Goal: Task Accomplishment & Management: Manage account settings

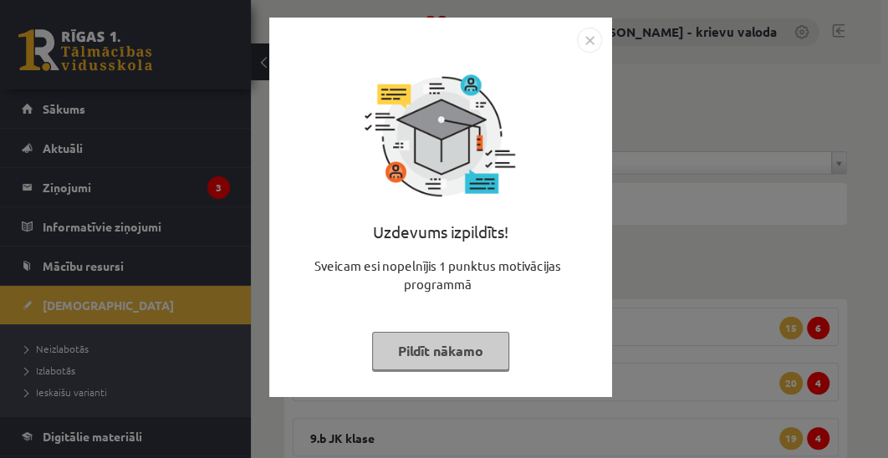
click at [457, 354] on button "Pildīt nākamo" at bounding box center [440, 351] width 137 height 38
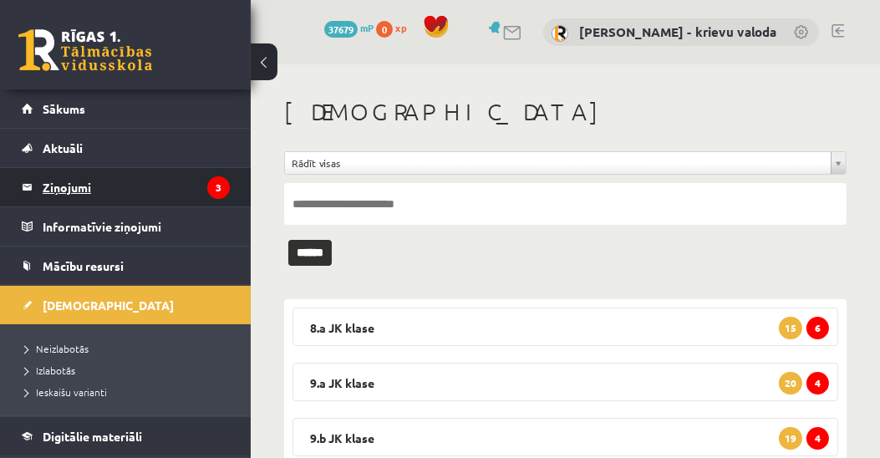
click at [61, 184] on legend "Ziņojumi 3" at bounding box center [136, 187] width 187 height 38
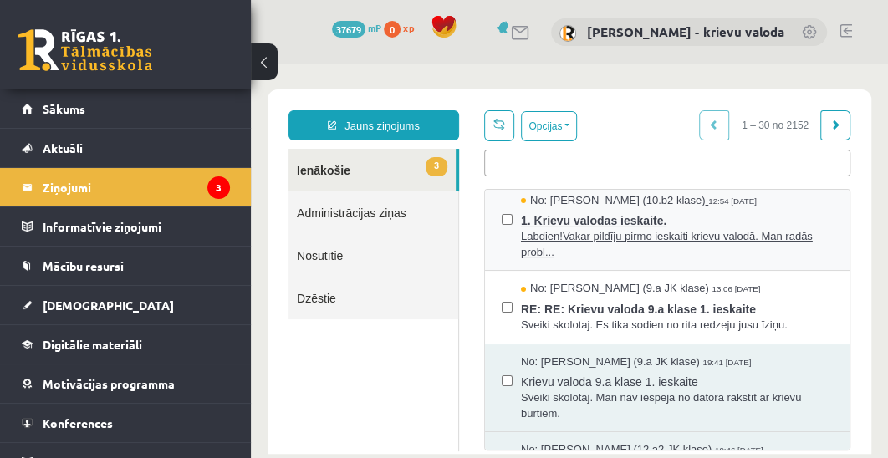
click at [629, 229] on span "Labdien!Vakar pildīju pirmo ieskaiti krievu valodā. Man radās probl..." at bounding box center [677, 244] width 312 height 31
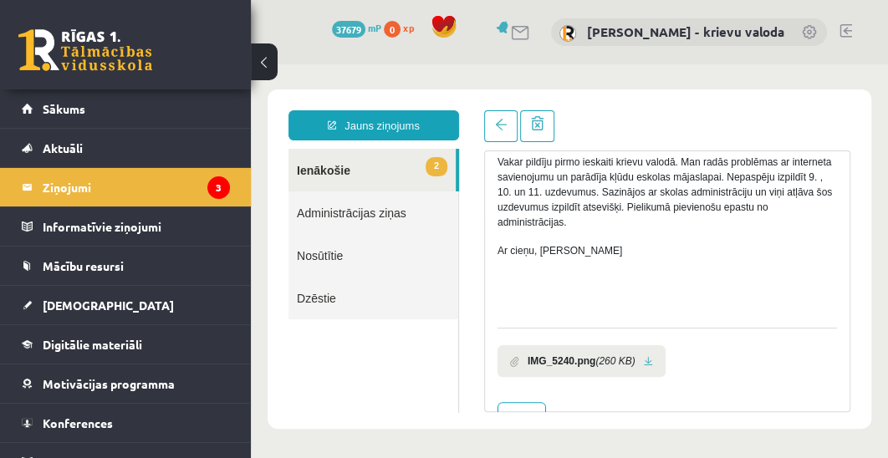
scroll to position [238, 0]
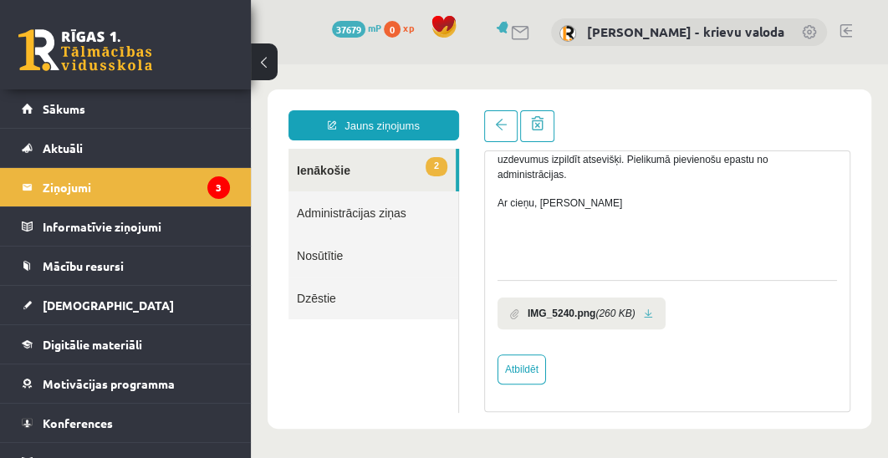
click at [644, 311] on link at bounding box center [648, 313] width 9 height 11
click at [519, 372] on link "Atbildēt" at bounding box center [521, 369] width 48 height 30
type input "**********"
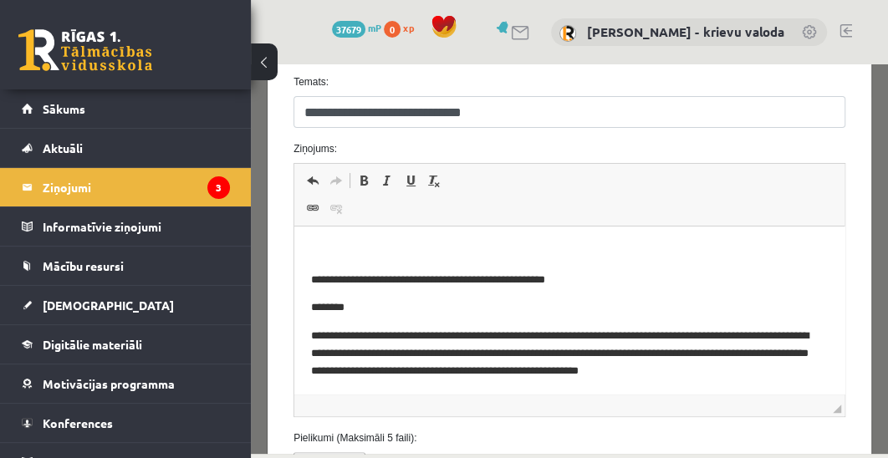
scroll to position [382, 0]
click at [450, 247] on p "Визуальный текстовый редактор, wiswyg-editor-47433978860220-1760290005-516" at bounding box center [569, 251] width 517 height 18
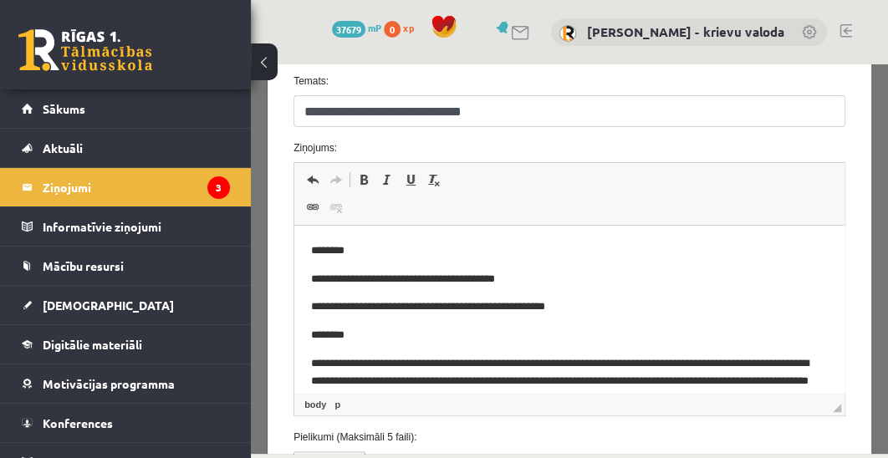
click at [466, 284] on p "**********" at bounding box center [563, 280] width 504 height 18
click at [539, 279] on p "**********" at bounding box center [563, 280] width 504 height 18
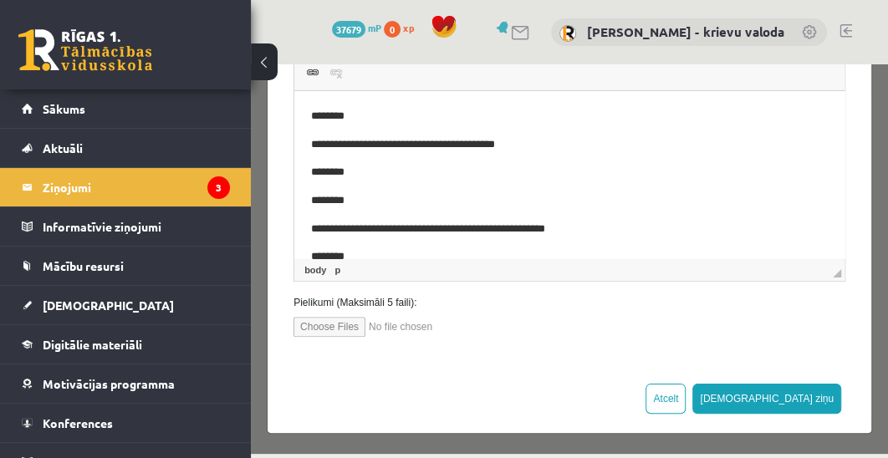
scroll to position [161, 0]
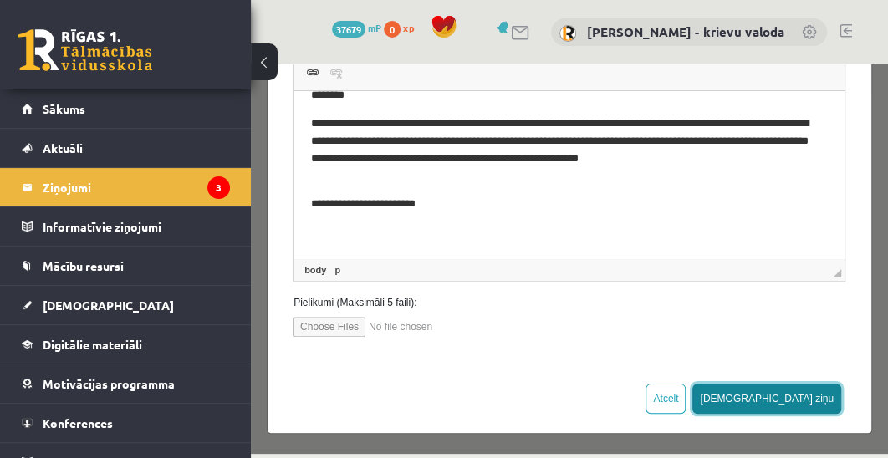
click at [812, 398] on button "Sūtīt ziņu" at bounding box center [766, 399] width 149 height 30
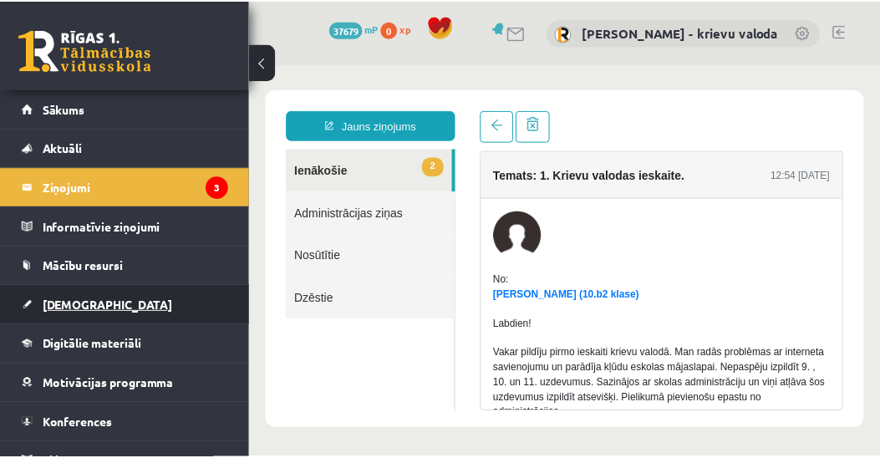
scroll to position [0, 0]
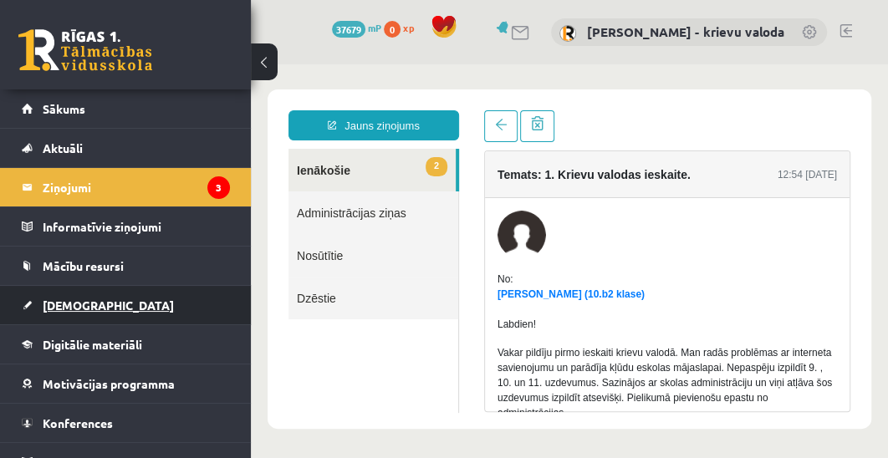
click at [74, 307] on span "[DEMOGRAPHIC_DATA]" at bounding box center [108, 305] width 131 height 15
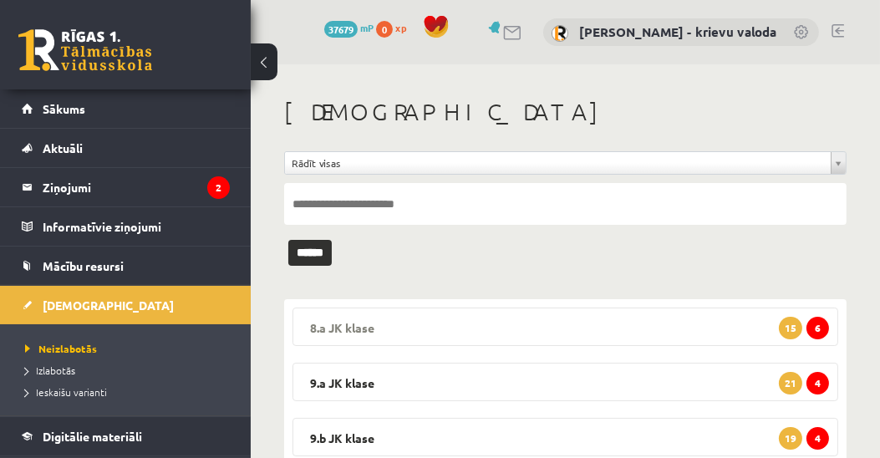
click at [358, 328] on legend "8.a JK klase 6 15" at bounding box center [566, 327] width 546 height 38
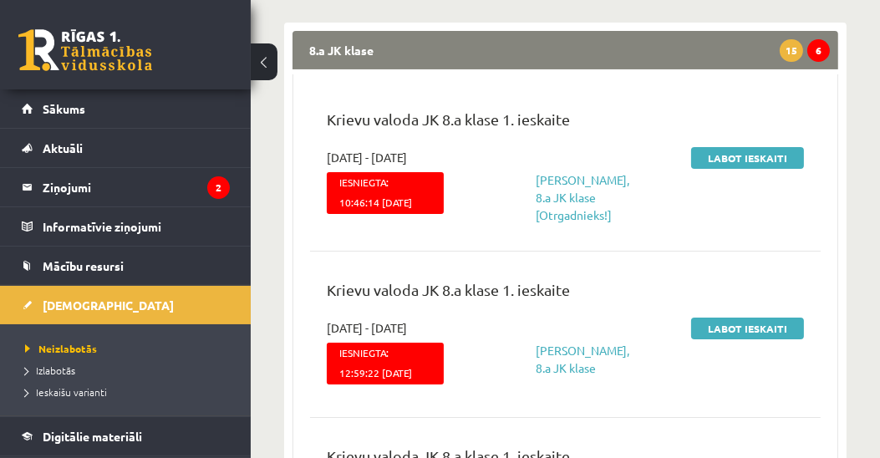
scroll to position [286, 0]
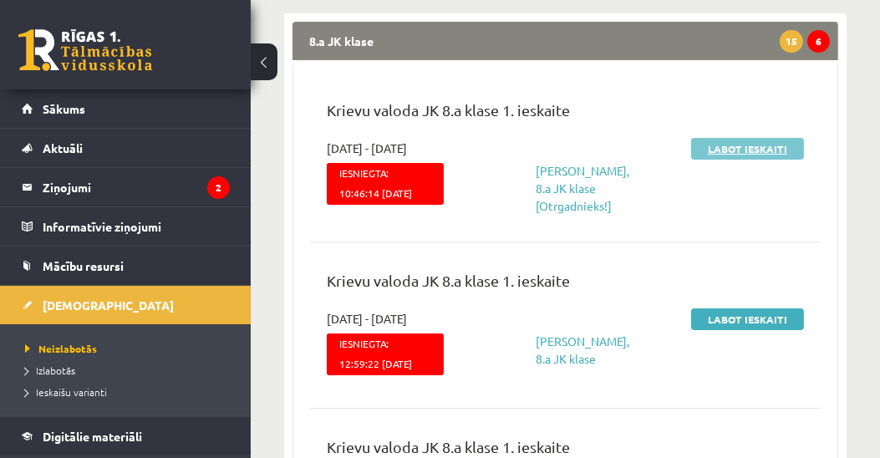
click at [744, 150] on link "Labot ieskaiti" at bounding box center [747, 149] width 113 height 22
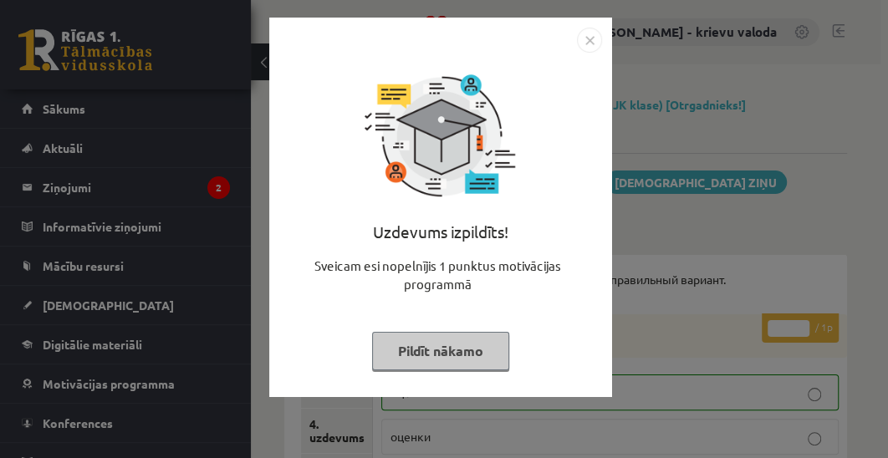
click at [472, 348] on button "Pildīt nākamo" at bounding box center [440, 351] width 137 height 38
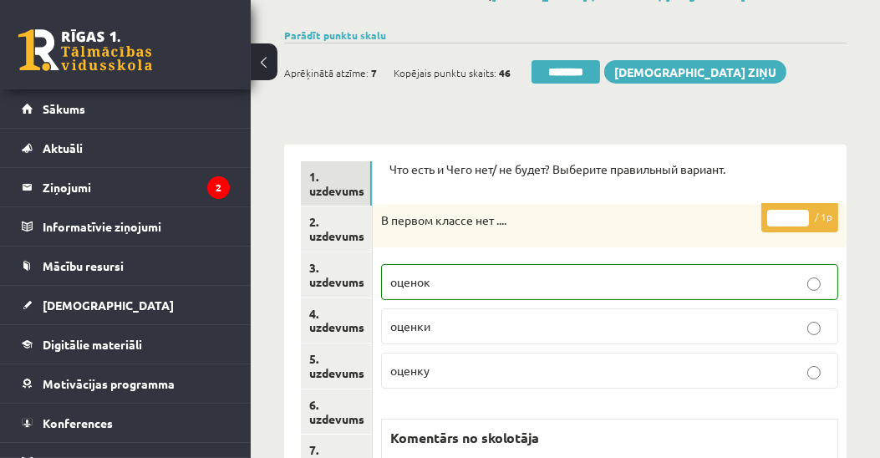
scroll to position [286, 0]
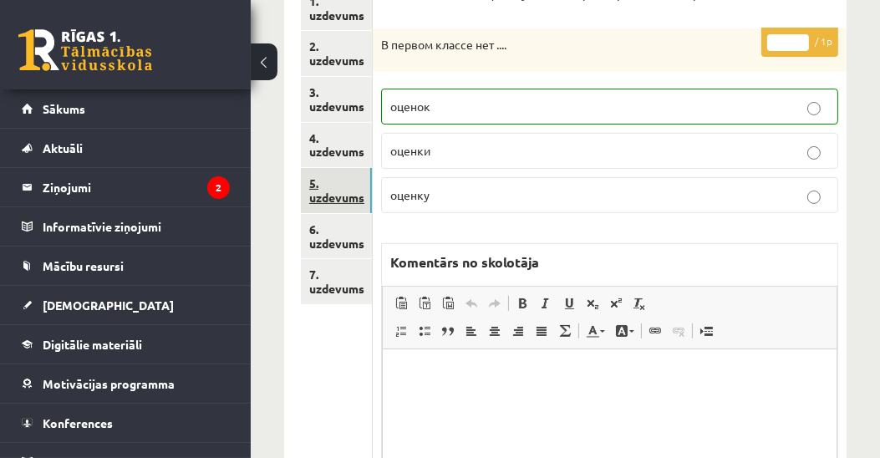
click at [339, 196] on link "5. uzdevums" at bounding box center [336, 190] width 71 height 45
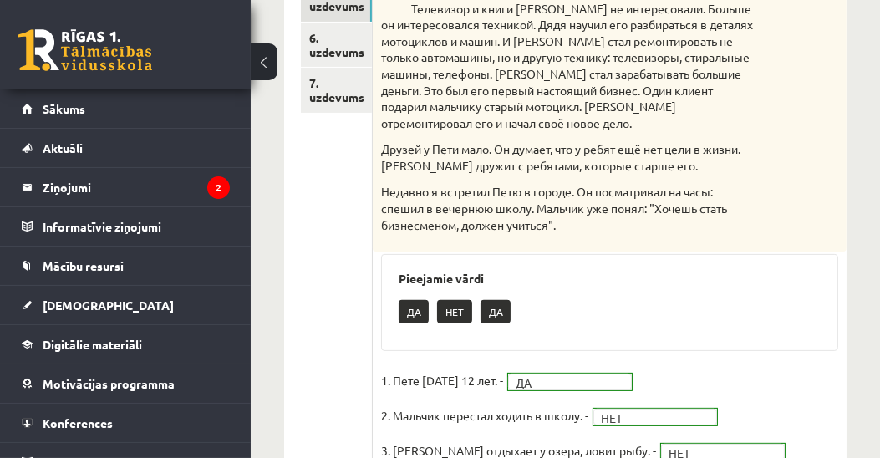
scroll to position [382, 0]
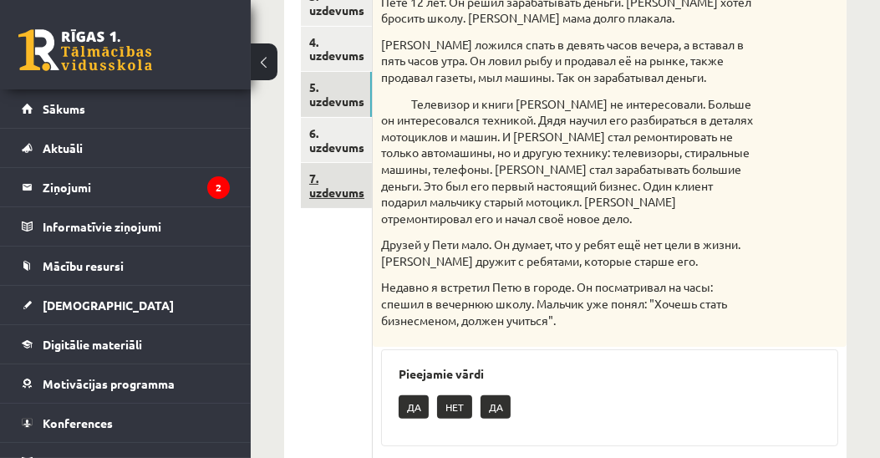
click at [346, 188] on link "7. uzdevums" at bounding box center [336, 185] width 71 height 45
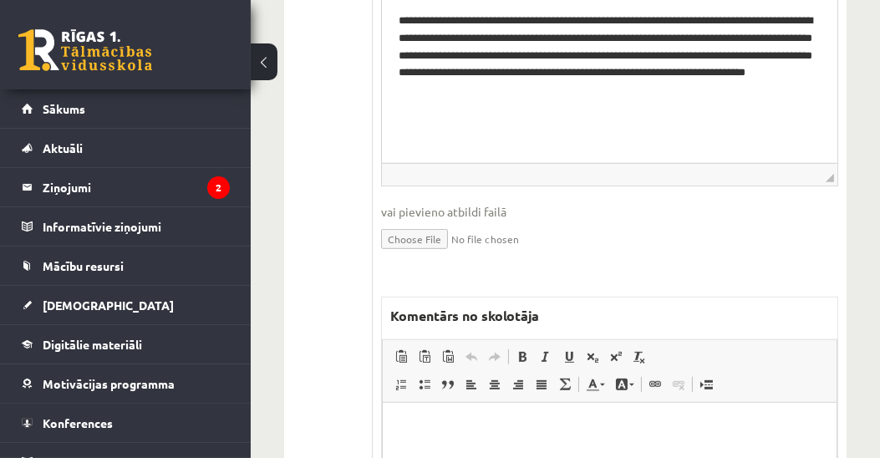
scroll to position [899, 0]
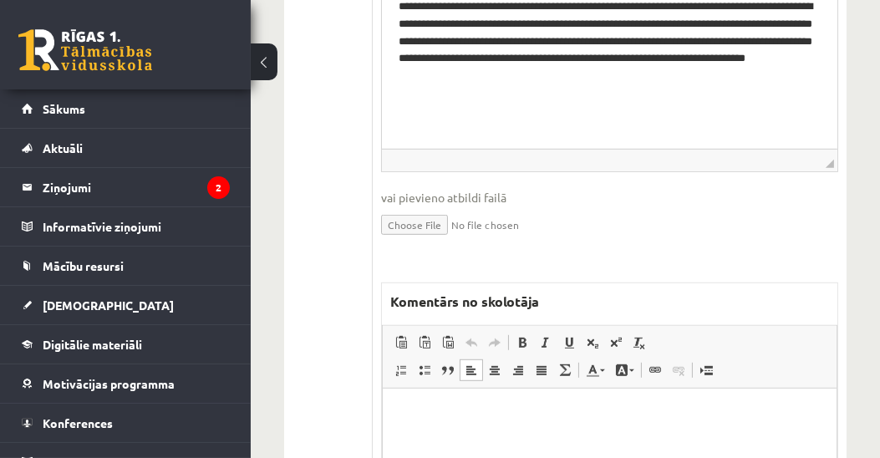
click at [574, 401] on html at bounding box center [609, 413] width 454 height 51
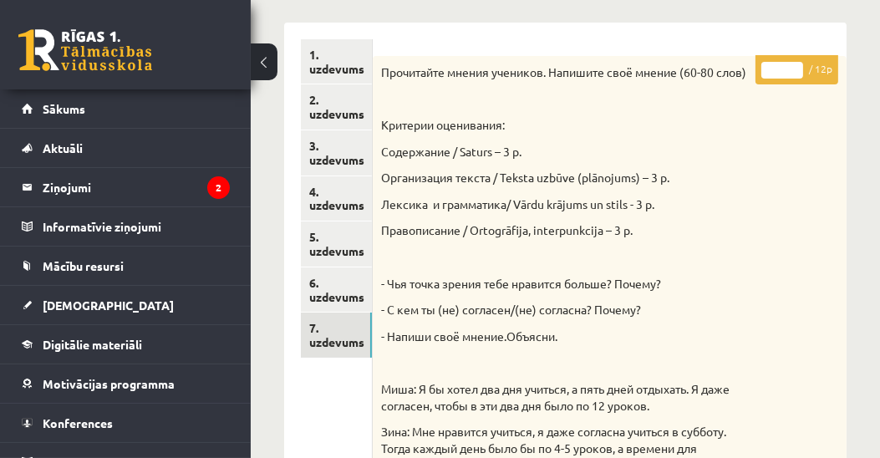
scroll to position [162, 0]
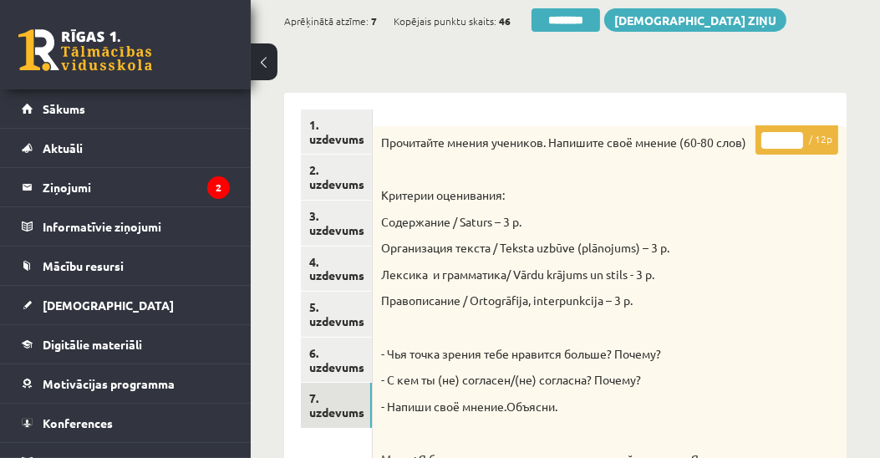
drag, startPoint x: 780, startPoint y: 139, endPoint x: 764, endPoint y: 144, distance: 16.7
click at [764, 144] on input "*" at bounding box center [782, 140] width 42 height 17
type input "**"
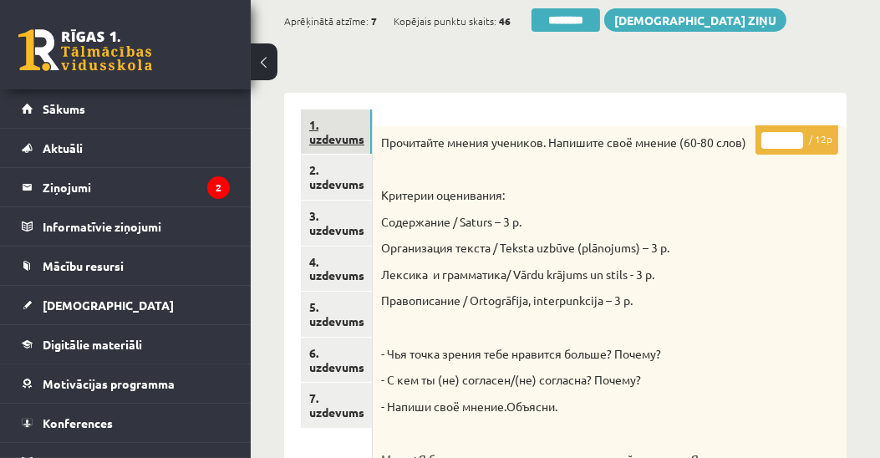
click at [335, 138] on link "1. uzdevums" at bounding box center [336, 131] width 71 height 45
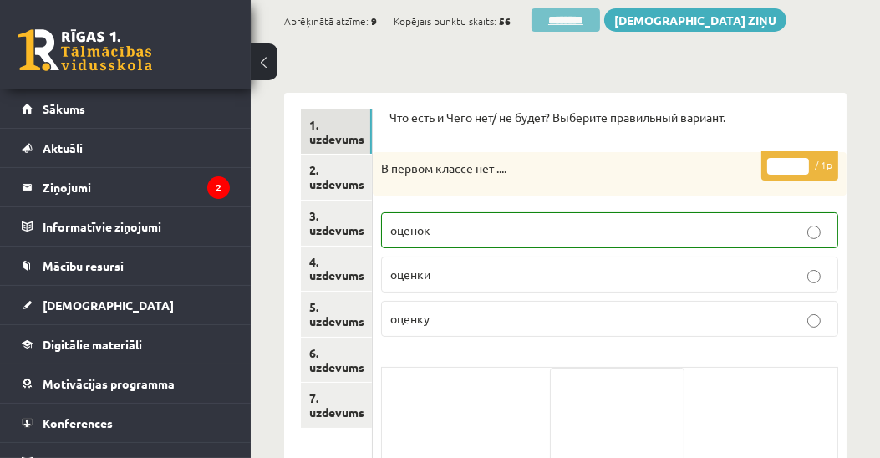
click at [563, 20] on input "********" at bounding box center [566, 19] width 69 height 23
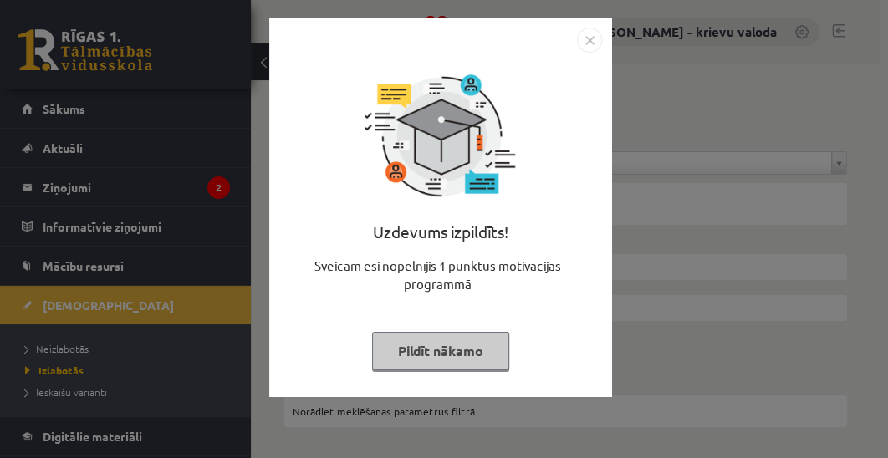
click at [458, 354] on button "Pildīt nākamo" at bounding box center [440, 351] width 137 height 38
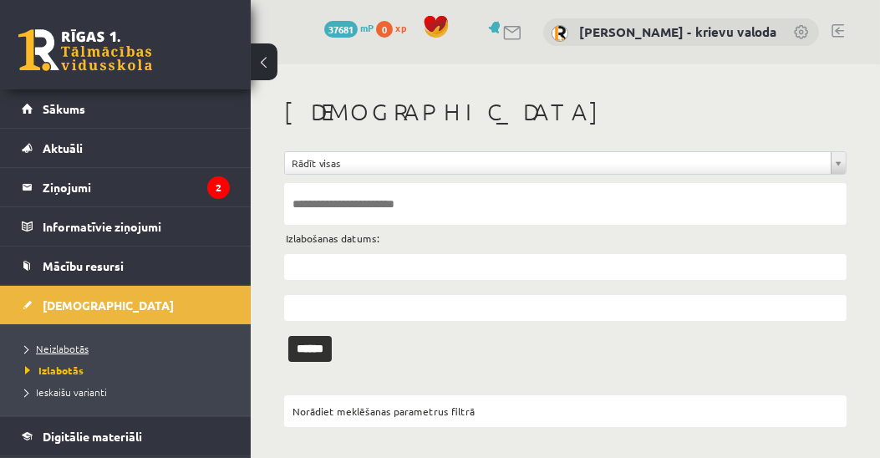
click at [76, 351] on span "Neizlabotās" at bounding box center [57, 348] width 64 height 13
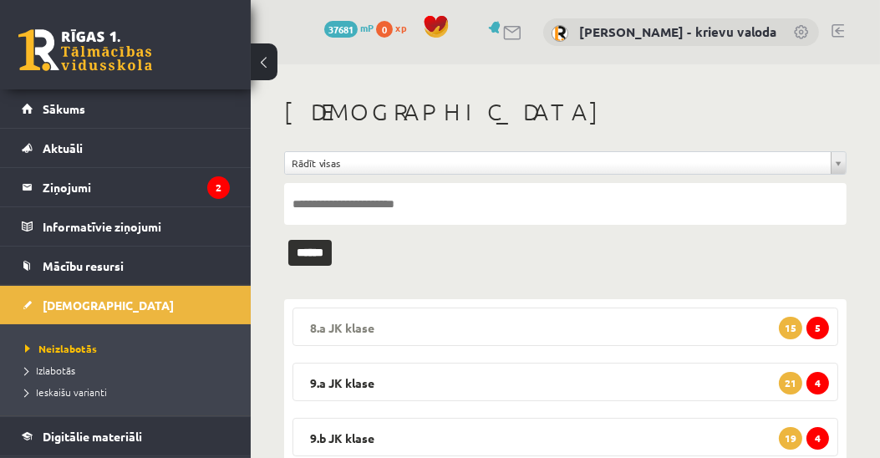
click at [358, 324] on legend "8.a JK klase 5 15" at bounding box center [566, 327] width 546 height 38
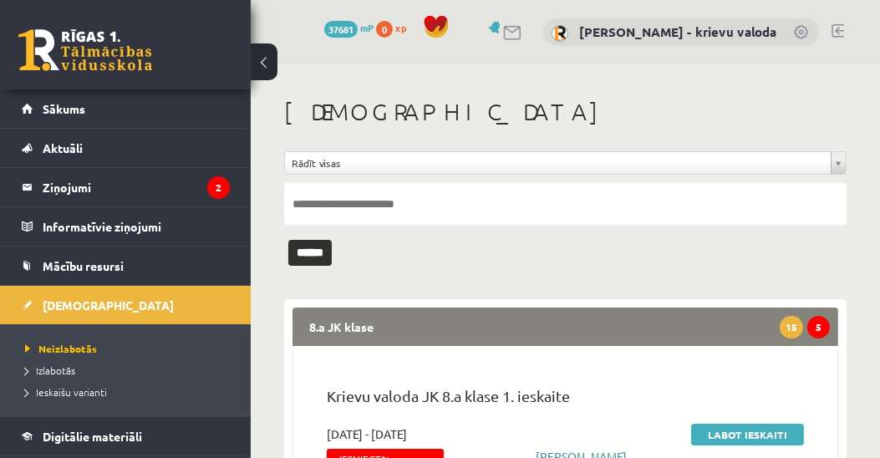
scroll to position [191, 0]
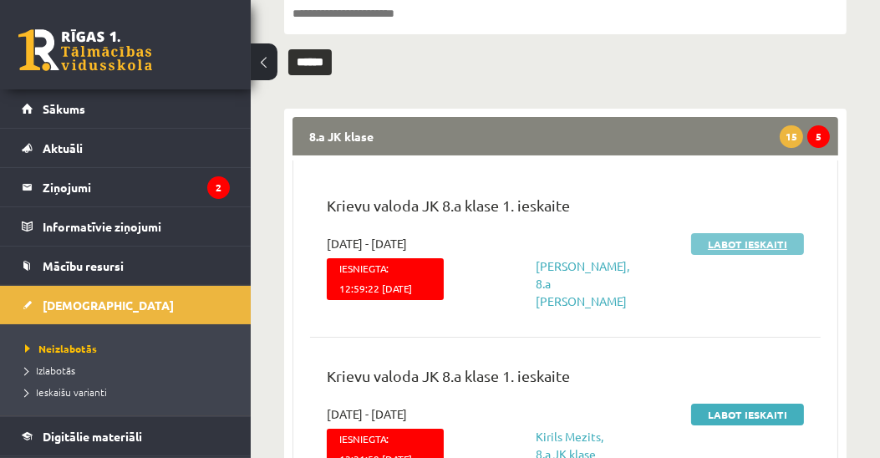
click at [727, 251] on link "Labot ieskaiti" at bounding box center [747, 244] width 113 height 22
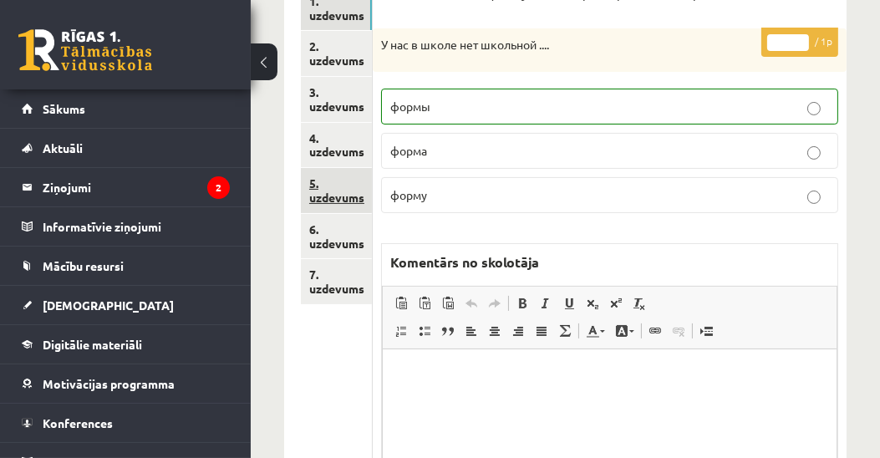
click at [343, 193] on link "5. uzdevums" at bounding box center [336, 190] width 71 height 45
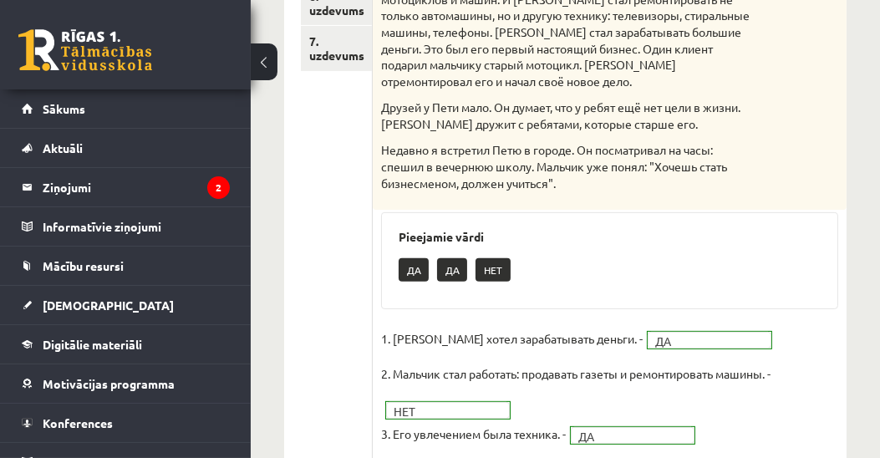
scroll to position [477, 0]
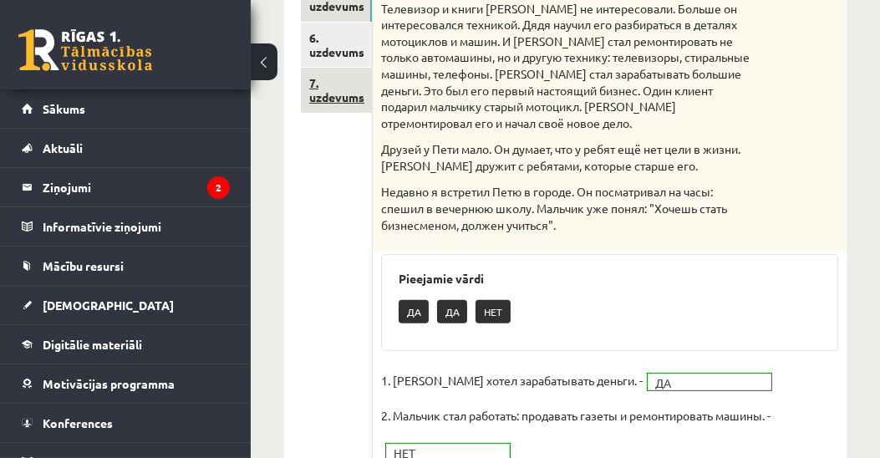
click at [337, 100] on link "7. uzdevums" at bounding box center [336, 90] width 71 height 45
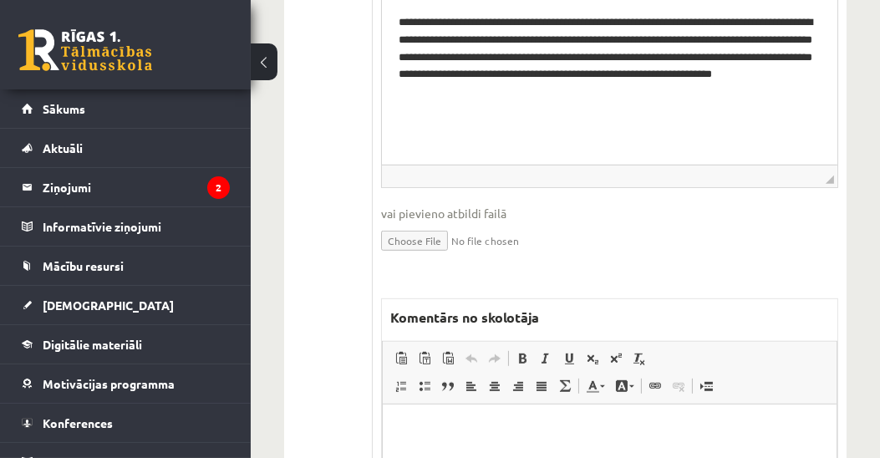
scroll to position [908, 0]
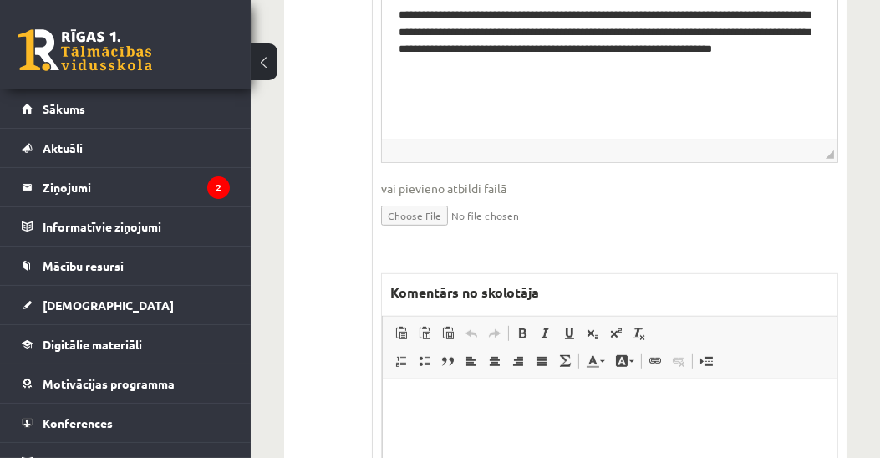
click at [595, 402] on p "Визуальный текстовый редактор, wiswyg-editor-47433777635480-1760290291-844" at bounding box center [609, 404] width 420 height 18
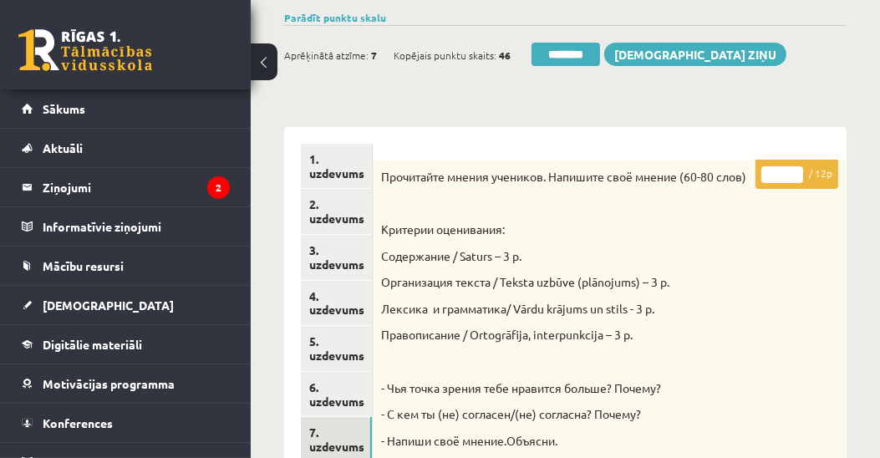
scroll to position [67, 0]
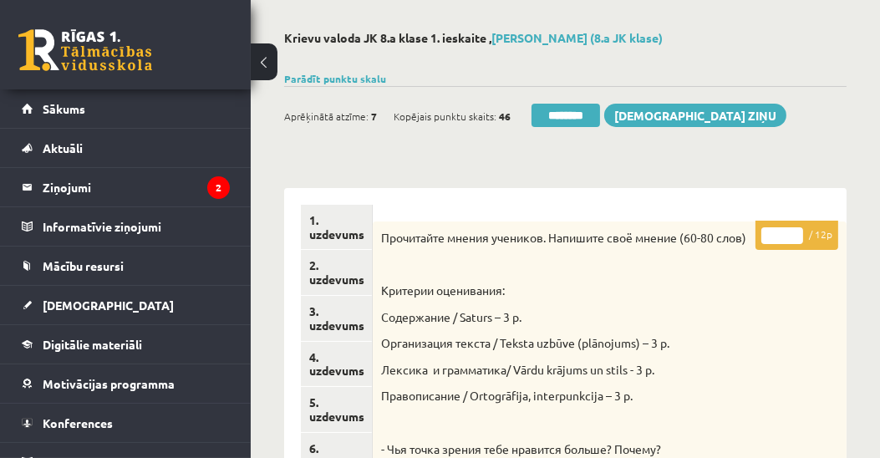
drag, startPoint x: 777, startPoint y: 235, endPoint x: 786, endPoint y: 238, distance: 9.0
click at [786, 238] on input "*" at bounding box center [782, 235] width 42 height 17
drag, startPoint x: 779, startPoint y: 231, endPoint x: 764, endPoint y: 232, distance: 15.1
click at [764, 232] on input "*" at bounding box center [782, 235] width 42 height 17
type input "**"
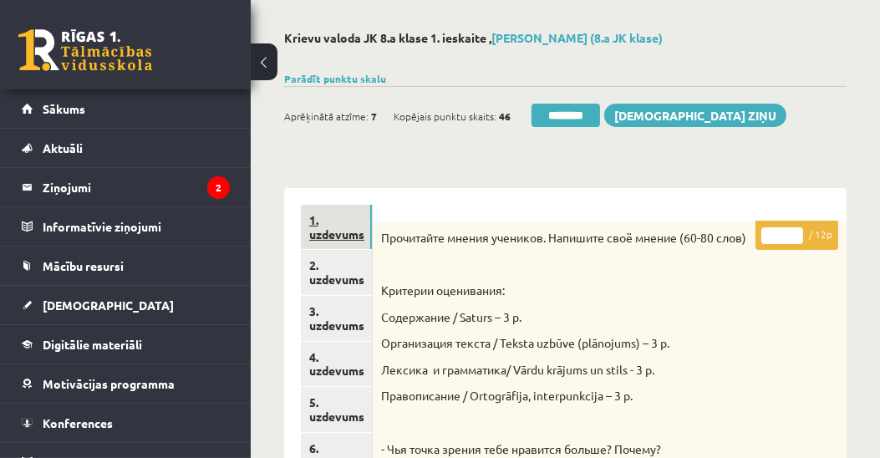
click at [319, 235] on link "1. uzdevums" at bounding box center [336, 227] width 71 height 45
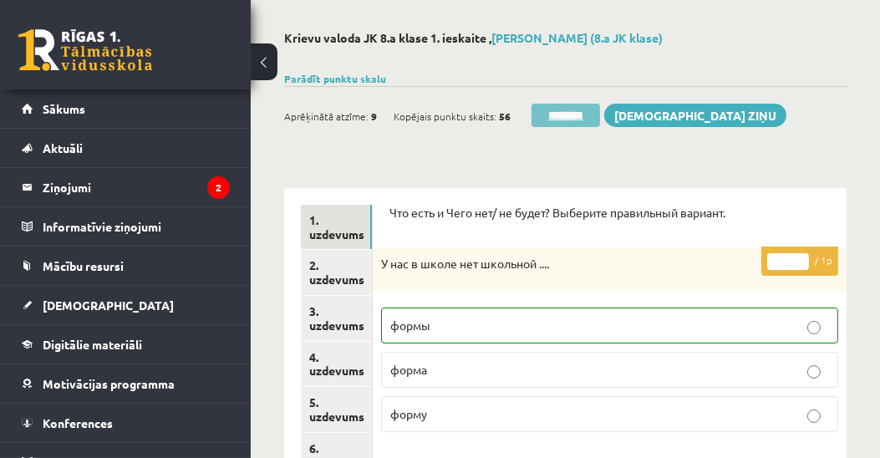
click at [573, 118] on input "********" at bounding box center [566, 115] width 69 height 23
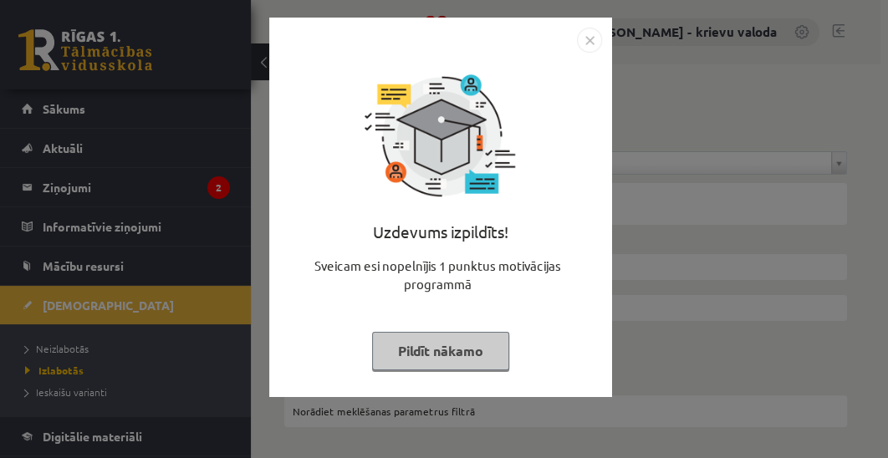
click at [400, 352] on button "Pildīt nākamo" at bounding box center [440, 351] width 137 height 38
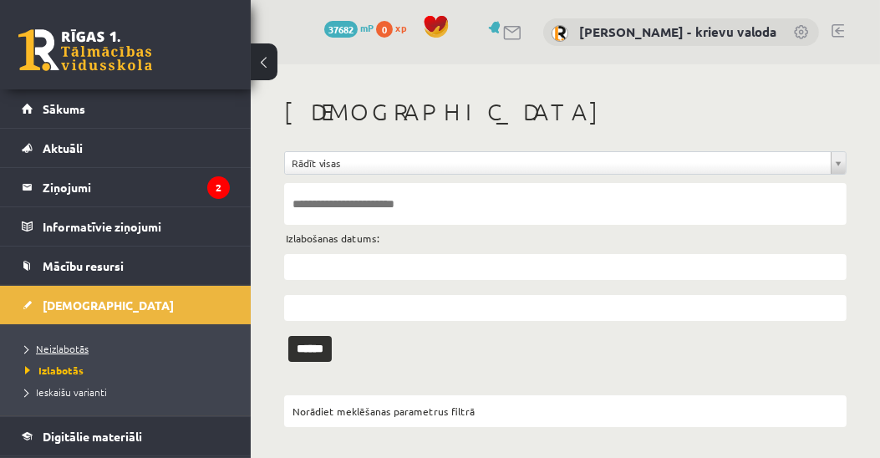
click at [81, 342] on span "Neizlabotās" at bounding box center [57, 348] width 64 height 13
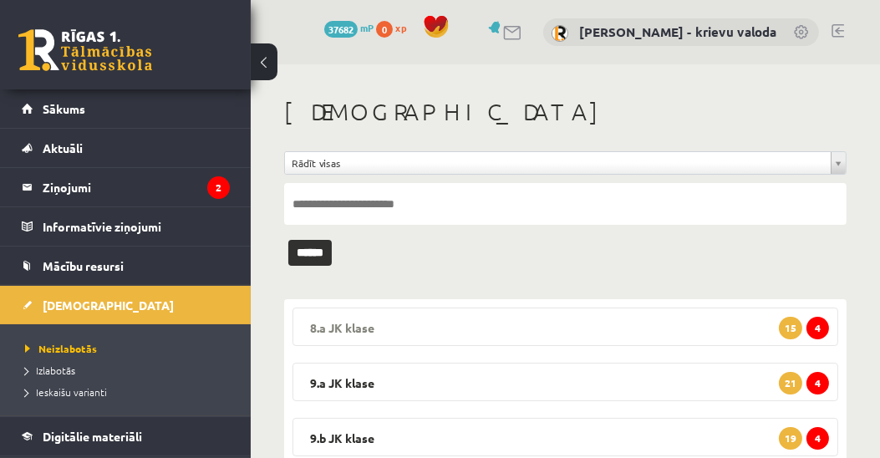
click at [368, 325] on legend "8.a JK klase 4 15" at bounding box center [566, 327] width 546 height 38
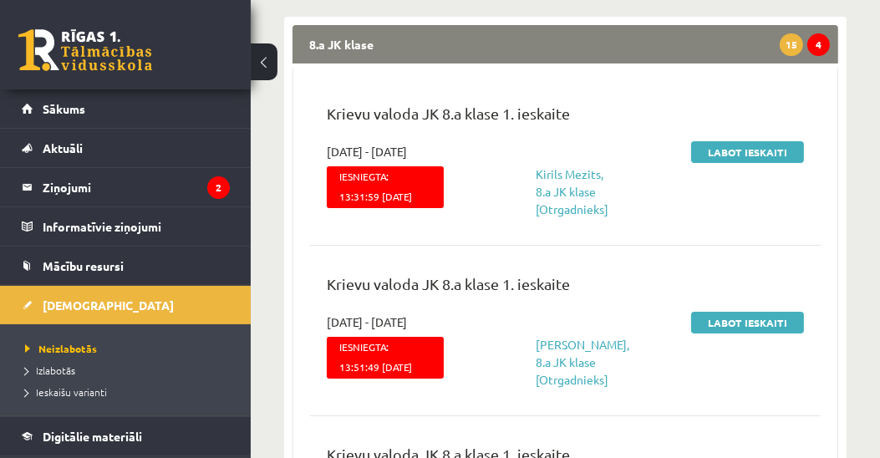
scroll to position [286, 0]
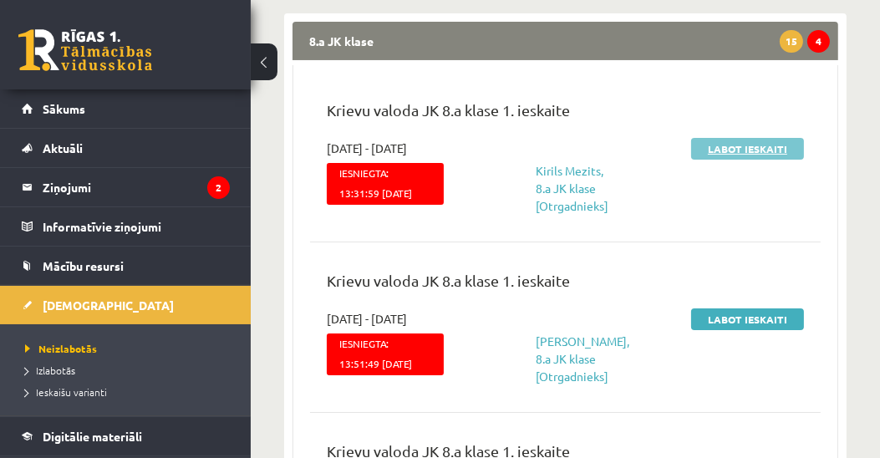
click at [746, 145] on link "Labot ieskaiti" at bounding box center [747, 149] width 113 height 22
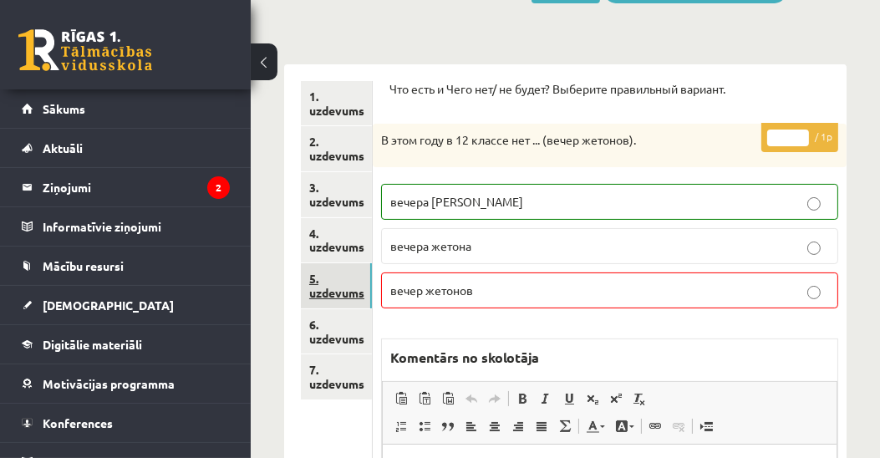
click at [334, 288] on link "5. uzdevums" at bounding box center [336, 285] width 71 height 45
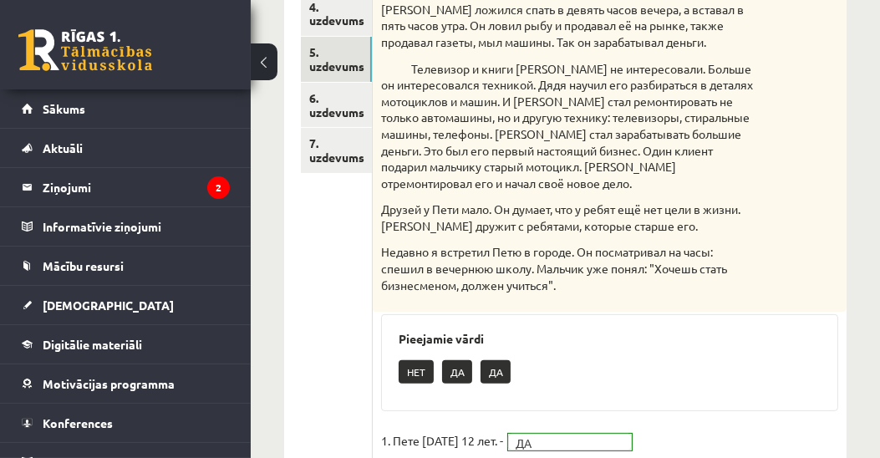
scroll to position [382, 0]
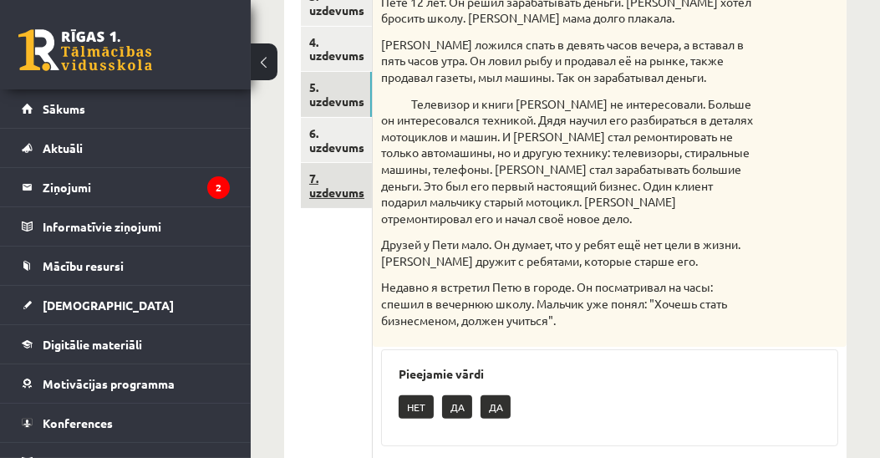
click at [339, 191] on link "7. uzdevums" at bounding box center [336, 185] width 71 height 45
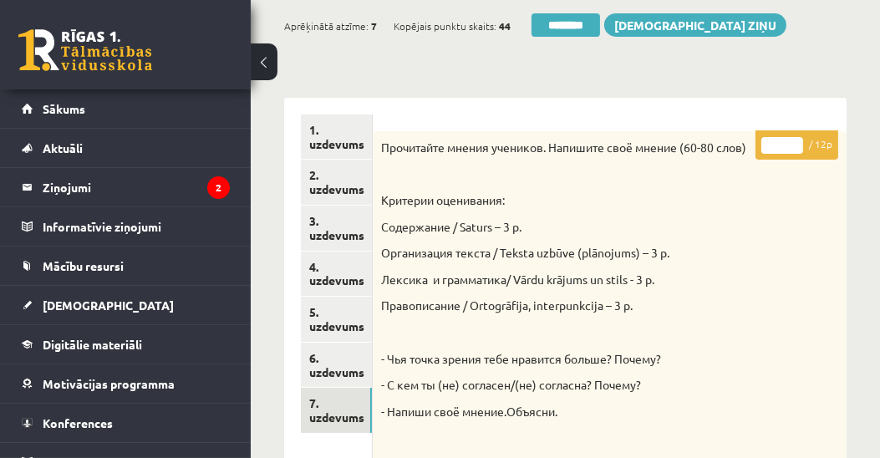
scroll to position [0, 0]
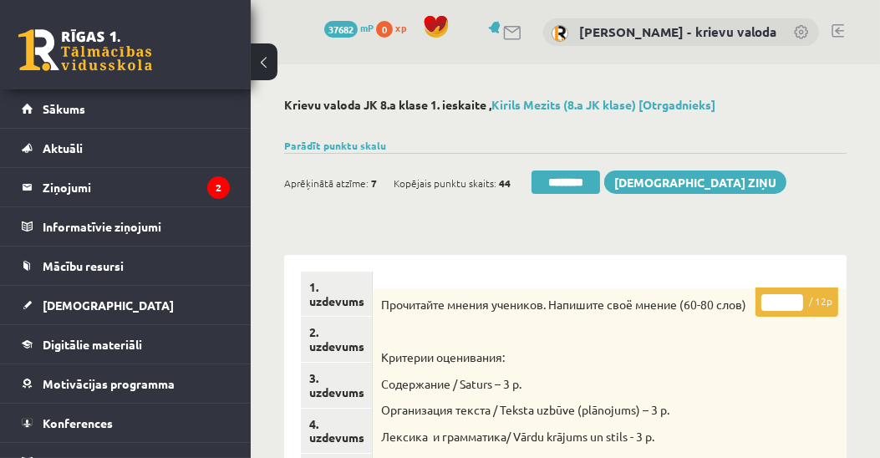
drag, startPoint x: 783, startPoint y: 305, endPoint x: 766, endPoint y: 304, distance: 16.7
click at [766, 304] on input "*" at bounding box center [782, 302] width 42 height 17
type input "**"
click at [349, 297] on link "1. uzdevums" at bounding box center [336, 294] width 71 height 45
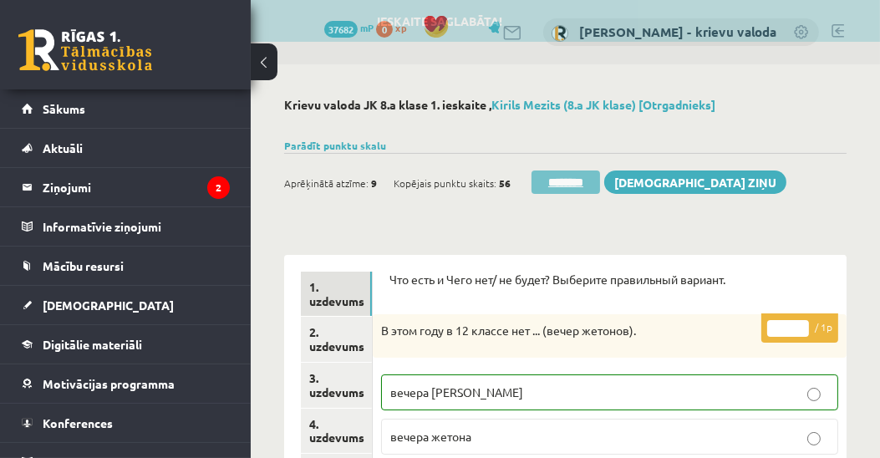
click at [589, 186] on input "********" at bounding box center [566, 182] width 69 height 23
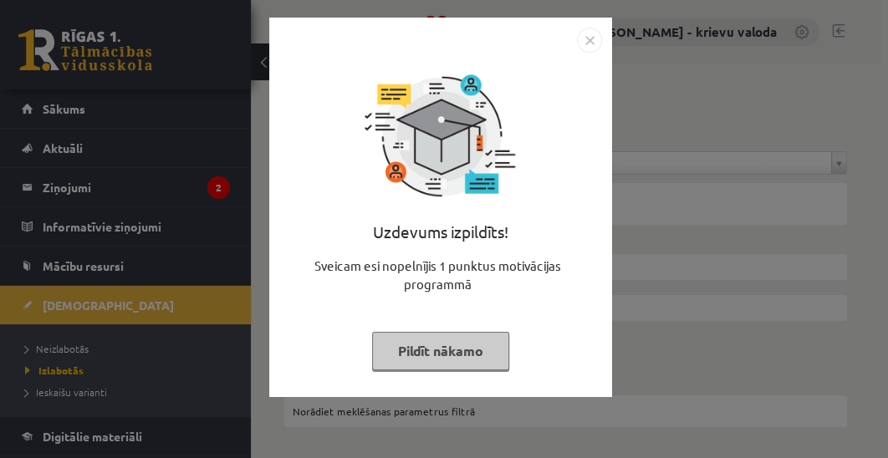
click at [447, 349] on button "Pildīt nākamo" at bounding box center [440, 351] width 137 height 38
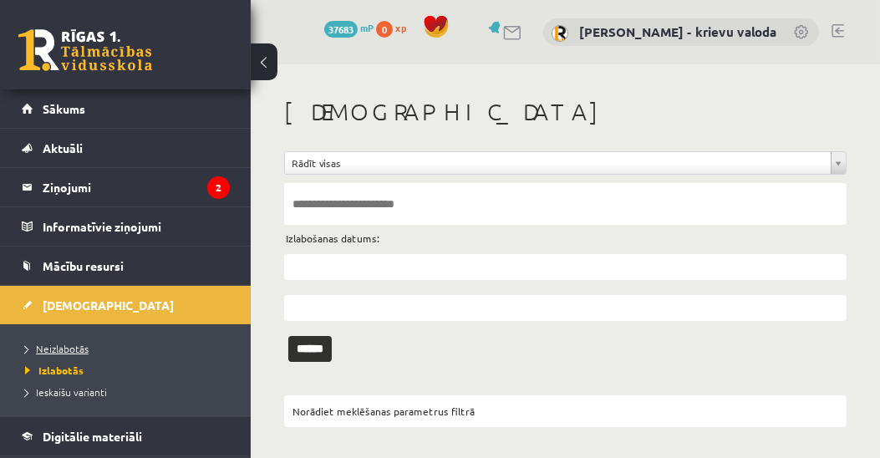
click at [77, 349] on span "Neizlabotās" at bounding box center [57, 348] width 64 height 13
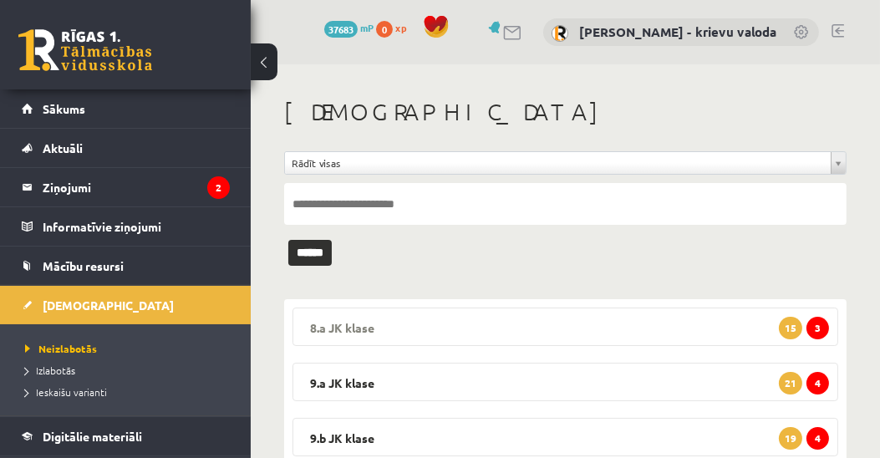
click at [363, 326] on legend "8.a JK klase 3 15" at bounding box center [566, 327] width 546 height 38
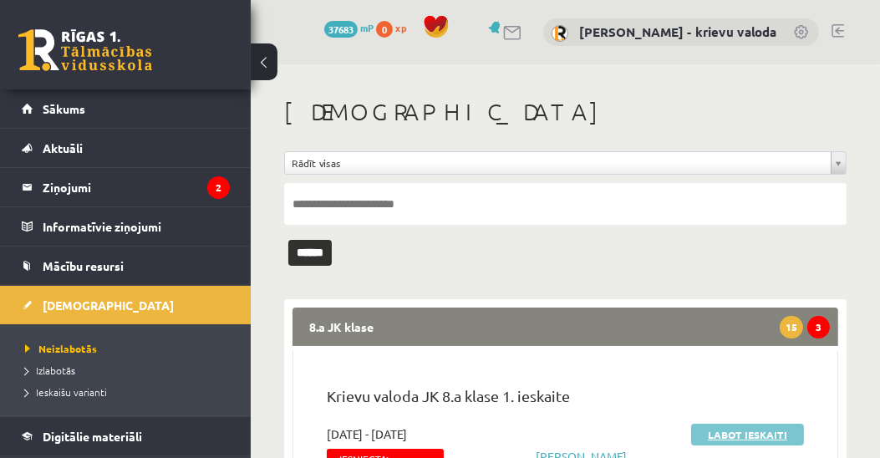
click at [732, 434] on link "Labot ieskaiti" at bounding box center [747, 435] width 113 height 22
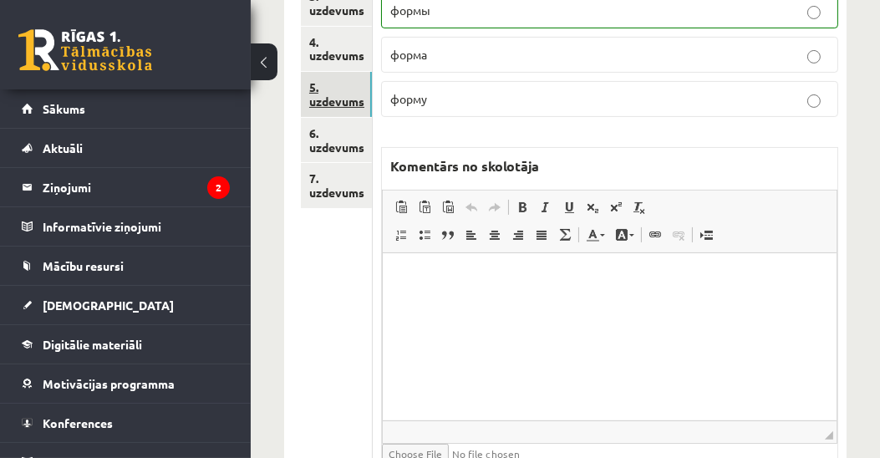
click at [337, 103] on link "5. uzdevums" at bounding box center [336, 94] width 71 height 45
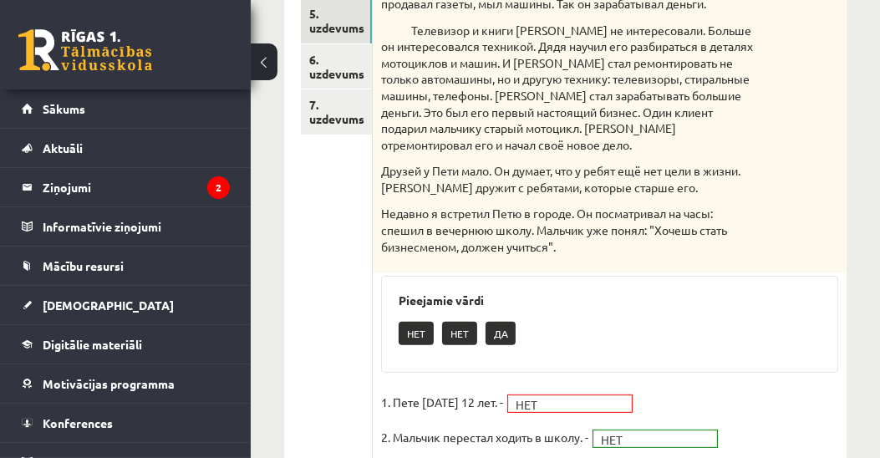
scroll to position [191, 0]
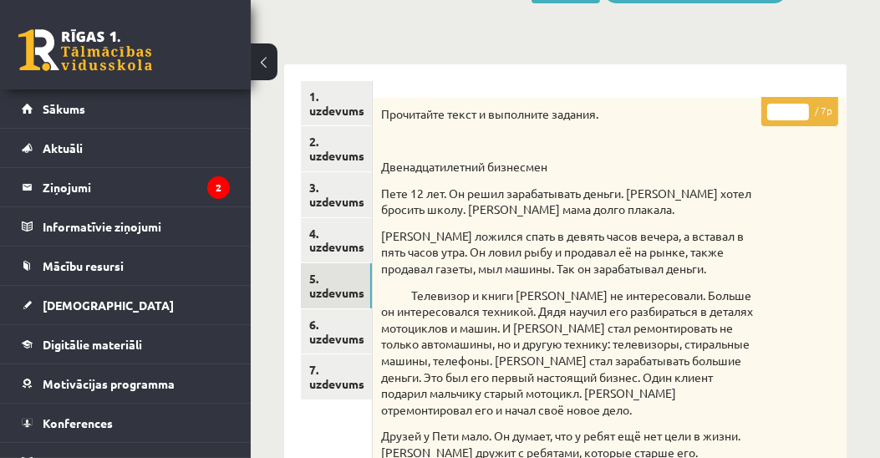
type input "*"
click at [803, 104] on input "*" at bounding box center [788, 112] width 42 height 17
click at [347, 385] on link "7. uzdevums" at bounding box center [336, 376] width 71 height 45
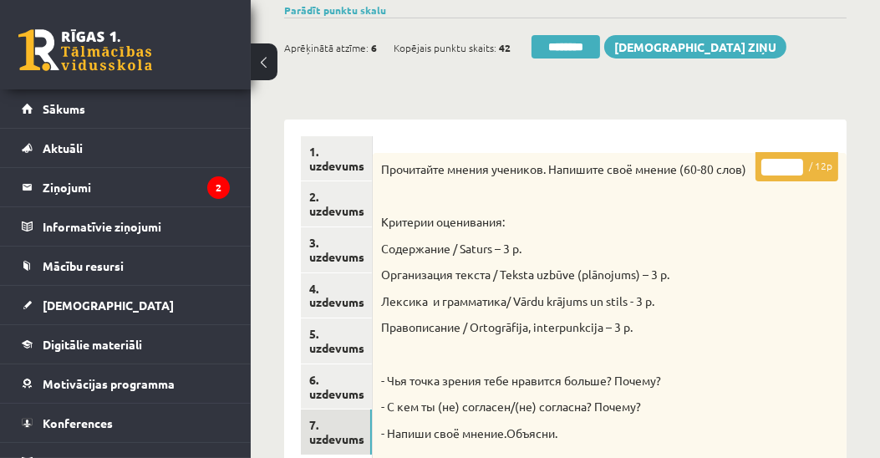
scroll to position [0, 0]
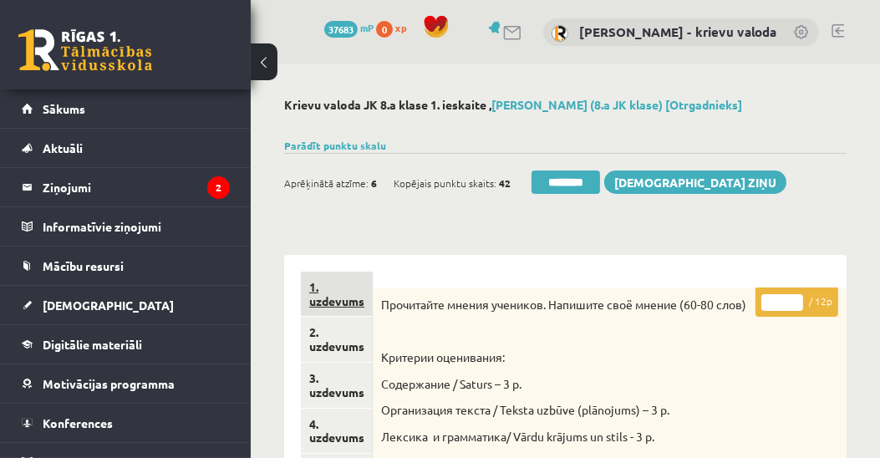
click at [342, 303] on link "1. uzdevums" at bounding box center [336, 294] width 71 height 45
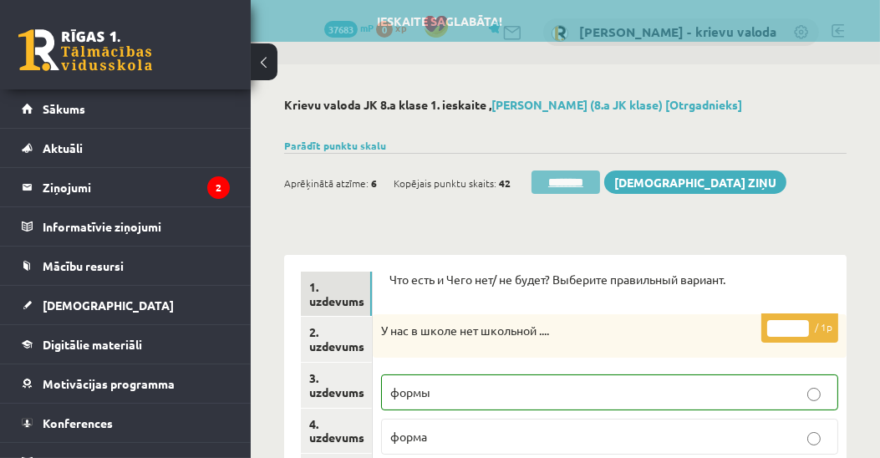
click at [565, 184] on input "********" at bounding box center [566, 182] width 69 height 23
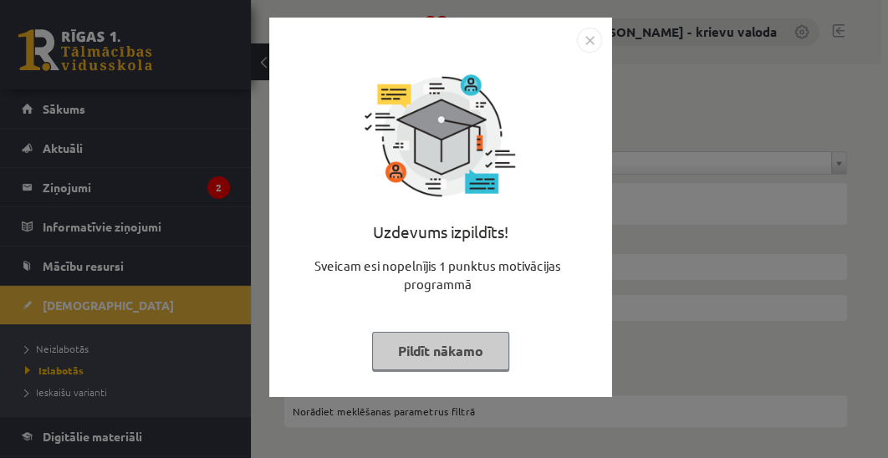
click at [429, 356] on button "Pildīt nākamo" at bounding box center [440, 351] width 137 height 38
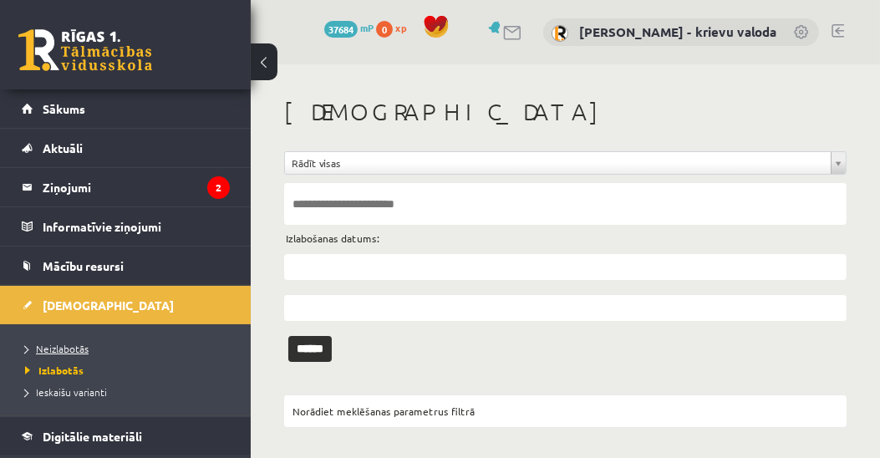
click at [77, 342] on span "Neizlabotās" at bounding box center [57, 348] width 64 height 13
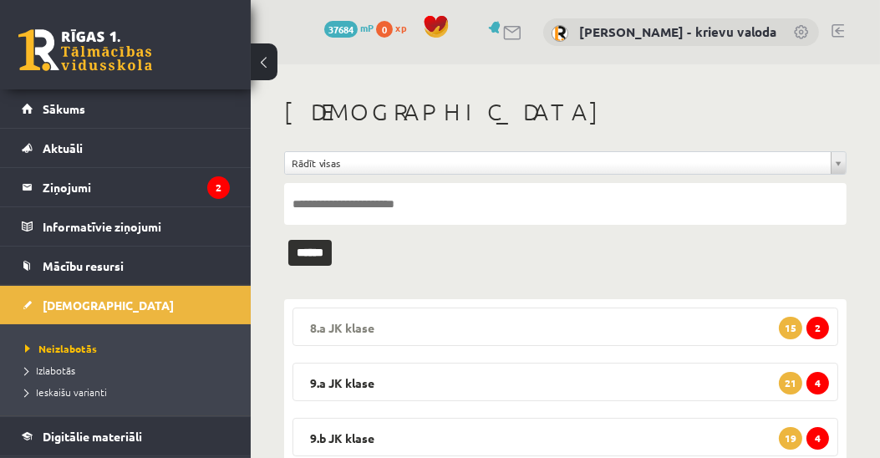
click at [349, 326] on legend "8.a JK klase 2 15" at bounding box center [566, 327] width 546 height 38
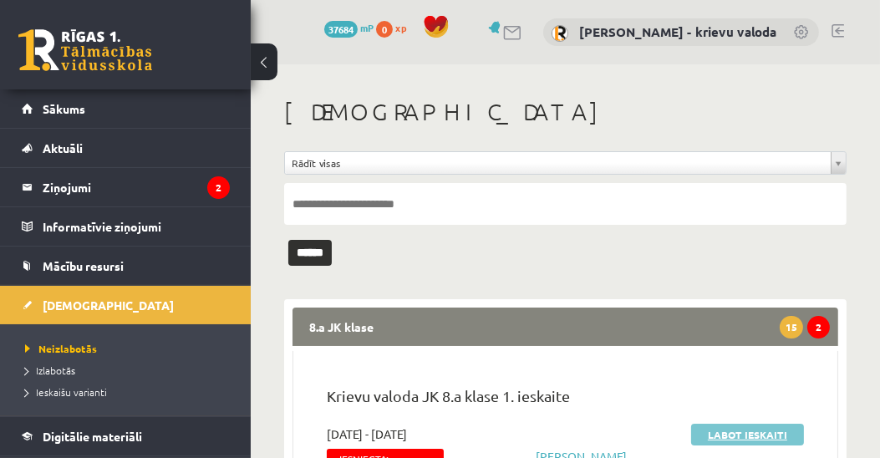
click at [732, 435] on link "Labot ieskaiti" at bounding box center [747, 435] width 113 height 22
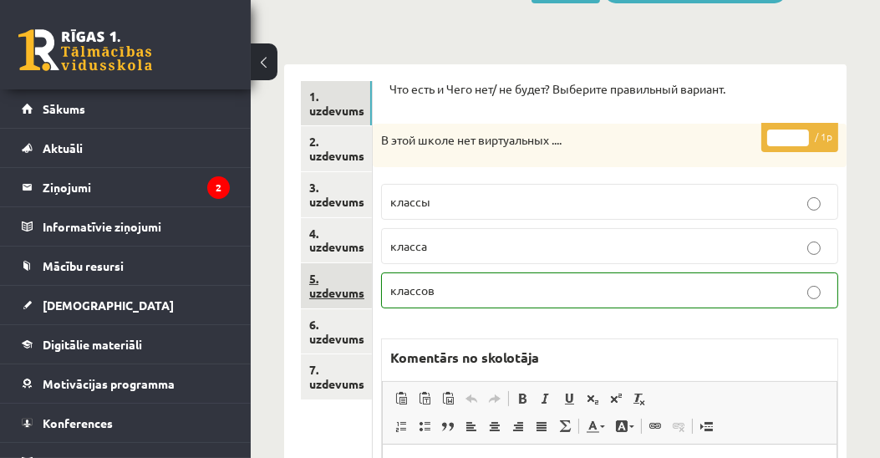
click at [328, 293] on link "5. uzdevums" at bounding box center [336, 285] width 71 height 45
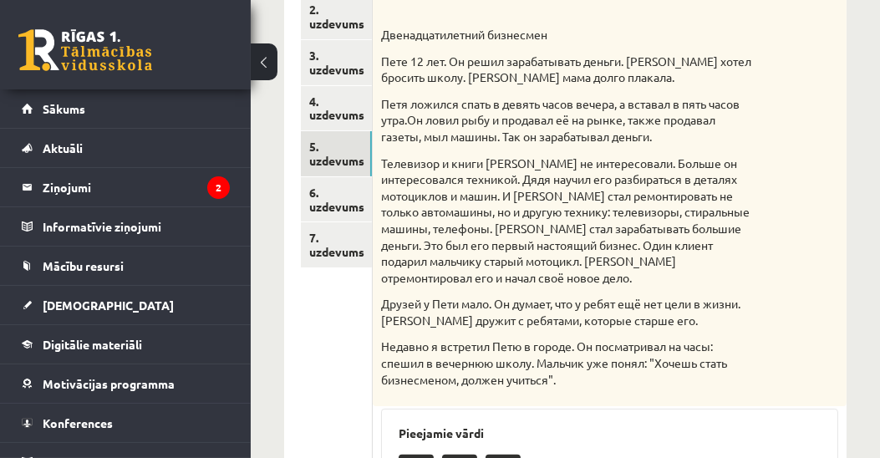
scroll to position [286, 0]
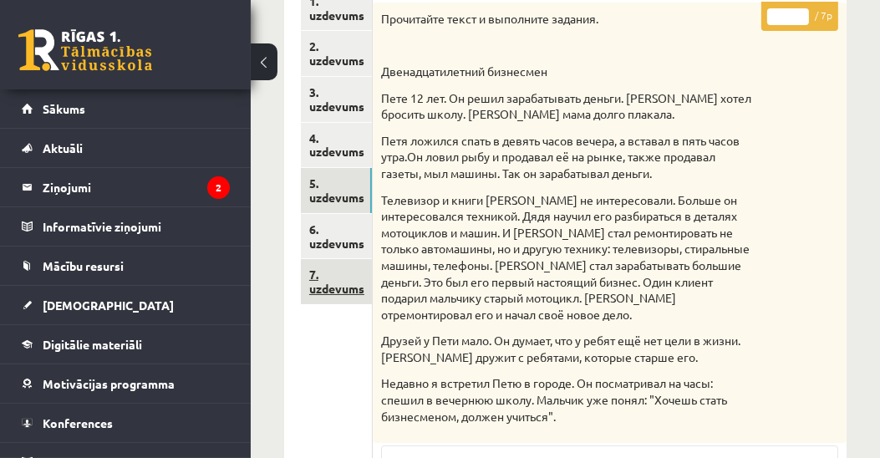
click at [343, 292] on link "7. uzdevums" at bounding box center [336, 281] width 71 height 45
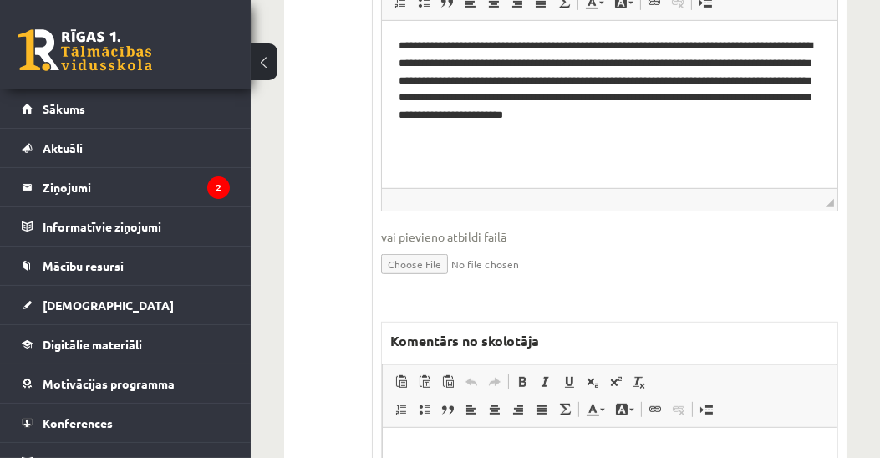
scroll to position [1051, 0]
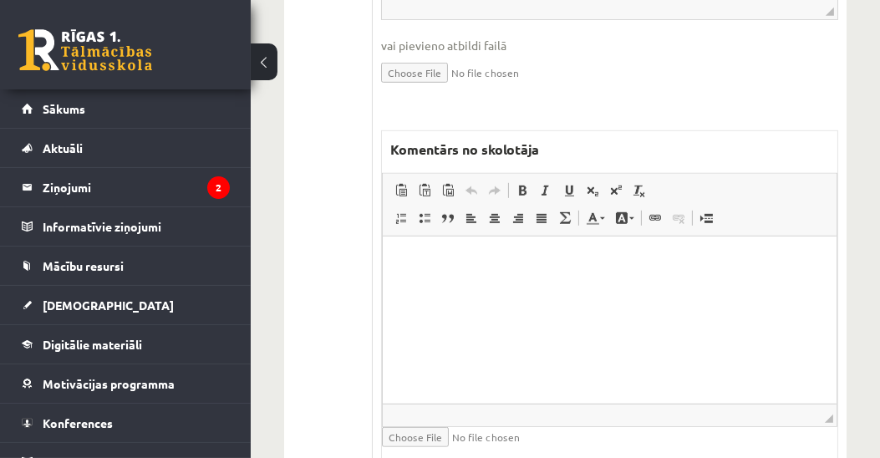
click at [525, 287] on html at bounding box center [609, 261] width 454 height 51
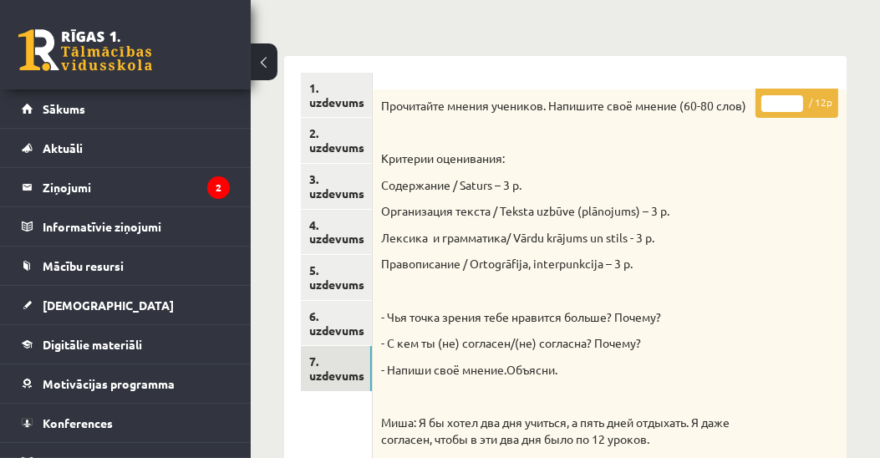
scroll to position [286, 0]
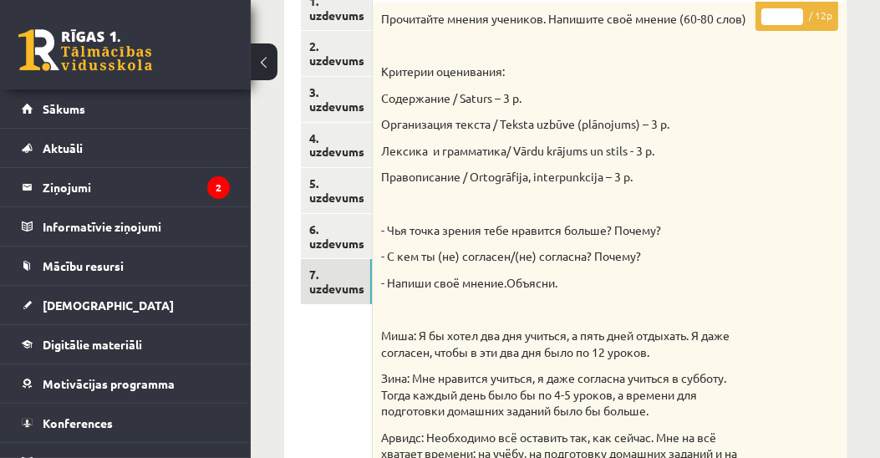
drag, startPoint x: 781, startPoint y: 15, endPoint x: 771, endPoint y: 15, distance: 10.0
click at [771, 15] on input "*" at bounding box center [782, 16] width 42 height 17
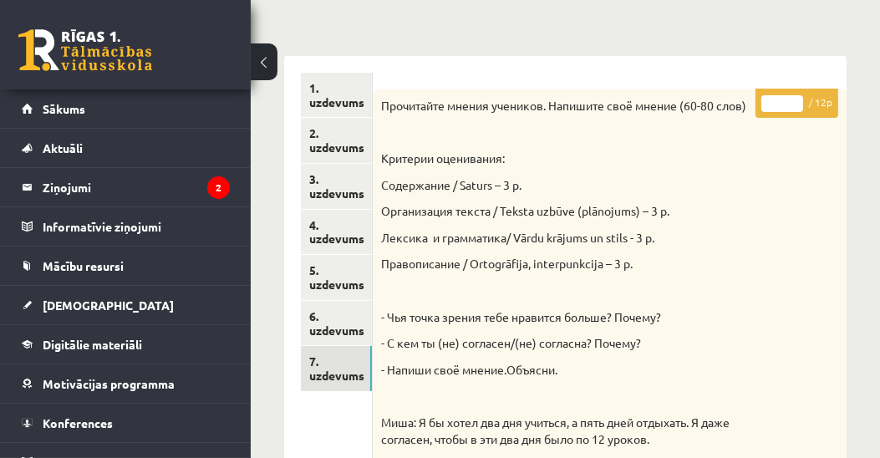
scroll to position [191, 0]
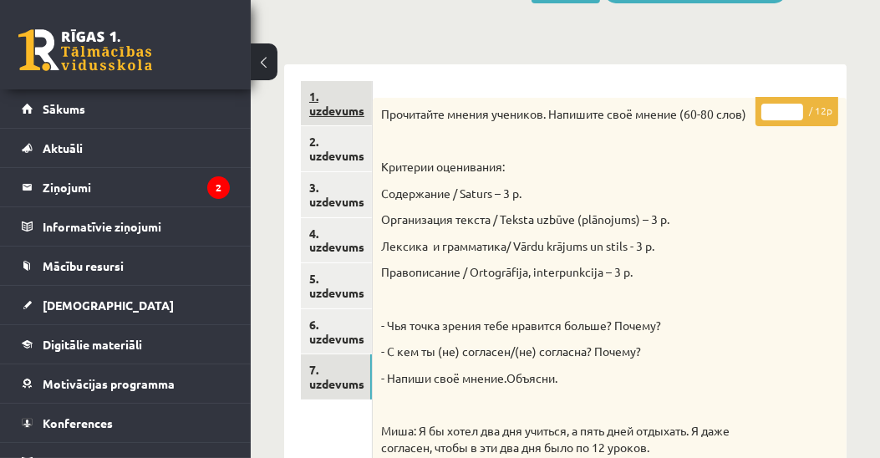
type input "**"
click at [337, 107] on link "1. uzdevums" at bounding box center [336, 103] width 71 height 45
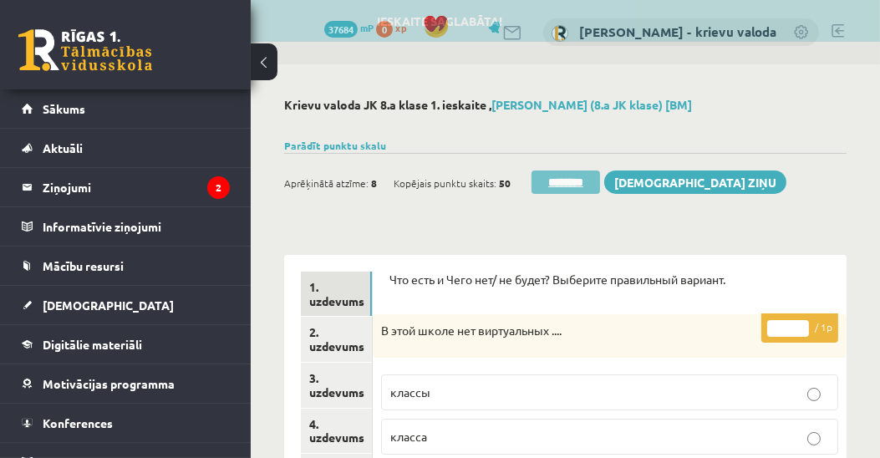
scroll to position [0, 0]
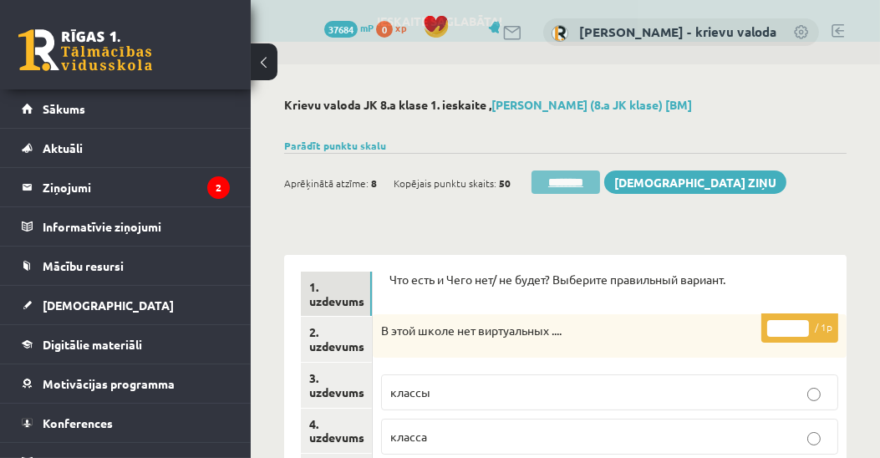
click at [577, 184] on input "********" at bounding box center [566, 182] width 69 height 23
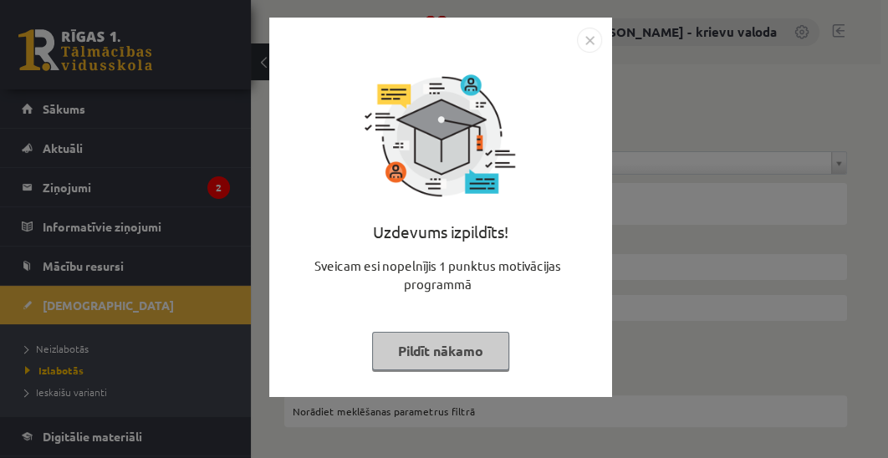
click at [457, 358] on button "Pildīt nākamo" at bounding box center [440, 351] width 137 height 38
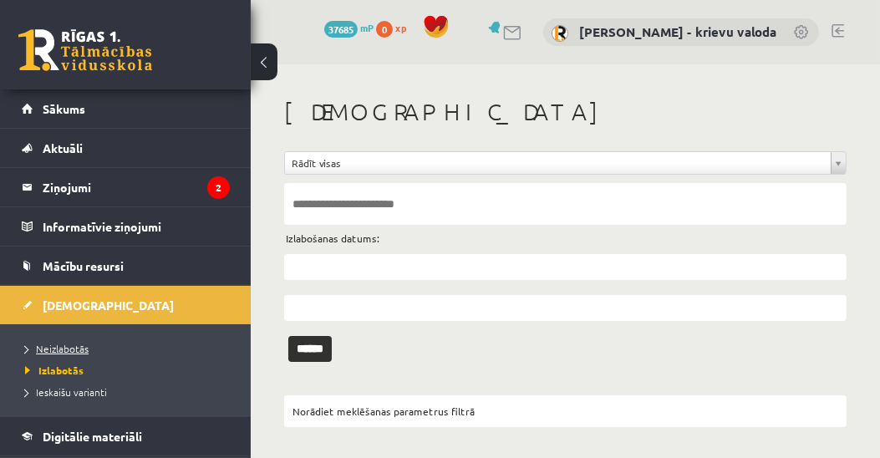
click at [68, 344] on span "Neizlabotās" at bounding box center [57, 348] width 64 height 13
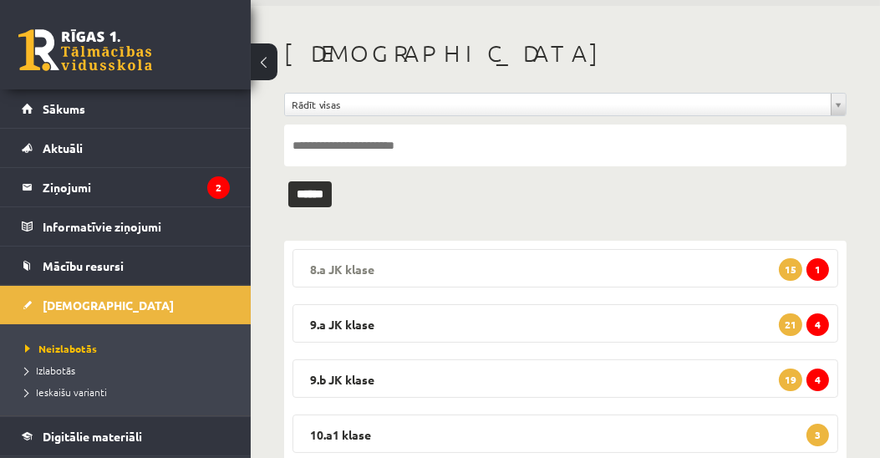
scroll to position [95, 0]
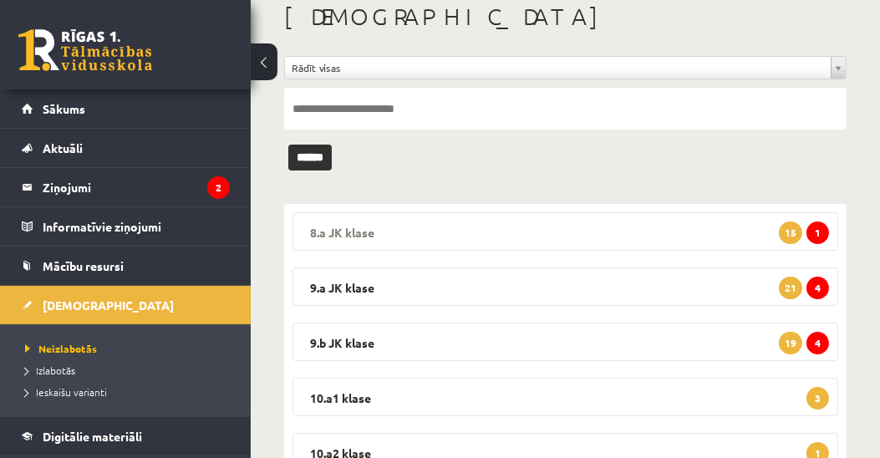
click at [349, 226] on legend "8.a JK klase 1 15" at bounding box center [566, 231] width 546 height 38
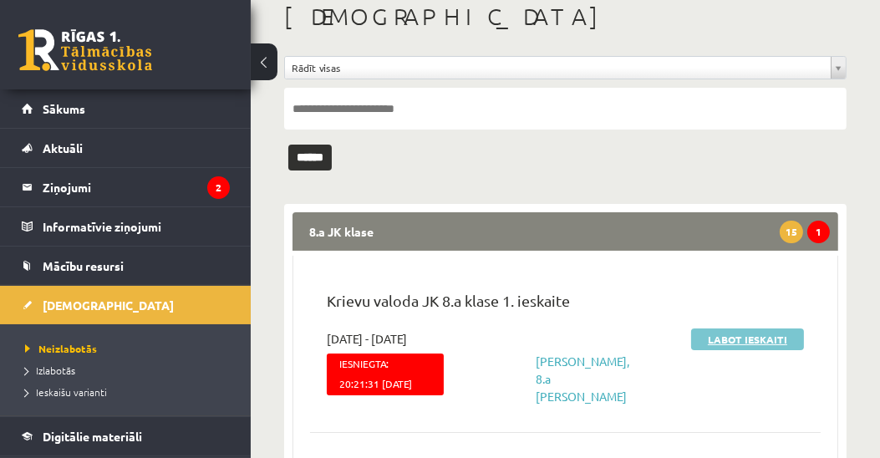
click at [733, 343] on link "Labot ieskaiti" at bounding box center [747, 339] width 113 height 22
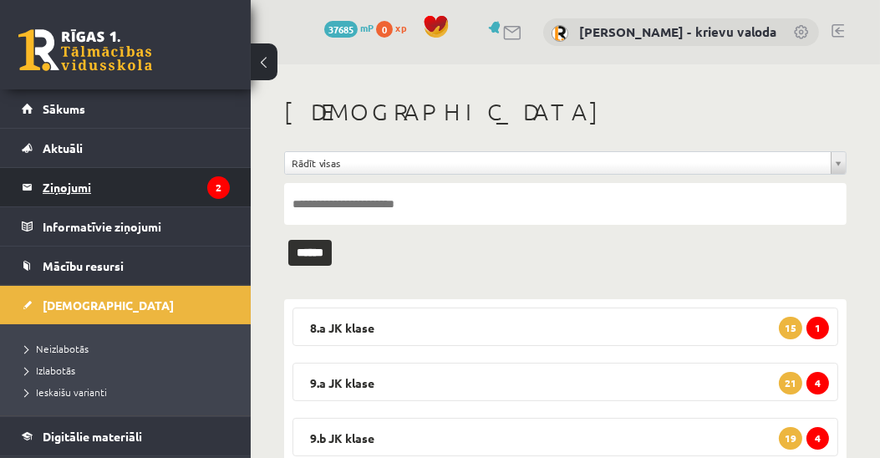
click at [57, 182] on legend "Ziņojumi 2" at bounding box center [136, 187] width 187 height 38
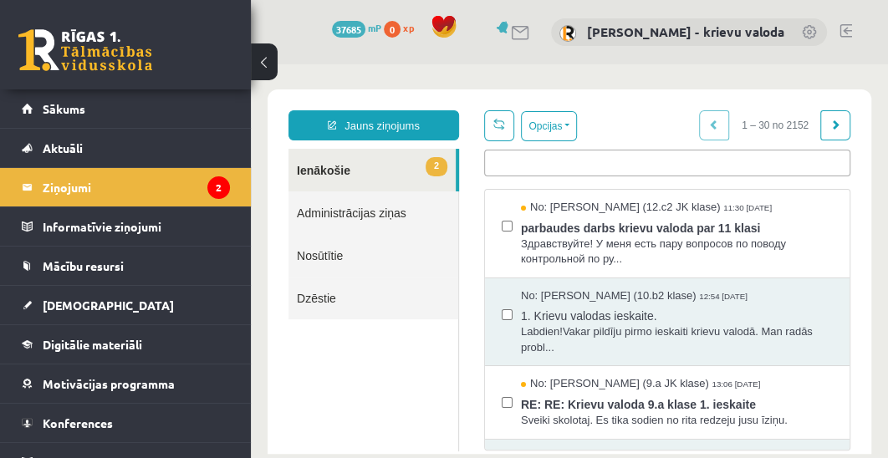
click at [849, 30] on link at bounding box center [845, 30] width 13 height 13
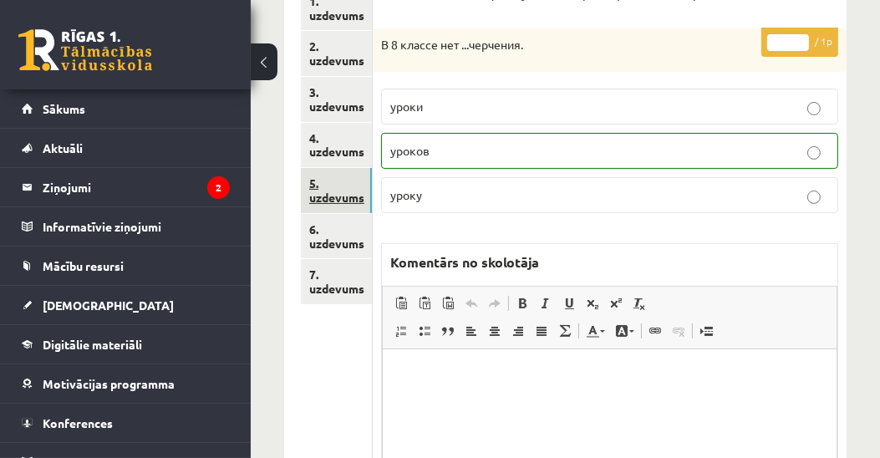
click at [329, 195] on link "5. uzdevums" at bounding box center [336, 190] width 71 height 45
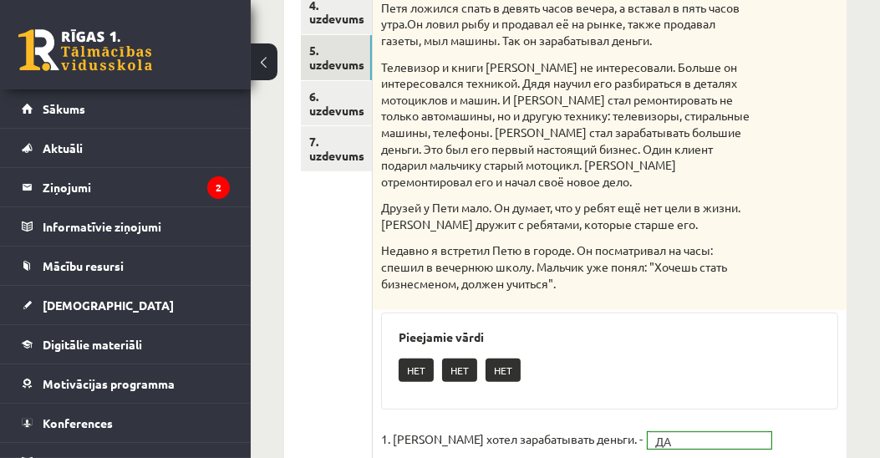
scroll to position [382, 0]
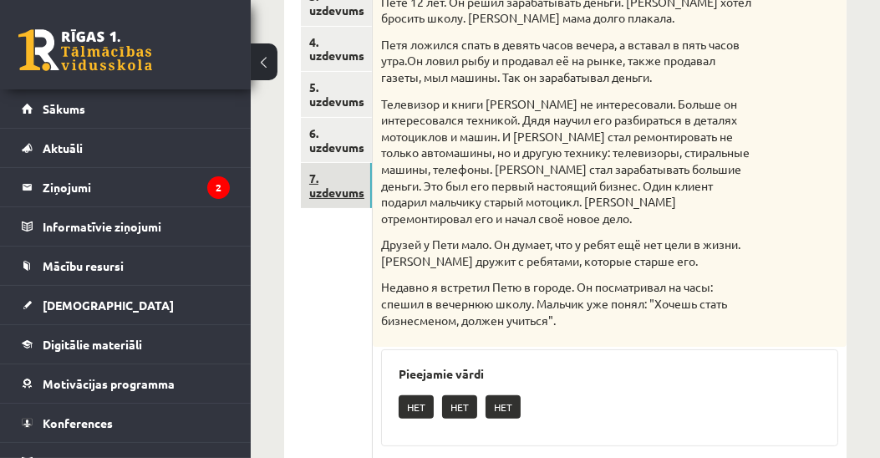
click at [323, 188] on link "7. uzdevums" at bounding box center [336, 185] width 71 height 45
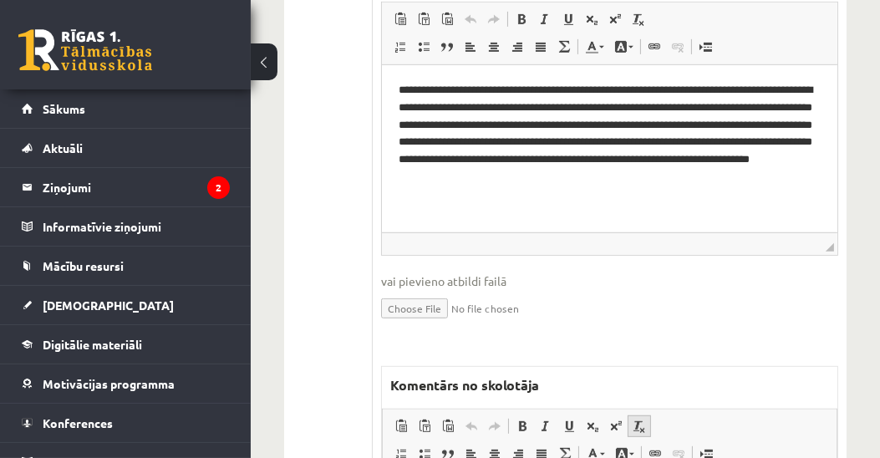
scroll to position [1004, 0]
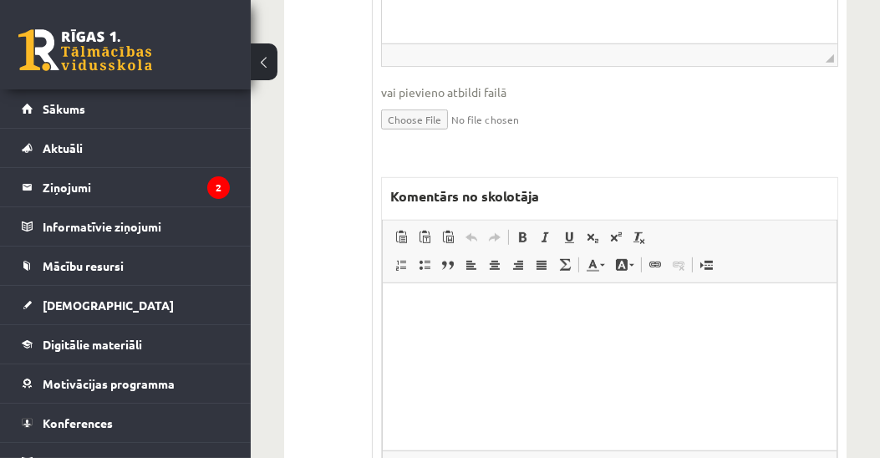
drag, startPoint x: 622, startPoint y: 342, endPoint x: 641, endPoint y: 363, distance: 28.4
click at [622, 333] on html at bounding box center [609, 308] width 454 height 51
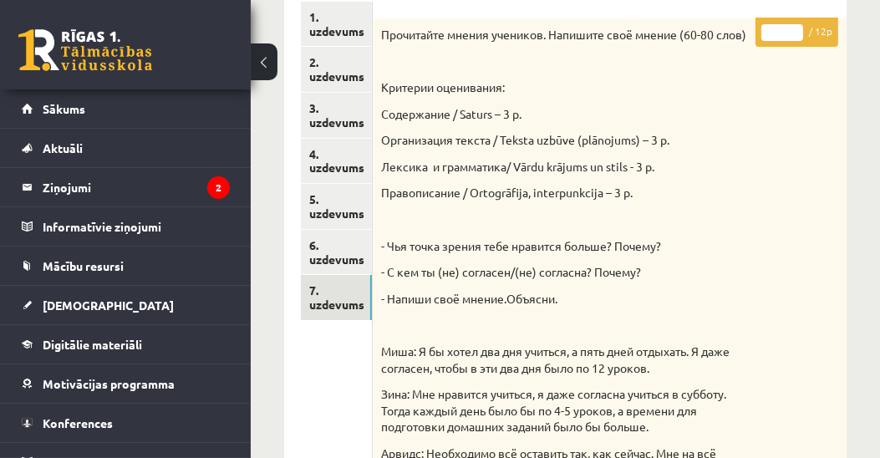
scroll to position [239, 0]
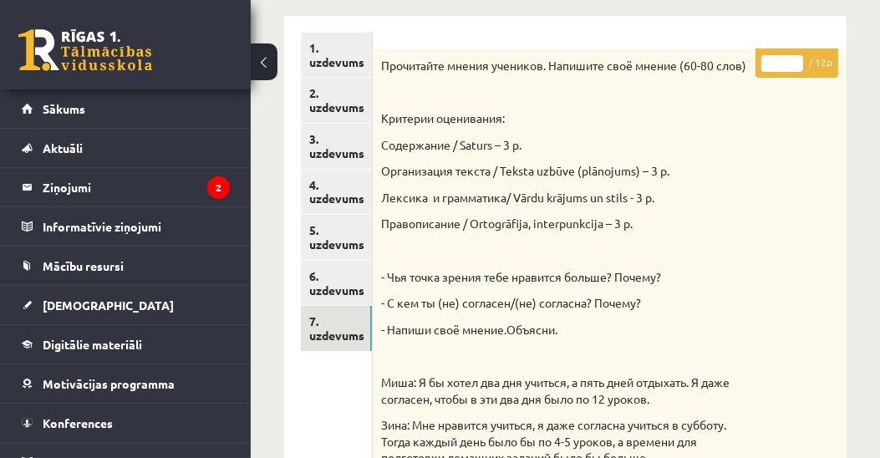
drag, startPoint x: 782, startPoint y: 64, endPoint x: 770, endPoint y: 65, distance: 12.6
click at [770, 65] on input "*" at bounding box center [782, 63] width 42 height 17
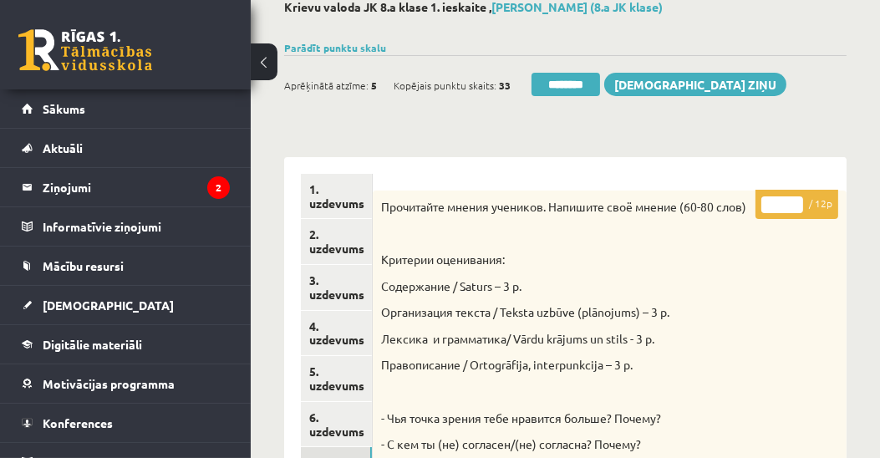
scroll to position [0, 0]
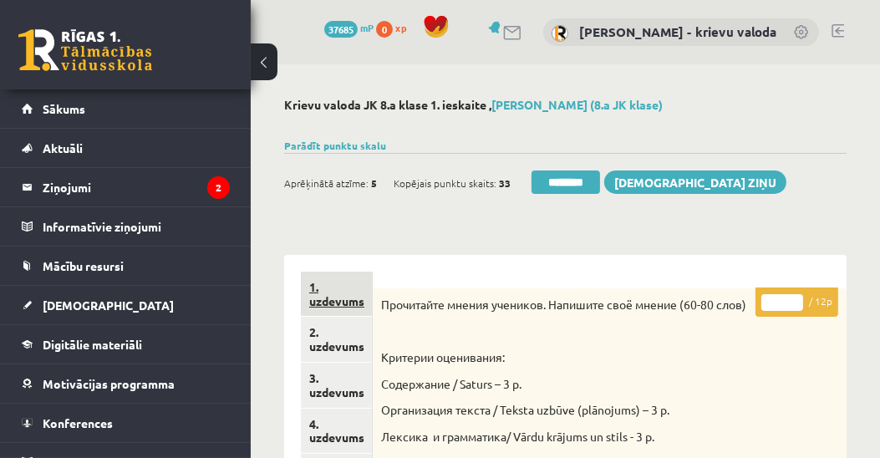
type input "**"
click at [336, 298] on link "1. uzdevums" at bounding box center [336, 294] width 71 height 45
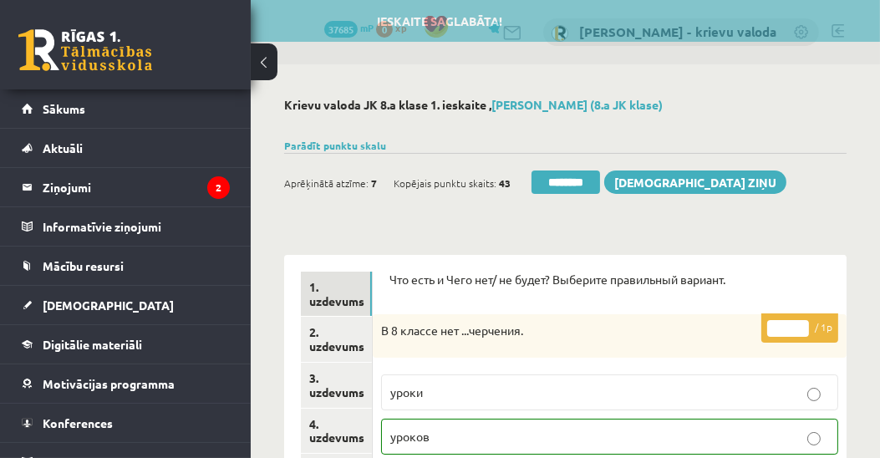
click at [568, 187] on input "********" at bounding box center [566, 182] width 69 height 23
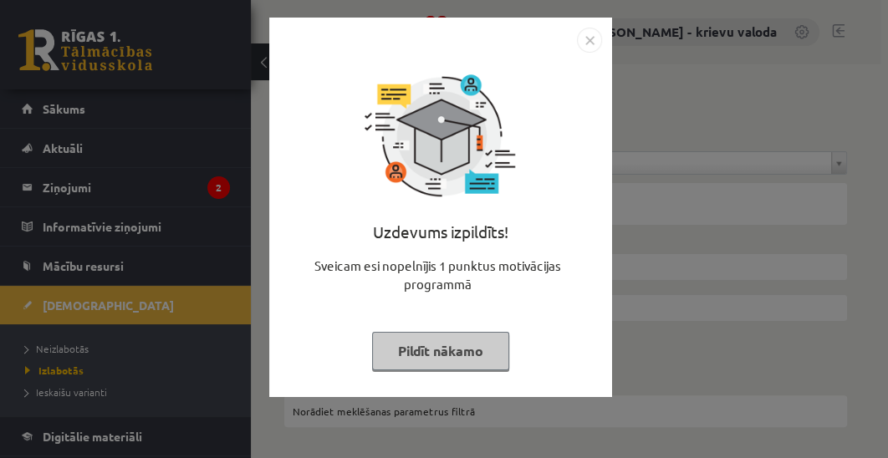
click at [476, 346] on button "Pildīt nākamo" at bounding box center [440, 351] width 137 height 38
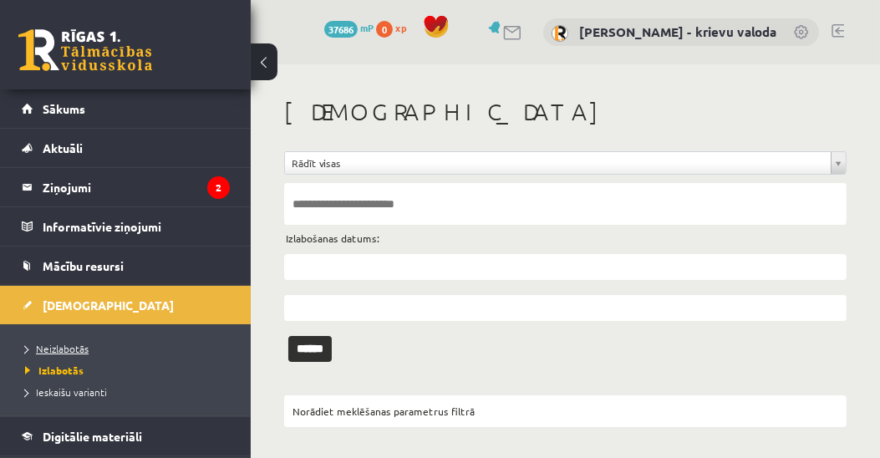
click at [47, 344] on span "Neizlabotās" at bounding box center [57, 348] width 64 height 13
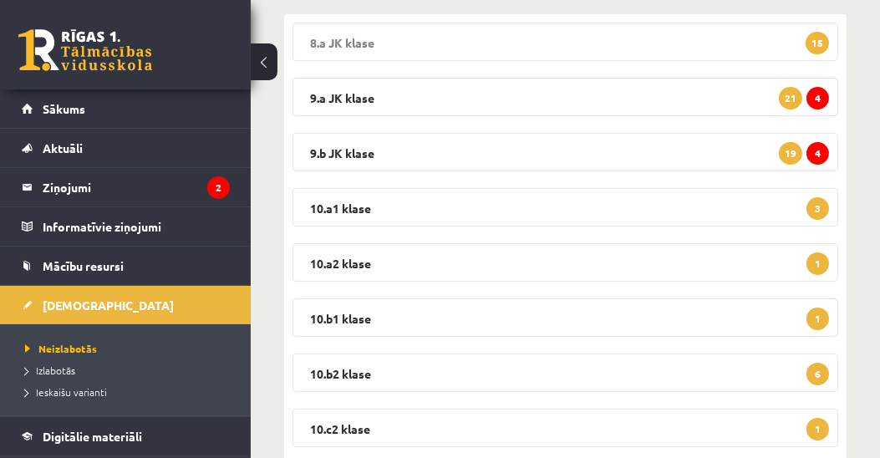
scroll to position [286, 0]
click at [354, 38] on legend "8.a JK klase 15" at bounding box center [566, 41] width 546 height 38
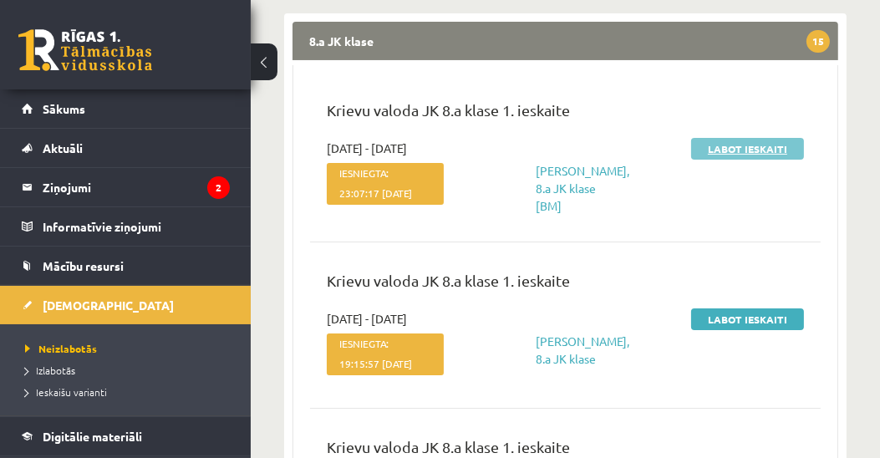
click at [742, 151] on link "Labot ieskaiti" at bounding box center [747, 149] width 113 height 22
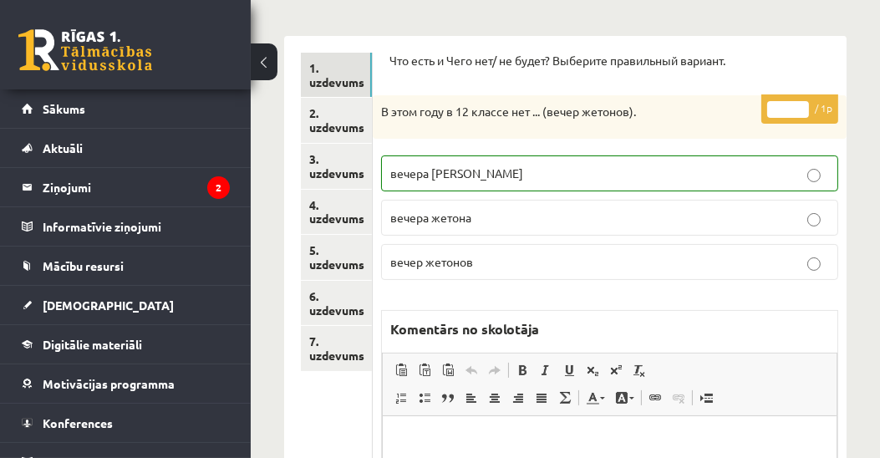
scroll to position [286, 0]
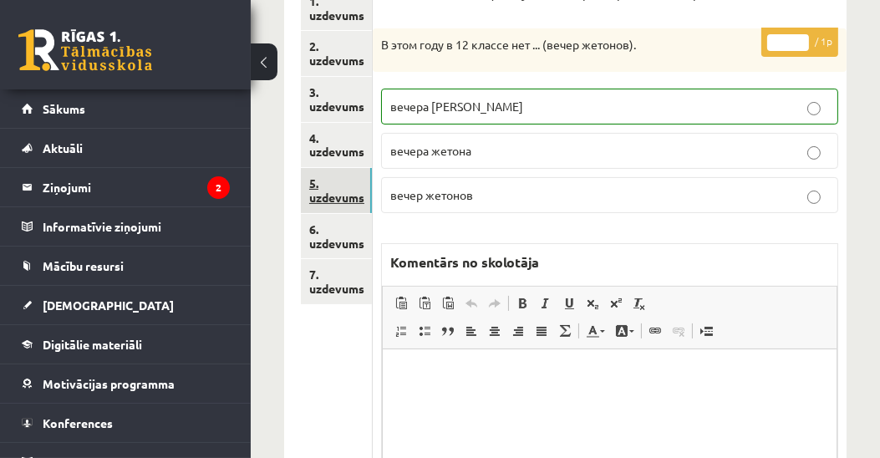
click at [348, 197] on link "5. uzdevums" at bounding box center [336, 190] width 71 height 45
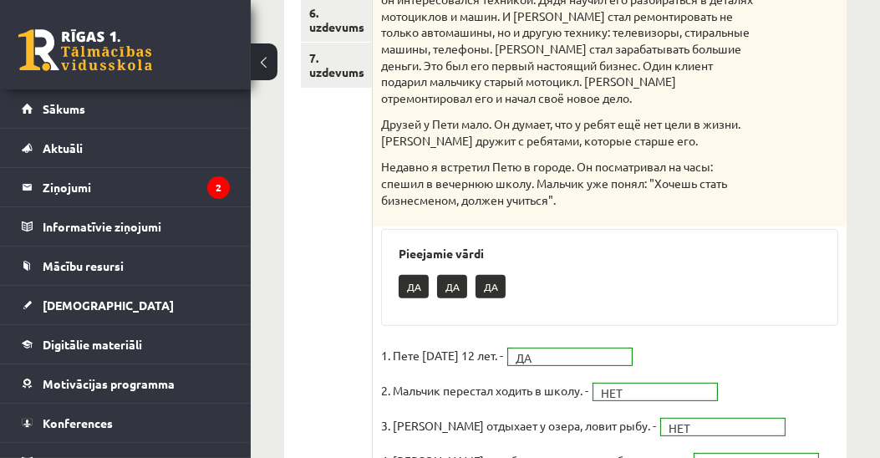
scroll to position [477, 0]
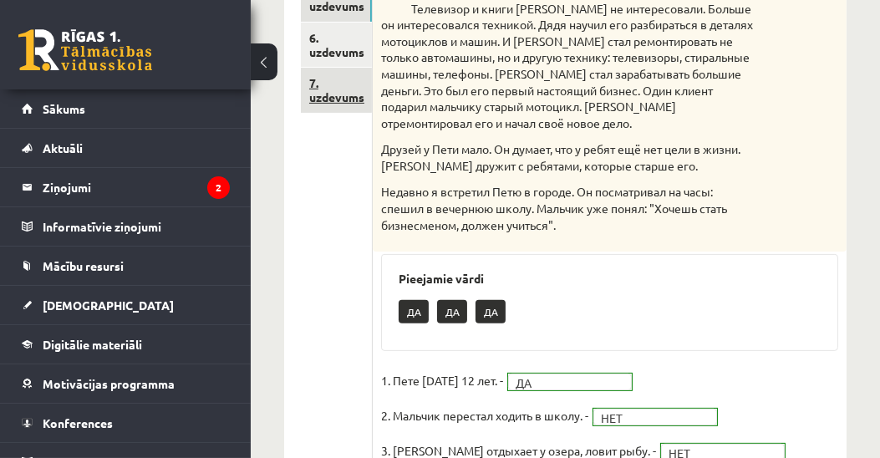
click at [351, 98] on link "7. uzdevums" at bounding box center [336, 90] width 71 height 45
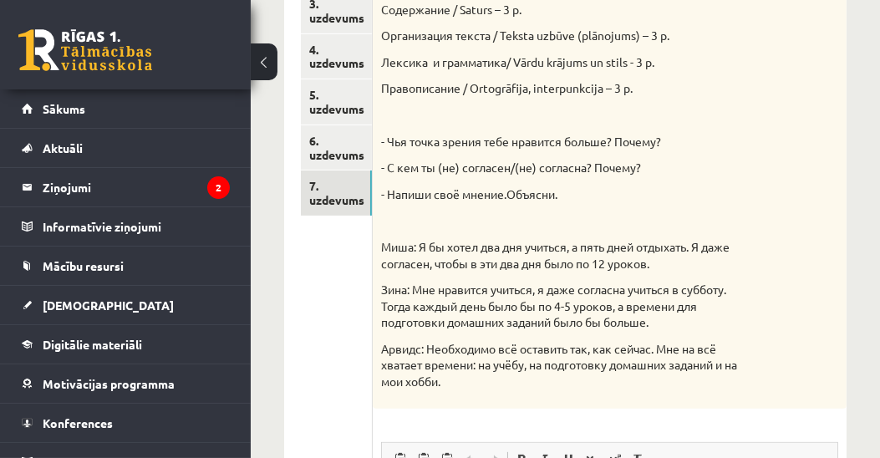
scroll to position [0, 0]
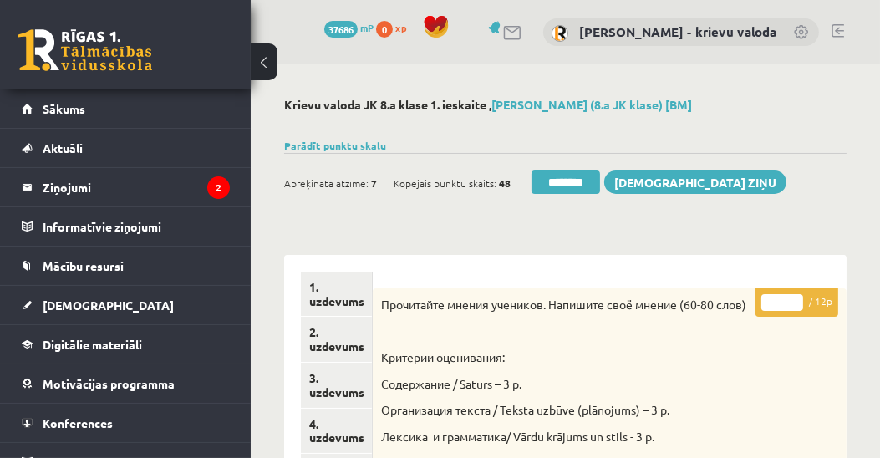
drag, startPoint x: 779, startPoint y: 305, endPoint x: 771, endPoint y: 308, distance: 8.7
click at [771, 308] on input "*" at bounding box center [782, 302] width 42 height 17
type input "**"
click at [349, 303] on link "1. uzdevums" at bounding box center [336, 294] width 71 height 45
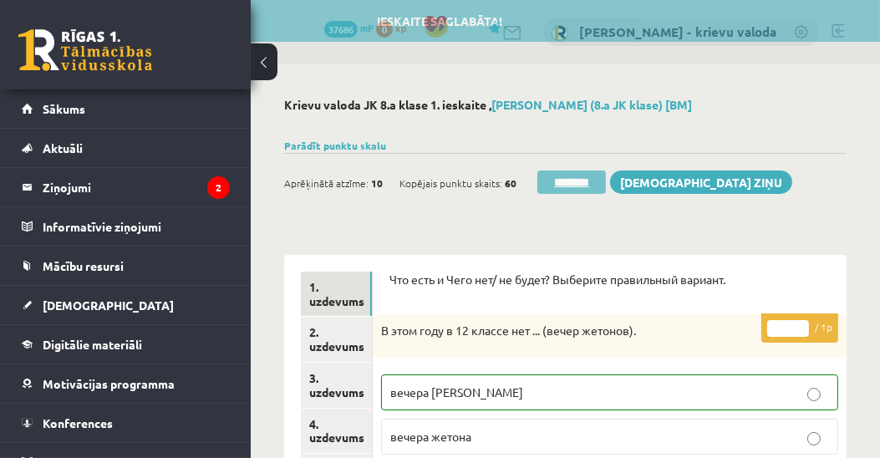
click at [583, 186] on input "********" at bounding box center [571, 182] width 69 height 23
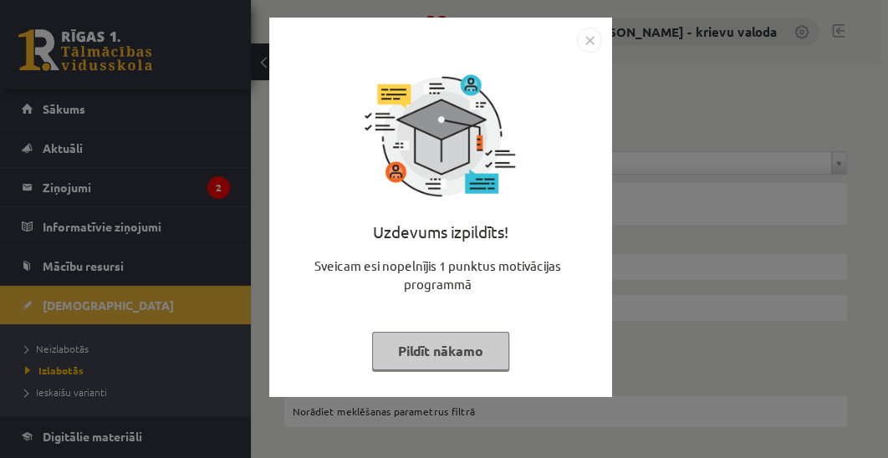
click at [456, 358] on button "Pildīt nākamo" at bounding box center [440, 351] width 137 height 38
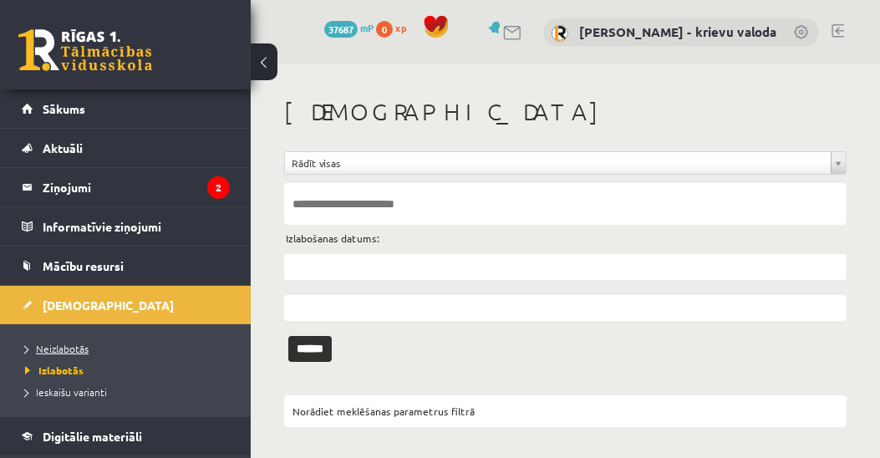
click at [59, 349] on span "Neizlabotās" at bounding box center [57, 348] width 64 height 13
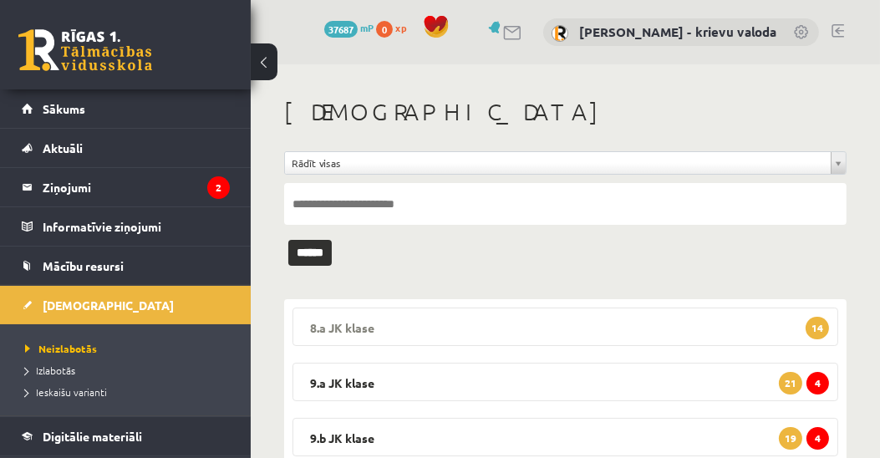
click at [354, 328] on legend "8.a JK klase 14" at bounding box center [566, 327] width 546 height 38
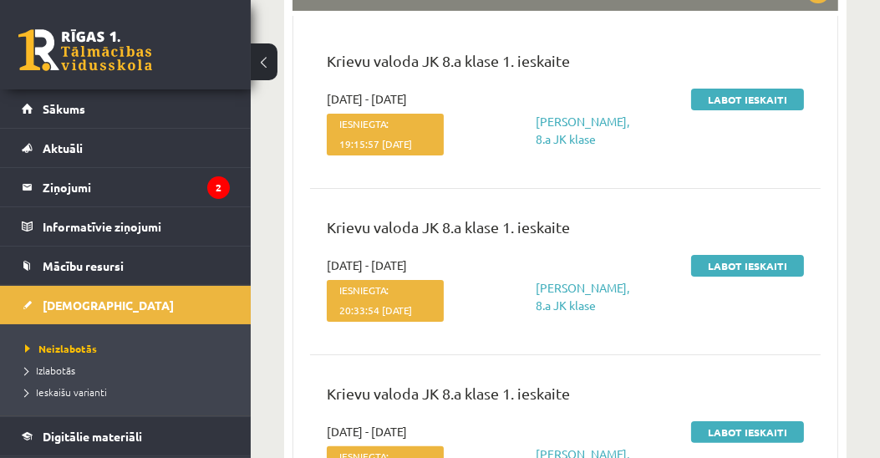
scroll to position [286, 0]
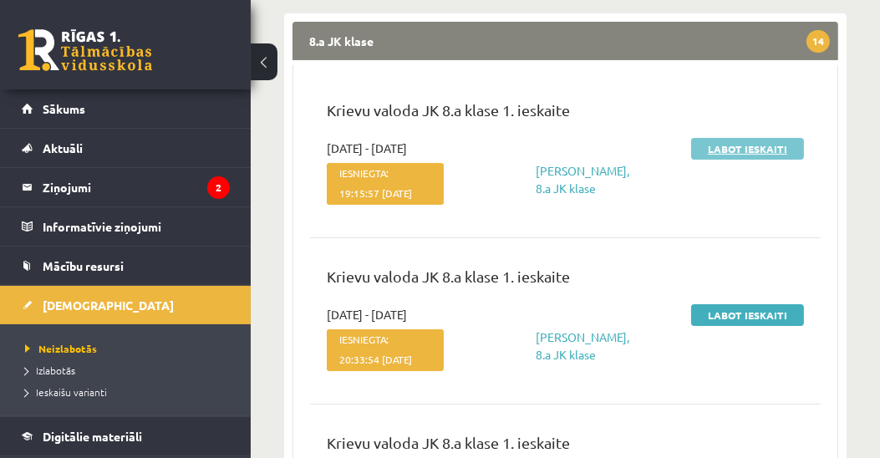
click at [738, 151] on link "Labot ieskaiti" at bounding box center [747, 149] width 113 height 22
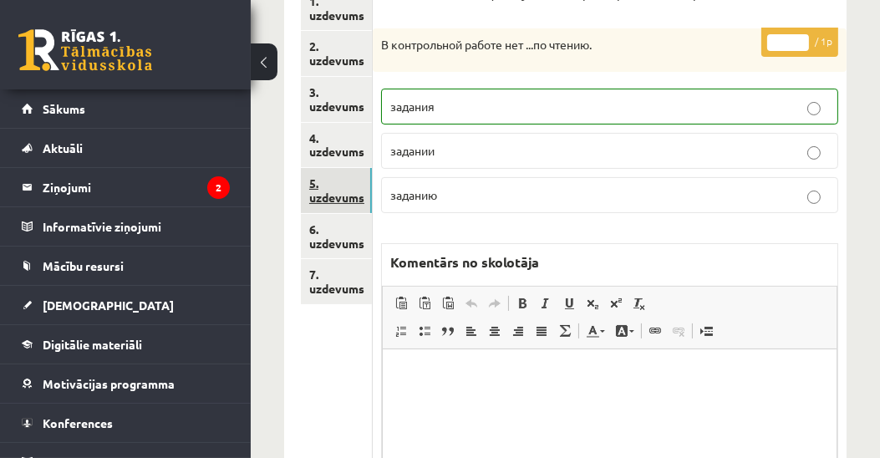
click at [345, 191] on link "5. uzdevums" at bounding box center [336, 190] width 71 height 45
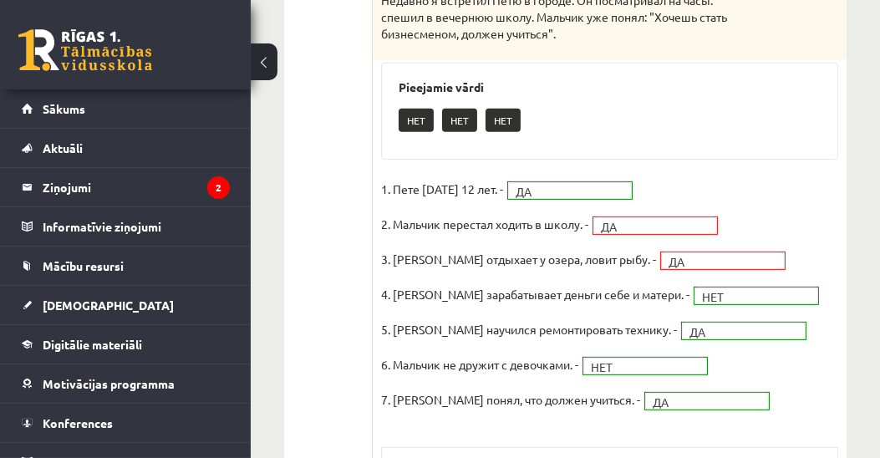
scroll to position [382, 0]
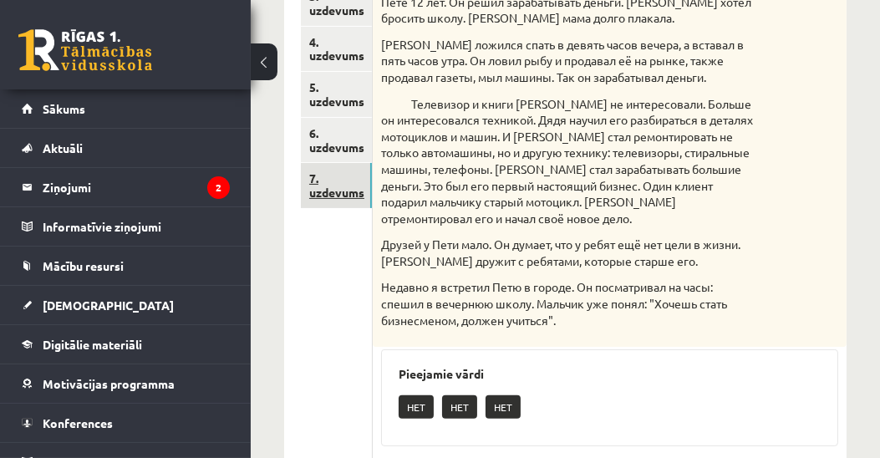
click at [339, 188] on link "7. uzdevums" at bounding box center [336, 185] width 71 height 45
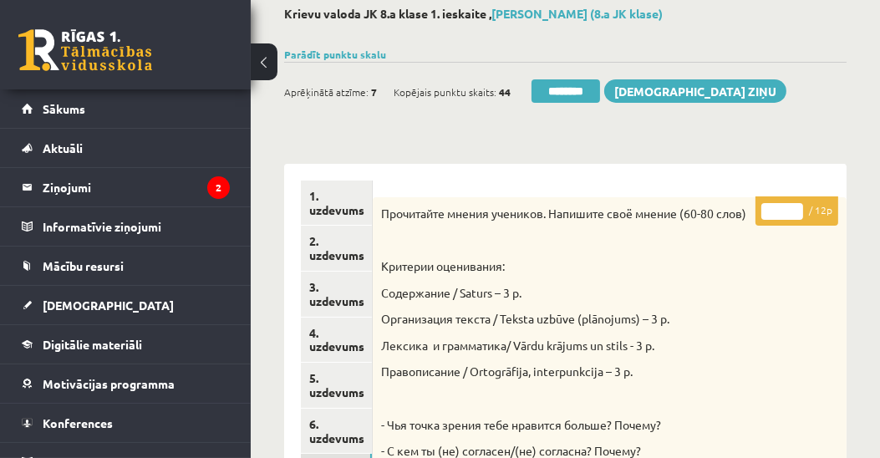
scroll to position [95, 0]
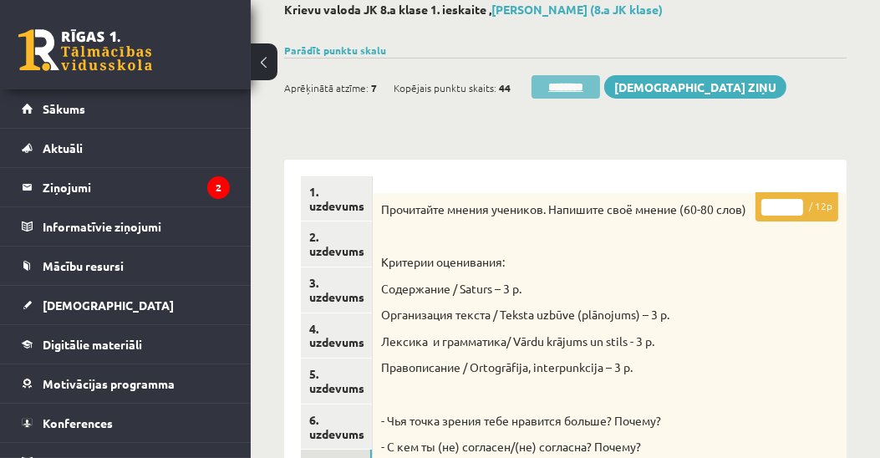
click at [572, 85] on input "********" at bounding box center [566, 86] width 69 height 23
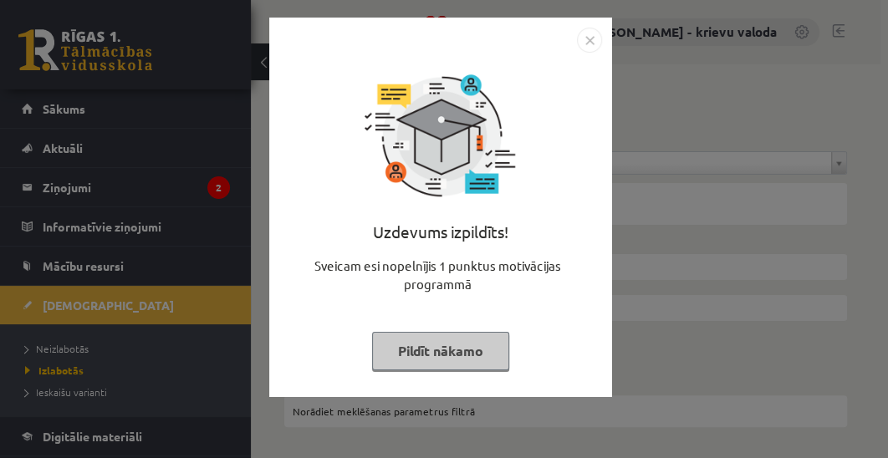
click at [455, 349] on button "Pildīt nākamo" at bounding box center [440, 351] width 137 height 38
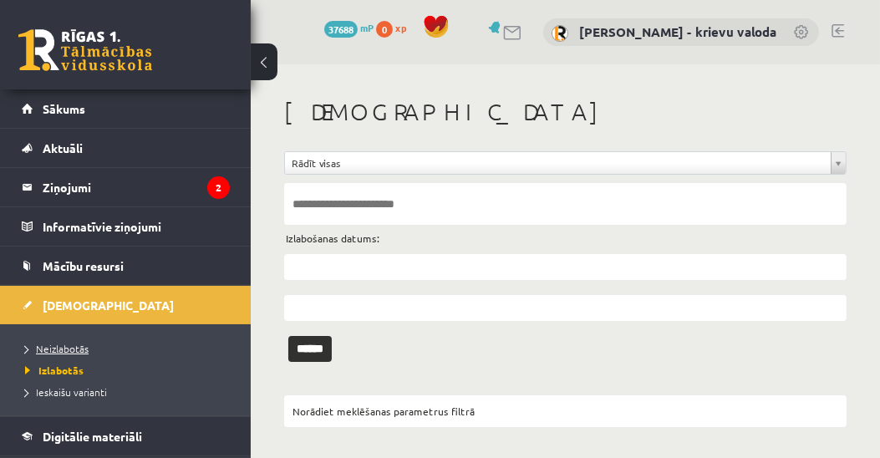
click at [73, 346] on span "Neizlabotās" at bounding box center [57, 348] width 64 height 13
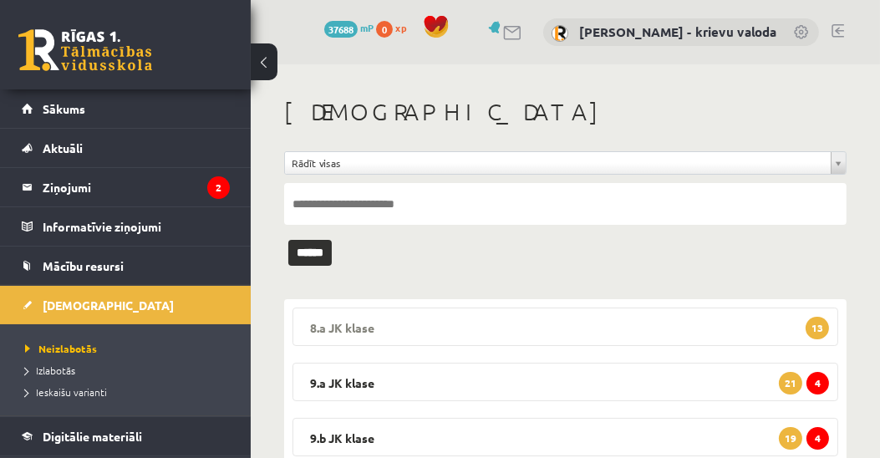
click at [349, 323] on legend "8.a JK klase 13" at bounding box center [566, 327] width 546 height 38
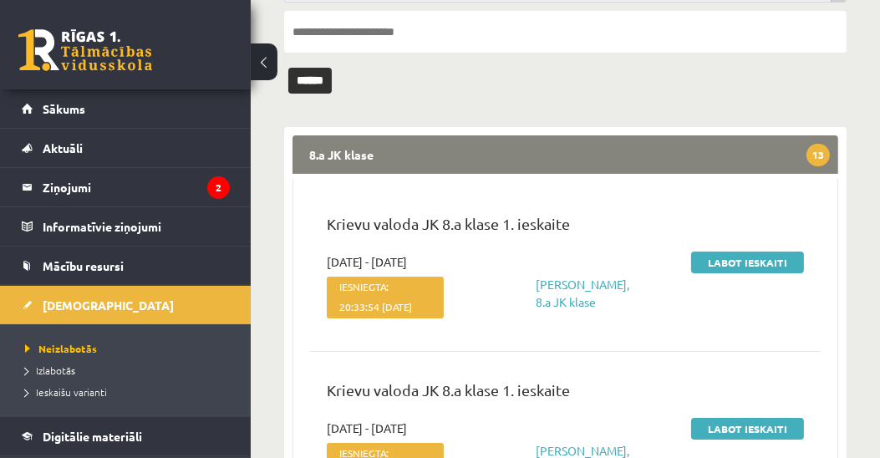
scroll to position [191, 0]
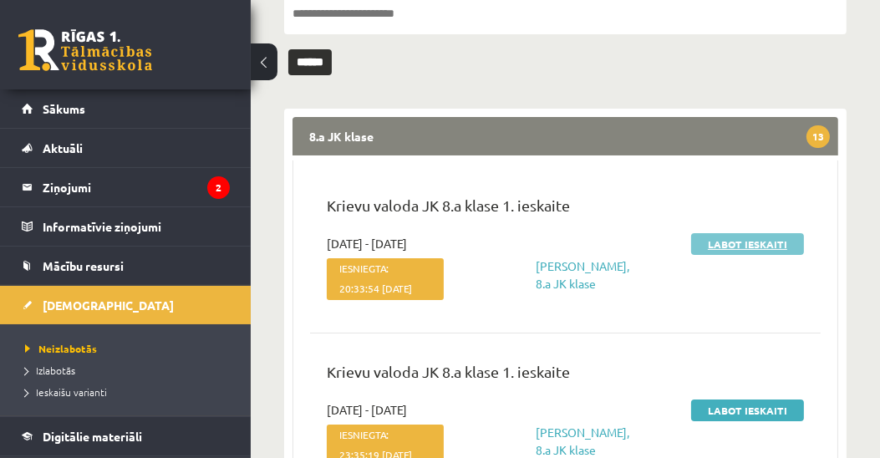
click at [748, 247] on link "Labot ieskaiti" at bounding box center [747, 244] width 113 height 22
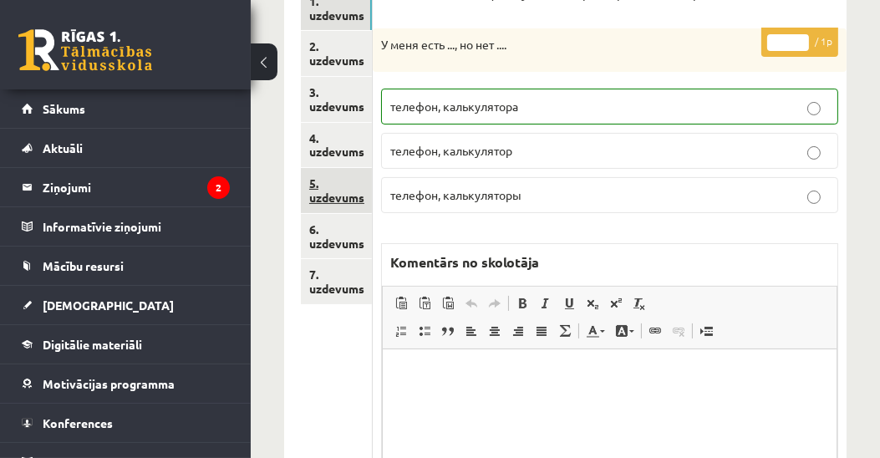
click at [344, 198] on link "5. uzdevums" at bounding box center [336, 190] width 71 height 45
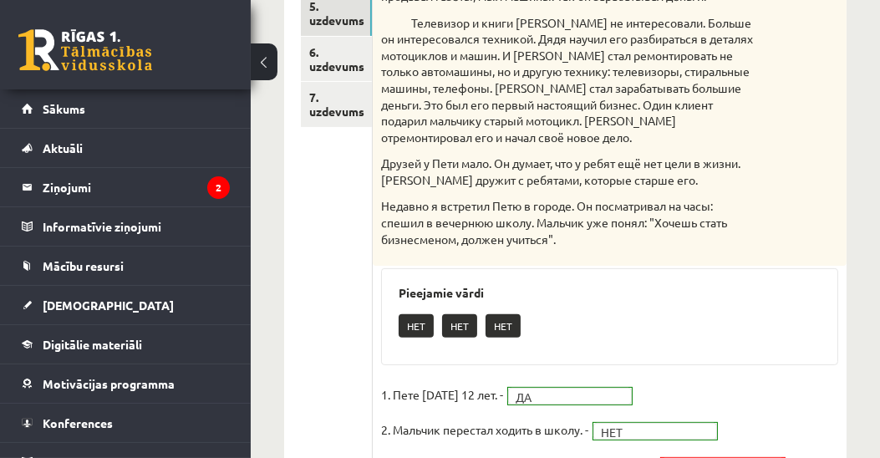
scroll to position [191, 0]
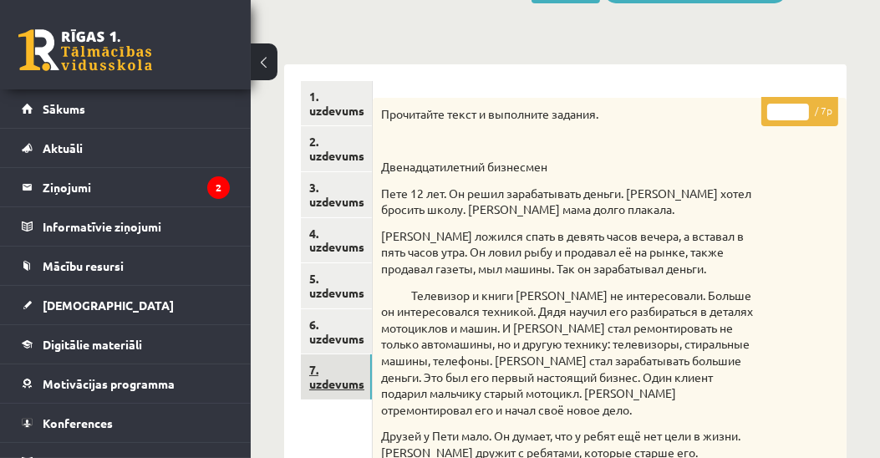
click at [349, 386] on link "7. uzdevums" at bounding box center [336, 376] width 71 height 45
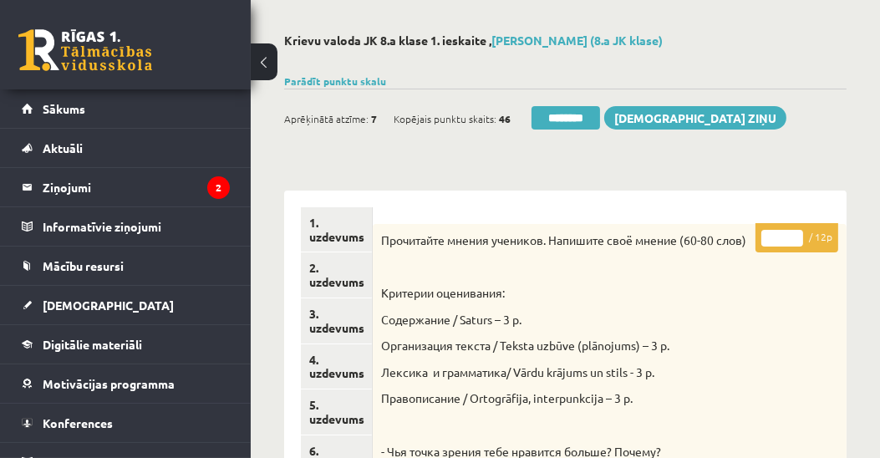
scroll to position [0, 0]
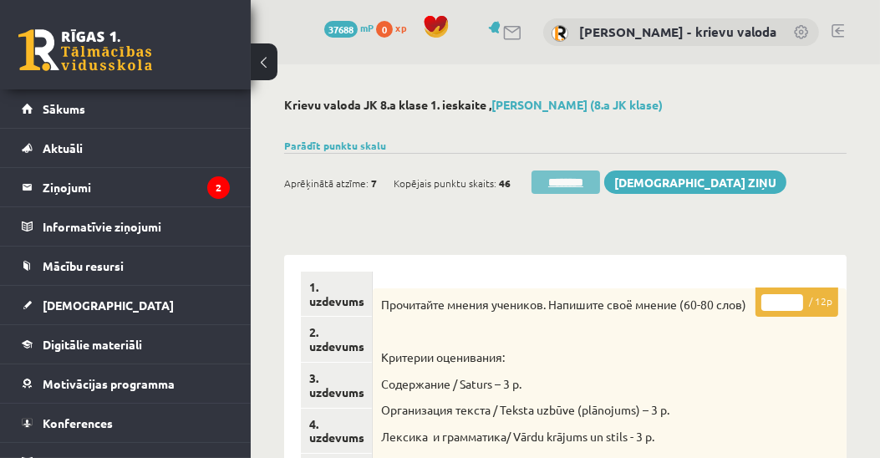
click at [568, 186] on input "********" at bounding box center [566, 182] width 69 height 23
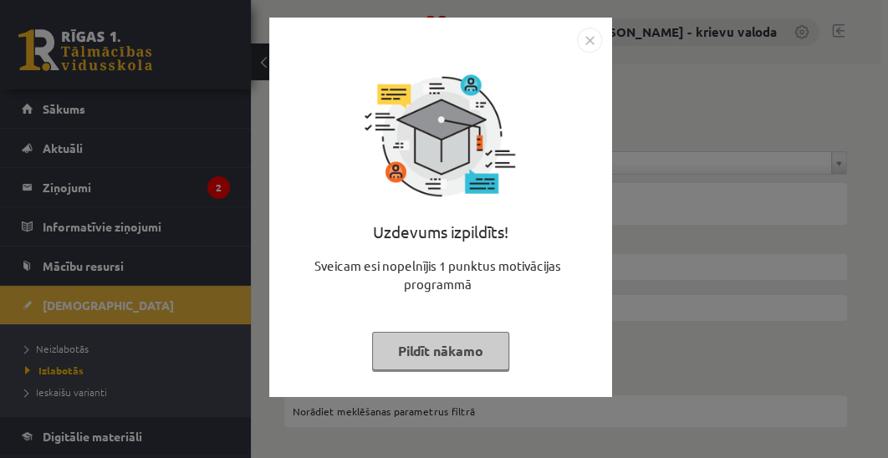
click at [446, 354] on button "Pildīt nākamo" at bounding box center [440, 351] width 137 height 38
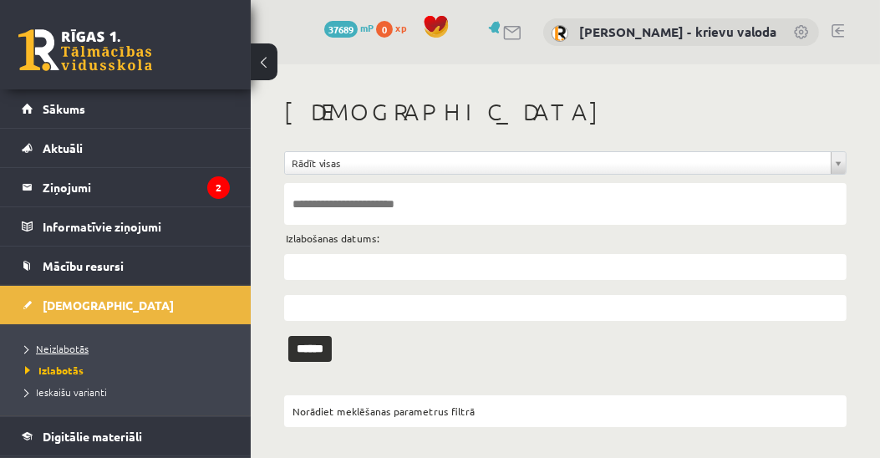
click at [81, 344] on span "Neizlabotās" at bounding box center [57, 348] width 64 height 13
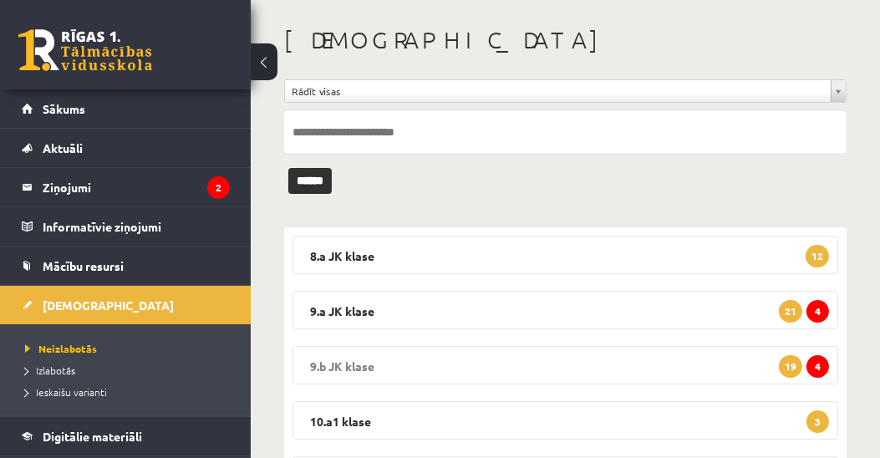
scroll to position [95, 0]
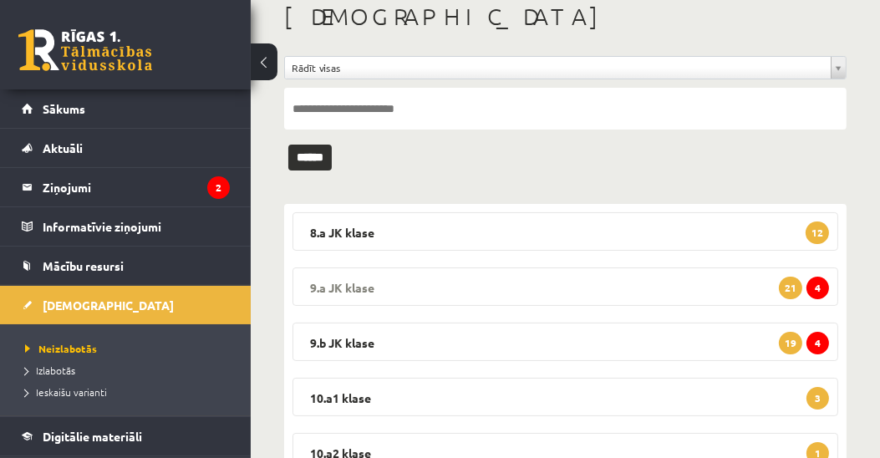
click at [355, 285] on legend "9.a JK klase 4 21" at bounding box center [566, 286] width 546 height 38
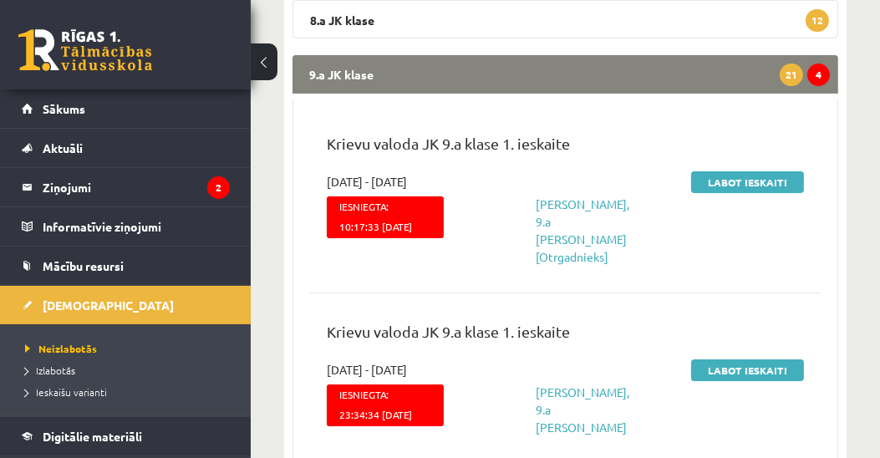
scroll to position [191, 0]
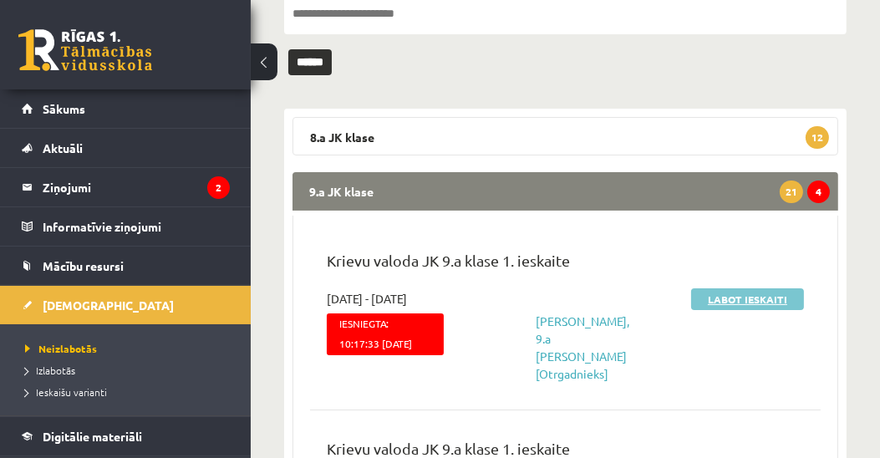
click at [744, 299] on link "Labot ieskaiti" at bounding box center [747, 299] width 113 height 22
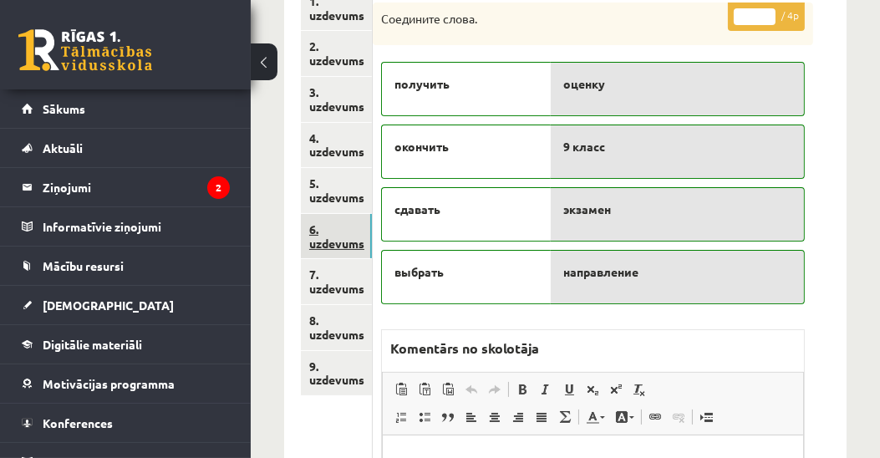
click at [326, 239] on link "6. uzdevums" at bounding box center [336, 236] width 71 height 45
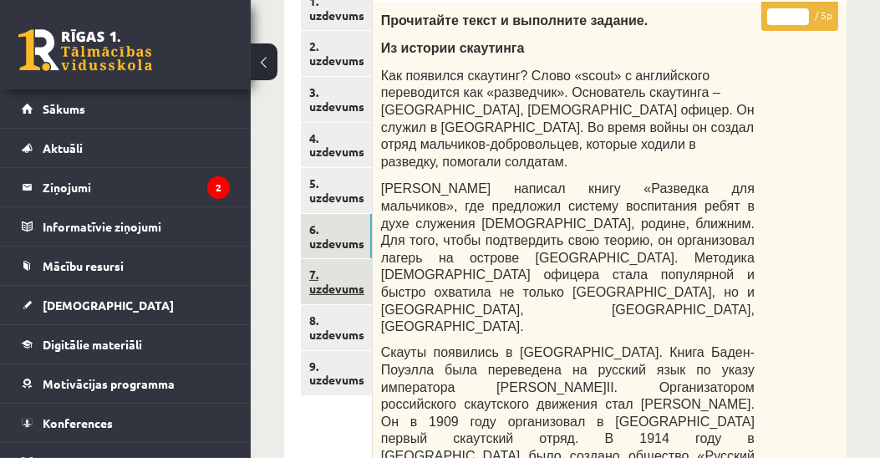
click at [338, 288] on link "7. uzdevums" at bounding box center [336, 281] width 71 height 45
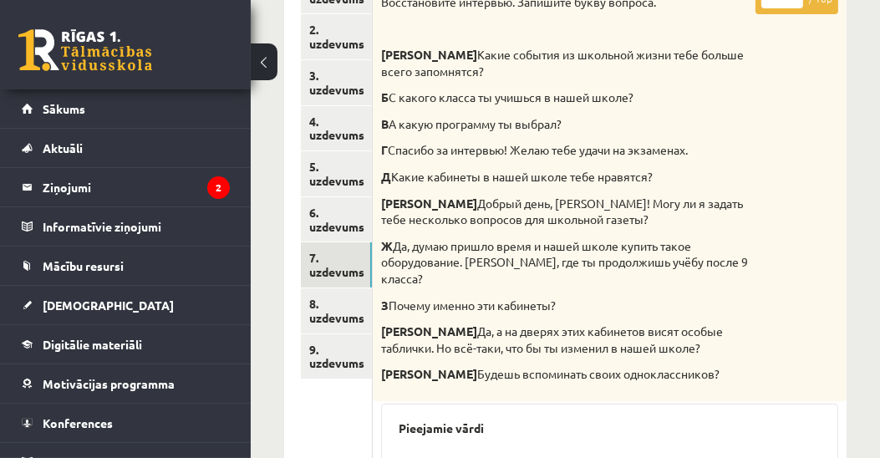
scroll to position [286, 0]
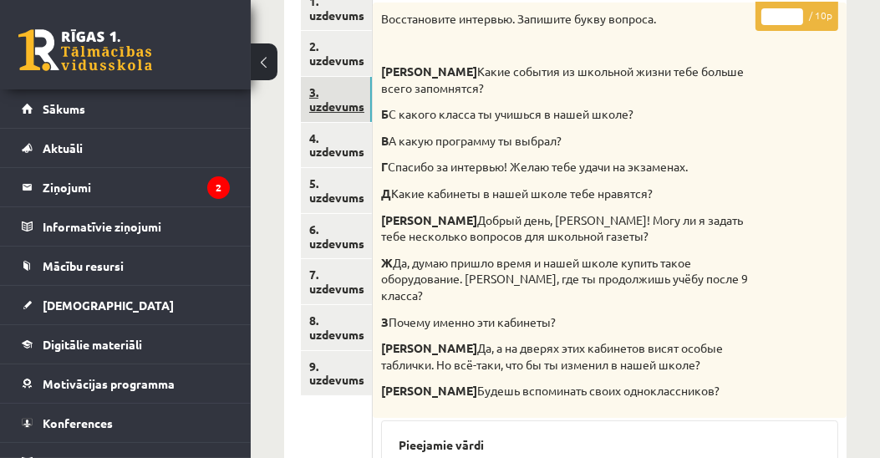
click at [334, 95] on link "3. uzdevums" at bounding box center [336, 99] width 71 height 45
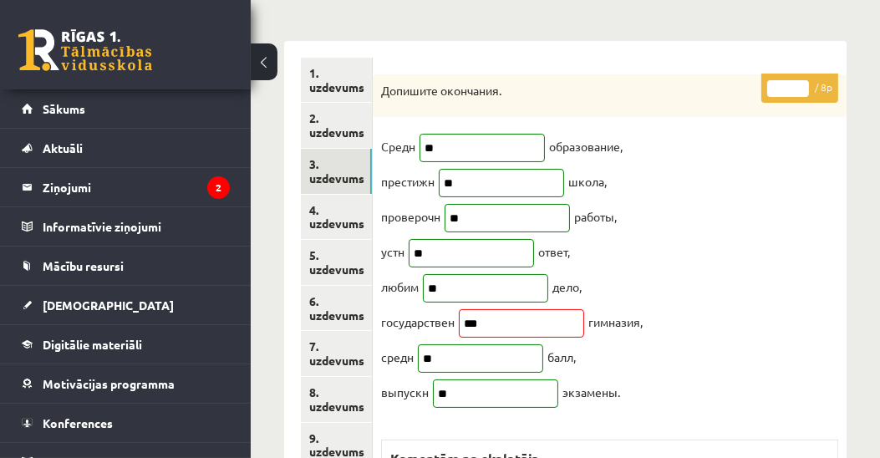
scroll to position [191, 0]
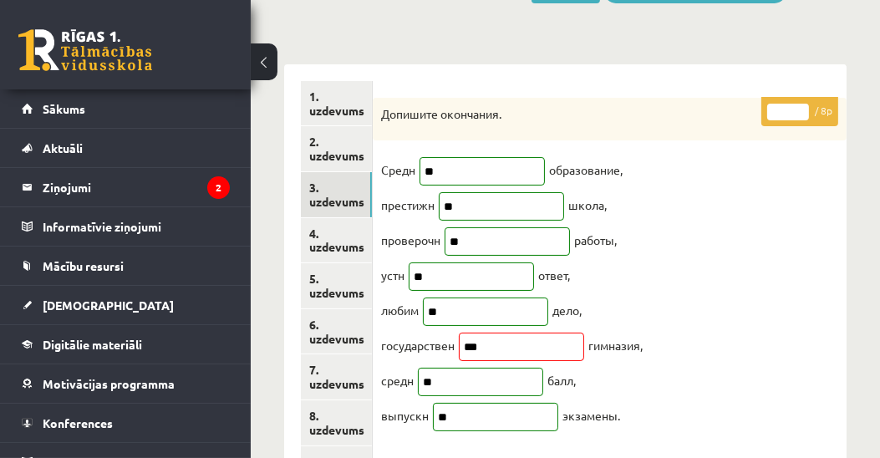
type input "*"
click at [804, 107] on input "*" at bounding box center [788, 112] width 42 height 17
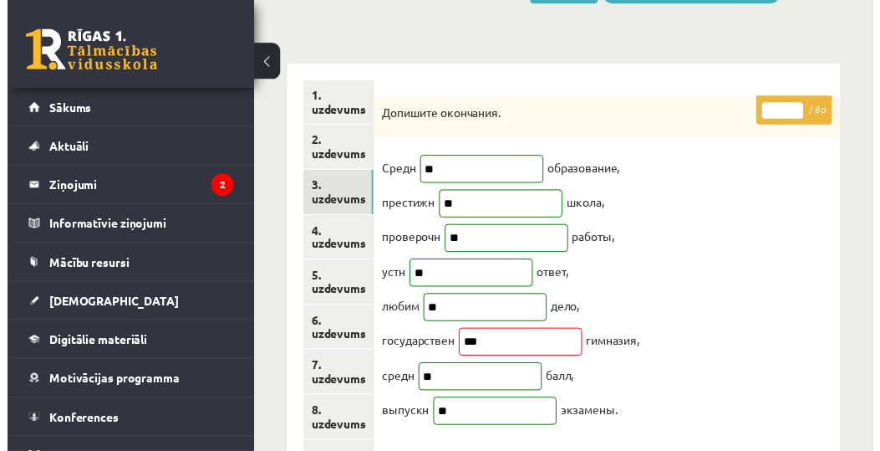
scroll to position [477, 0]
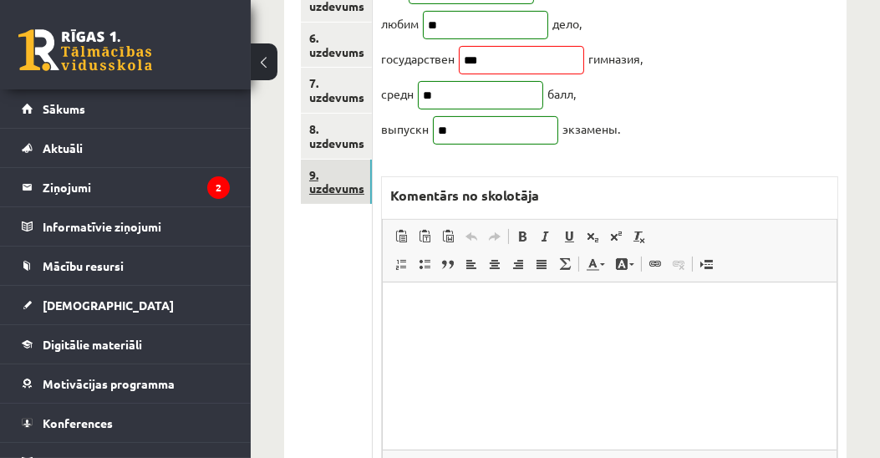
click at [336, 187] on link "9. uzdevums" at bounding box center [336, 182] width 71 height 45
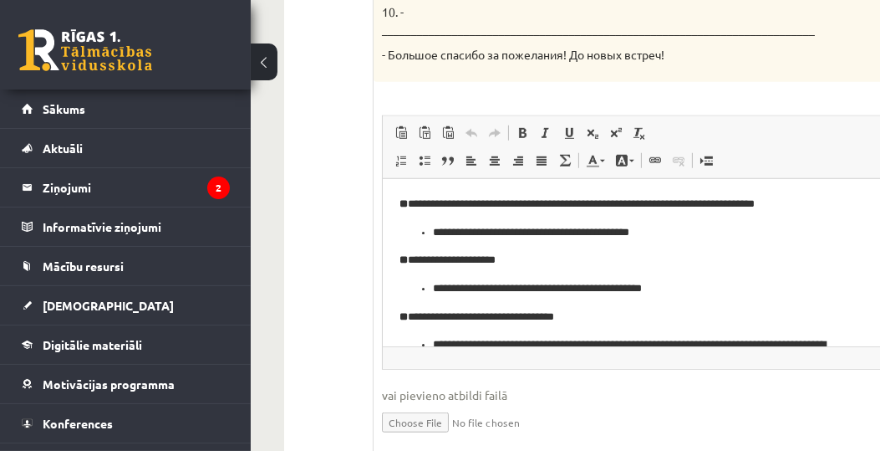
scroll to position [1337, 0]
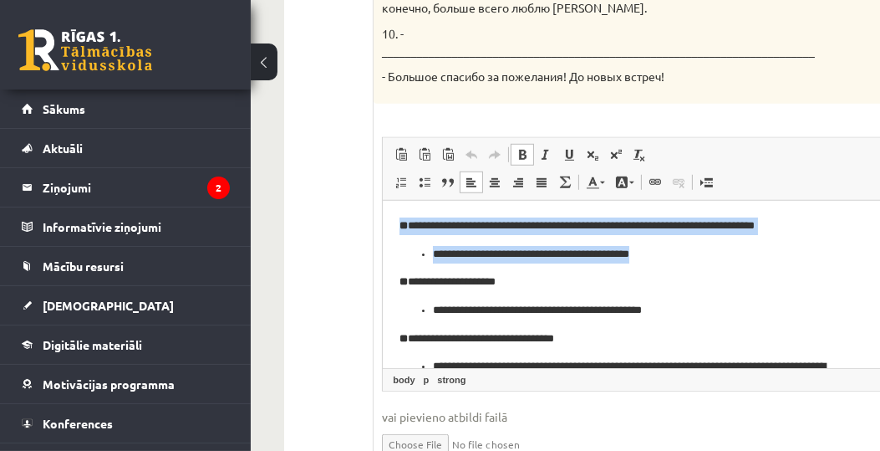
drag, startPoint x: 400, startPoint y: 227, endPoint x: 706, endPoint y: 255, distance: 308.0
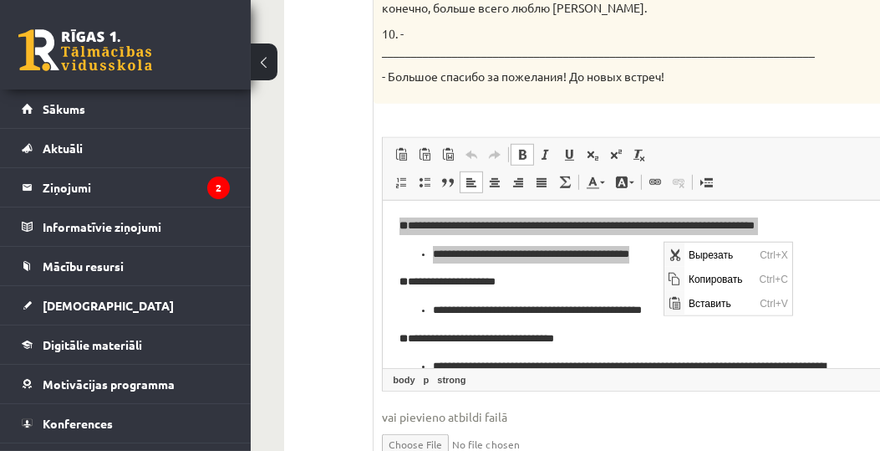
scroll to position [0, 0]
click at [686, 278] on span "Копировать" at bounding box center [720, 278] width 71 height 24
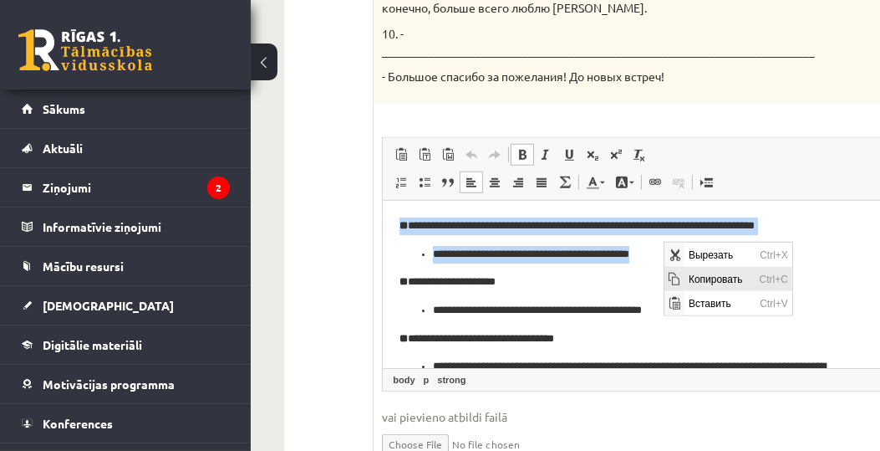
copy body "**********"
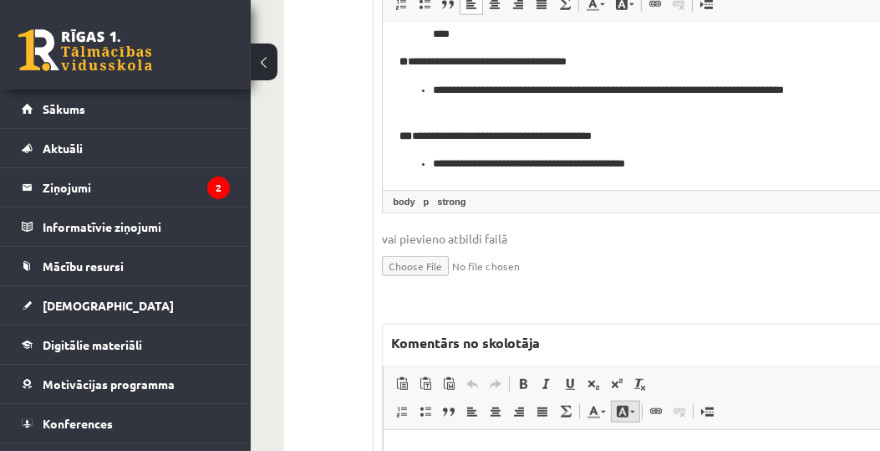
scroll to position [1528, 0]
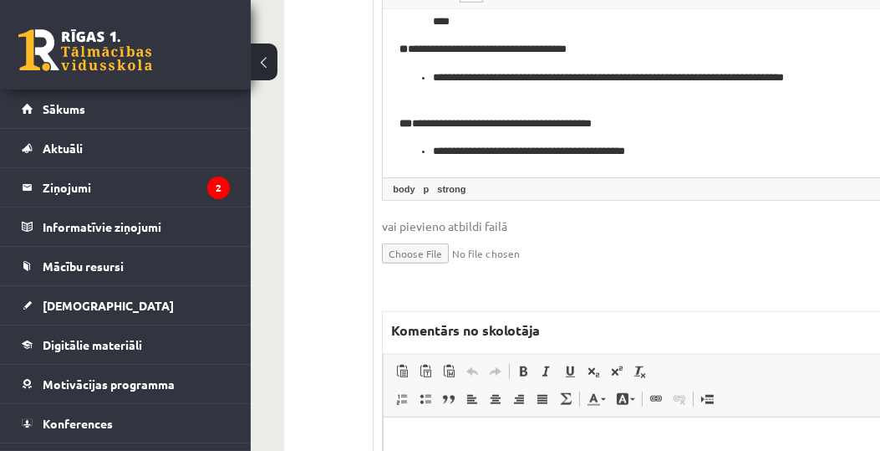
click at [599, 440] on p "Визуальный текстовый редактор, wiswyg-editor-47433818340780-1760290747-350" at bounding box center [640, 443] width 481 height 18
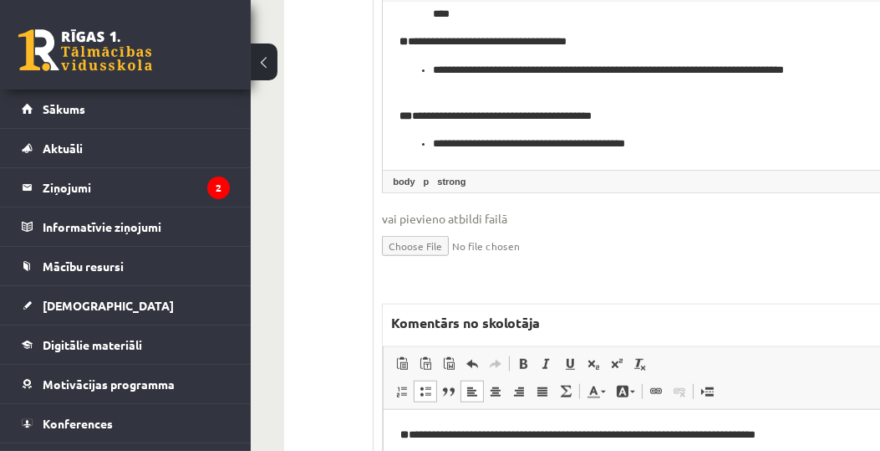
scroll to position [1631, 0]
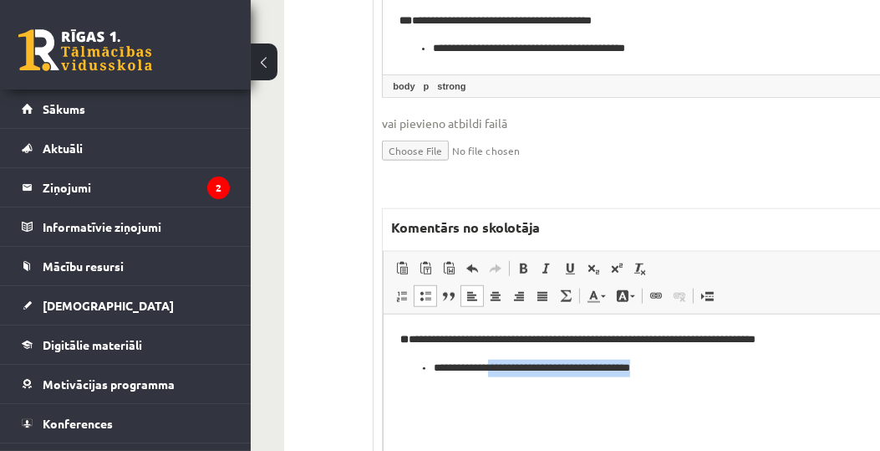
drag, startPoint x: 720, startPoint y: 368, endPoint x: 508, endPoint y: 370, distance: 211.5
click at [508, 370] on p "**********" at bounding box center [638, 368] width 409 height 18
click at [622, 289] on span at bounding box center [622, 295] width 13 height 13
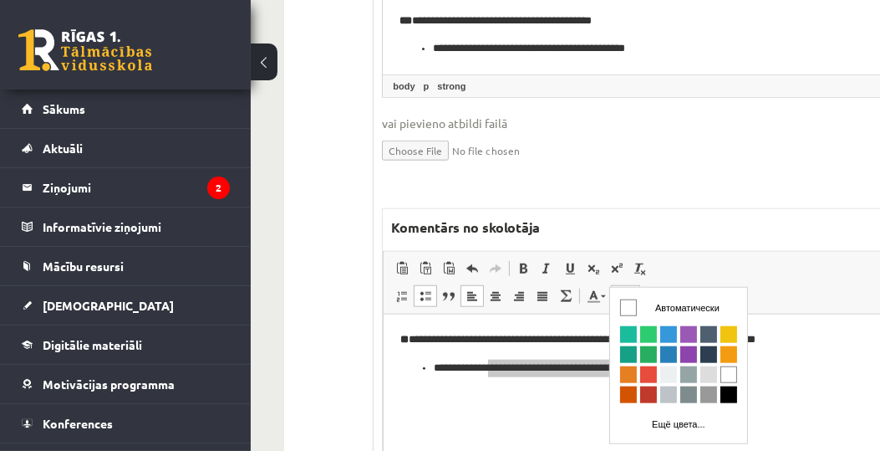
scroll to position [0, 0]
click at [648, 372] on span "Цвета" at bounding box center [647, 374] width 17 height 17
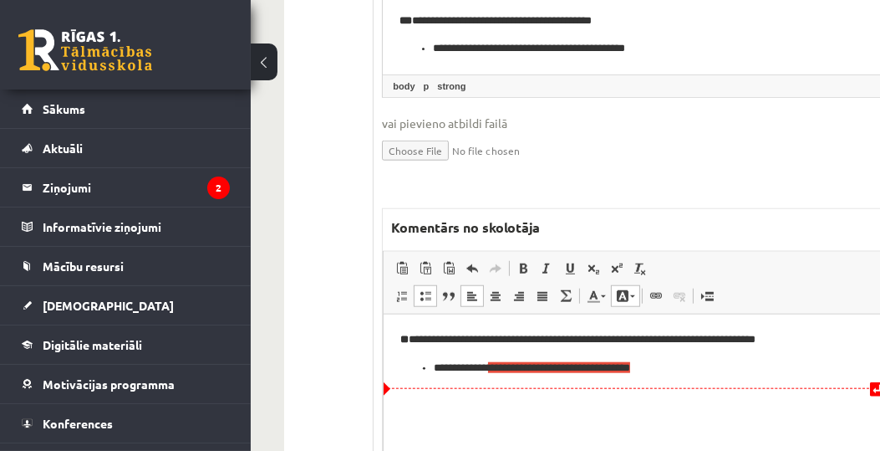
click at [745, 369] on p "**********" at bounding box center [638, 368] width 409 height 18
drag, startPoint x: 866, startPoint y: 340, endPoint x: 733, endPoint y: 345, distance: 133.0
click at [733, 345] on p "**********" at bounding box center [638, 340] width 476 height 18
click at [628, 285] on link "Цвет фона" at bounding box center [625, 296] width 29 height 22
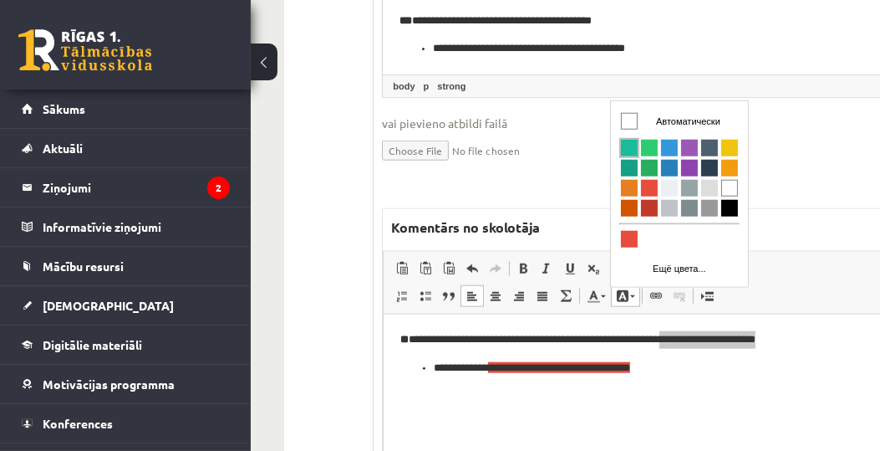
click at [631, 141] on span "Цвета" at bounding box center [628, 147] width 17 height 17
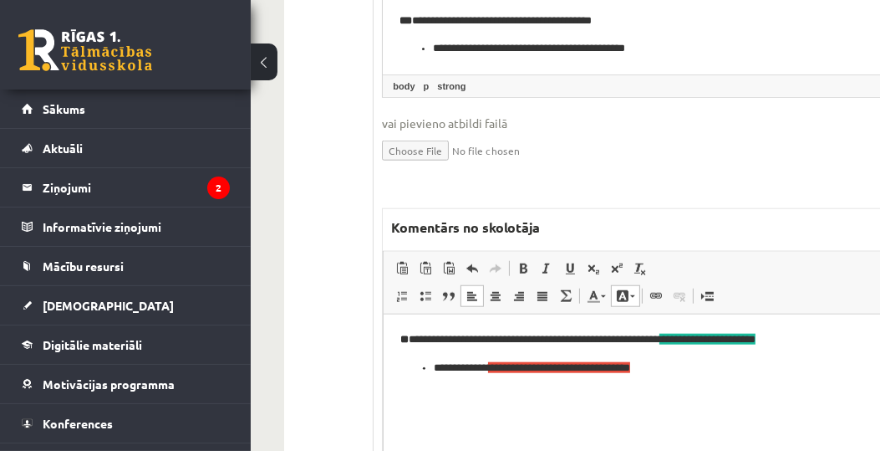
click at [814, 319] on html "**********" at bounding box center [641, 353] width 515 height 79
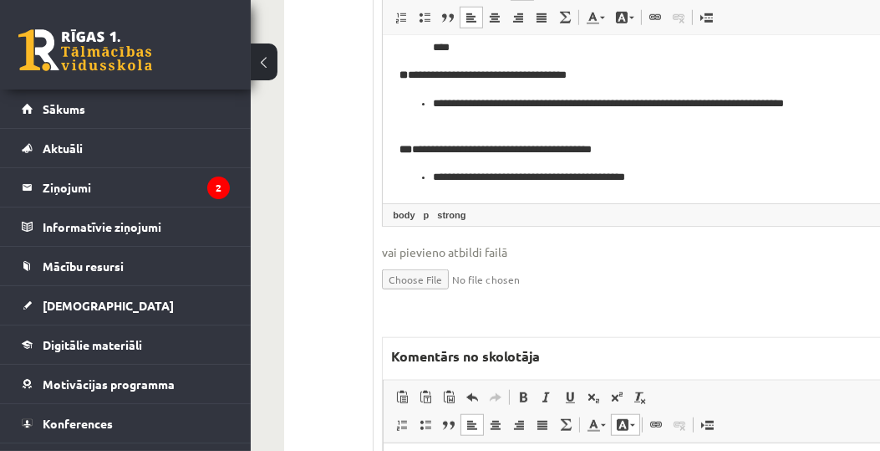
scroll to position [1631, 0]
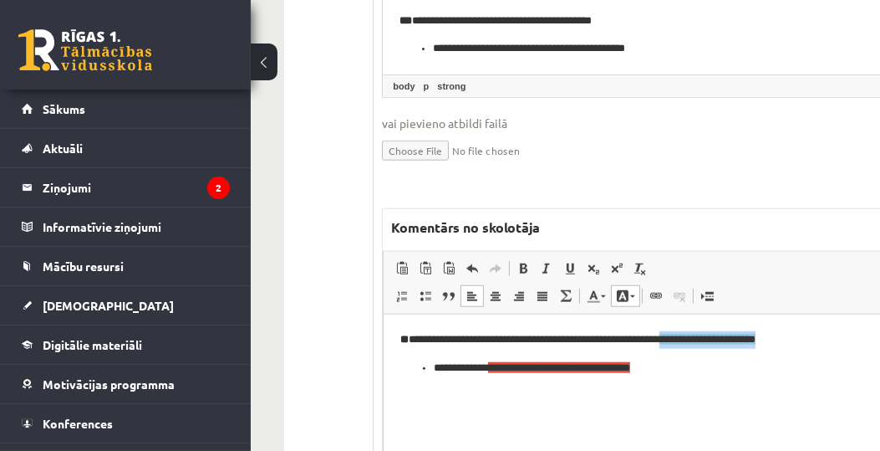
drag, startPoint x: 868, startPoint y: 343, endPoint x: 734, endPoint y: 342, distance: 133.7
click at [734, 342] on p "**********" at bounding box center [638, 340] width 476 height 18
click at [629, 285] on link "Цвет фона" at bounding box center [625, 296] width 29 height 22
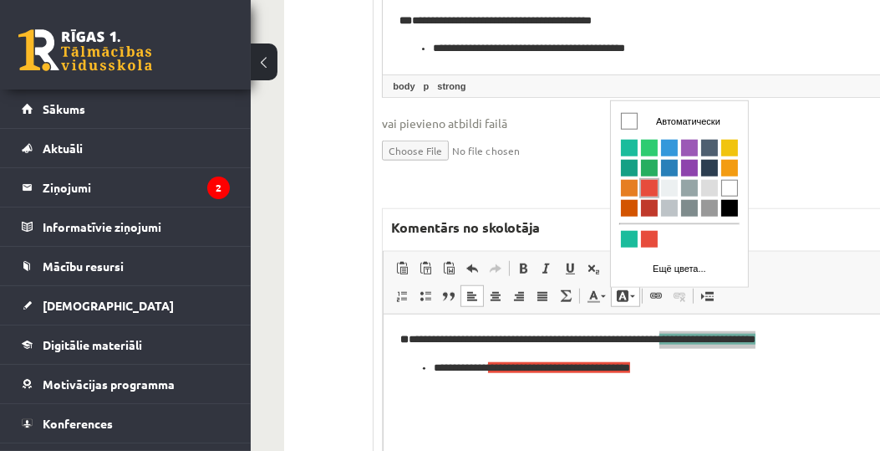
click at [647, 186] on span "Цвета" at bounding box center [648, 187] width 17 height 17
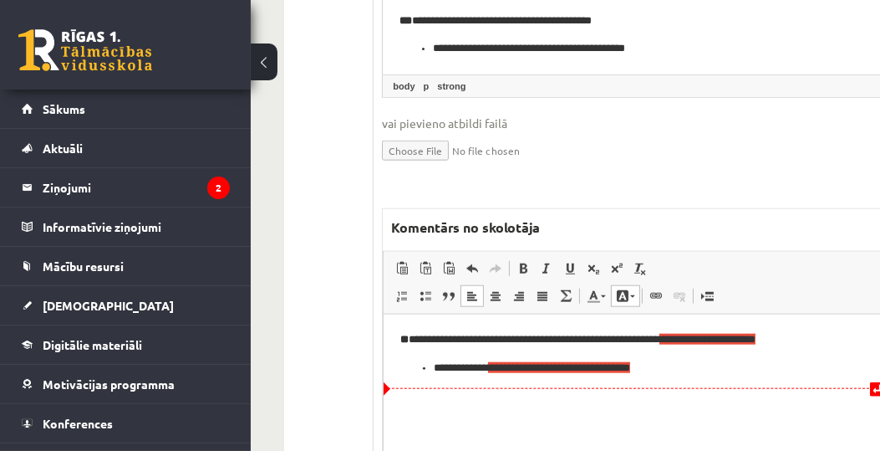
click at [709, 362] on p "**********" at bounding box center [638, 368] width 409 height 18
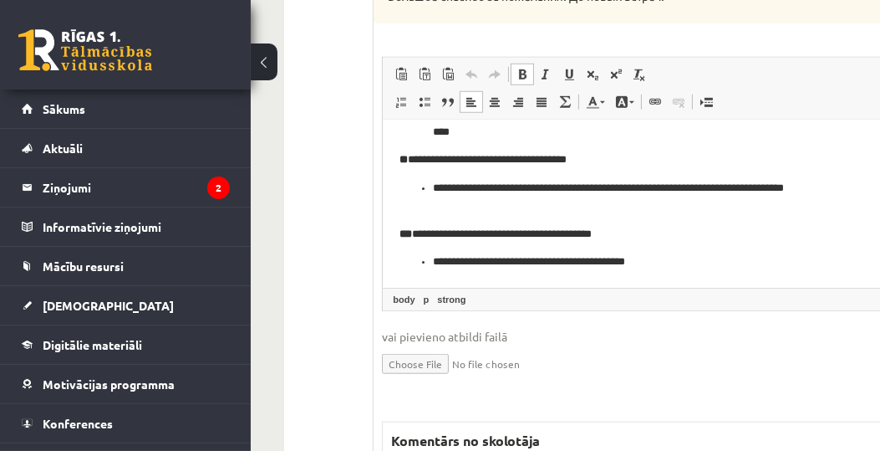
scroll to position [1439, 0]
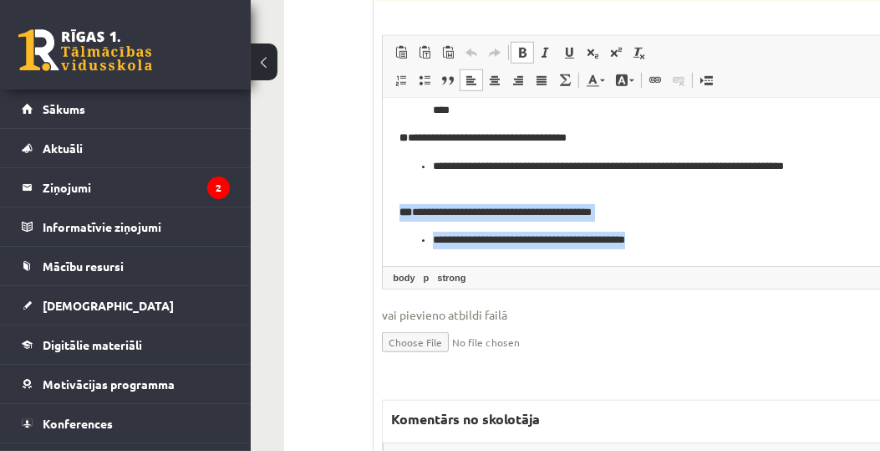
drag, startPoint x: 400, startPoint y: 212, endPoint x: 691, endPoint y: 239, distance: 292.1
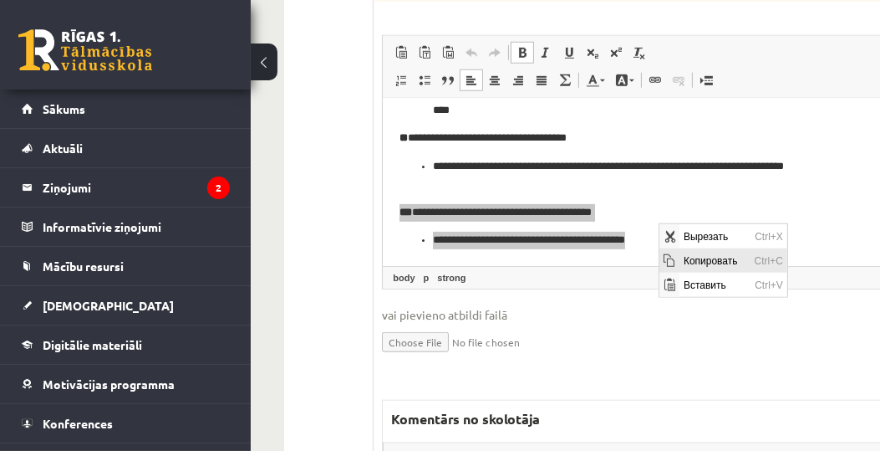
click at [687, 260] on span "Копировать" at bounding box center [715, 259] width 71 height 24
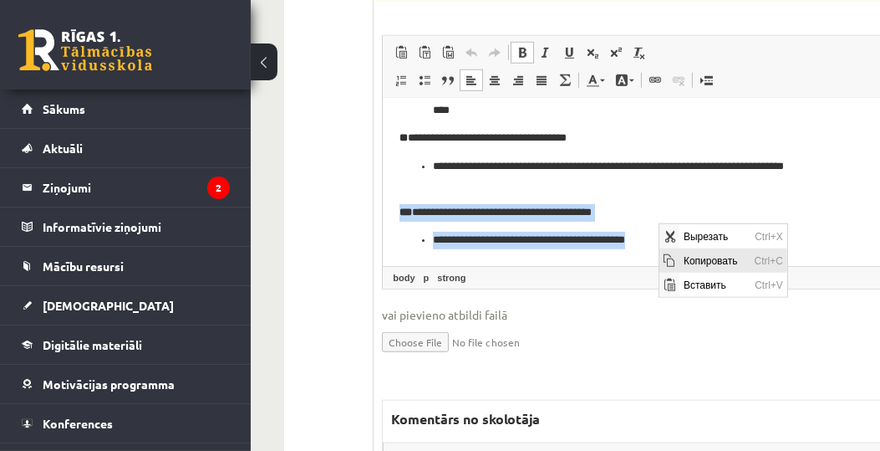
copy body "**********"
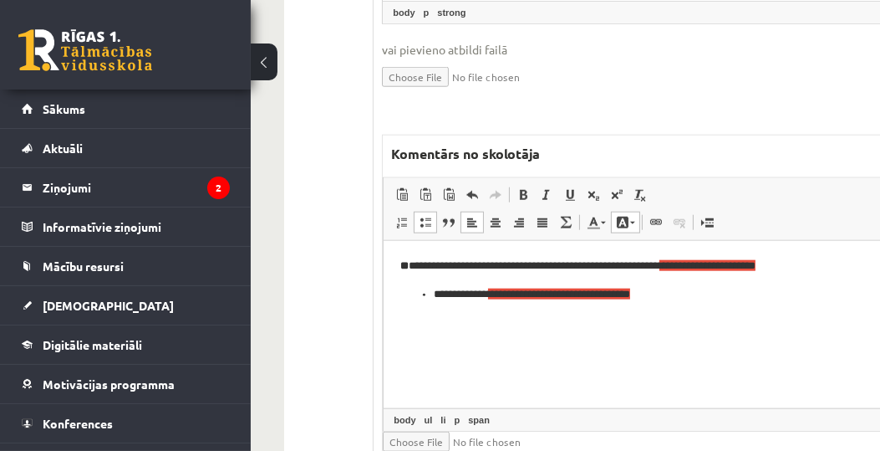
scroll to position [1726, 0]
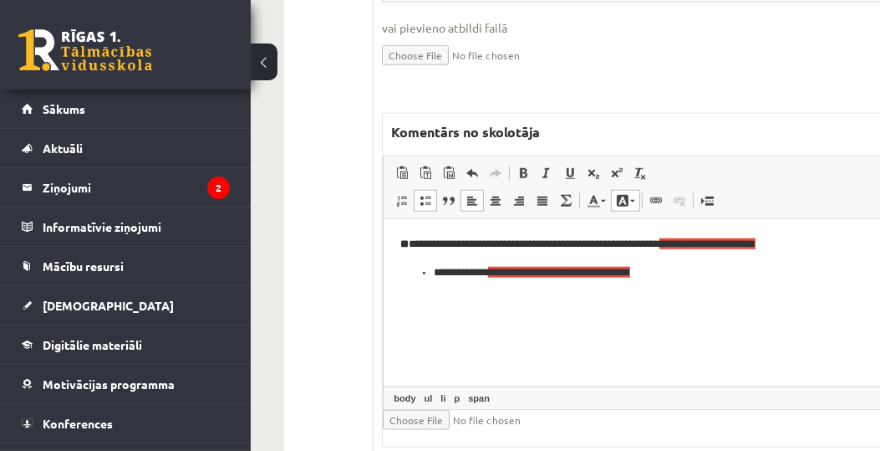
click at [551, 298] on html "**********" at bounding box center [641, 258] width 515 height 79
click at [478, 298] on html "**********" at bounding box center [641, 258] width 515 height 79
click at [713, 277] on p "**********" at bounding box center [638, 273] width 409 height 18
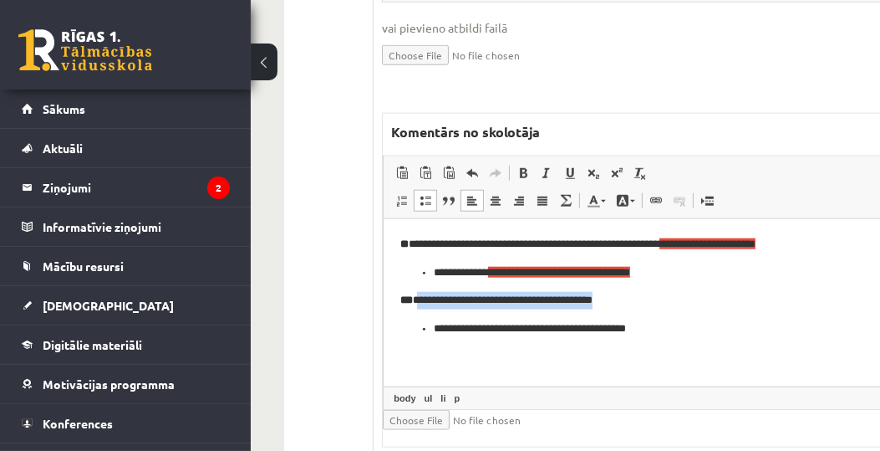
drag, startPoint x: 664, startPoint y: 298, endPoint x: 419, endPoint y: 304, distance: 245.8
click at [419, 304] on p "**********" at bounding box center [638, 301] width 476 height 18
click at [630, 190] on link "Цвет фона" at bounding box center [625, 201] width 29 height 22
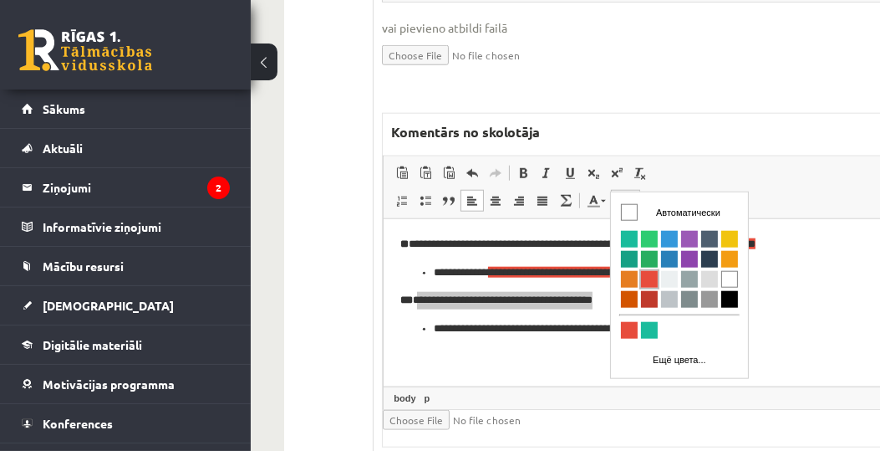
click at [650, 282] on span "Цвета" at bounding box center [648, 279] width 17 height 17
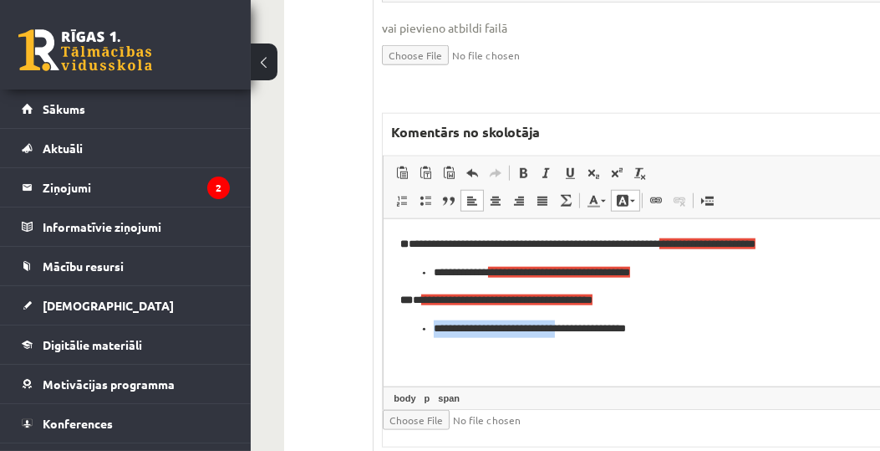
drag, startPoint x: 436, startPoint y: 333, endPoint x: 598, endPoint y: 328, distance: 162.3
click at [598, 328] on p "**********" at bounding box center [638, 329] width 409 height 18
click at [630, 190] on link "Цвет фона" at bounding box center [625, 201] width 29 height 22
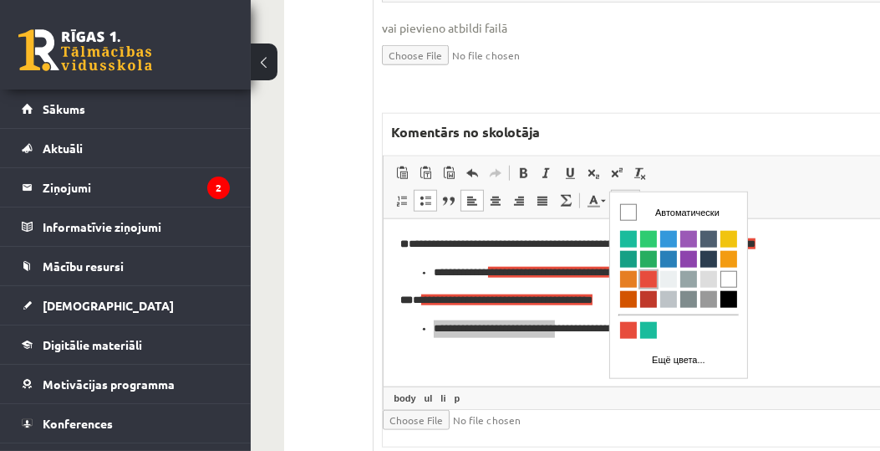
click at [645, 278] on span "Цвета" at bounding box center [647, 279] width 17 height 17
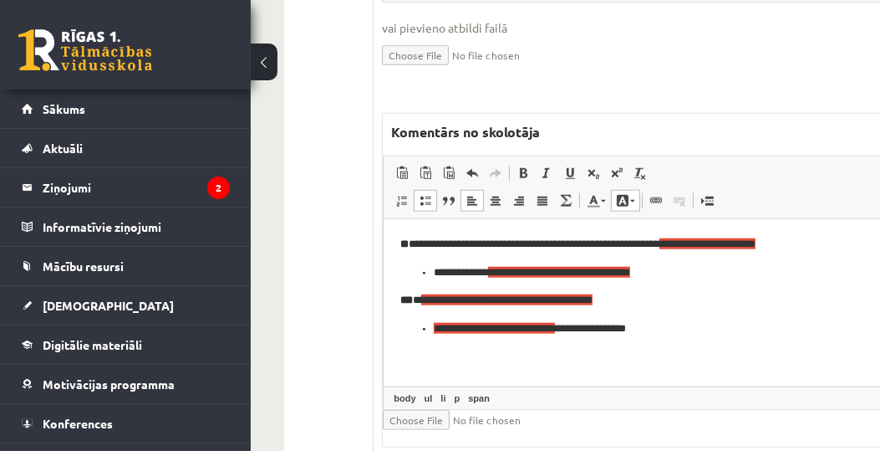
click at [753, 306] on p "**********" at bounding box center [638, 301] width 476 height 18
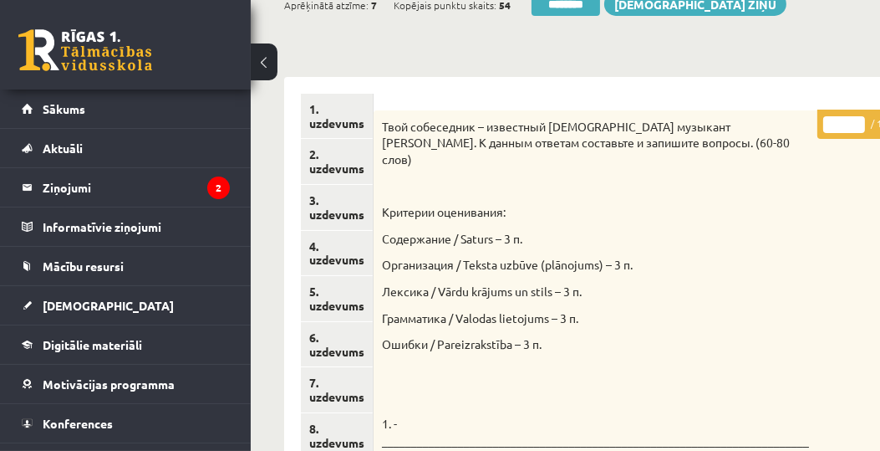
scroll to position [198, 0]
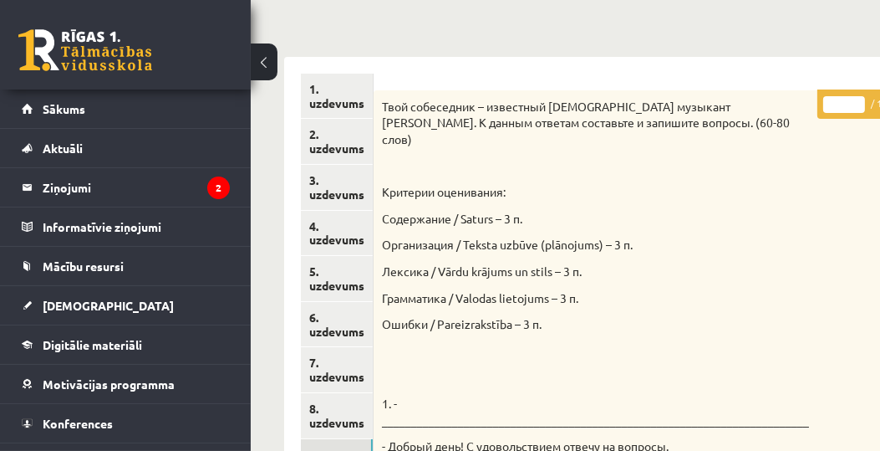
drag, startPoint x: 704, startPoint y: 448, endPoint x: 772, endPoint y: 456, distance: 69.0
click at [764, 252] on html "0 Dāvanas 37689 mP 0 xp Ludmila Ziediņa - krievu valoda Sākums Aktuāli Kā mācīt…" at bounding box center [440, 27] width 880 height 451
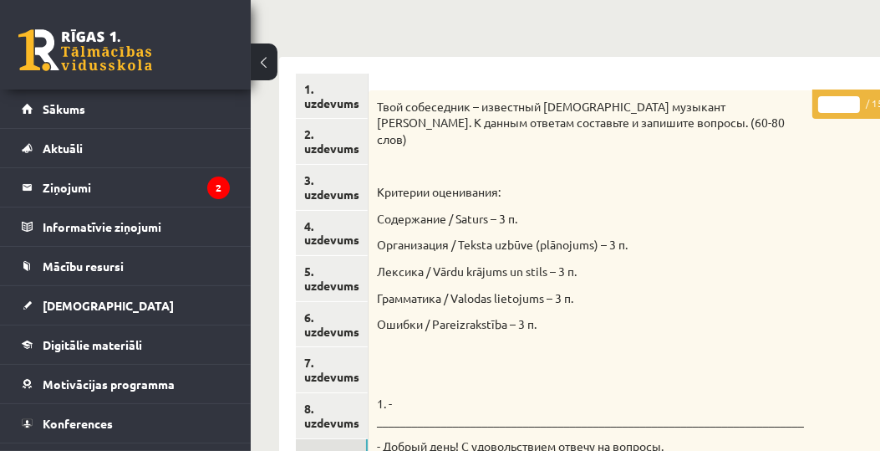
scroll to position [198, 20]
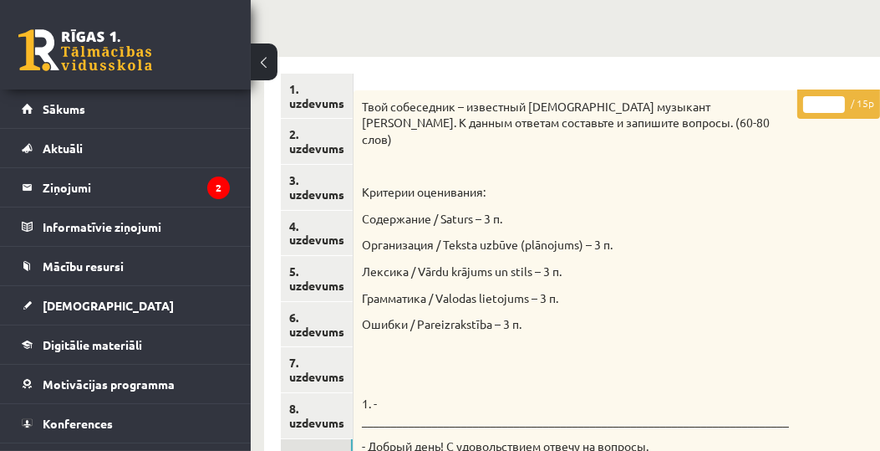
drag, startPoint x: 822, startPoint y: 98, endPoint x: 799, endPoint y: 103, distance: 23.1
click at [803, 103] on input "*" at bounding box center [824, 104] width 42 height 17
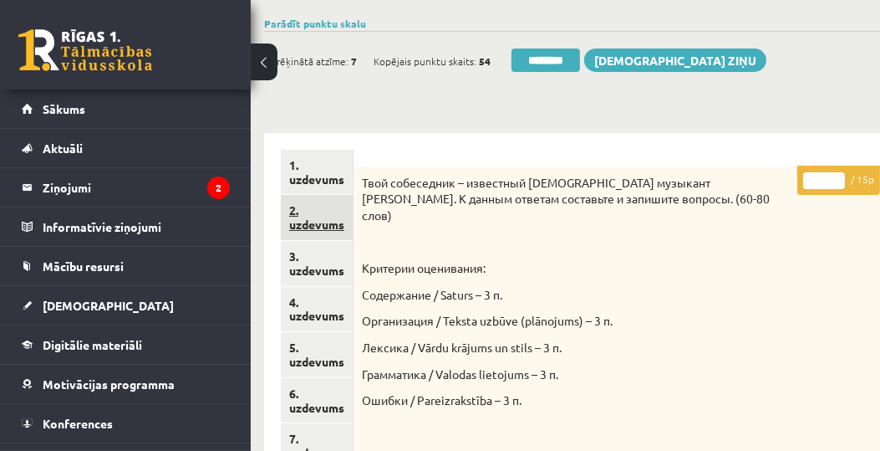
scroll to position [102, 20]
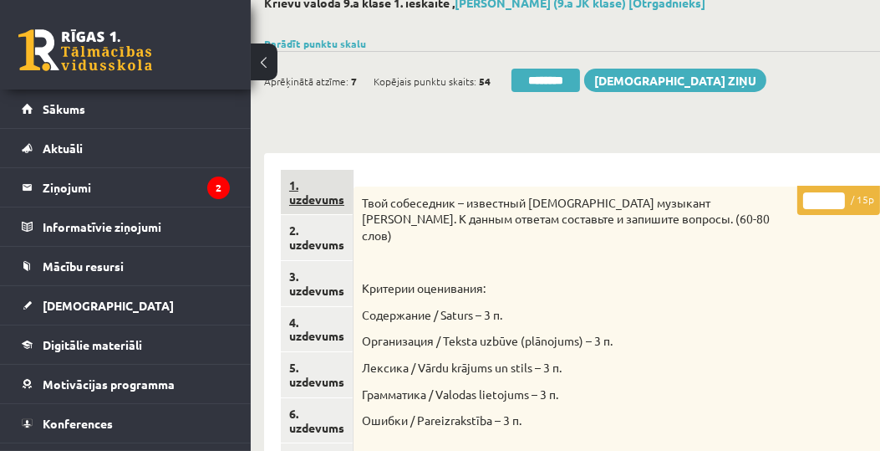
type input "**"
click at [311, 196] on link "1. uzdevums" at bounding box center [317, 192] width 72 height 45
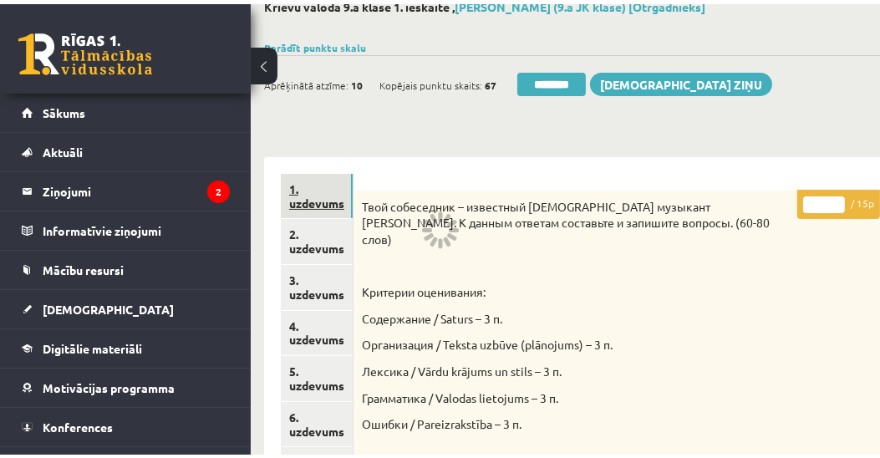
scroll to position [102, 0]
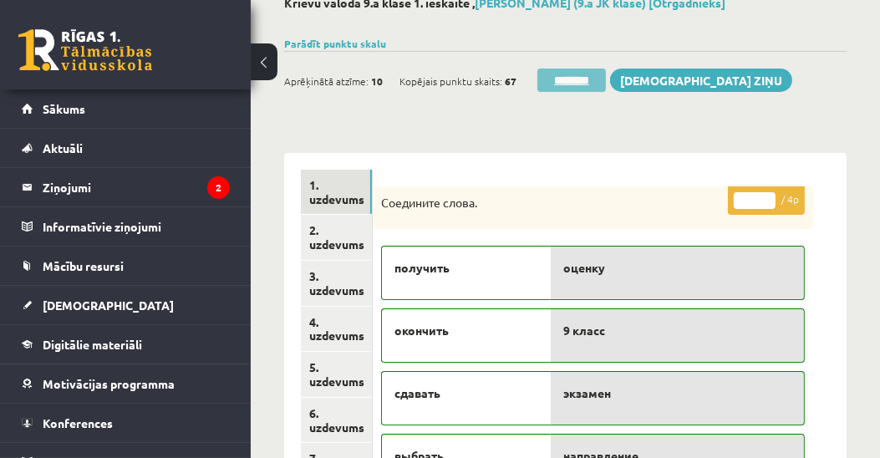
click at [573, 84] on input "********" at bounding box center [571, 80] width 69 height 23
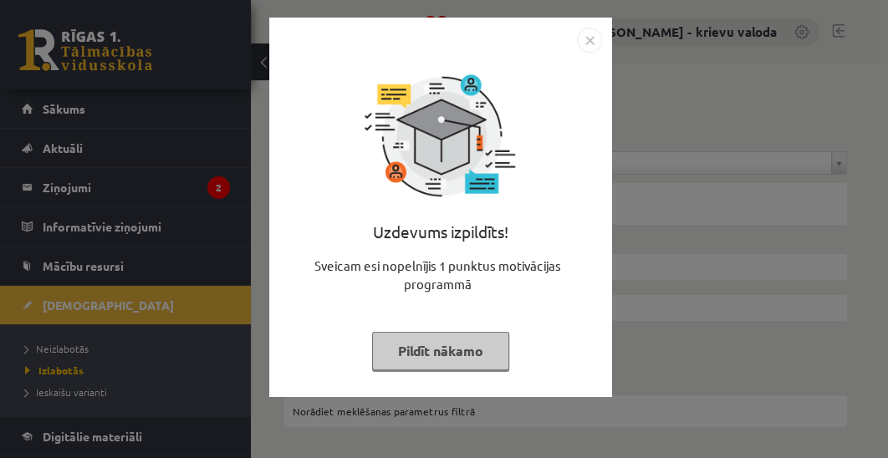
click at [451, 352] on button "Pildīt nākamo" at bounding box center [440, 351] width 137 height 38
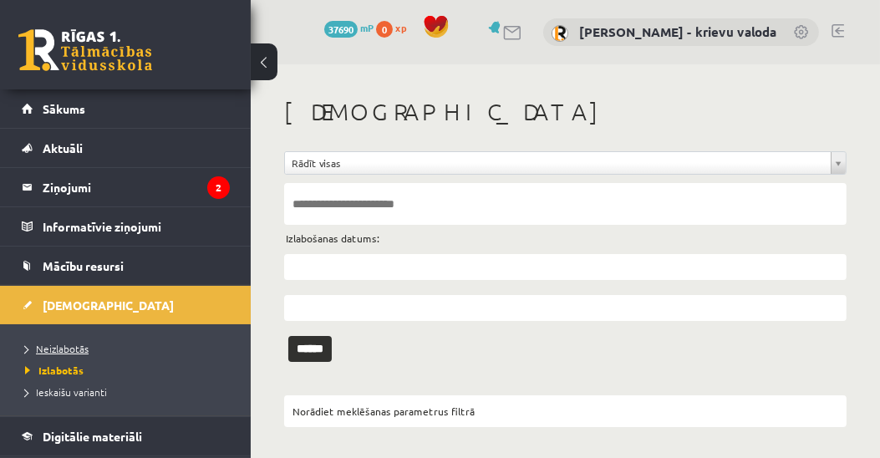
click at [66, 350] on span "Neizlabotās" at bounding box center [57, 348] width 64 height 13
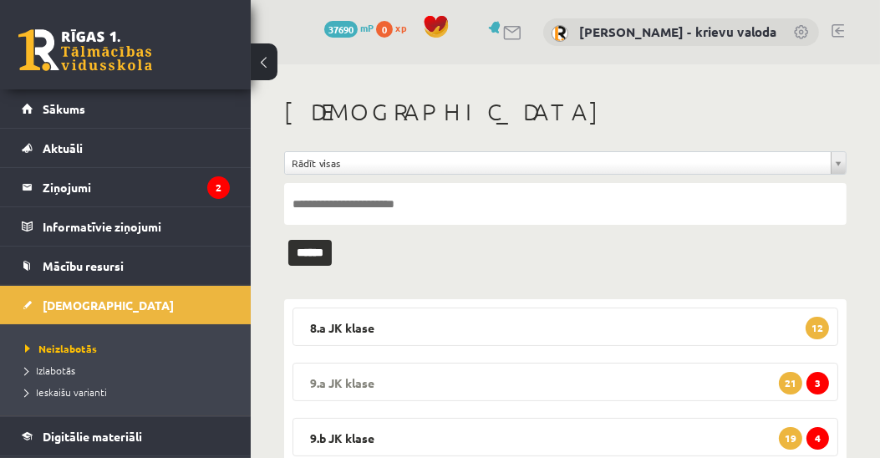
click at [354, 381] on legend "9.a JK klase 3 21" at bounding box center [566, 382] width 546 height 38
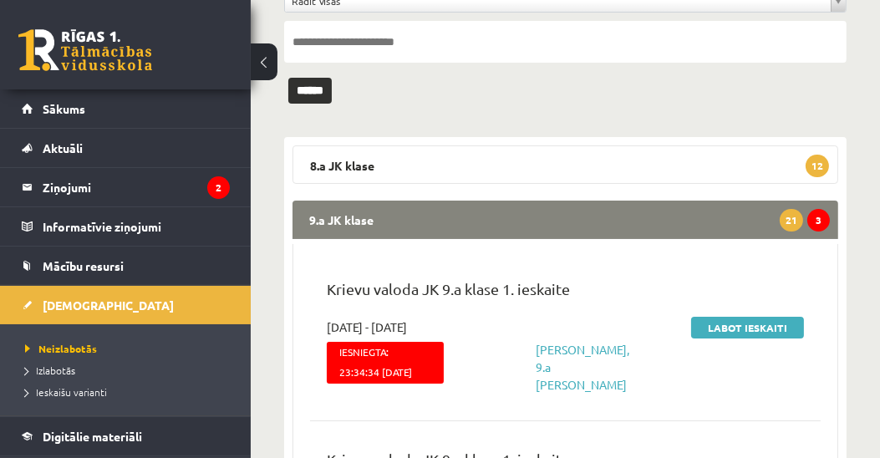
scroll to position [191, 0]
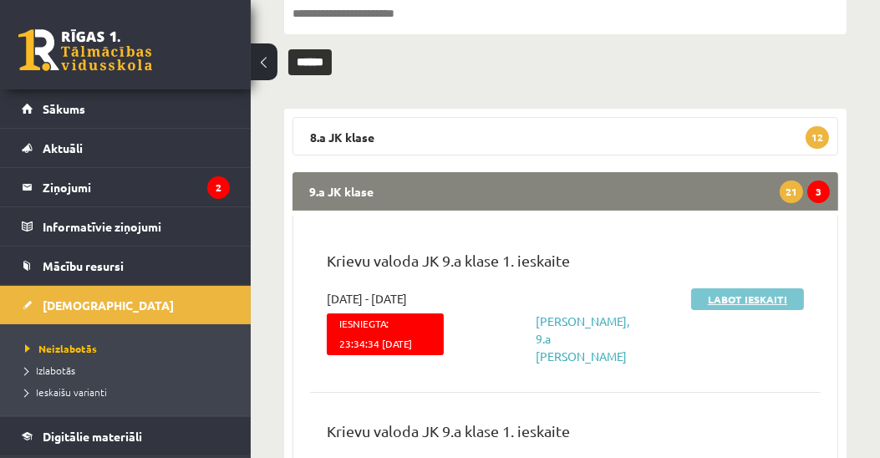
click at [733, 298] on link "Labot ieskaiti" at bounding box center [747, 299] width 113 height 22
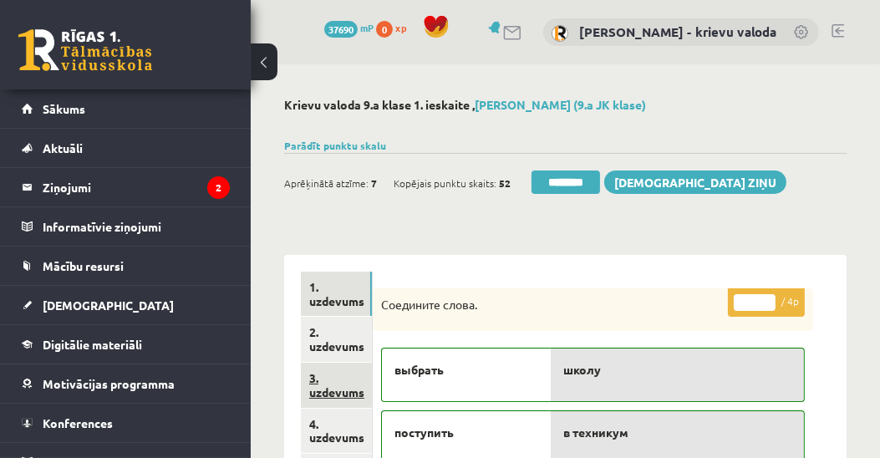
click at [342, 393] on link "3. uzdevums" at bounding box center [336, 385] width 71 height 45
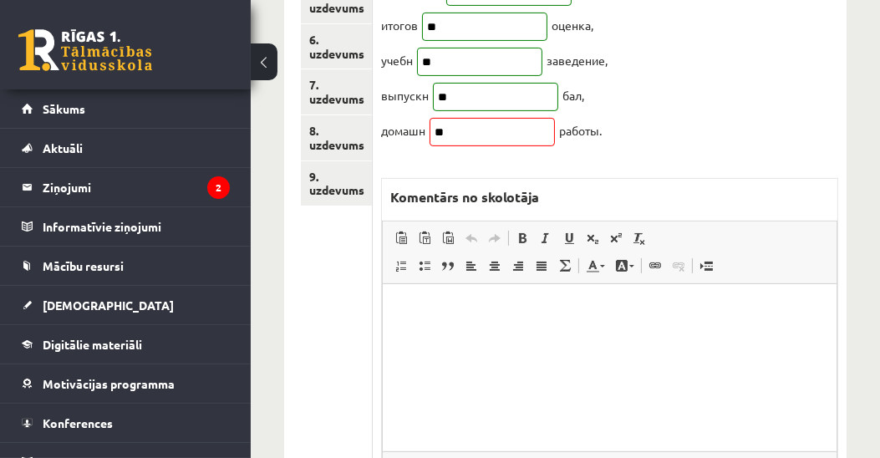
scroll to position [477, 0]
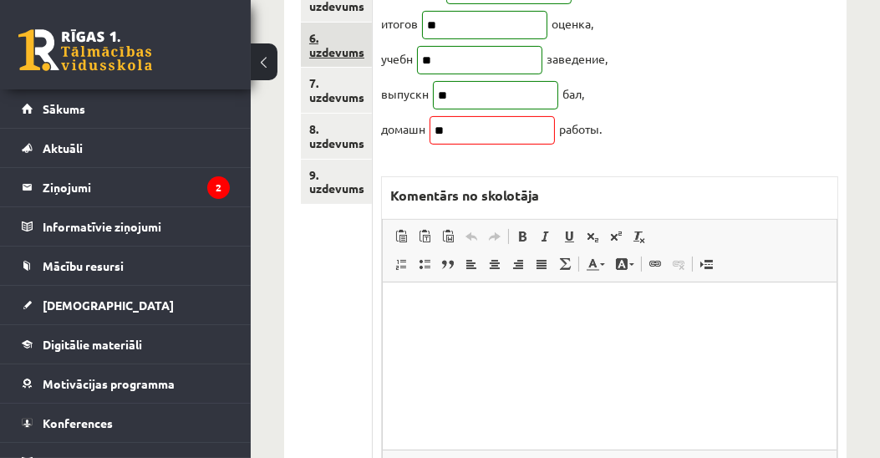
click at [336, 48] on link "6. uzdevums" at bounding box center [336, 45] width 71 height 45
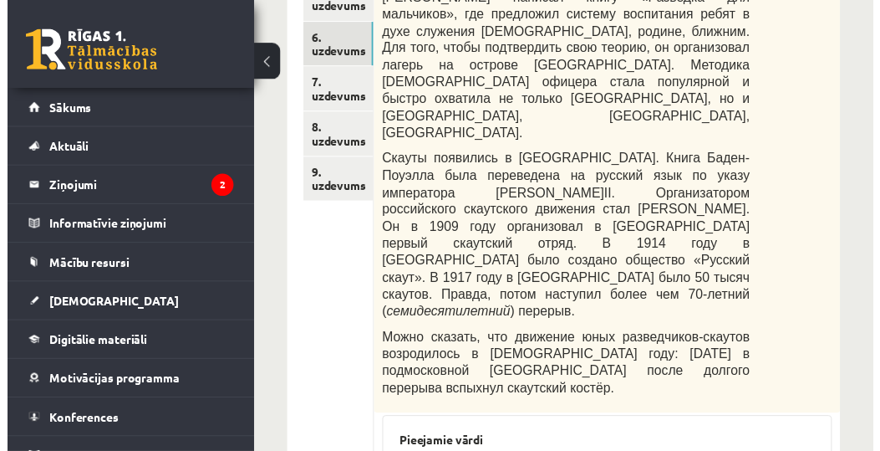
scroll to position [0, 0]
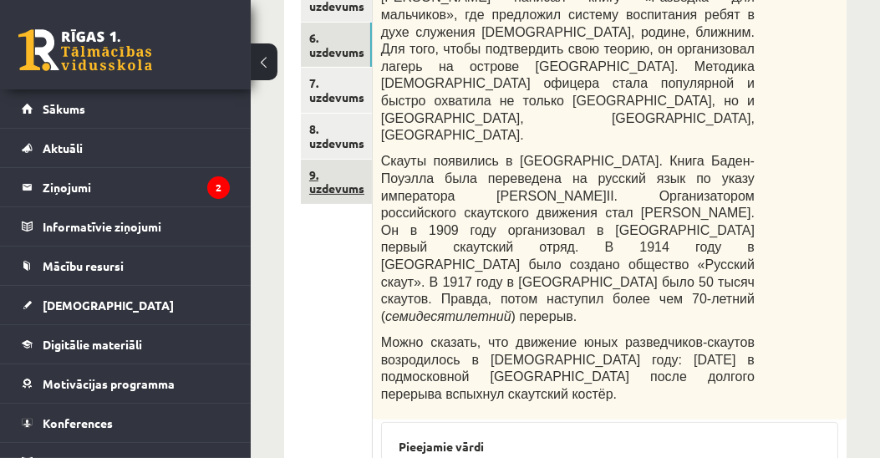
click at [344, 191] on link "9. uzdevums" at bounding box center [336, 182] width 71 height 45
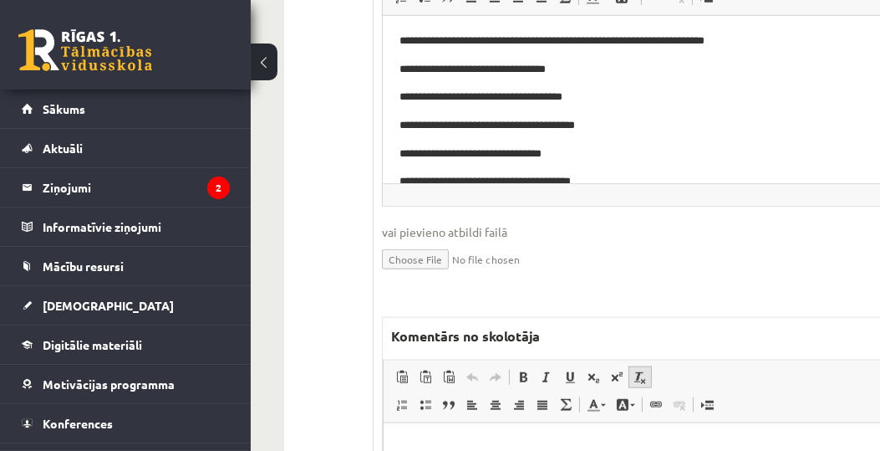
scroll to position [1337, 0]
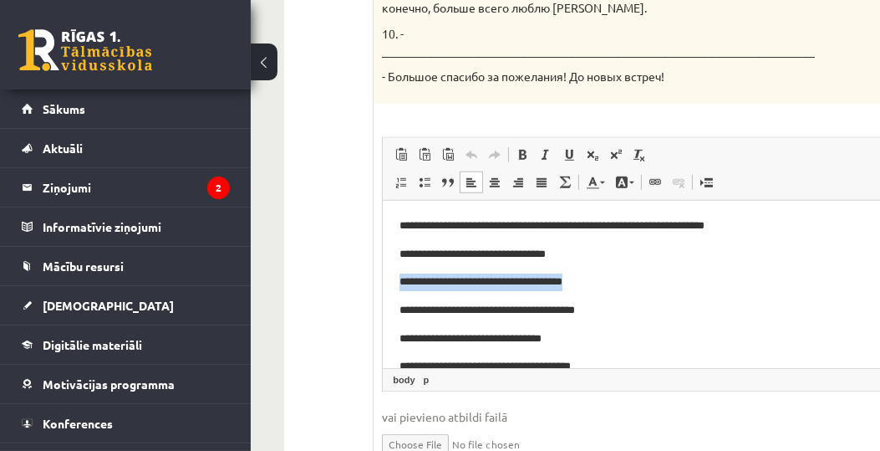
drag, startPoint x: 390, startPoint y: 283, endPoint x: 644, endPoint y: 283, distance: 254.1
click at [644, 283] on html "**********" at bounding box center [641, 353] width 517 height 304
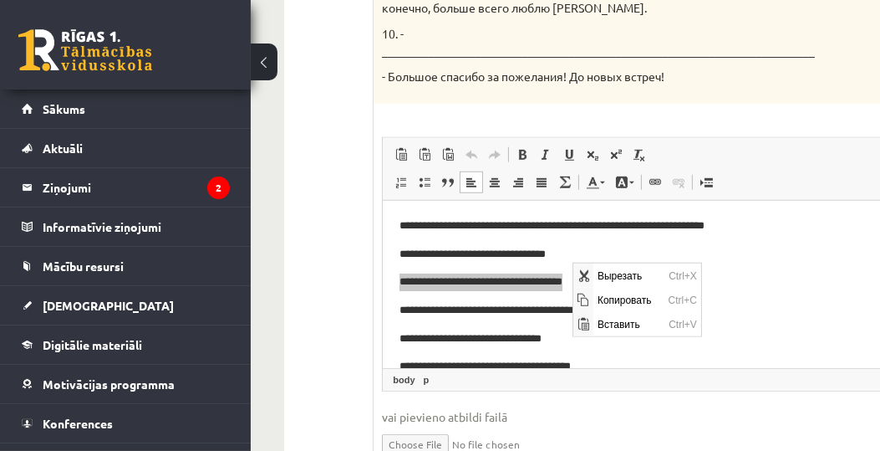
scroll to position [0, 0]
click at [600, 293] on span "Копировать" at bounding box center [628, 299] width 71 height 24
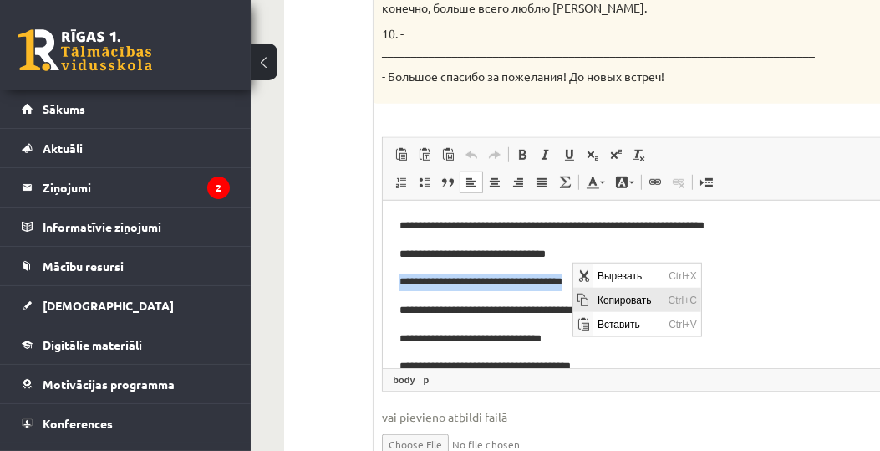
copy p "**********"
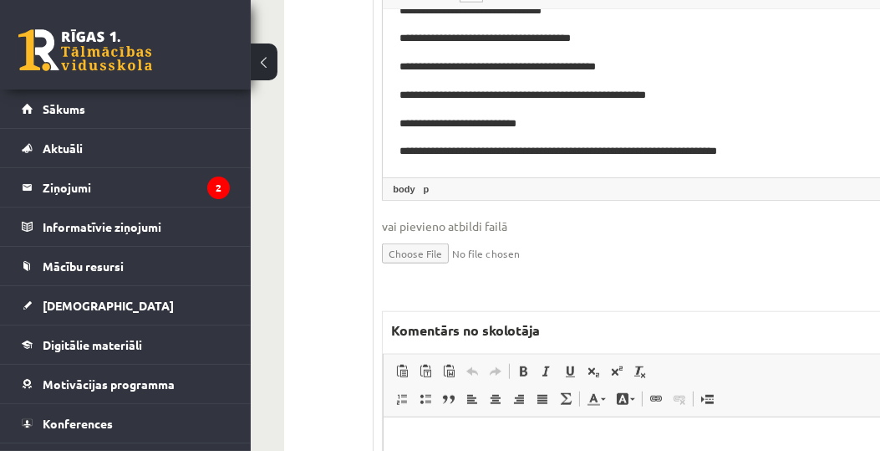
scroll to position [1528, 0]
click at [537, 442] on p "Визуальный текстовый редактор, wiswyg-editor-47433880141840-1760290902-660" at bounding box center [640, 443] width 481 height 18
drag, startPoint x: 633, startPoint y: 440, endPoint x: 412, endPoint y: 441, distance: 220.7
click at [412, 441] on p "**********" at bounding box center [638, 443] width 476 height 18
click at [632, 388] on link "Цвет фона" at bounding box center [625, 399] width 29 height 22
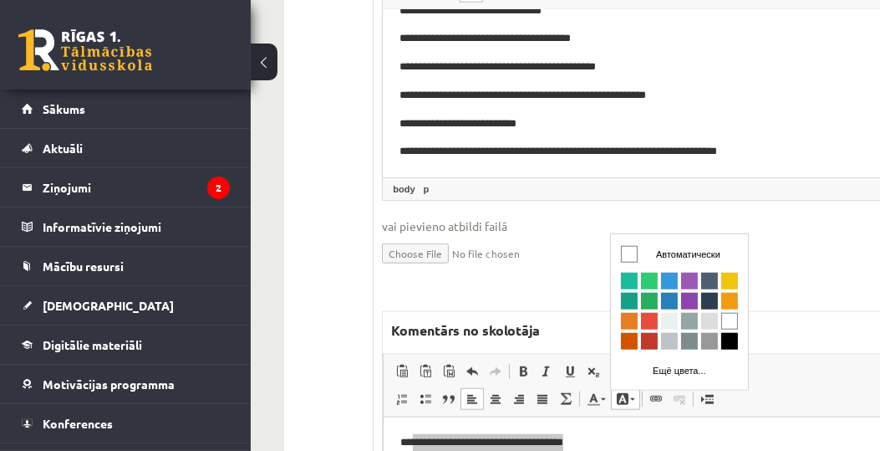
scroll to position [0, 0]
click at [649, 321] on span "Цвета" at bounding box center [648, 320] width 17 height 17
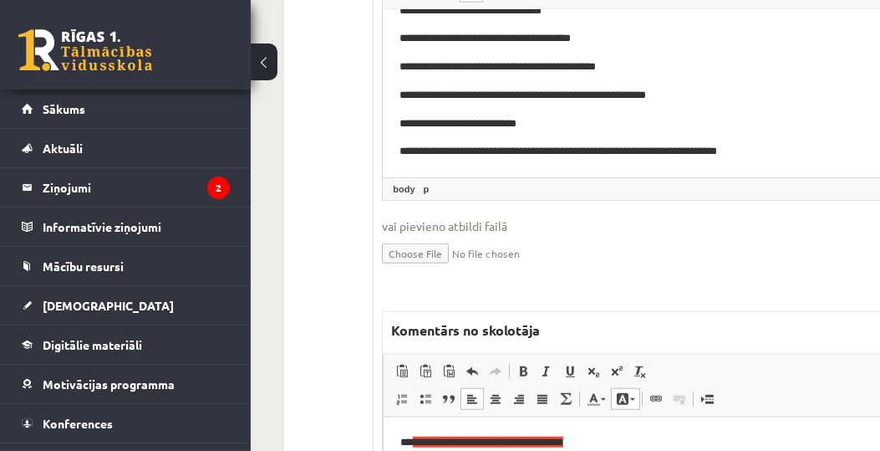
click at [682, 453] on html "**********" at bounding box center [641, 442] width 515 height 51
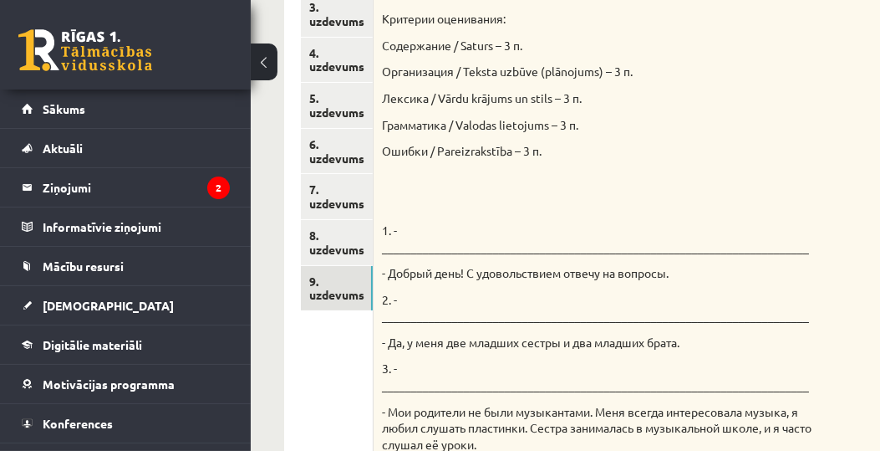
scroll to position [286, 0]
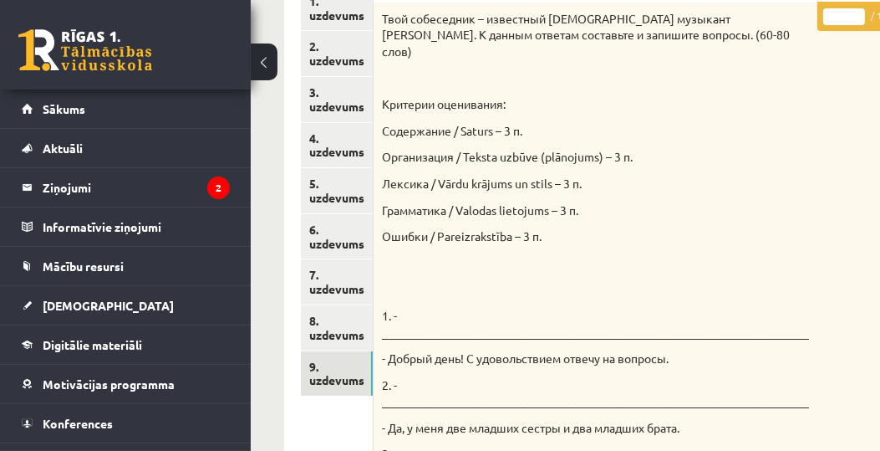
drag, startPoint x: 834, startPoint y: 14, endPoint x: 820, endPoint y: 14, distance: 14.2
click at [823, 14] on input "*" at bounding box center [844, 16] width 42 height 17
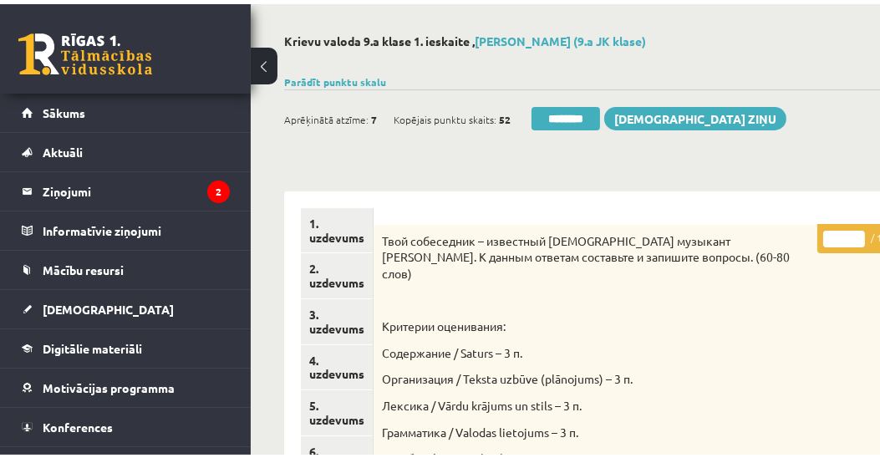
scroll to position [0, 0]
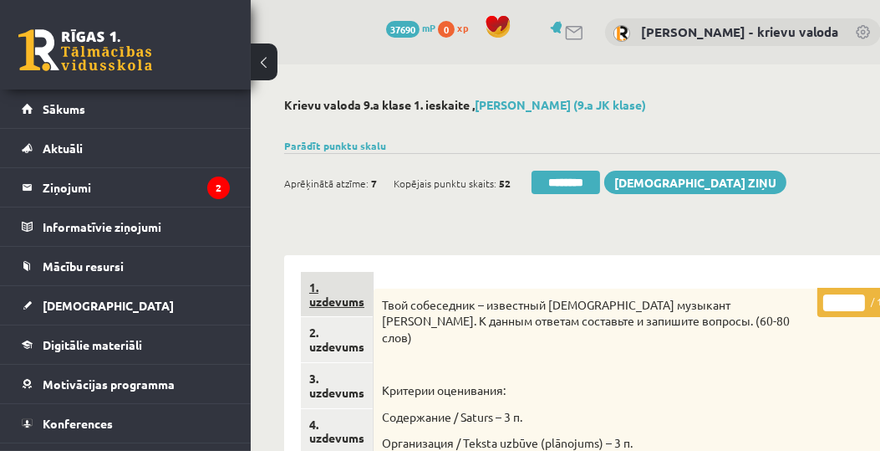
type input "**"
click at [332, 304] on link "1. uzdevums" at bounding box center [337, 294] width 72 height 45
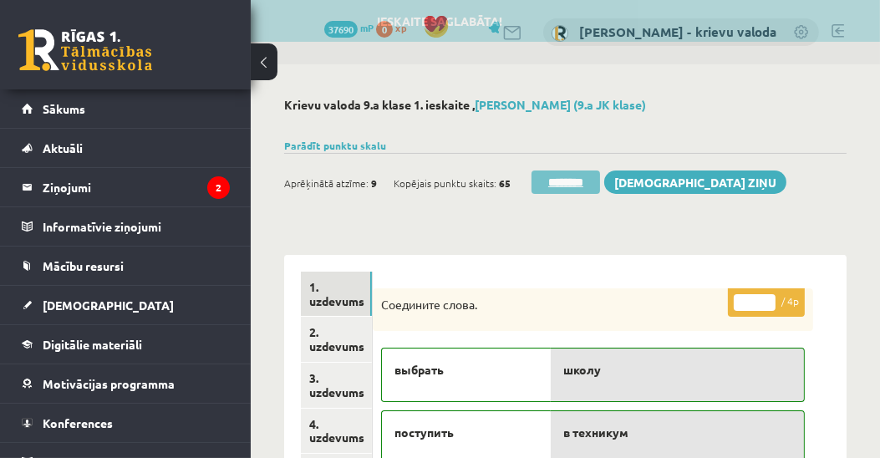
click at [580, 179] on input "********" at bounding box center [566, 182] width 69 height 23
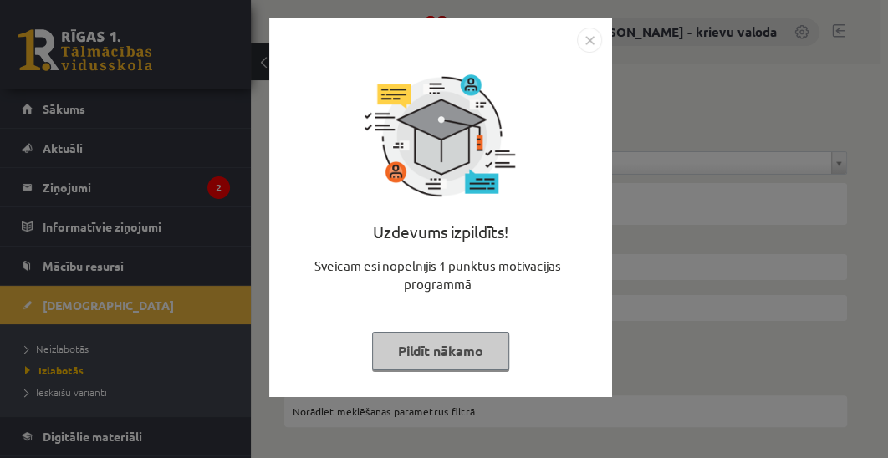
click at [469, 349] on button "Pildīt nākamo" at bounding box center [440, 351] width 137 height 38
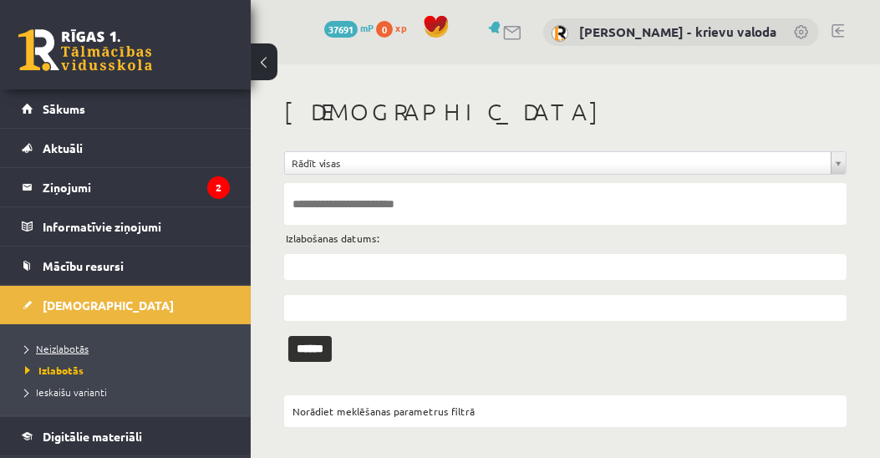
click at [68, 345] on span "Neizlabotās" at bounding box center [57, 348] width 64 height 13
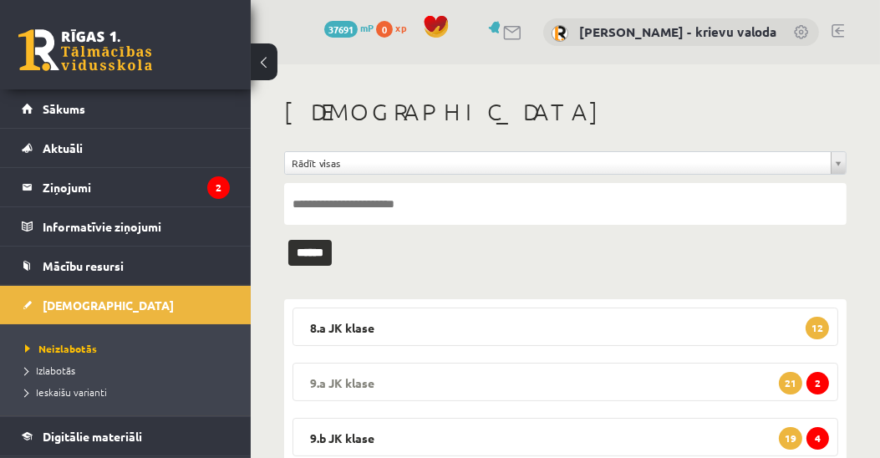
click at [349, 381] on legend "9.a JK klase 2 21" at bounding box center [566, 382] width 546 height 38
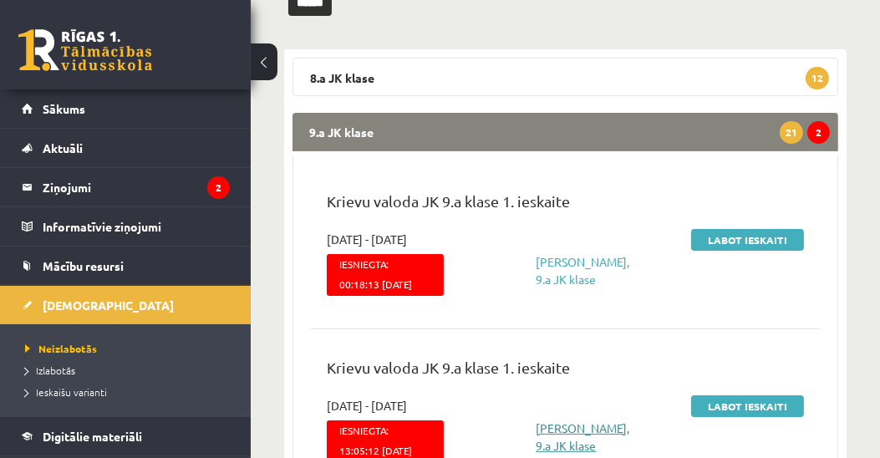
scroll to position [382, 0]
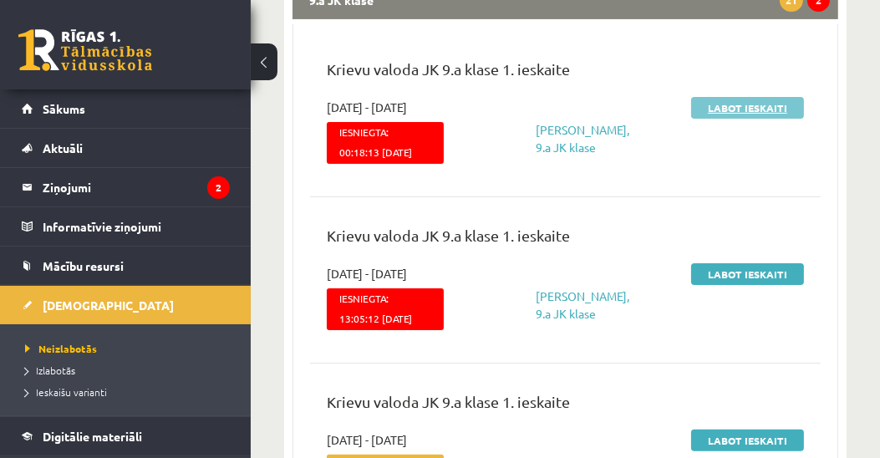
click at [726, 108] on link "Labot ieskaiti" at bounding box center [747, 108] width 113 height 22
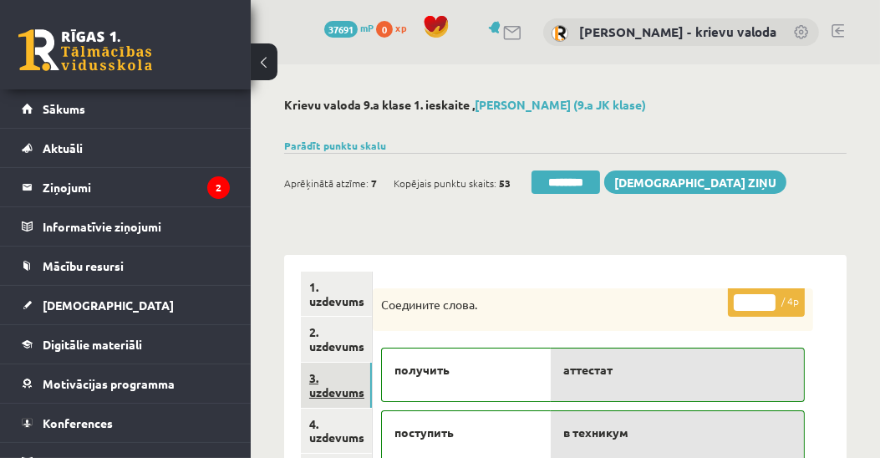
click at [349, 394] on link "3. uzdevums" at bounding box center [336, 385] width 71 height 45
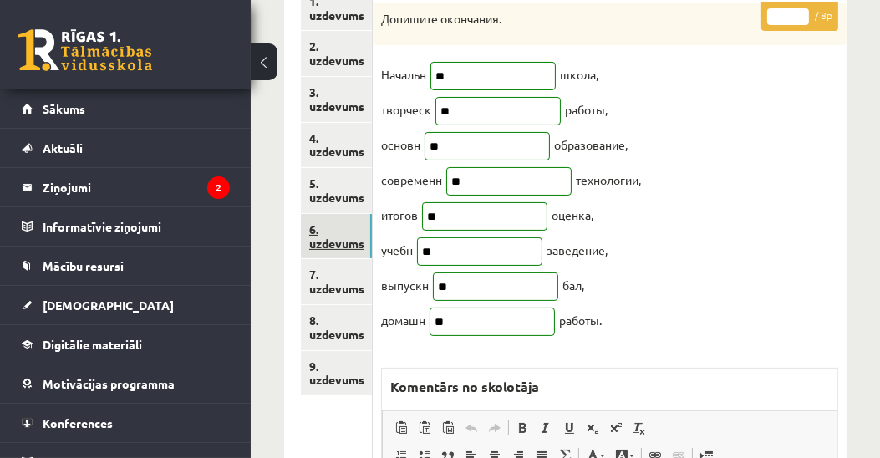
click at [339, 247] on link "6. uzdevums" at bounding box center [336, 236] width 71 height 45
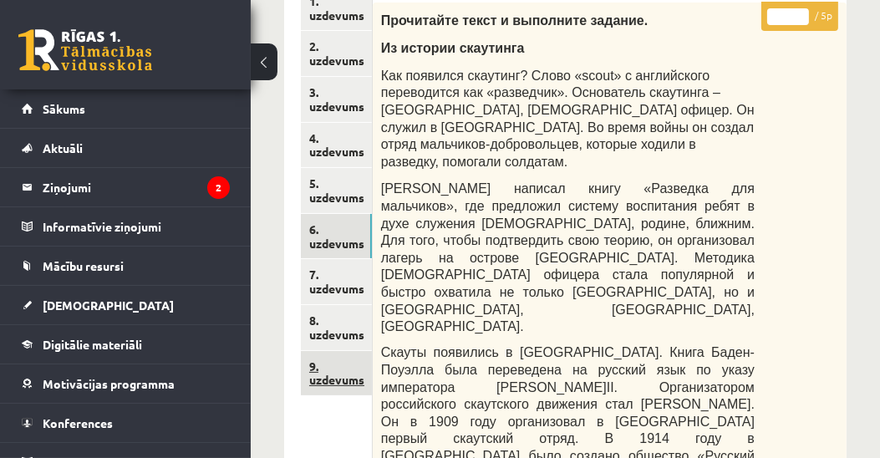
click at [329, 382] on link "9. uzdevums" at bounding box center [336, 373] width 71 height 45
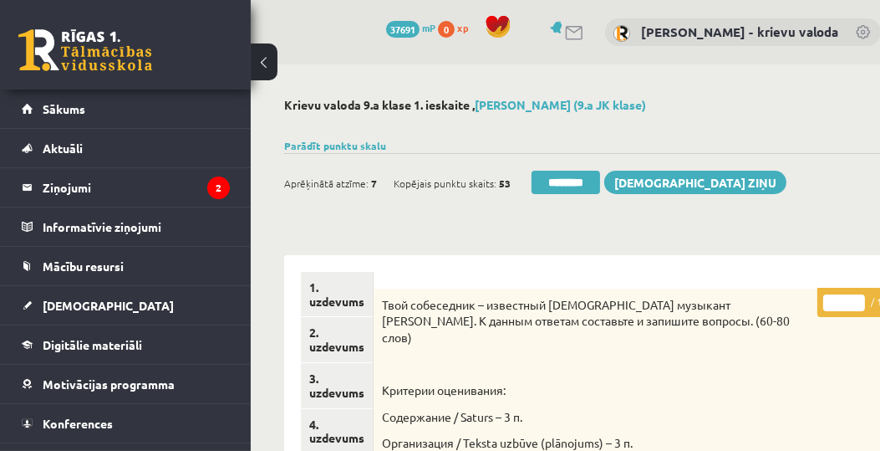
drag, startPoint x: 836, startPoint y: 302, endPoint x: 820, endPoint y: 302, distance: 15.9
click at [823, 302] on input "*" at bounding box center [844, 302] width 42 height 17
type input "**"
click at [354, 299] on link "1. uzdevums" at bounding box center [337, 294] width 72 height 45
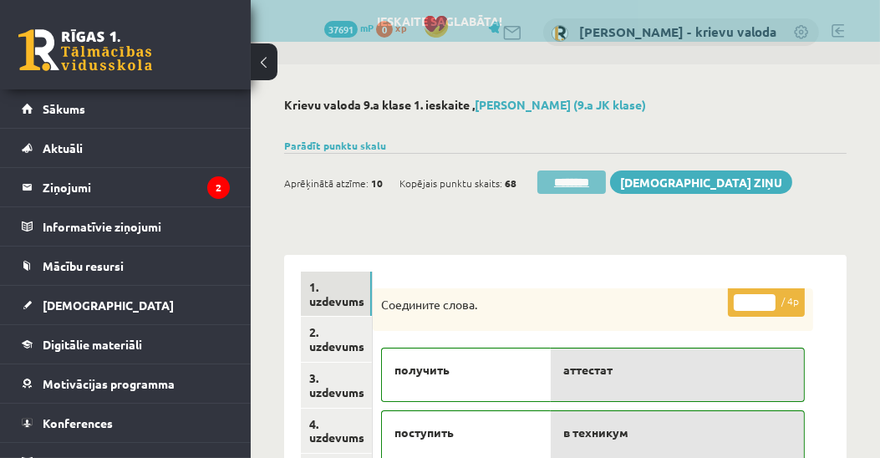
click at [571, 186] on input "********" at bounding box center [571, 182] width 69 height 23
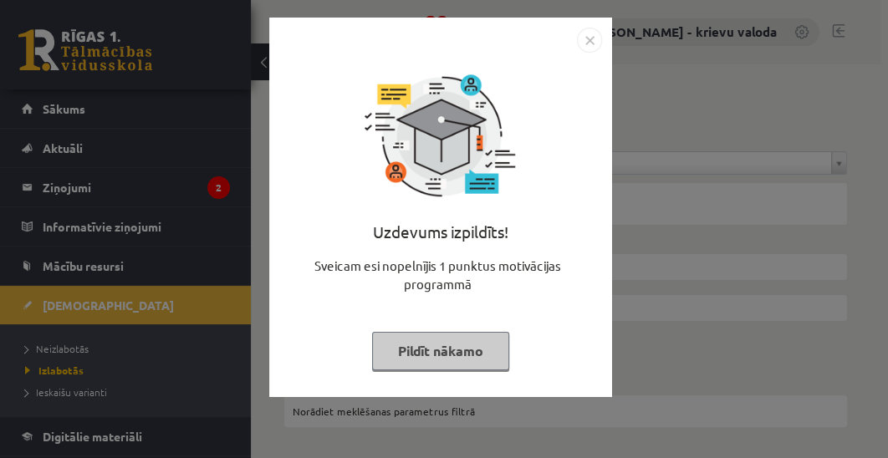
click at [479, 359] on button "Pildīt nākamo" at bounding box center [440, 351] width 137 height 38
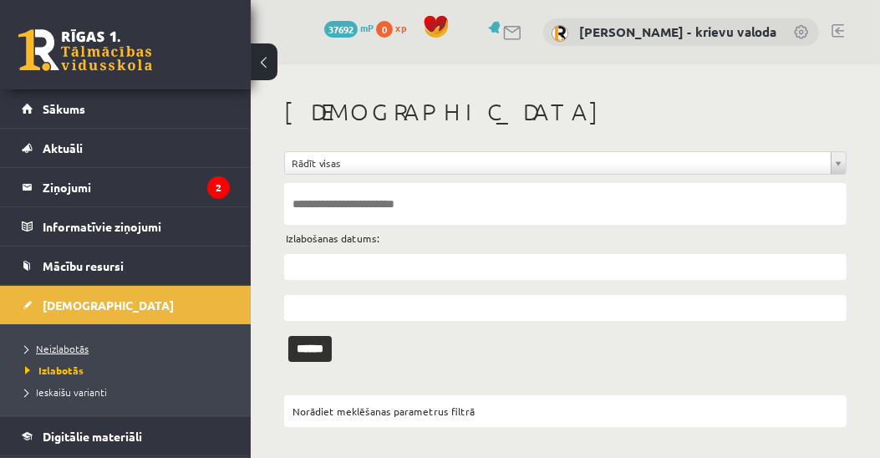
click at [80, 347] on span "Neizlabotās" at bounding box center [57, 348] width 64 height 13
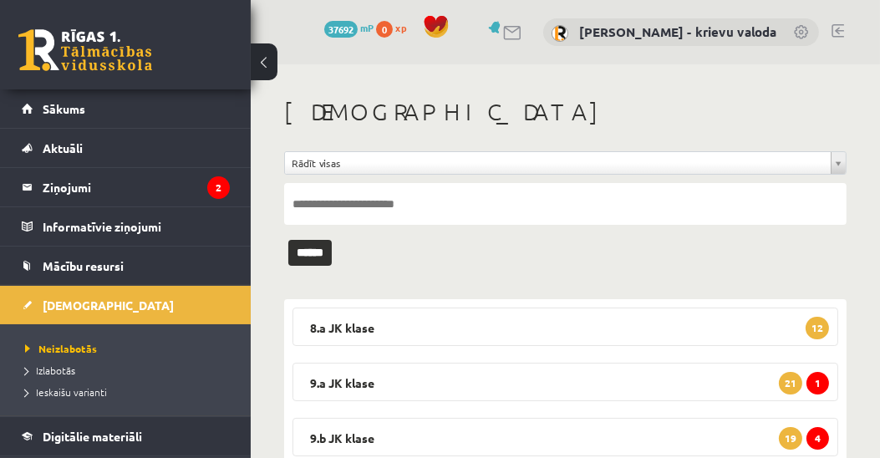
scroll to position [191, 0]
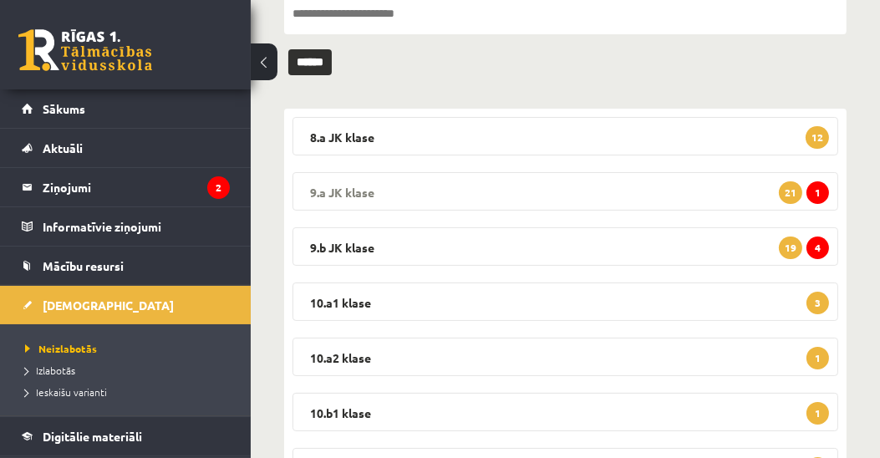
click at [345, 188] on legend "9.a JK klase 1 21" at bounding box center [566, 191] width 546 height 38
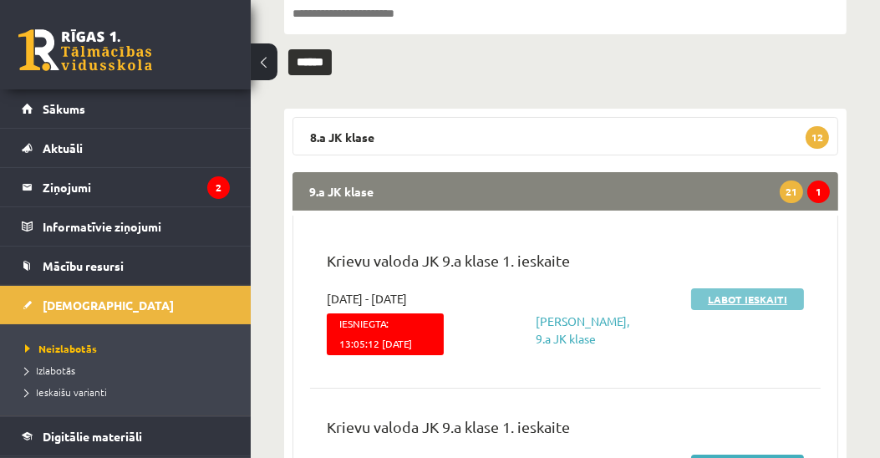
click at [731, 299] on link "Labot ieskaiti" at bounding box center [747, 299] width 113 height 22
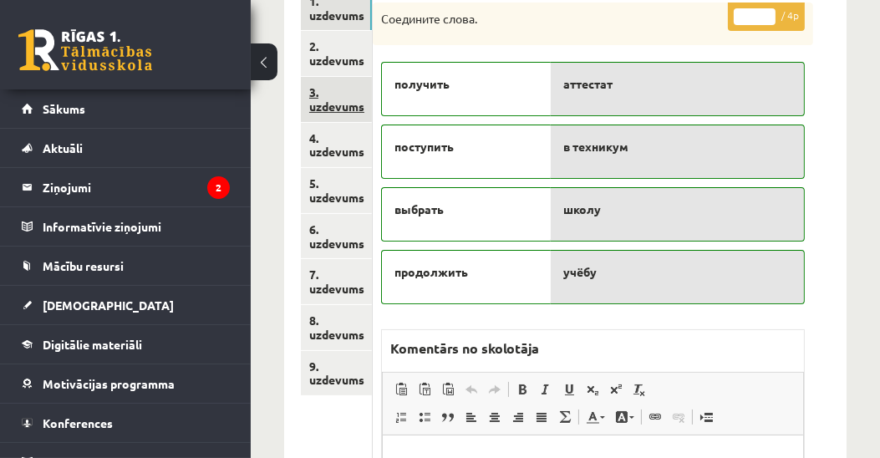
click at [349, 106] on link "3. uzdevums" at bounding box center [336, 99] width 71 height 45
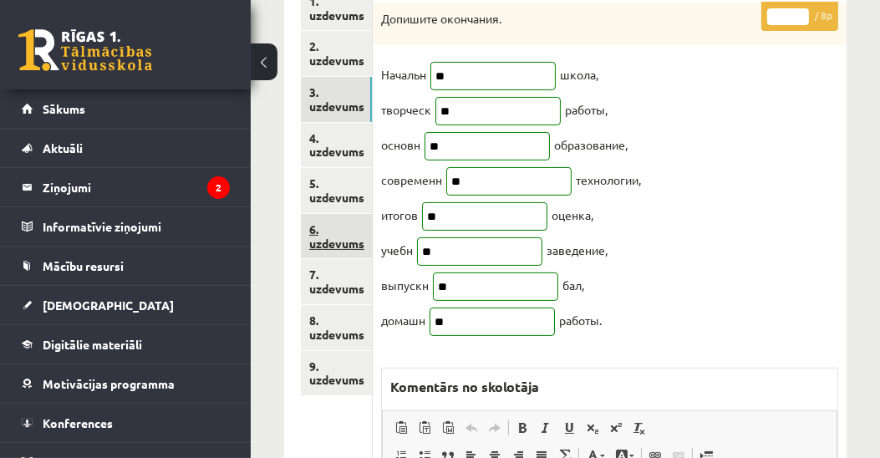
click at [336, 249] on link "6. uzdevums" at bounding box center [336, 236] width 71 height 45
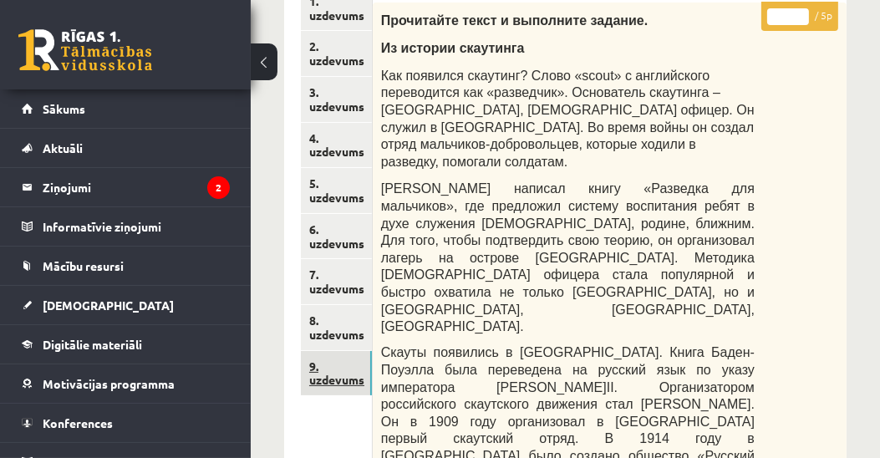
click at [354, 382] on link "9. uzdevums" at bounding box center [336, 373] width 71 height 45
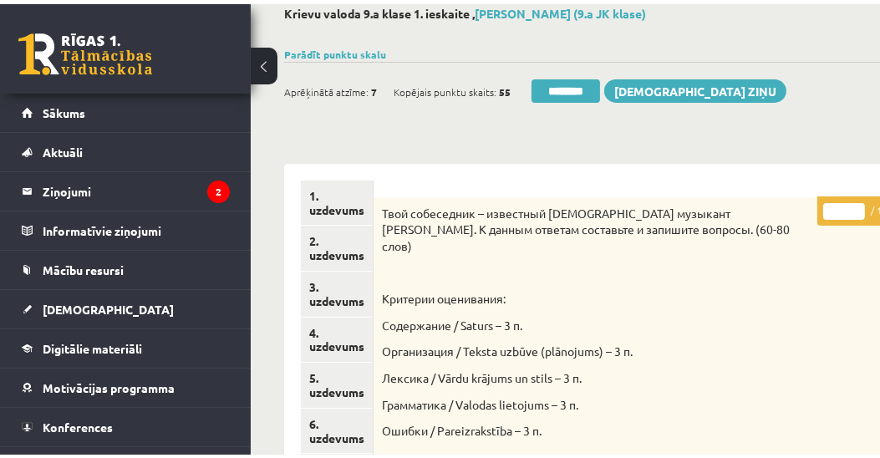
scroll to position [95, 0]
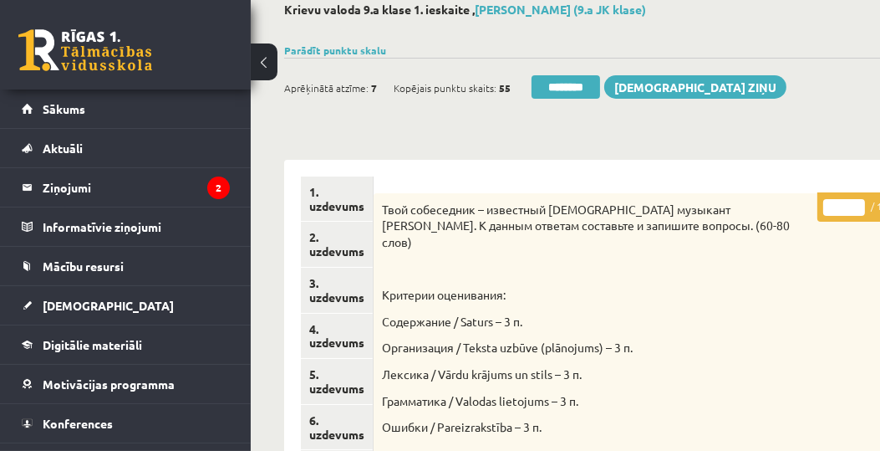
drag, startPoint x: 834, startPoint y: 207, endPoint x: 821, endPoint y: 211, distance: 13.8
click at [823, 211] on input "*" at bounding box center [844, 207] width 42 height 17
type input "**"
click at [323, 207] on link "1. uzdevums" at bounding box center [337, 198] width 72 height 45
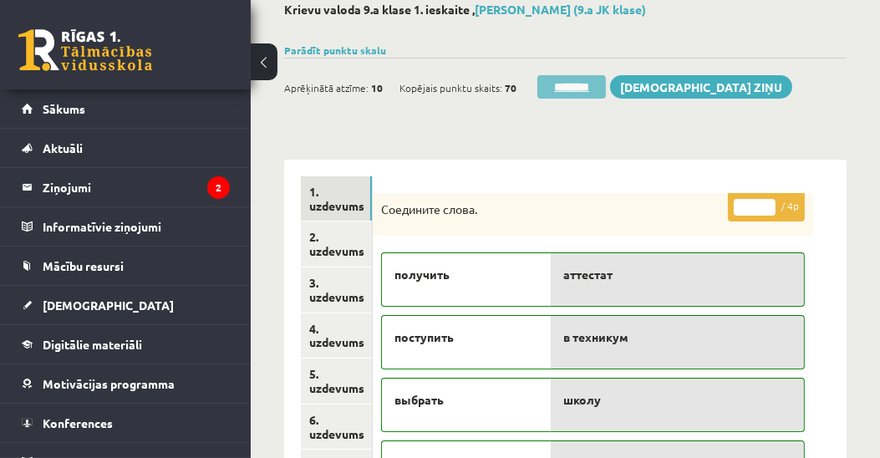
click at [576, 86] on input "********" at bounding box center [571, 86] width 69 height 23
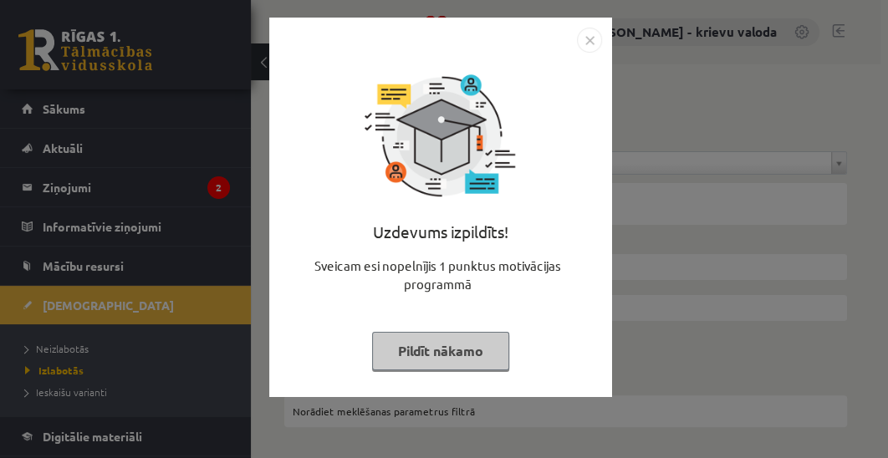
click at [423, 356] on button "Pildīt nākamo" at bounding box center [440, 351] width 137 height 38
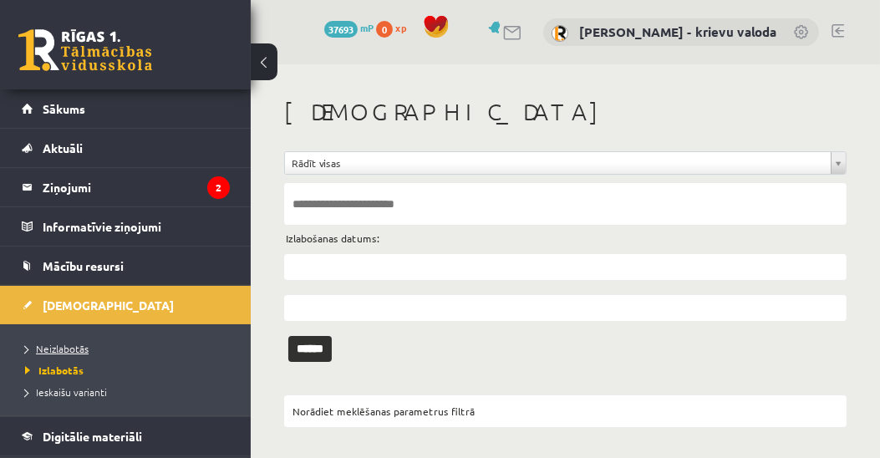
click at [51, 345] on span "Neizlabotās" at bounding box center [57, 348] width 64 height 13
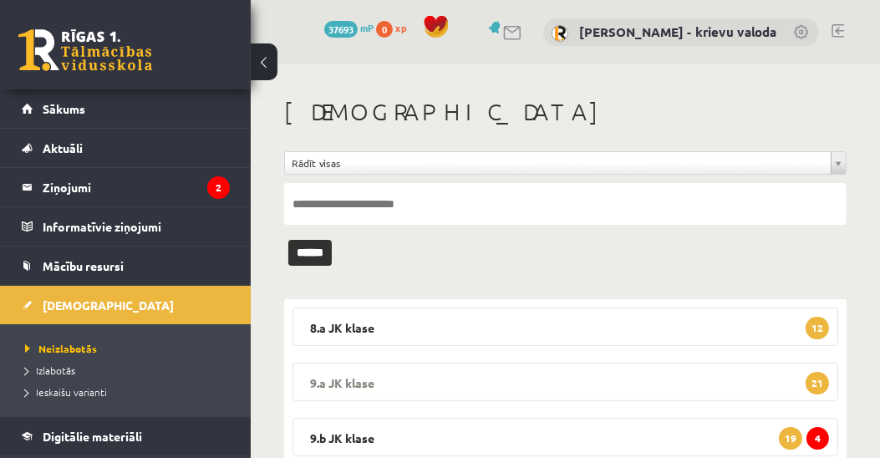
click at [344, 379] on legend "9.a JK klase 21" at bounding box center [566, 382] width 546 height 38
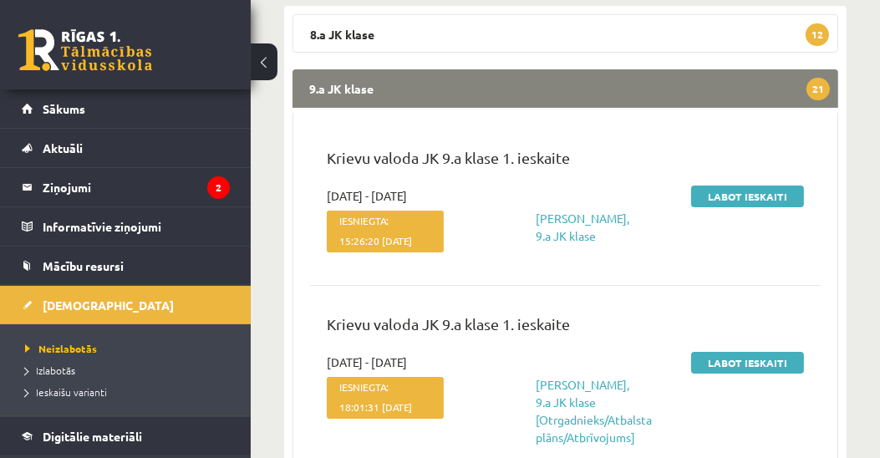
scroll to position [382, 0]
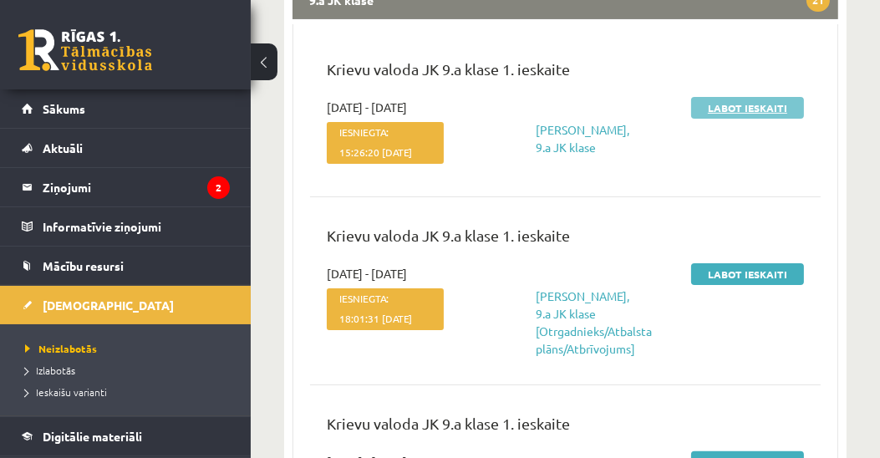
click at [756, 110] on link "Labot ieskaiti" at bounding box center [747, 108] width 113 height 22
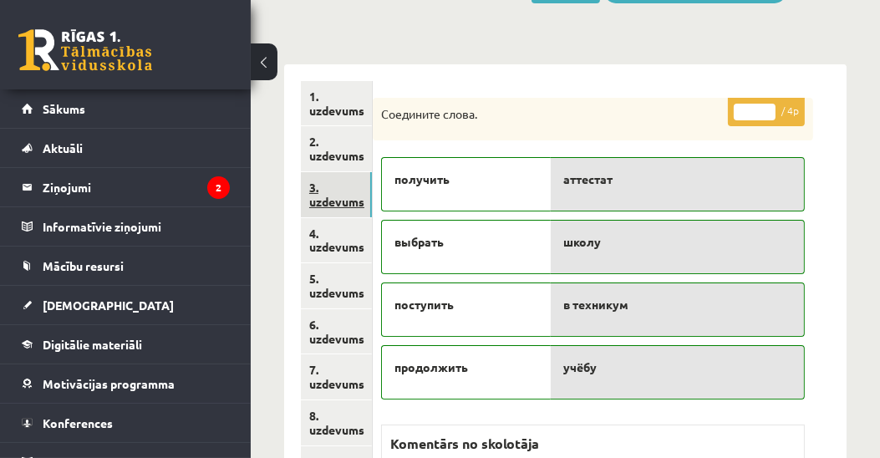
click at [352, 202] on link "3. uzdevums" at bounding box center [336, 194] width 71 height 45
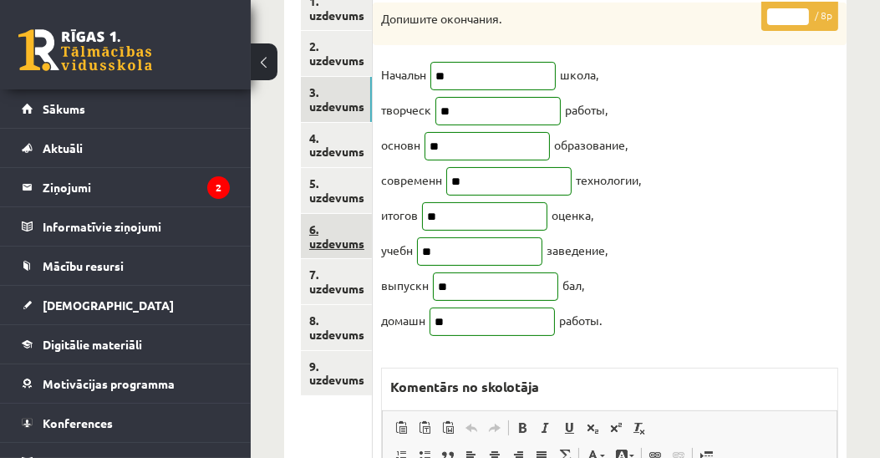
click at [338, 242] on link "6. uzdevums" at bounding box center [336, 236] width 71 height 45
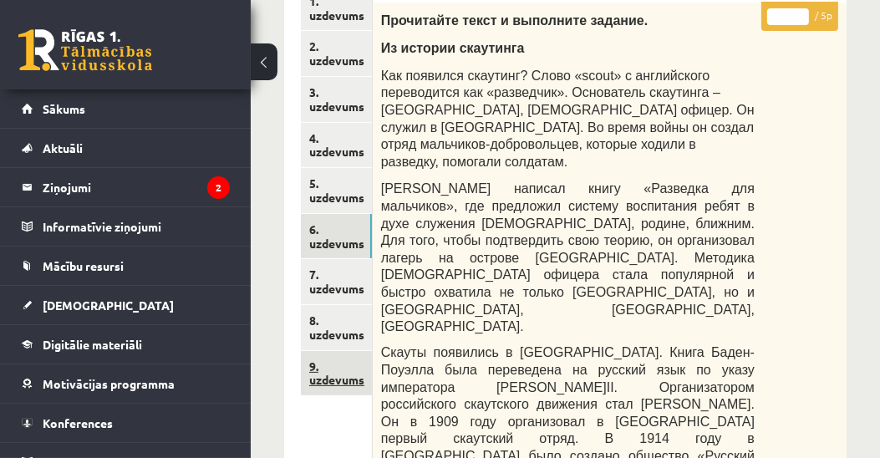
click at [328, 383] on link "9. uzdevums" at bounding box center [336, 373] width 71 height 45
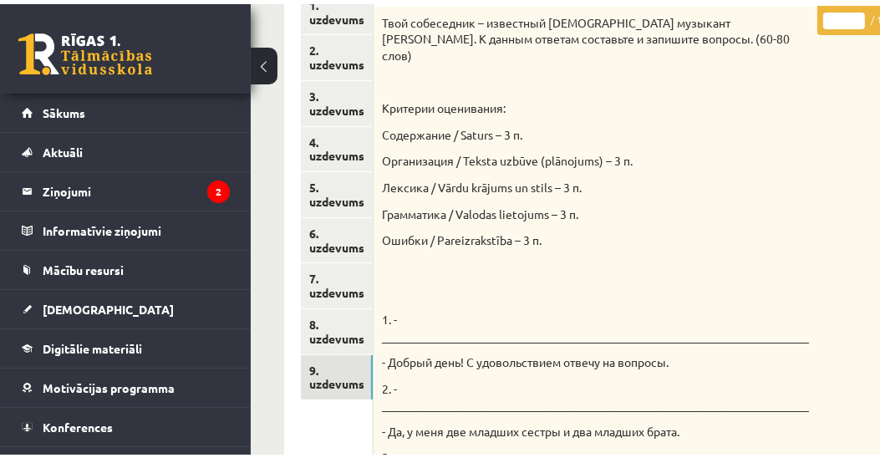
scroll to position [95, 0]
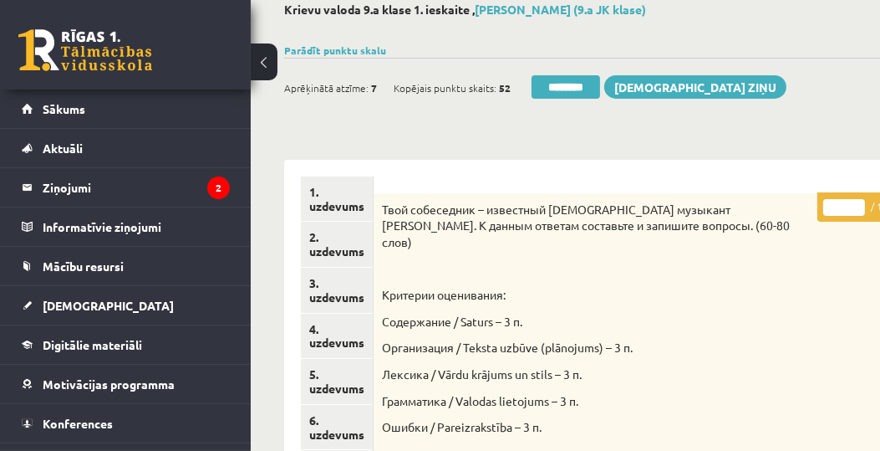
drag, startPoint x: 833, startPoint y: 207, endPoint x: 822, endPoint y: 211, distance: 11.4
click at [823, 211] on input "*" at bounding box center [844, 207] width 42 height 17
type input "**"
click at [346, 206] on link "1. uzdevums" at bounding box center [337, 198] width 72 height 45
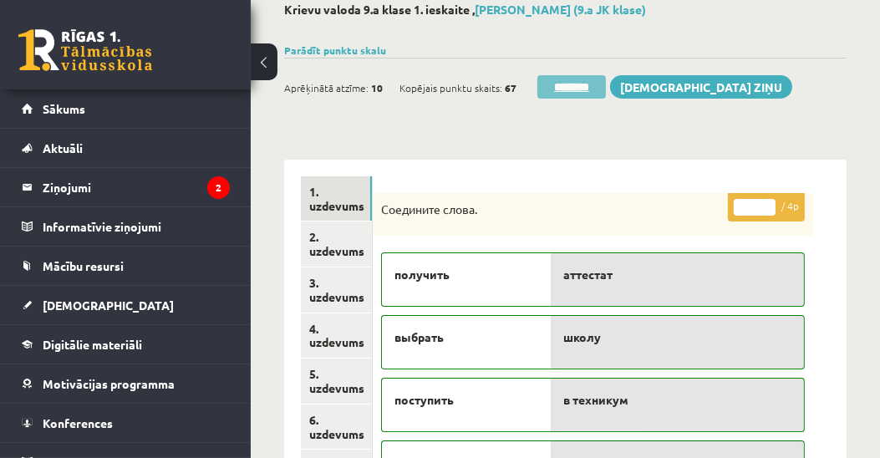
click at [568, 89] on input "********" at bounding box center [571, 86] width 69 height 23
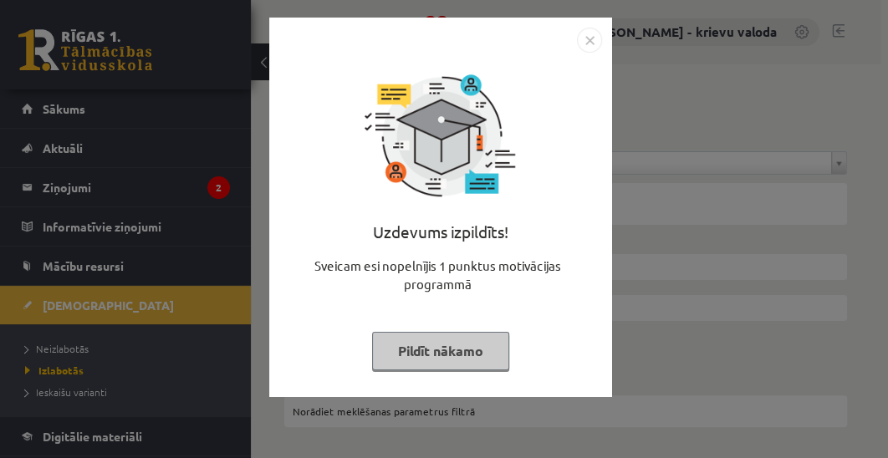
click at [423, 356] on button "Pildīt nākamo" at bounding box center [440, 351] width 137 height 38
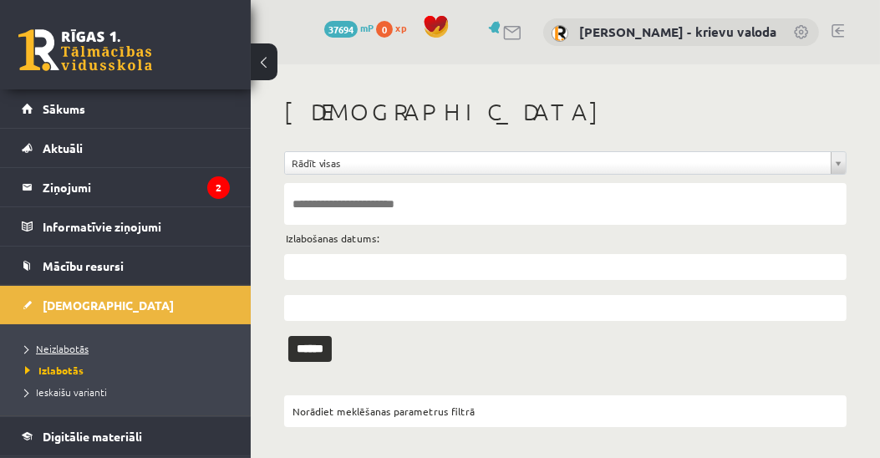
click at [61, 346] on span "Neizlabotās" at bounding box center [57, 348] width 64 height 13
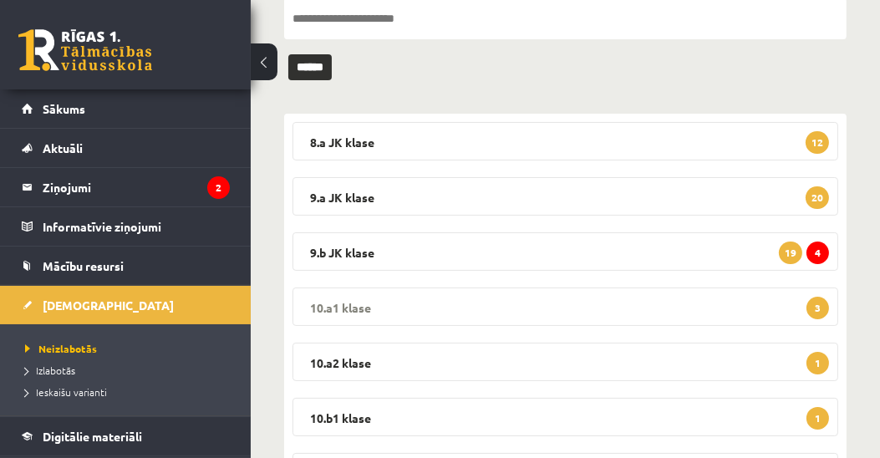
scroll to position [191, 0]
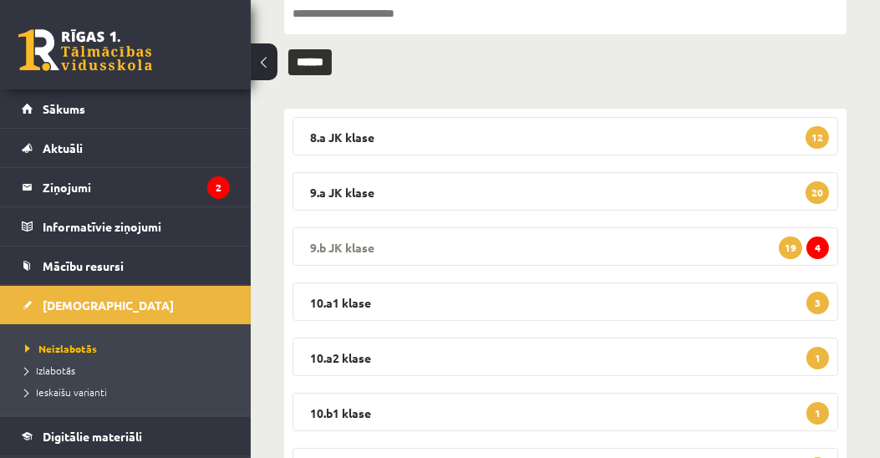
click at [346, 241] on legend "9.b JK klase 4 19" at bounding box center [566, 246] width 546 height 38
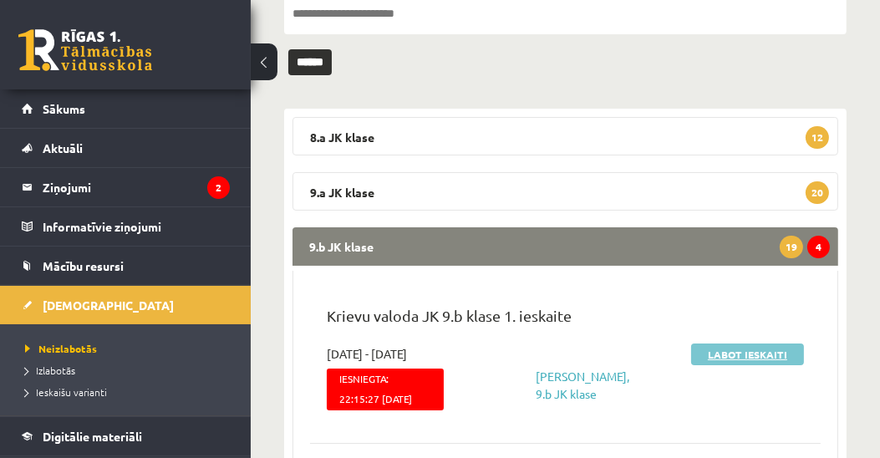
click at [743, 356] on link "Labot ieskaiti" at bounding box center [747, 355] width 113 height 22
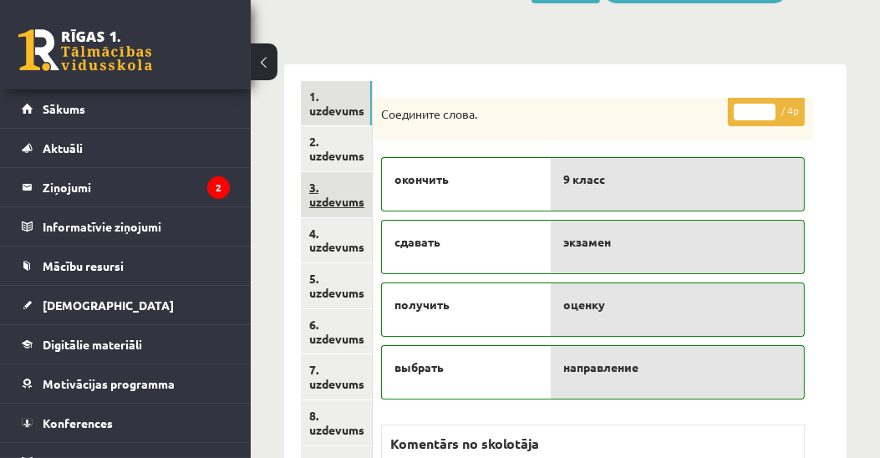
click at [330, 199] on link "3. uzdevums" at bounding box center [336, 194] width 71 height 45
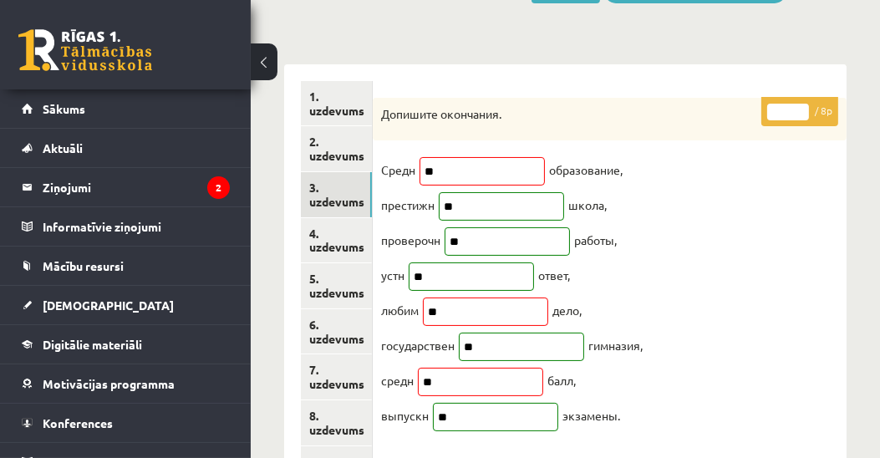
type input "*"
click at [802, 104] on input "*" at bounding box center [788, 112] width 42 height 17
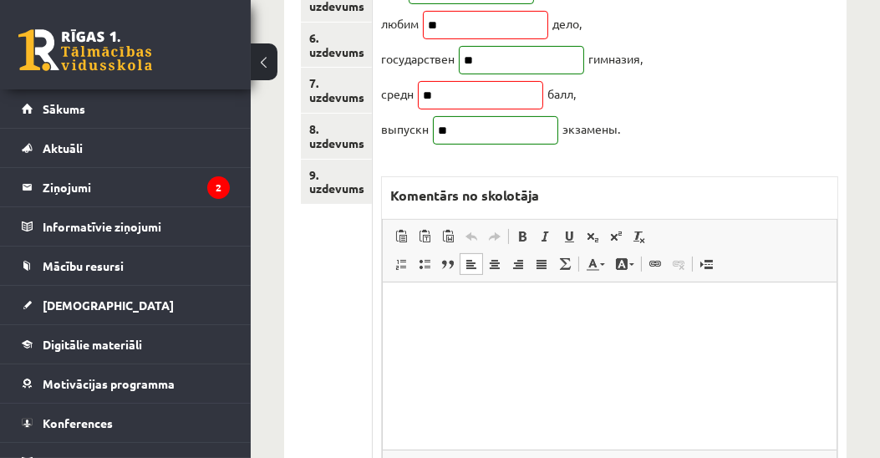
click at [610, 333] on html at bounding box center [609, 308] width 454 height 51
drag, startPoint x: 435, startPoint y: 317, endPoint x: 398, endPoint y: 315, distance: 36.8
click at [398, 315] on html "*****" at bounding box center [609, 308] width 454 height 51
click at [327, 48] on link "6. uzdevums" at bounding box center [336, 45] width 71 height 45
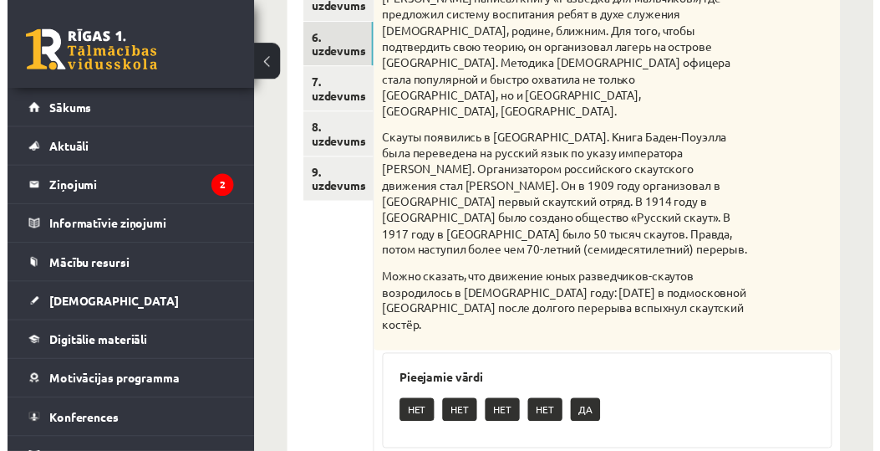
scroll to position [0, 0]
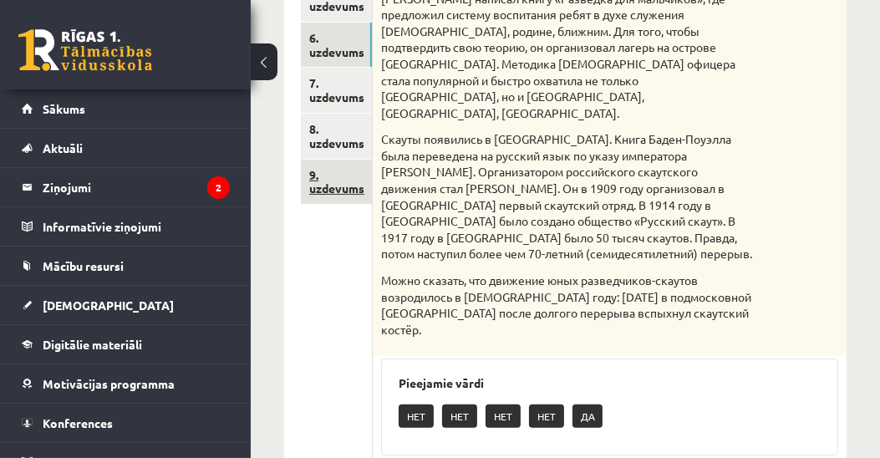
click at [338, 190] on link "9. uzdevums" at bounding box center [336, 182] width 71 height 45
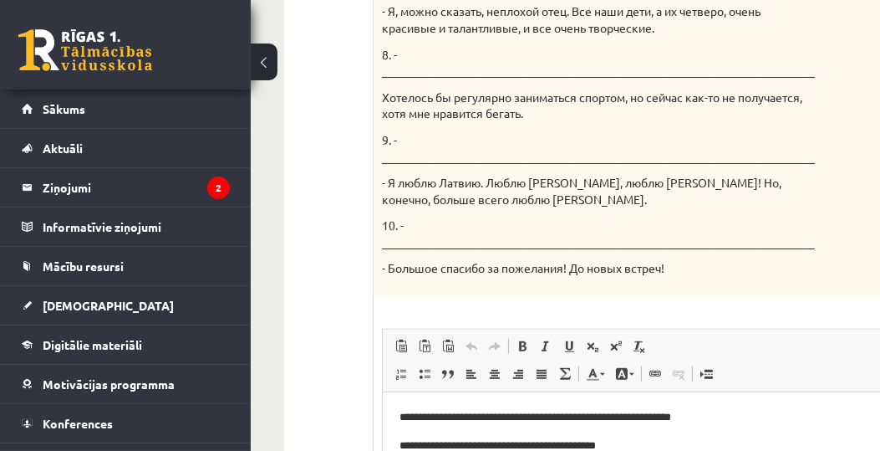
scroll to position [1433, 0]
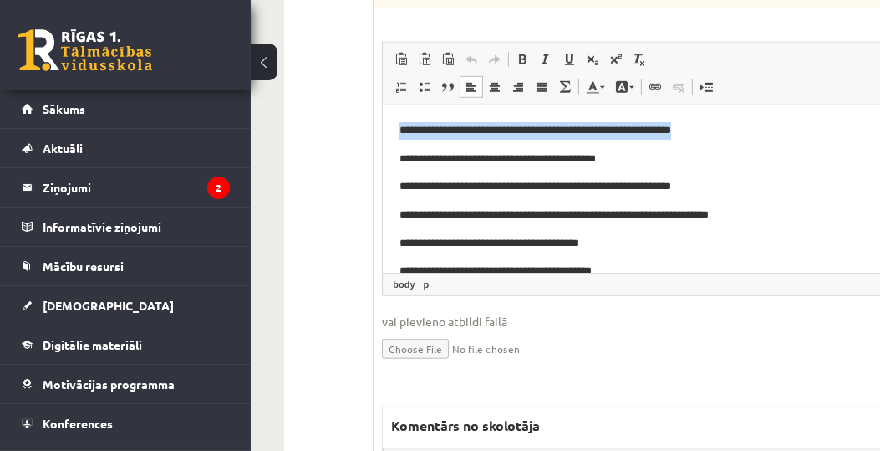
drag, startPoint x: 745, startPoint y: 132, endPoint x: 400, endPoint y: 130, distance: 344.4
click at [400, 130] on p "**********" at bounding box center [634, 131] width 469 height 18
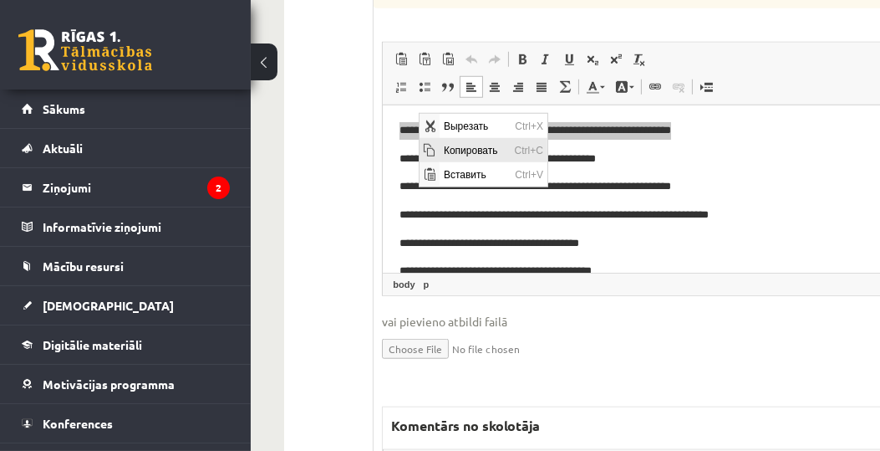
scroll to position [0, 0]
drag, startPoint x: 458, startPoint y: 146, endPoint x: 472, endPoint y: 256, distance: 110.4
click at [458, 146] on span "Копировать" at bounding box center [475, 149] width 71 height 24
copy p "**********"
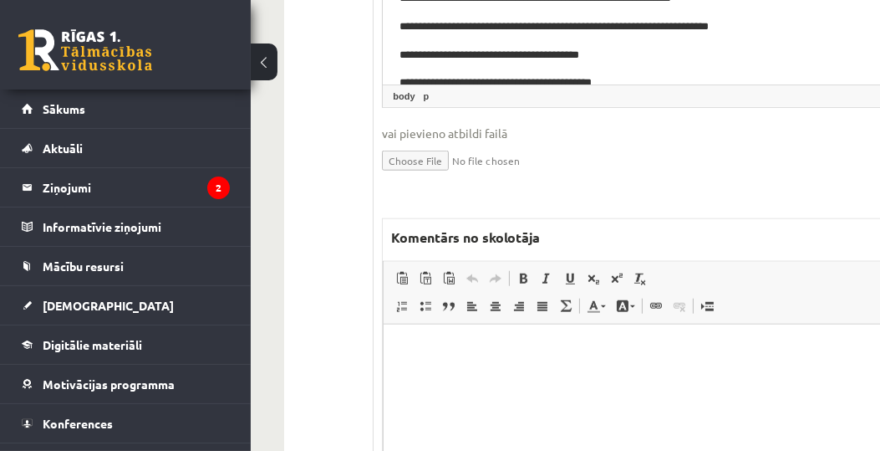
scroll to position [1623, 0]
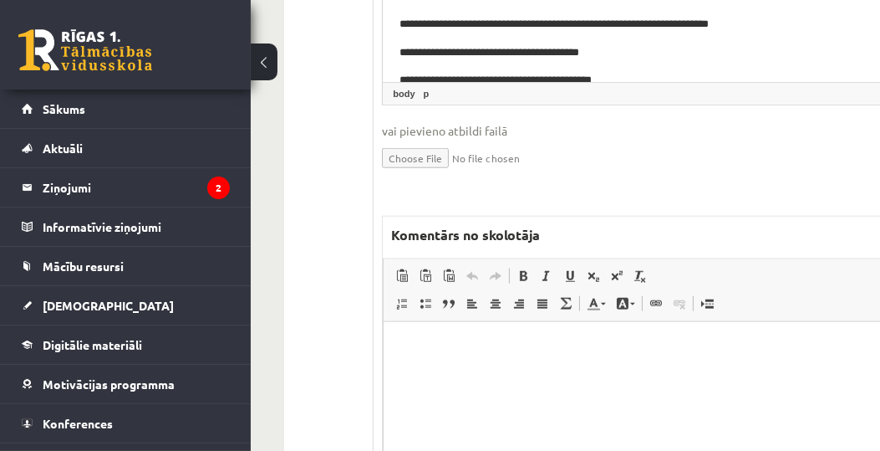
click at [512, 373] on html at bounding box center [641, 347] width 515 height 51
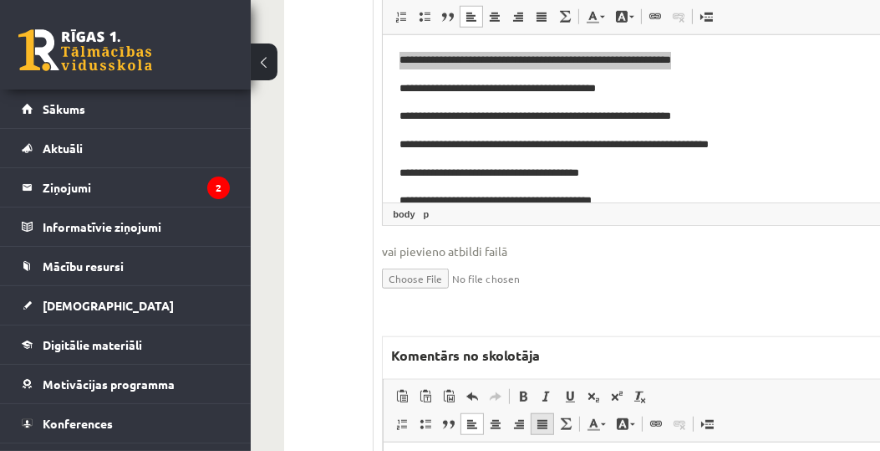
scroll to position [1528, 0]
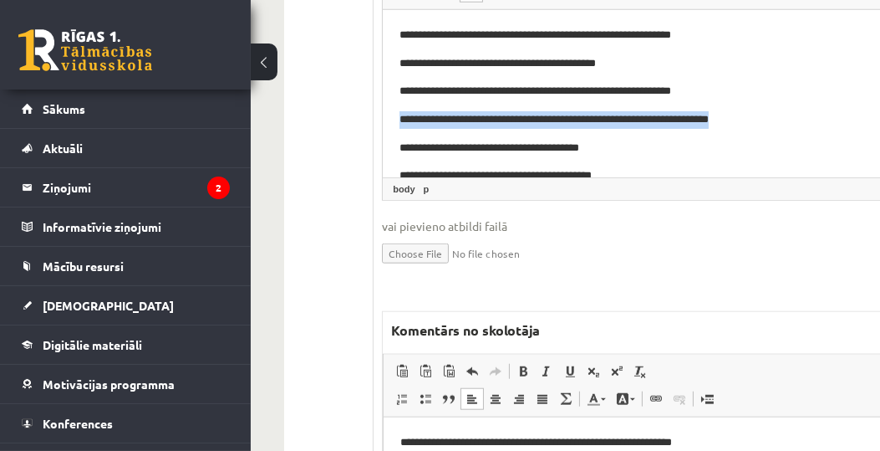
drag, startPoint x: 812, startPoint y: 120, endPoint x: 396, endPoint y: 120, distance: 415.4
click at [396, 120] on html "**********" at bounding box center [641, 162] width 517 height 304
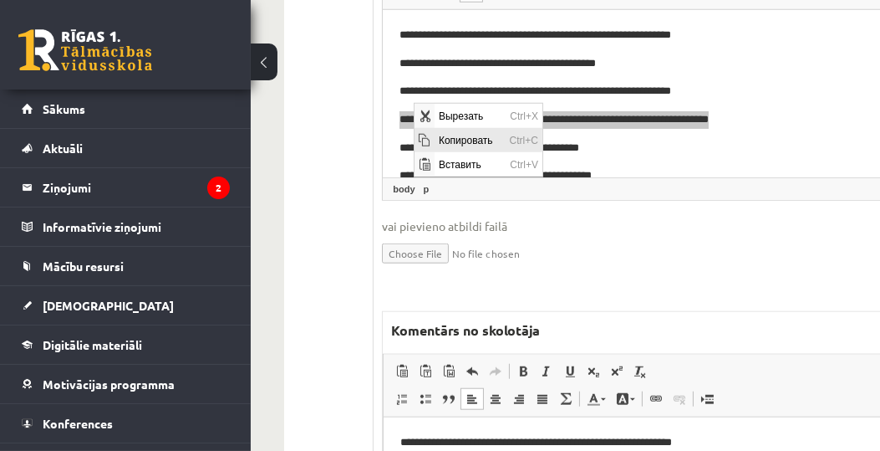
drag, startPoint x: 448, startPoint y: 136, endPoint x: 474, endPoint y: 267, distance: 132.9
click at [448, 136] on span "Копировать" at bounding box center [470, 139] width 71 height 24
copy p "**********"
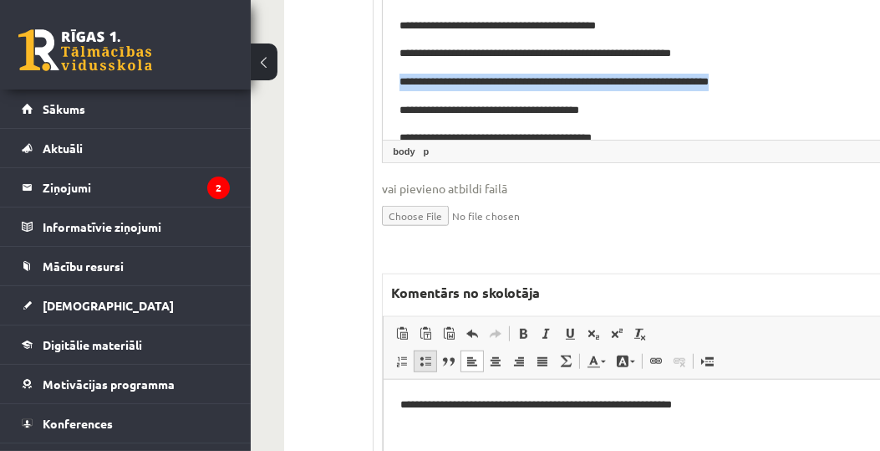
scroll to position [1623, 0]
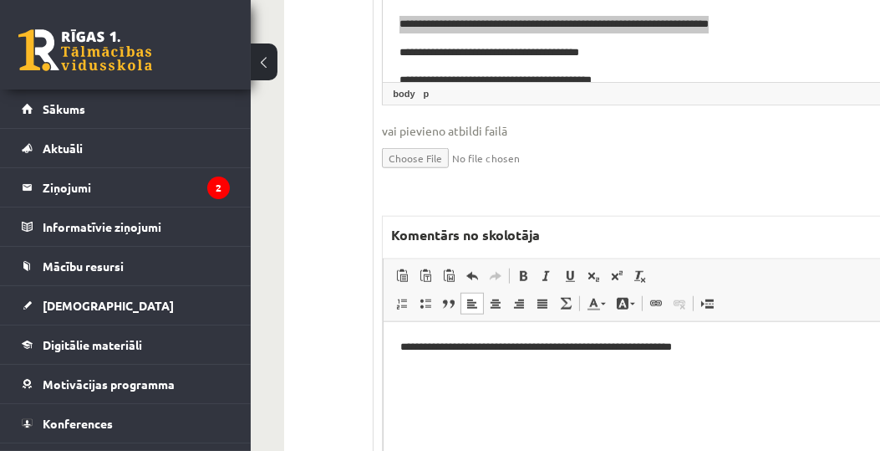
click at [421, 373] on html "**********" at bounding box center [641, 347] width 515 height 51
click at [771, 355] on p "**********" at bounding box center [638, 348] width 476 height 18
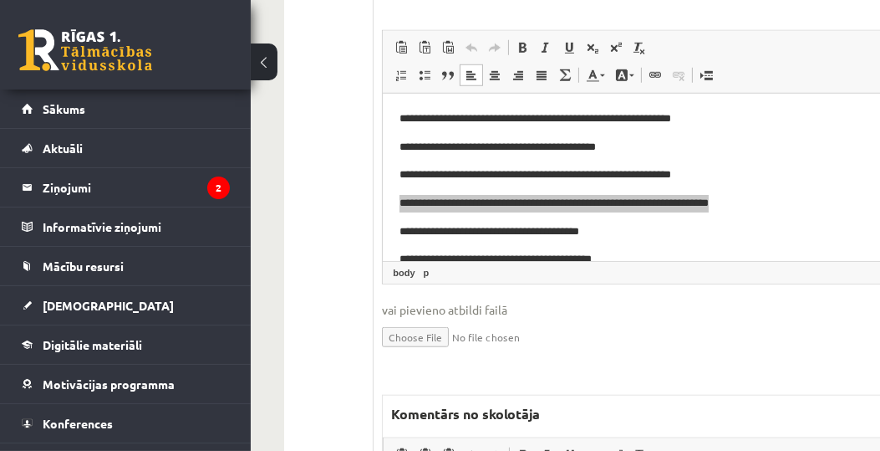
scroll to position [1528, 0]
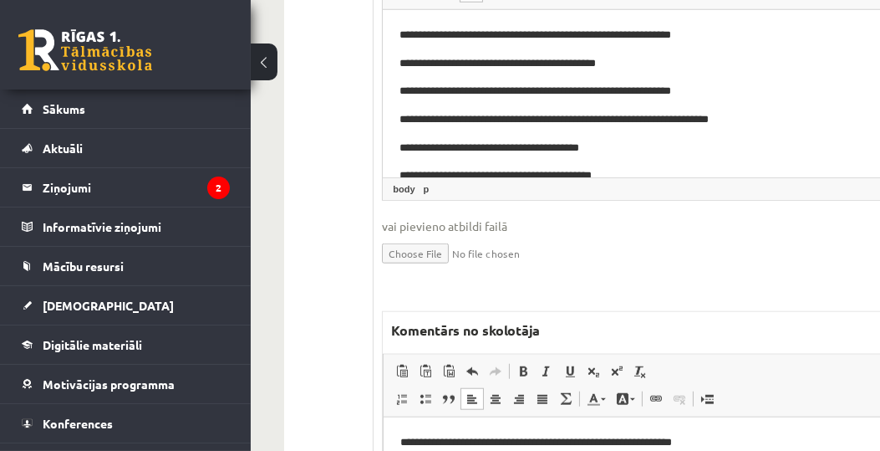
click at [698, 152] on p "**********" at bounding box center [634, 149] width 469 height 18
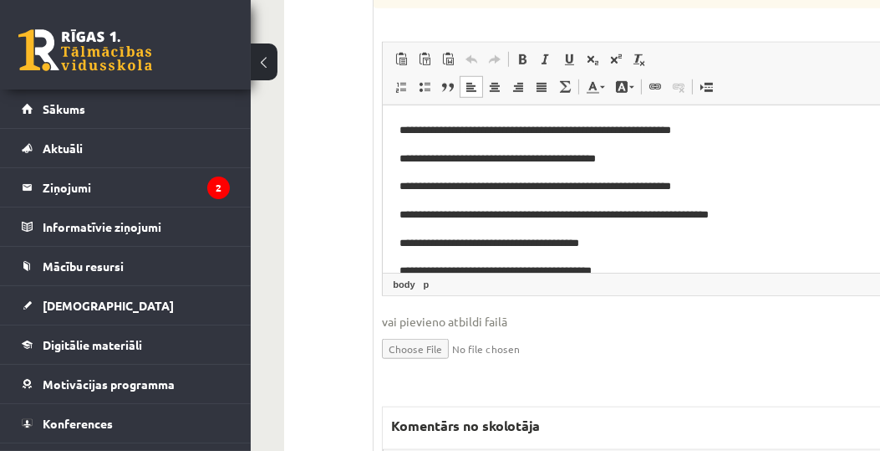
scroll to position [95, 0]
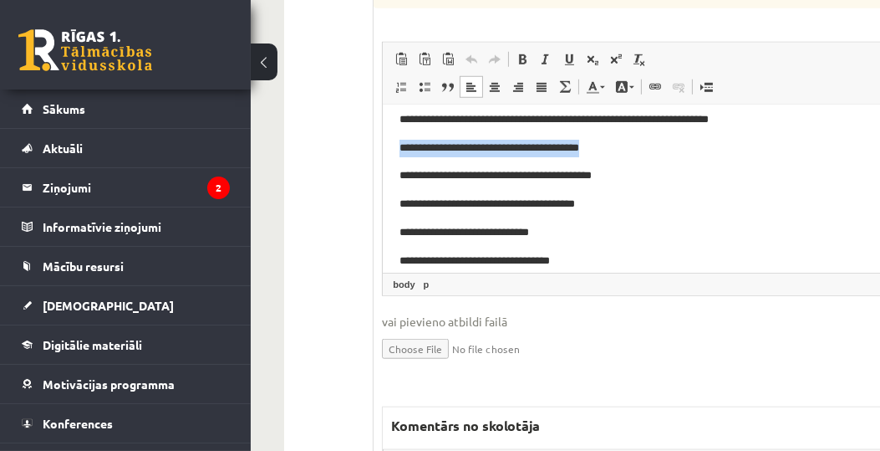
drag, startPoint x: 395, startPoint y: 149, endPoint x: 659, endPoint y: 150, distance: 264.1
click at [659, 150] on html "**********" at bounding box center [641, 162] width 517 height 304
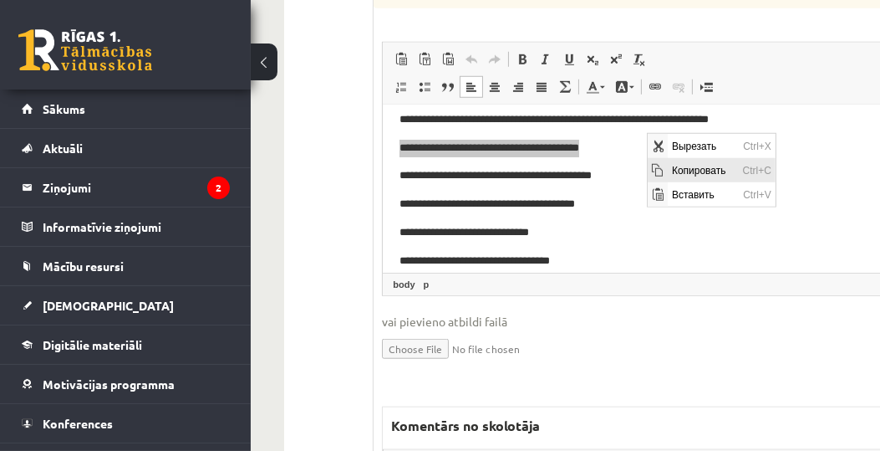
click at [669, 168] on span "Копировать" at bounding box center [703, 169] width 71 height 24
copy p "**********"
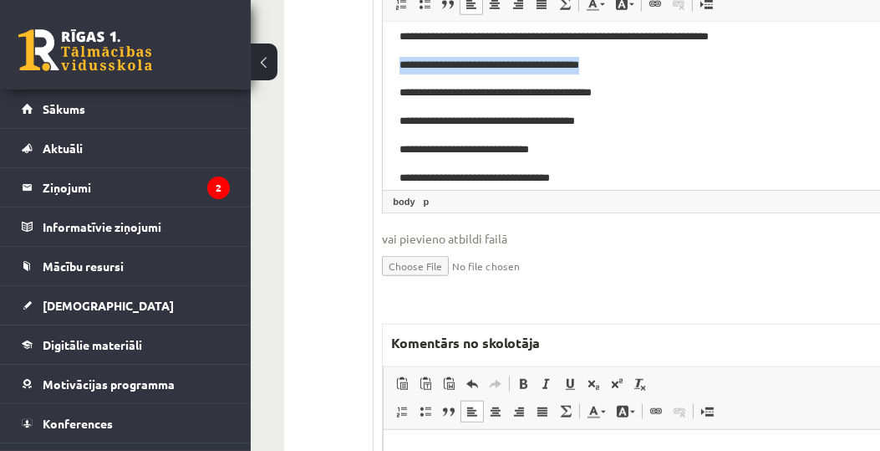
scroll to position [1719, 0]
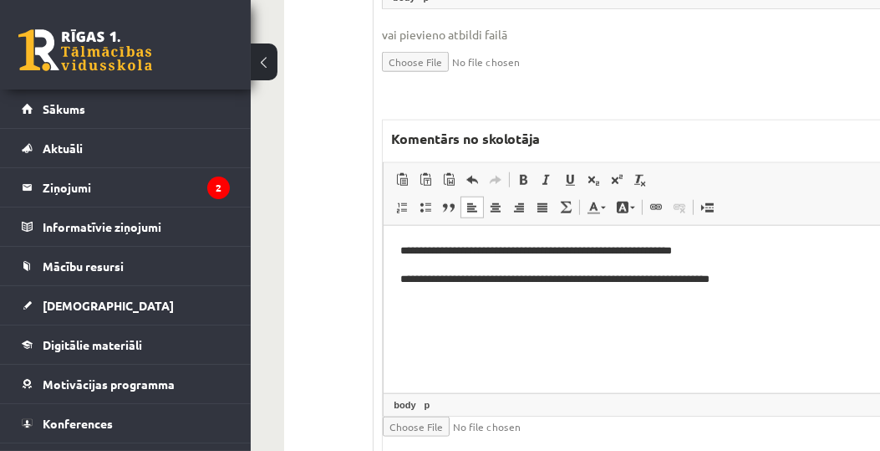
click at [839, 288] on html "**********" at bounding box center [641, 265] width 515 height 79
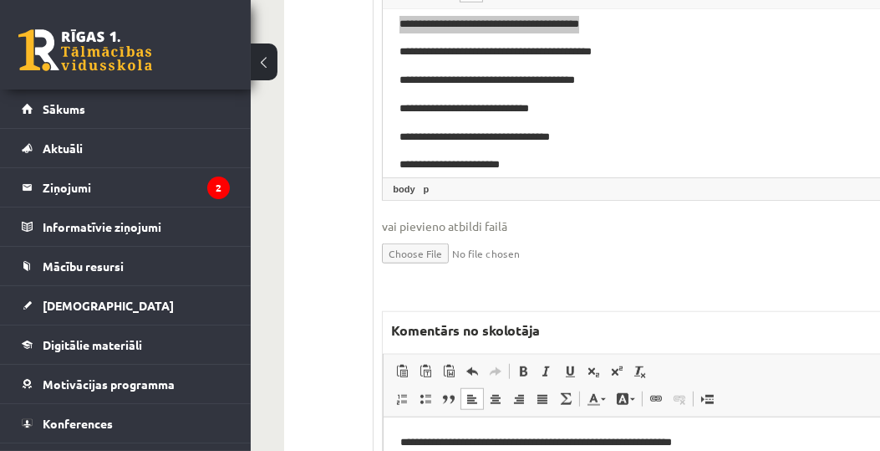
scroll to position [138, 0]
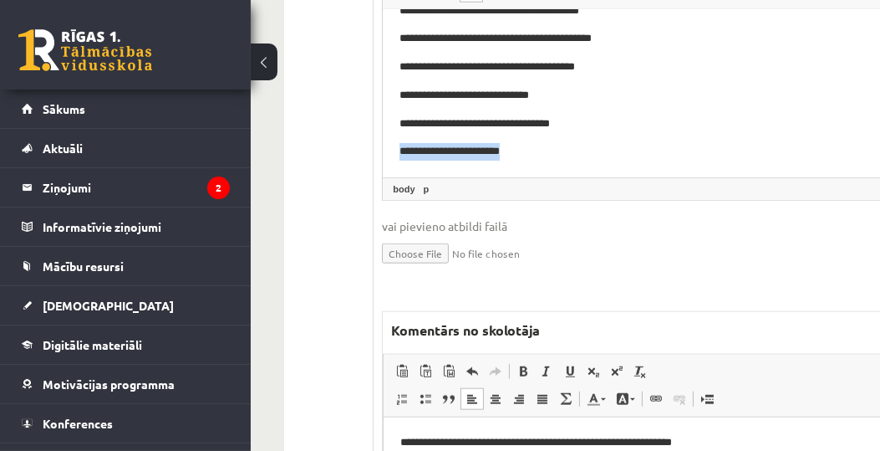
drag, startPoint x: 554, startPoint y: 155, endPoint x: 395, endPoint y: 142, distance: 160.1
click at [395, 142] on html "**********" at bounding box center [641, 25] width 517 height 304
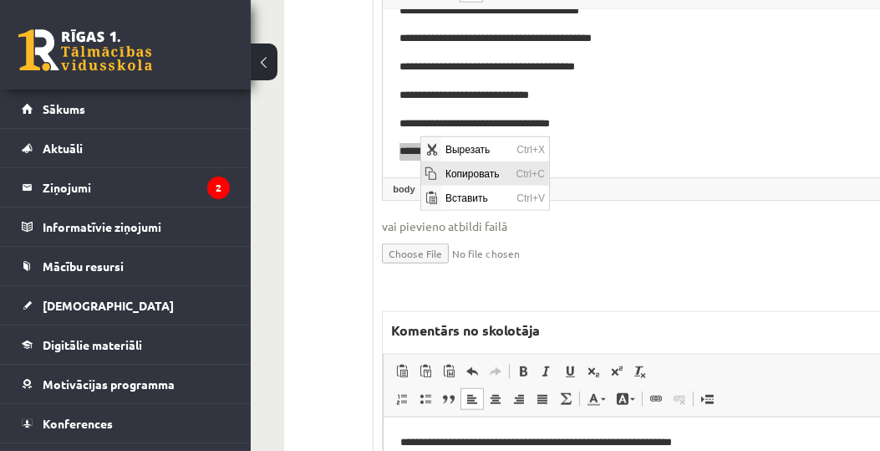
click at [451, 174] on span "Копировать" at bounding box center [476, 172] width 71 height 24
copy p "**********"
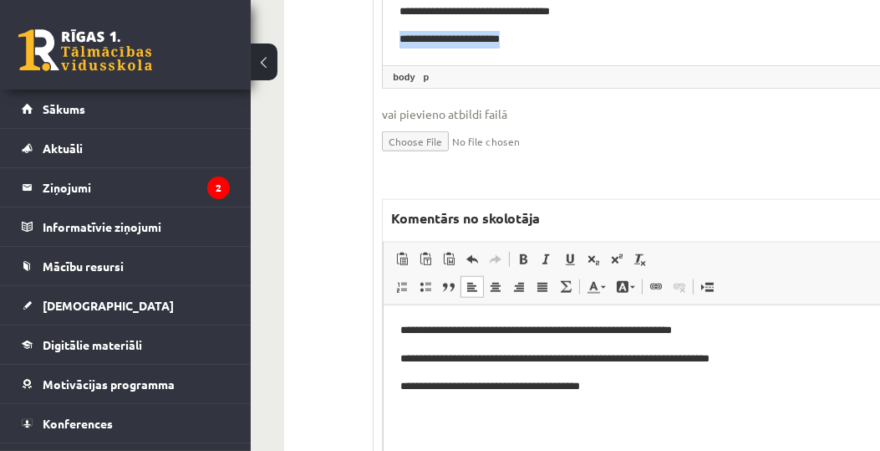
scroll to position [1762, 0]
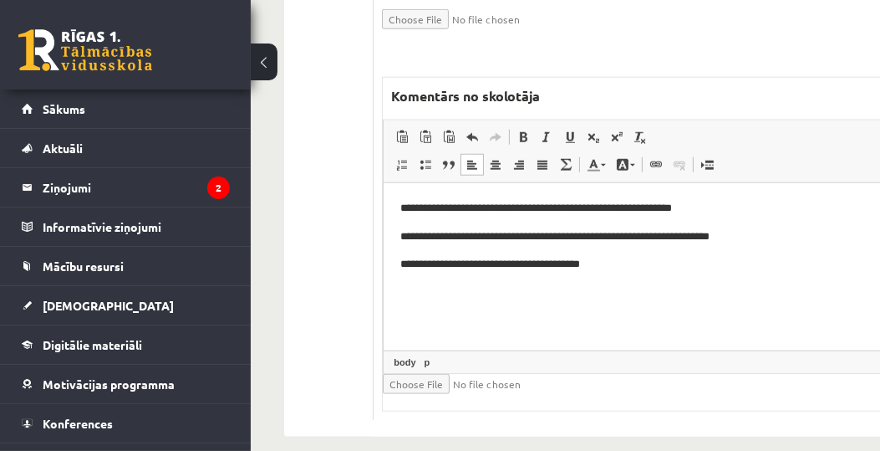
click at [488, 290] on html "**********" at bounding box center [641, 236] width 515 height 107
click at [674, 271] on p "**********" at bounding box center [638, 265] width 476 height 18
click at [451, 208] on p "**********" at bounding box center [638, 209] width 476 height 18
click at [445, 208] on p "**********" at bounding box center [638, 209] width 476 height 18
drag, startPoint x: 446, startPoint y: 207, endPoint x: 458, endPoint y: 207, distance: 11.7
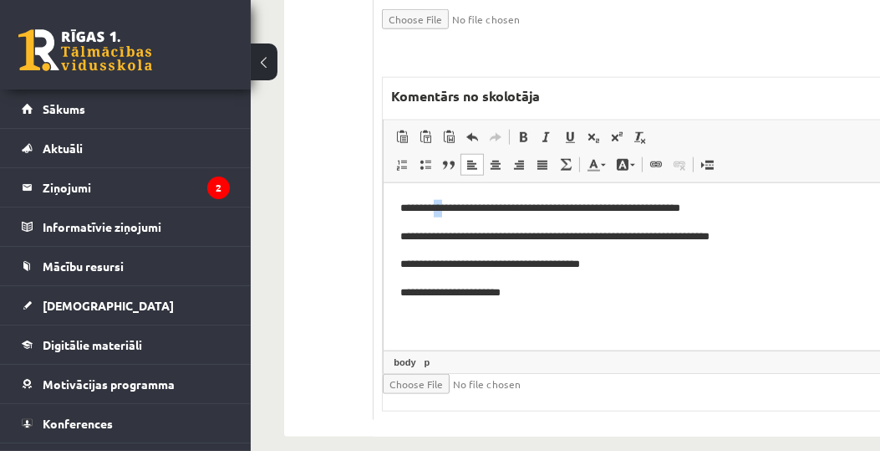
click at [458, 207] on p "**********" at bounding box center [638, 209] width 476 height 18
click at [632, 154] on link "Цвет фона" at bounding box center [625, 165] width 29 height 22
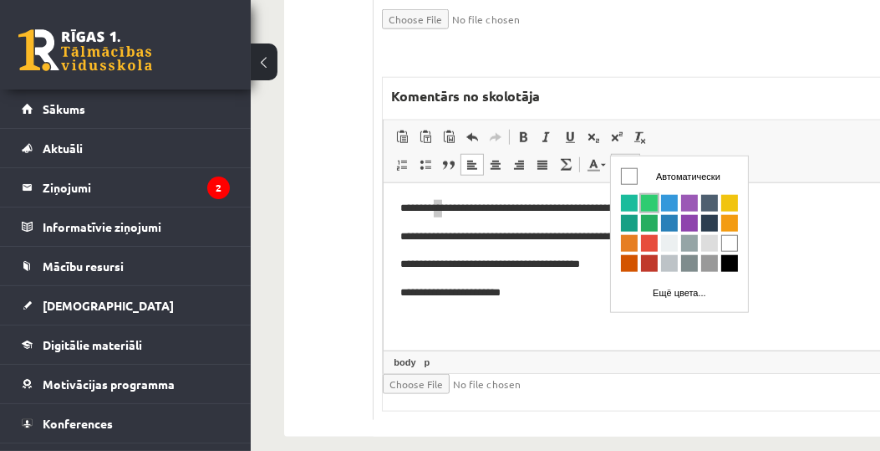
scroll to position [0, 0]
click at [645, 246] on span "Цвета" at bounding box center [648, 243] width 17 height 17
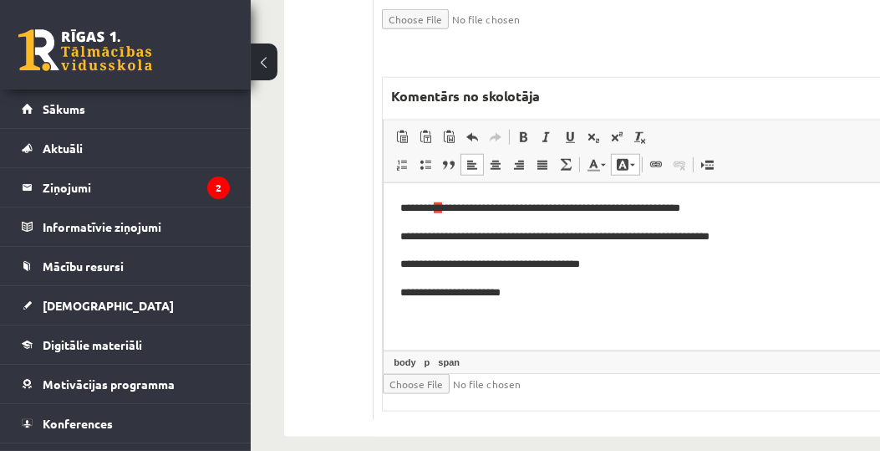
click at [644, 309] on html "**********" at bounding box center [641, 250] width 515 height 135
drag, startPoint x: 538, startPoint y: 211, endPoint x: 618, endPoint y: 215, distance: 79.5
click at [618, 215] on p "**********" at bounding box center [638, 209] width 476 height 18
click at [627, 158] on span at bounding box center [622, 164] width 13 height 13
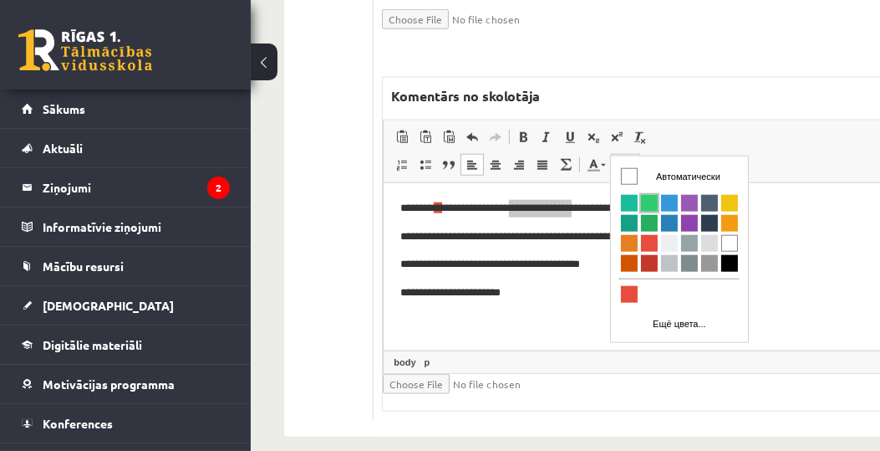
click at [647, 201] on span "Цвета" at bounding box center [648, 203] width 17 height 17
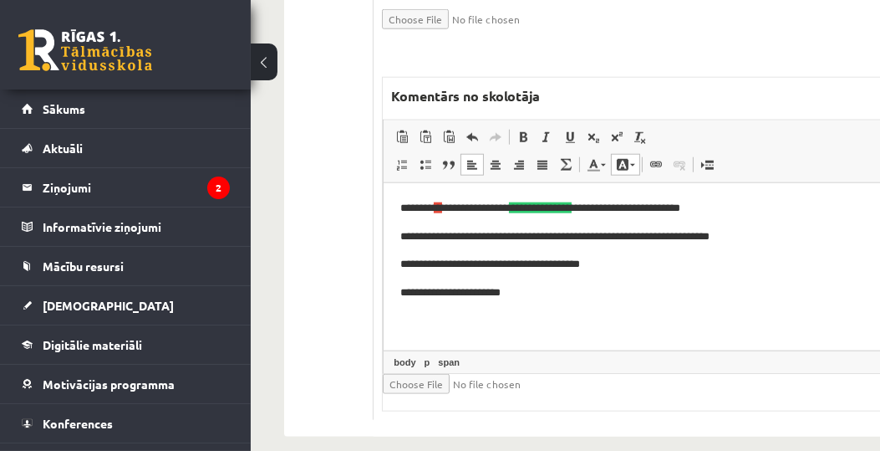
click at [659, 298] on p "**********" at bounding box center [638, 293] width 476 height 18
drag, startPoint x: 449, startPoint y: 236, endPoint x: 461, endPoint y: 237, distance: 11.8
click at [461, 237] on p "**********" at bounding box center [638, 237] width 476 height 18
click at [626, 158] on span at bounding box center [622, 164] width 13 height 13
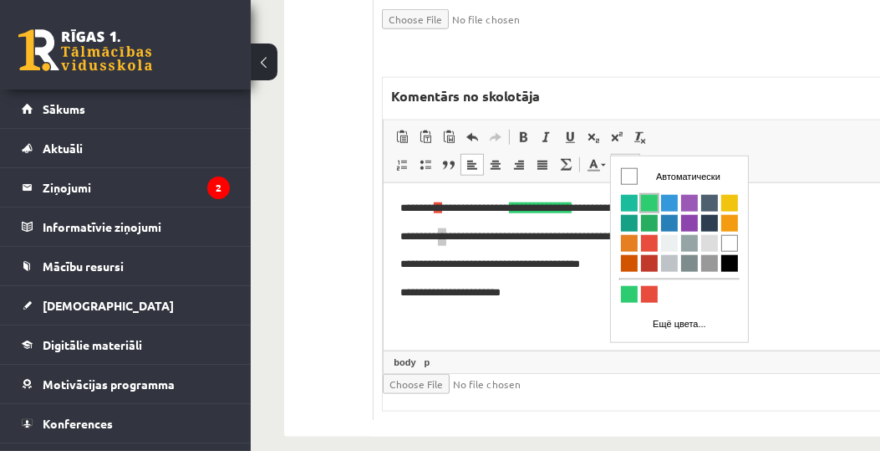
click at [651, 200] on span "Цвета" at bounding box center [648, 203] width 17 height 17
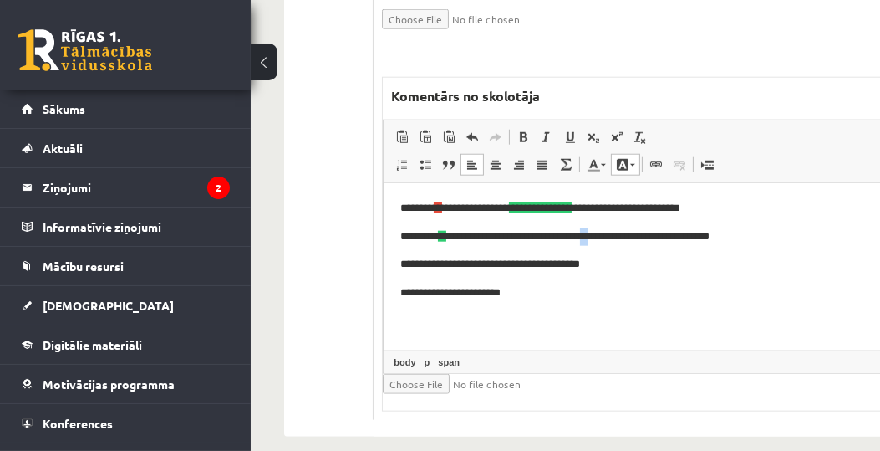
drag, startPoint x: 632, startPoint y: 237, endPoint x: 644, endPoint y: 237, distance: 12.5
click at [644, 237] on p "**********" at bounding box center [638, 237] width 476 height 18
click at [634, 154] on link "Цвет фона" at bounding box center [625, 165] width 29 height 22
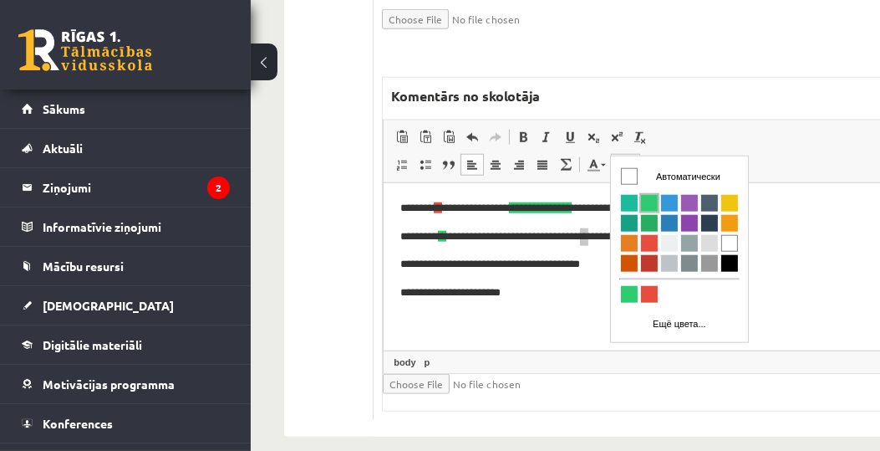
click at [650, 199] on span "Цвета" at bounding box center [648, 203] width 17 height 17
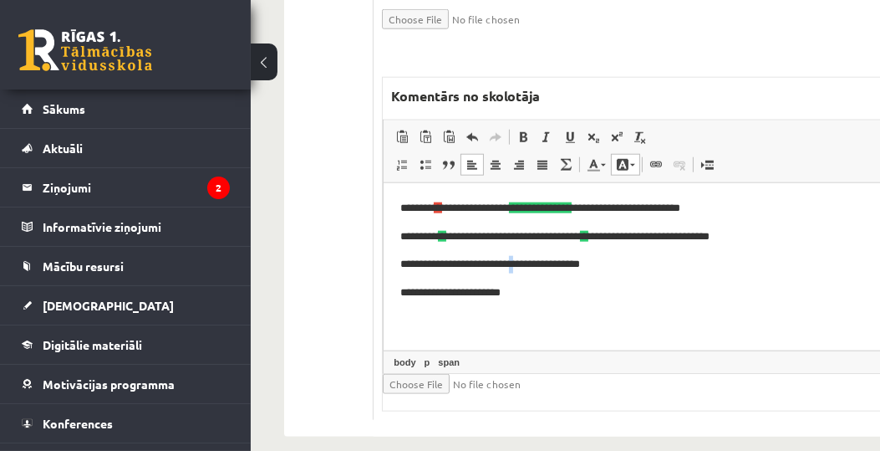
click at [558, 266] on p "**********" at bounding box center [638, 265] width 476 height 18
click at [626, 158] on span at bounding box center [622, 164] width 13 height 13
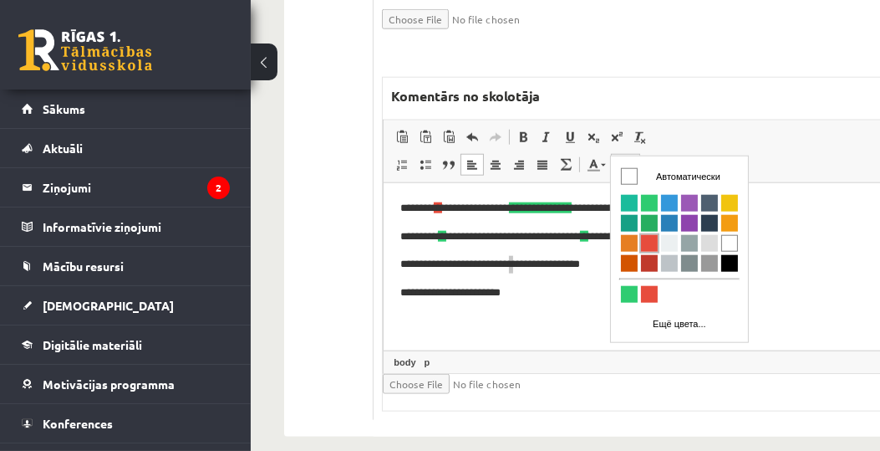
click at [654, 244] on span "Цвета" at bounding box center [648, 243] width 17 height 17
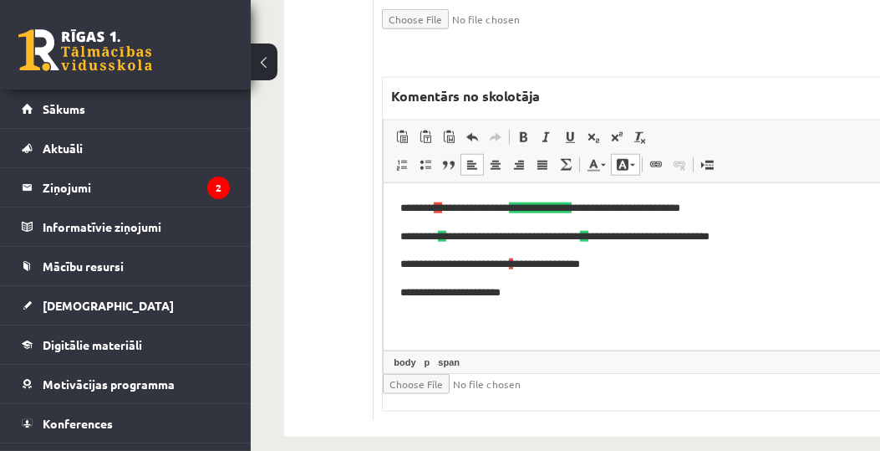
click at [607, 287] on p "**********" at bounding box center [638, 293] width 476 height 18
click at [438, 293] on p "**********" at bounding box center [638, 293] width 476 height 18
click at [629, 154] on link "Цвет фона" at bounding box center [625, 165] width 29 height 22
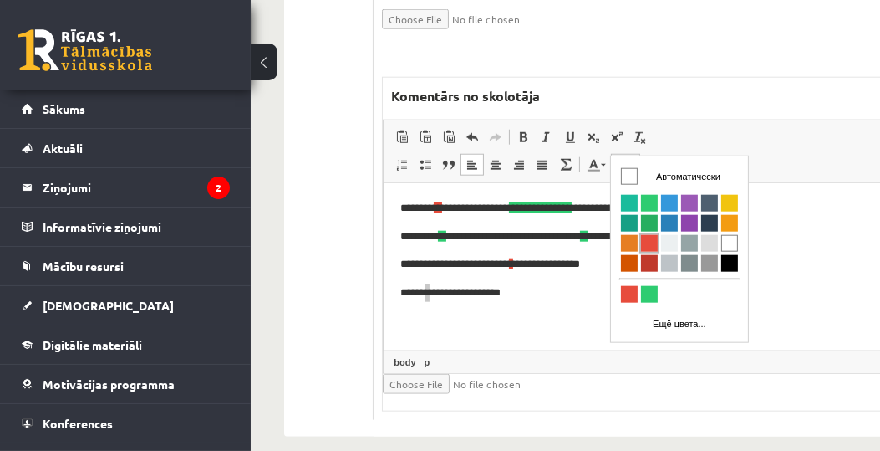
click at [649, 242] on span "Цвета" at bounding box center [648, 243] width 17 height 17
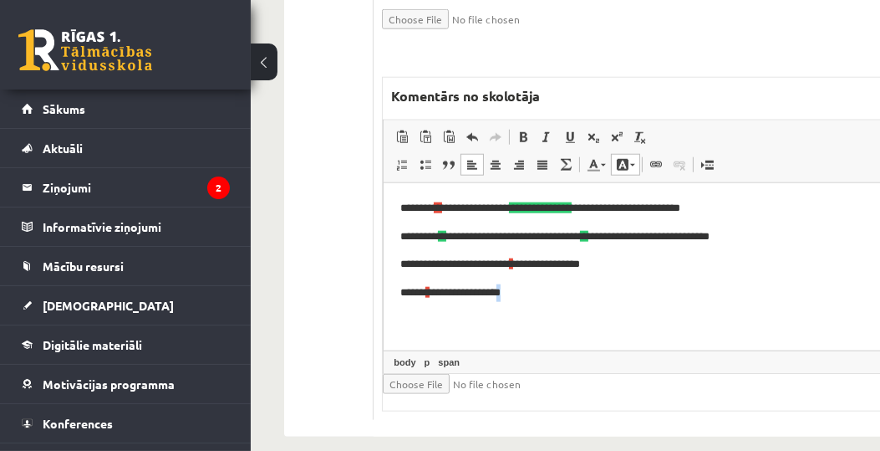
click at [537, 293] on p "**********" at bounding box center [638, 293] width 476 height 18
click at [624, 158] on span at bounding box center [622, 164] width 13 height 13
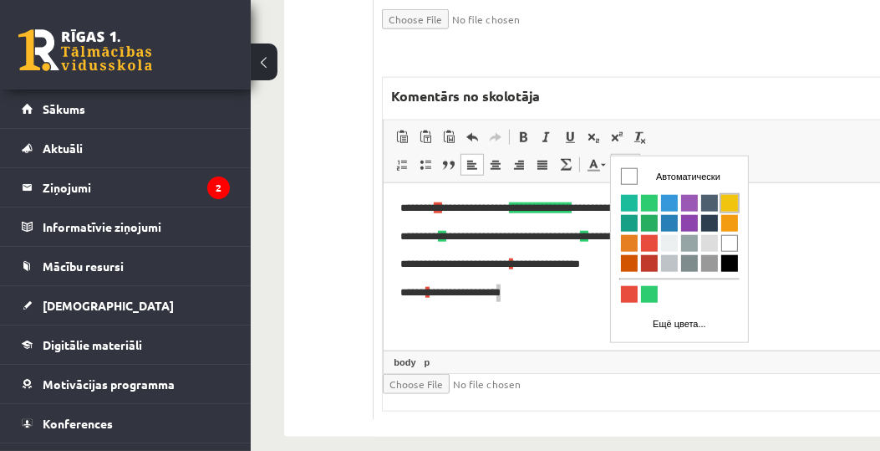
click at [724, 197] on span "Цвета" at bounding box center [728, 203] width 17 height 17
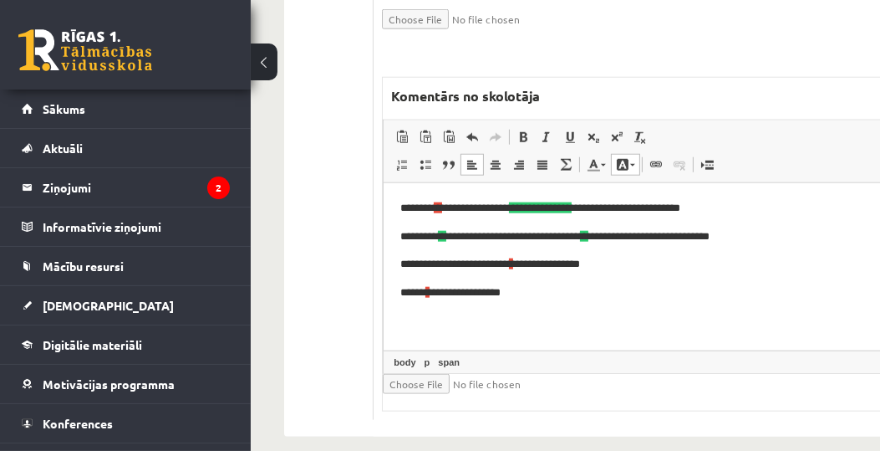
click at [621, 296] on p "**********" at bounding box center [638, 293] width 476 height 18
click at [481, 317] on html "**********" at bounding box center [641, 250] width 515 height 135
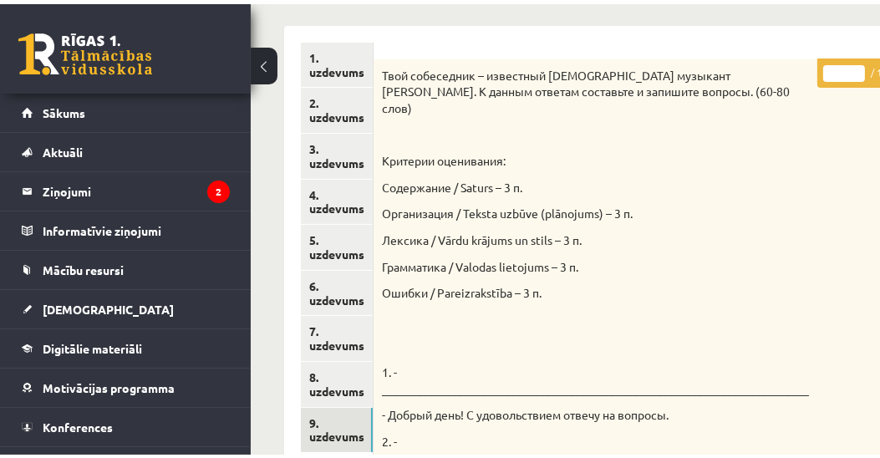
scroll to position [138, 0]
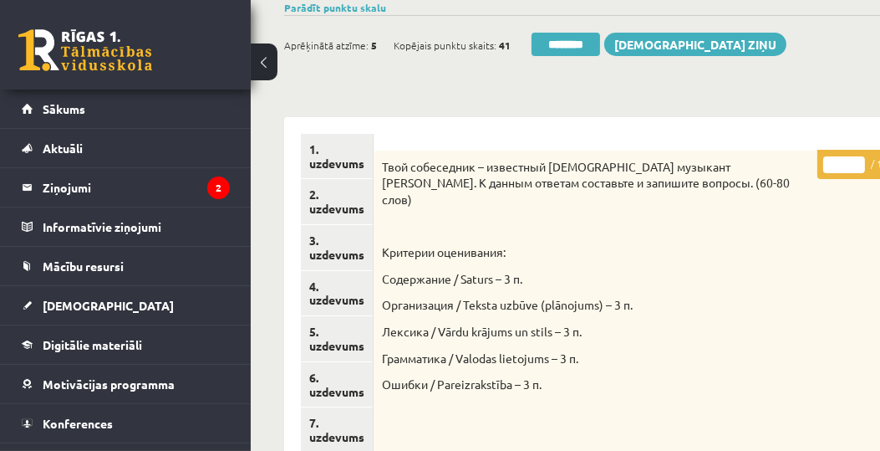
click at [825, 166] on input "*" at bounding box center [844, 164] width 42 height 17
type input "**"
click at [347, 168] on link "1. uzdevums" at bounding box center [337, 156] width 72 height 45
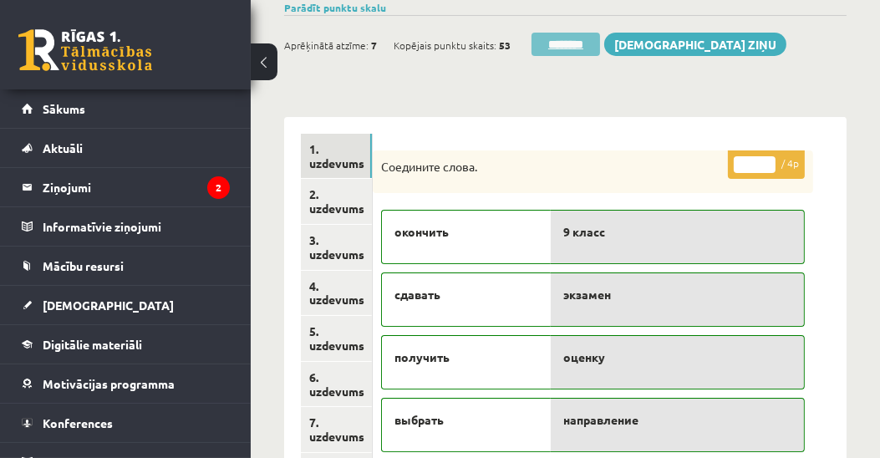
click at [585, 48] on input "********" at bounding box center [566, 44] width 69 height 23
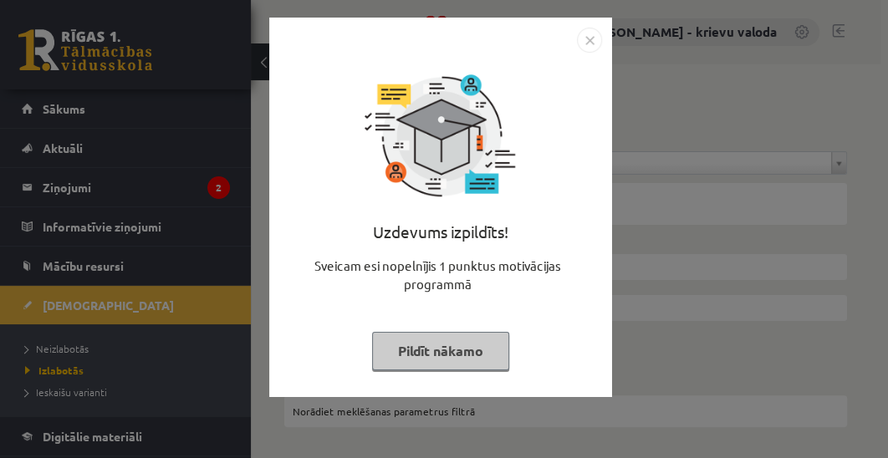
click at [473, 359] on button "Pildīt nākamo" at bounding box center [440, 351] width 137 height 38
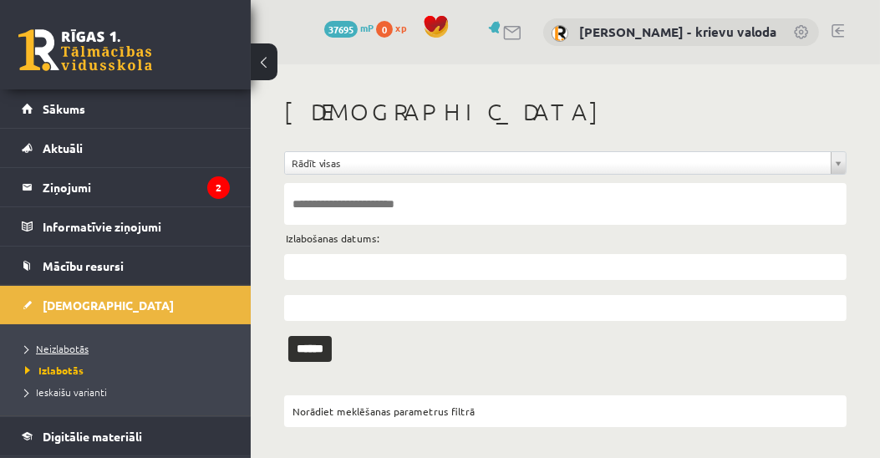
click at [53, 345] on span "Neizlabotās" at bounding box center [57, 348] width 64 height 13
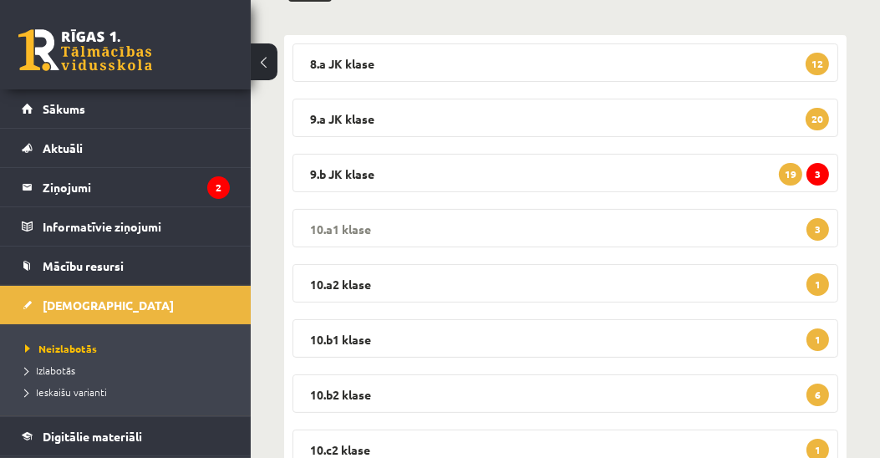
scroll to position [286, 0]
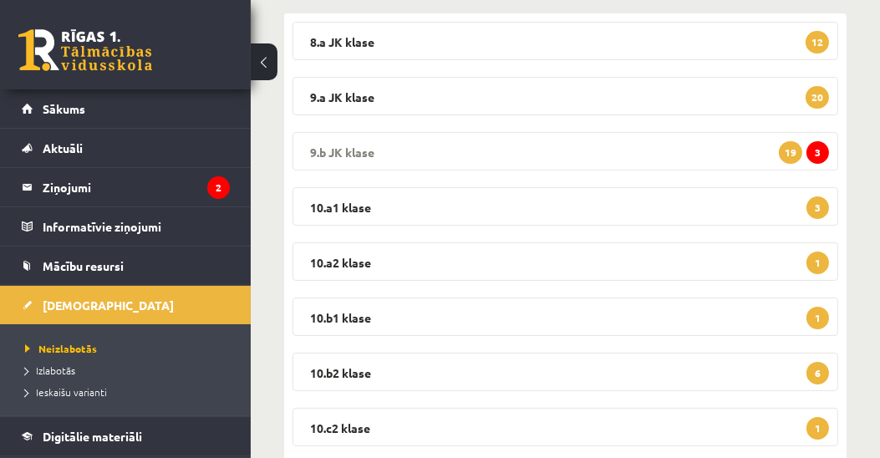
click at [366, 150] on legend "9.b JK klase 3 19" at bounding box center [566, 151] width 546 height 38
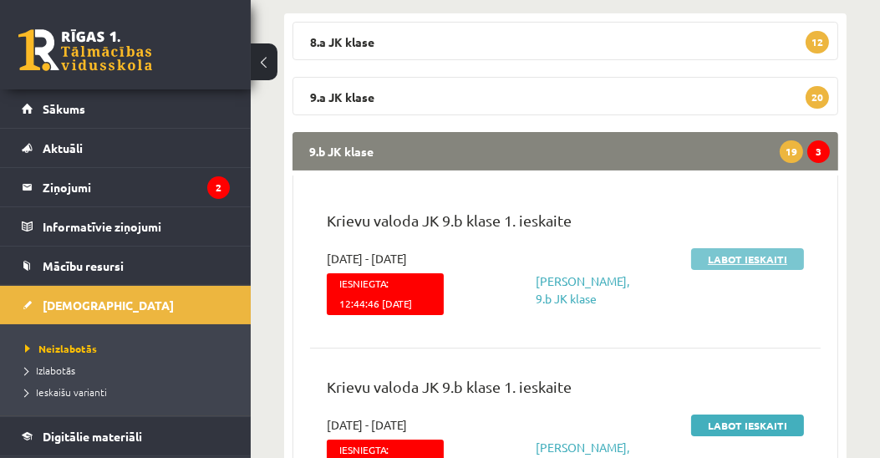
click at [756, 261] on link "Labot ieskaiti" at bounding box center [747, 259] width 113 height 22
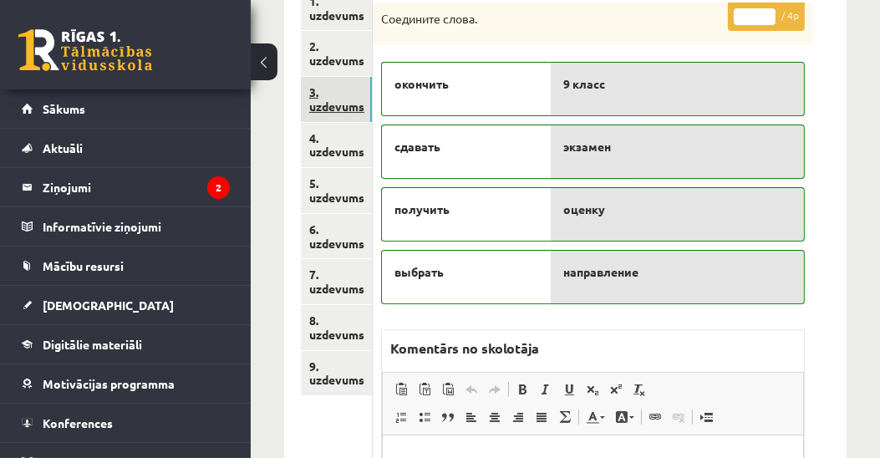
click at [338, 109] on link "3. uzdevums" at bounding box center [336, 99] width 71 height 45
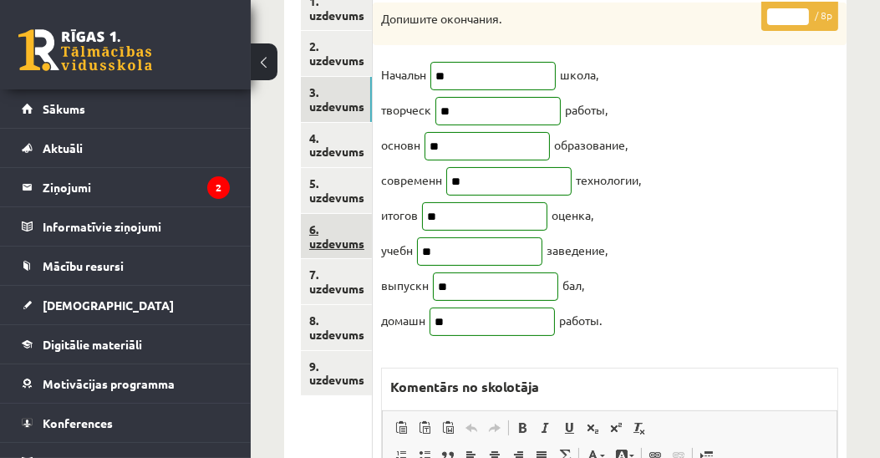
click at [333, 242] on link "6. uzdevums" at bounding box center [336, 236] width 71 height 45
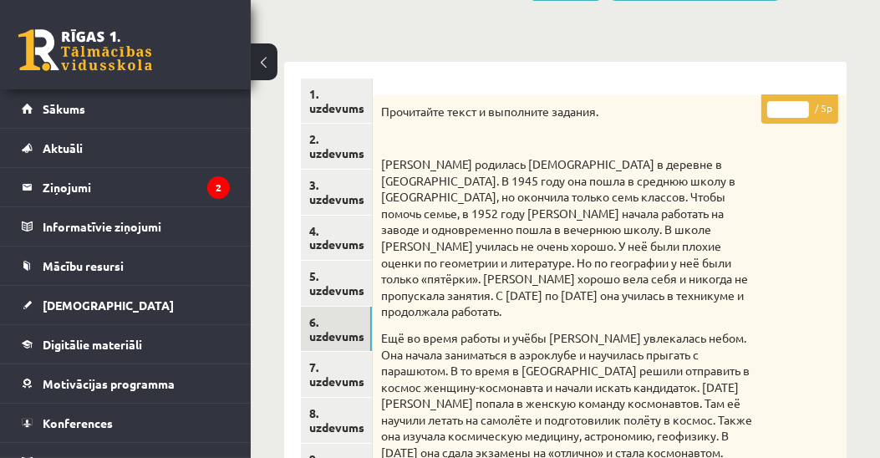
scroll to position [154, 0]
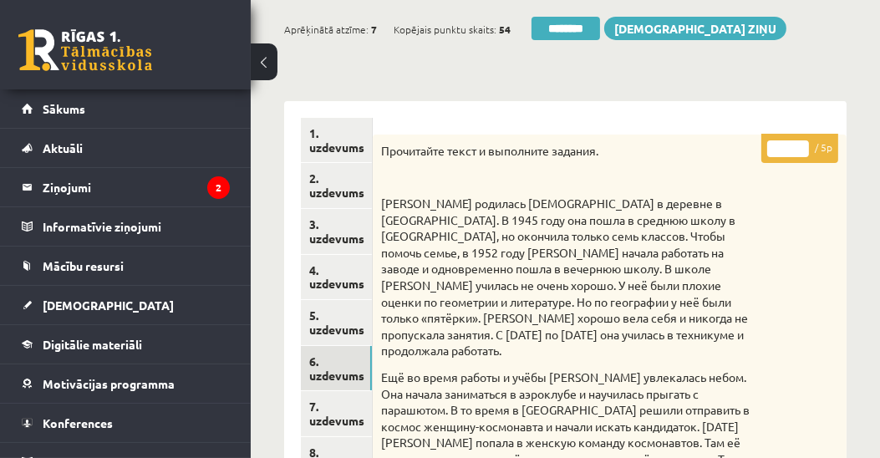
type input "*"
click at [804, 140] on input "*" at bounding box center [788, 148] width 42 height 17
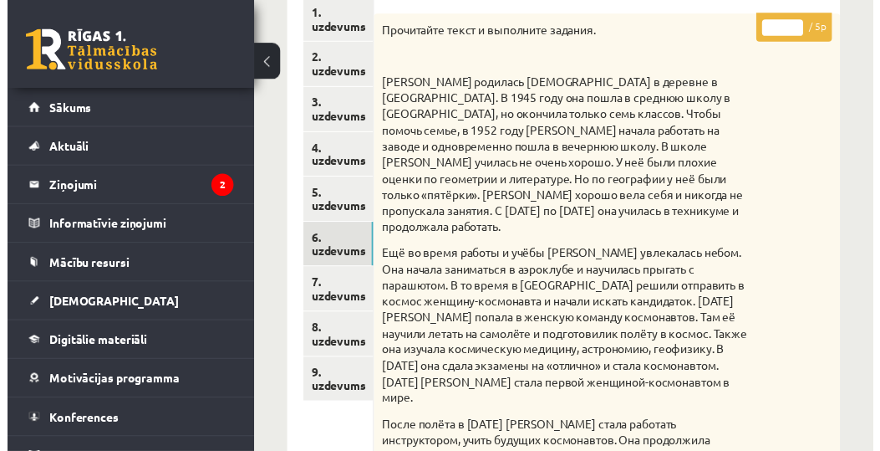
scroll to position [440, 0]
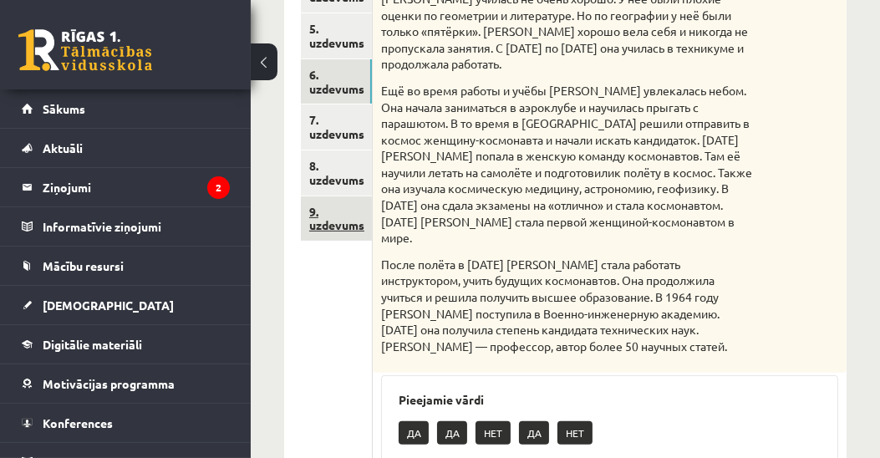
click at [344, 227] on link "9. uzdevums" at bounding box center [336, 218] width 71 height 45
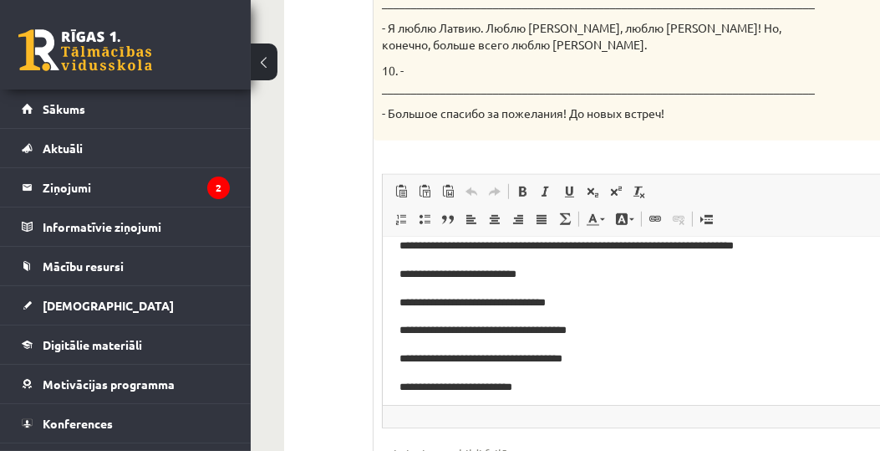
scroll to position [0, 0]
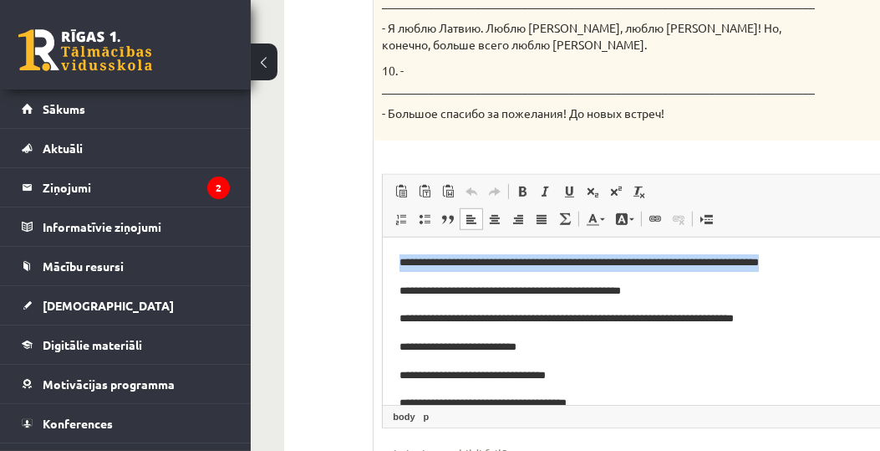
drag, startPoint x: 396, startPoint y: 267, endPoint x: 873, endPoint y: 263, distance: 477.3
click at [873, 263] on html "**********" at bounding box center [641, 398] width 517 height 322
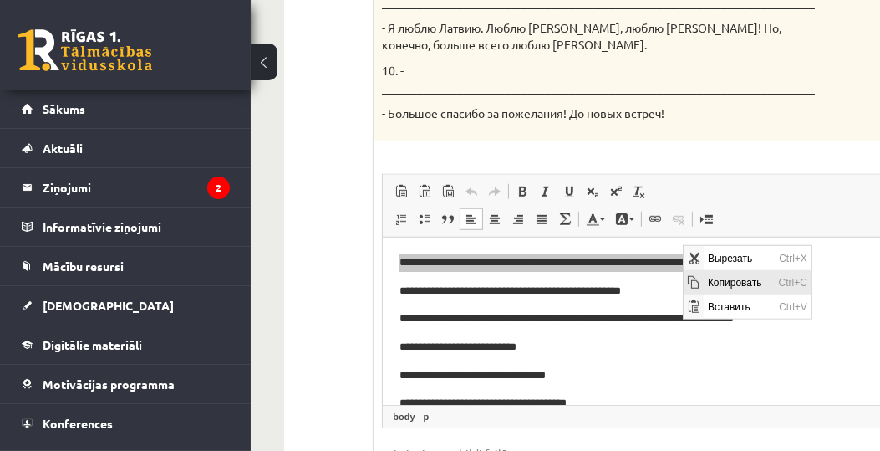
click at [704, 281] on span "Копировать" at bounding box center [738, 281] width 71 height 24
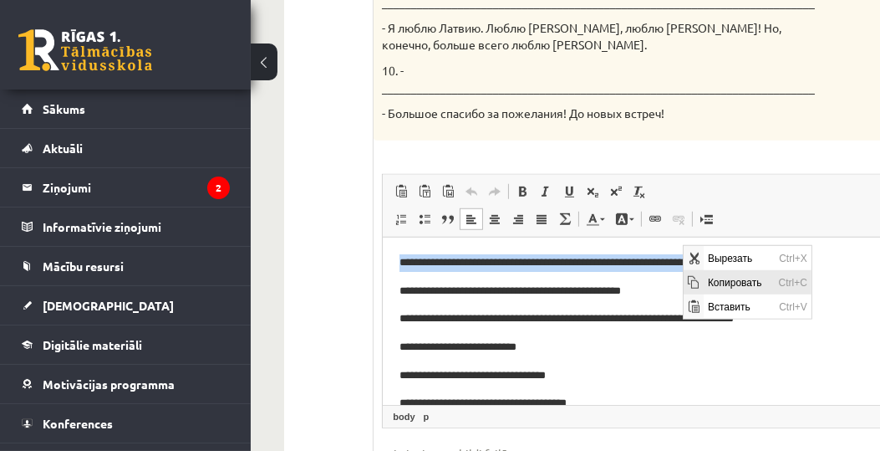
copy p "**********"
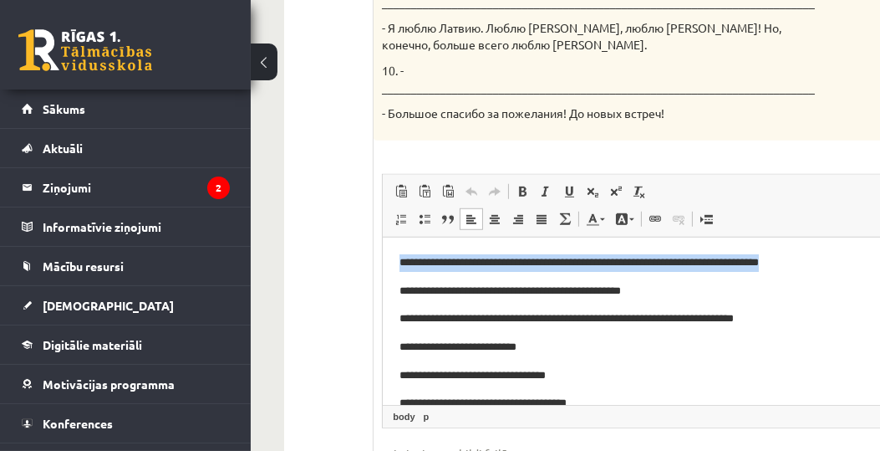
scroll to position [1586, 0]
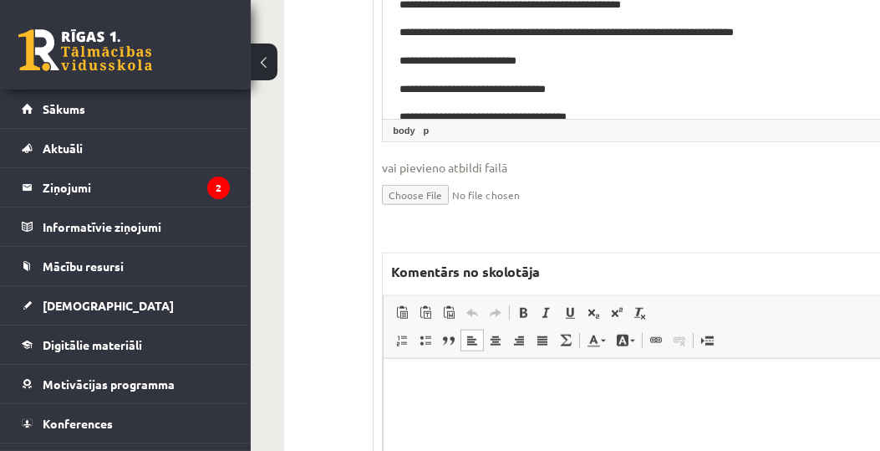
click at [605, 393] on html at bounding box center [641, 384] width 515 height 51
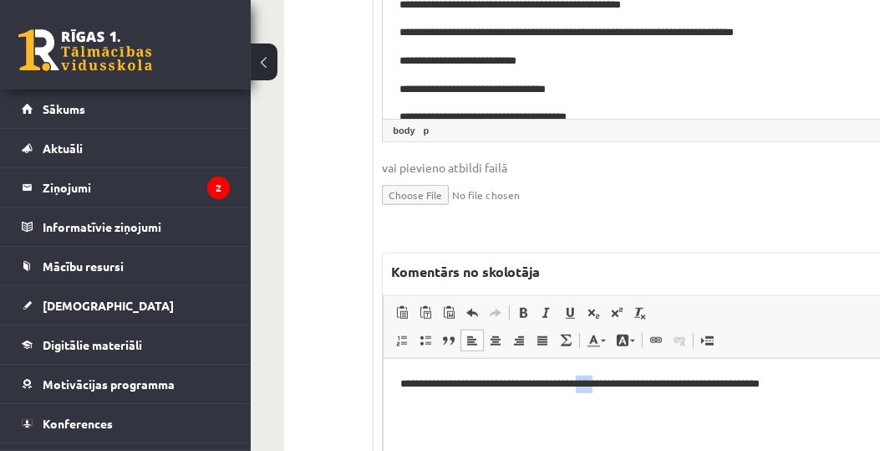
drag, startPoint x: 620, startPoint y: 384, endPoint x: 642, endPoint y: 387, distance: 22.0
click at [642, 387] on p "**********" at bounding box center [638, 384] width 476 height 18
click at [619, 333] on span at bounding box center [622, 339] width 13 height 13
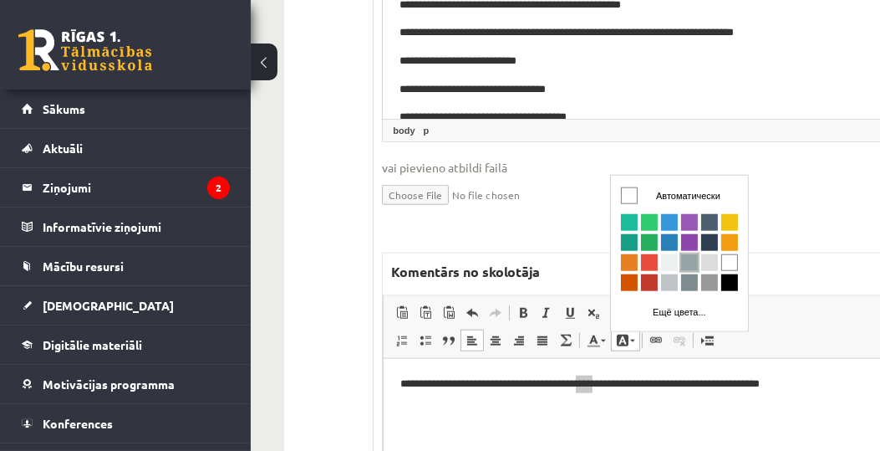
scroll to position [0, 0]
click at [649, 217] on span "Цвета" at bounding box center [648, 221] width 17 height 17
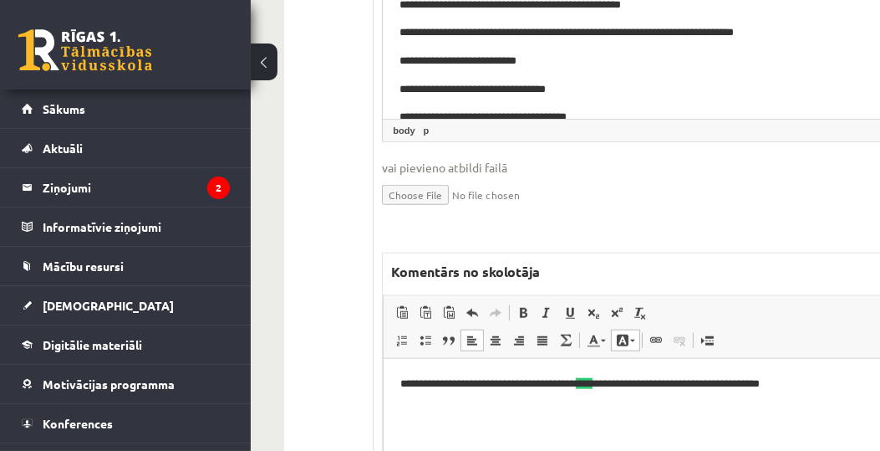
click at [666, 410] on html "**********" at bounding box center [641, 384] width 515 height 51
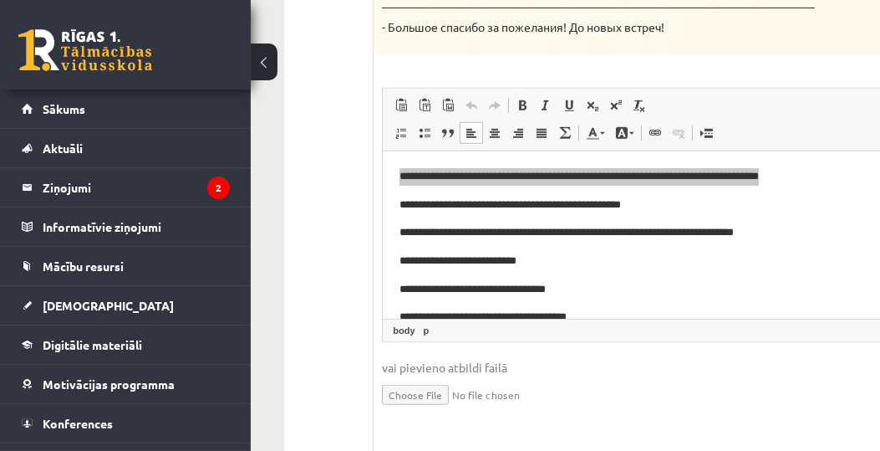
scroll to position [1301, 0]
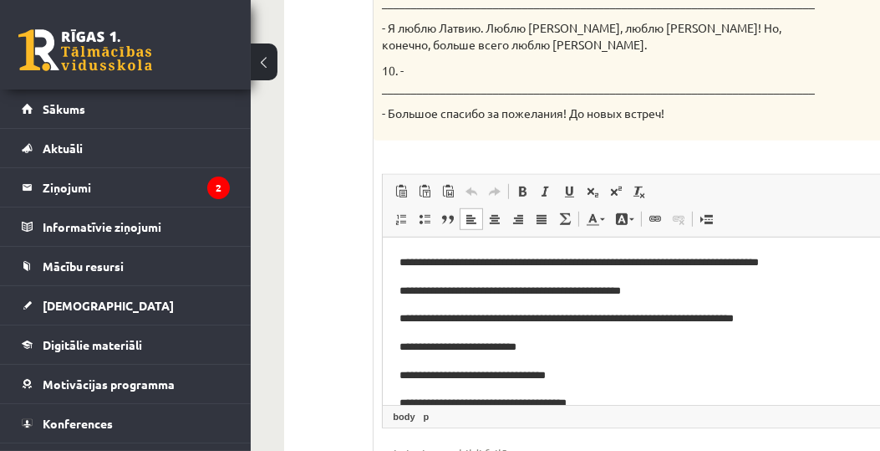
click at [728, 353] on p "**********" at bounding box center [634, 348] width 469 height 18
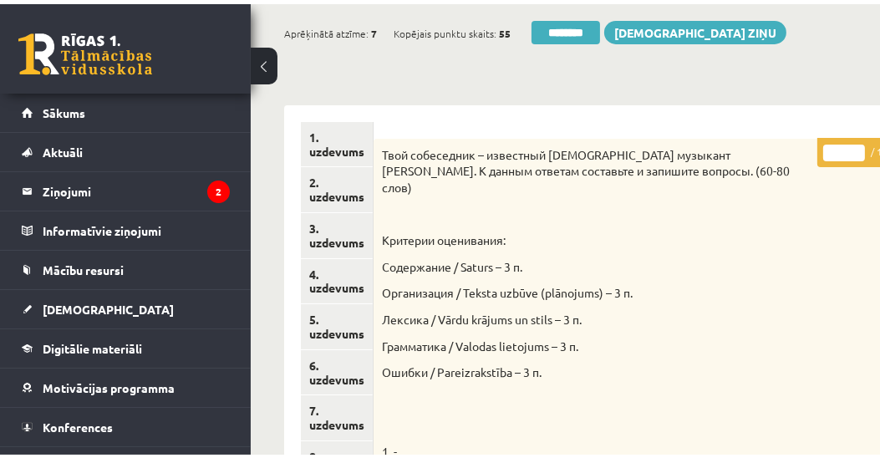
scroll to position [0, 0]
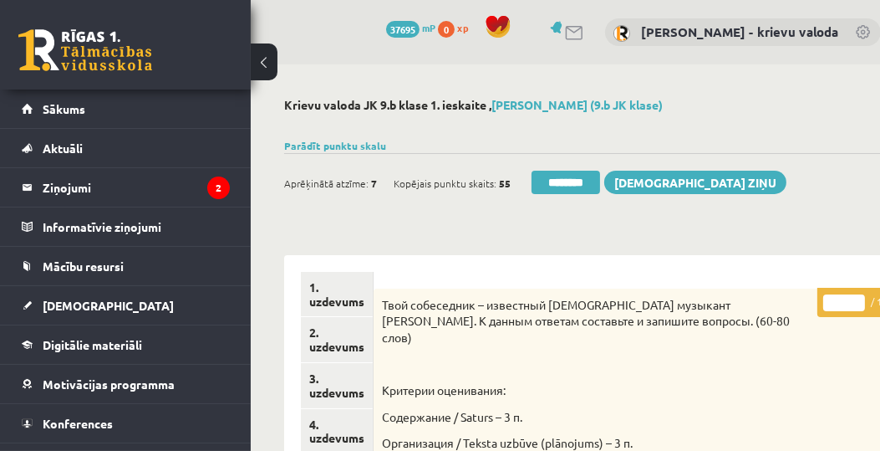
drag, startPoint x: 837, startPoint y: 299, endPoint x: 822, endPoint y: 301, distance: 14.3
click at [823, 301] on input "*" at bounding box center [844, 302] width 42 height 17
type input "**"
click at [346, 303] on link "1. uzdevums" at bounding box center [337, 294] width 72 height 45
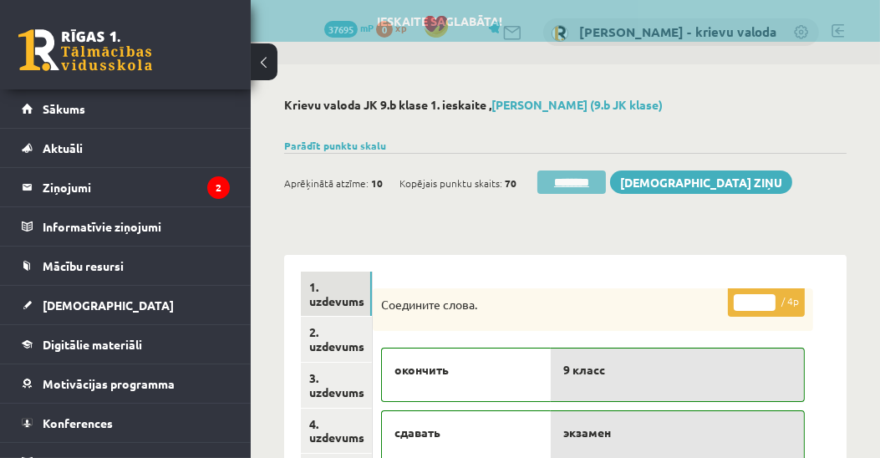
click at [586, 187] on input "********" at bounding box center [571, 182] width 69 height 23
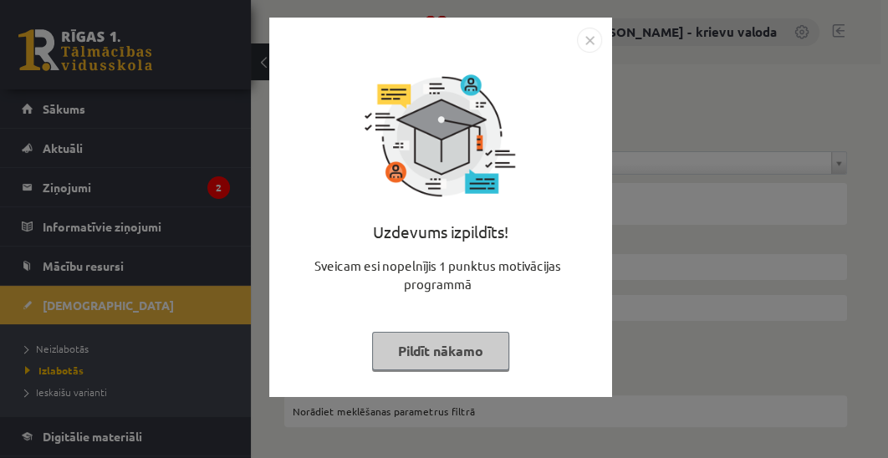
click at [400, 349] on button "Pildīt nākamo" at bounding box center [440, 351] width 137 height 38
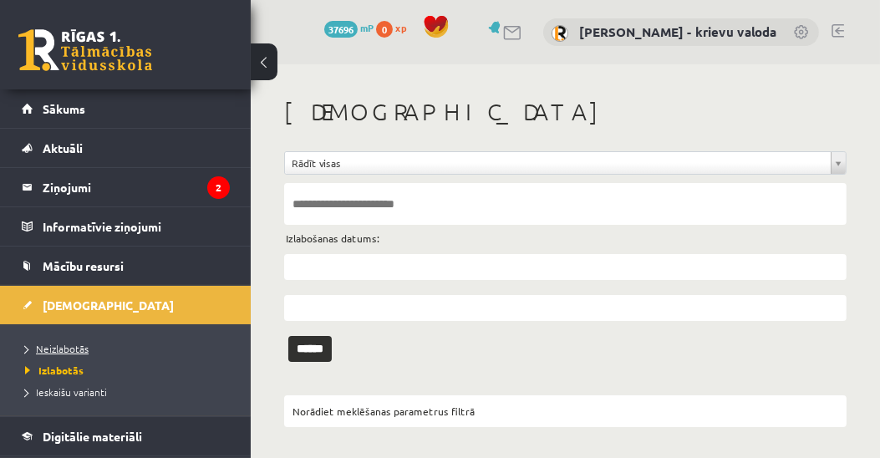
click at [60, 346] on span "Neizlabotās" at bounding box center [57, 348] width 64 height 13
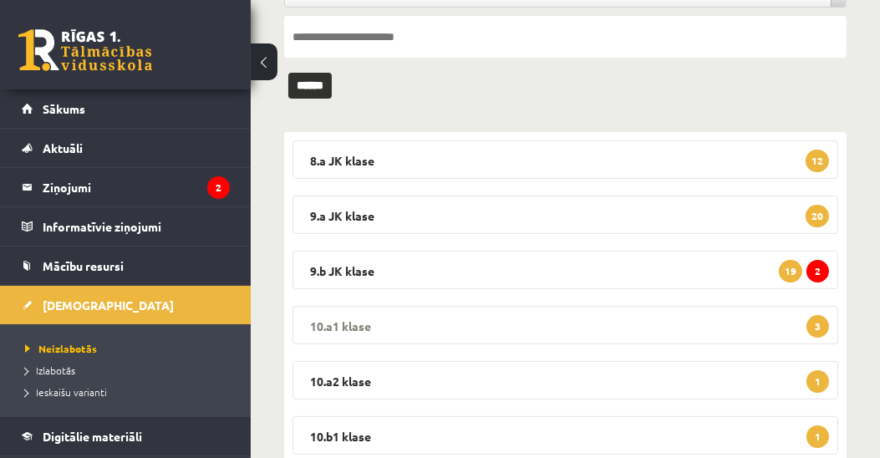
scroll to position [191, 0]
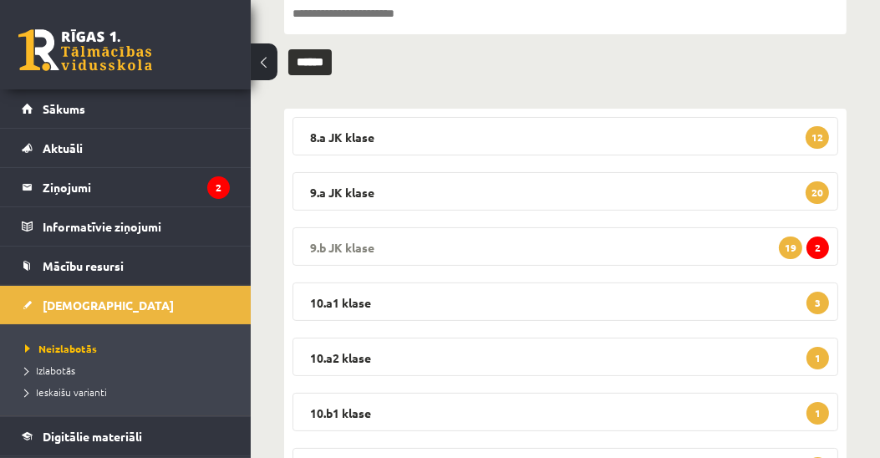
click at [333, 246] on legend "9.b JK klase 2 19" at bounding box center [566, 246] width 546 height 38
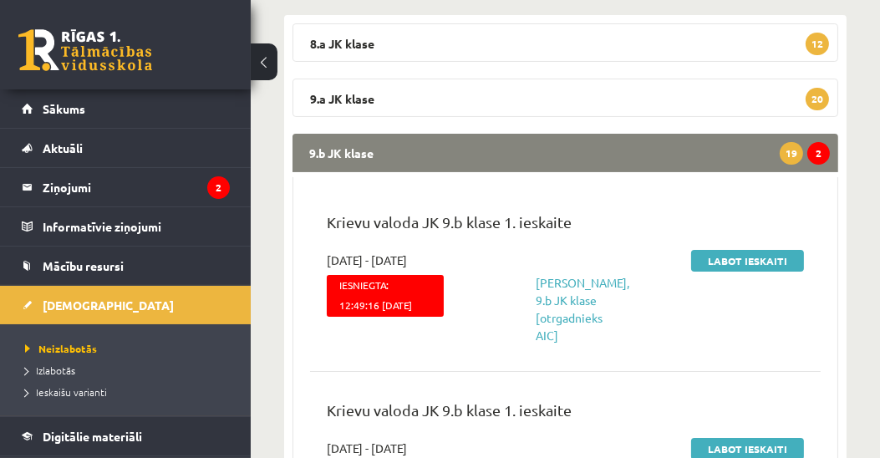
scroll to position [286, 0]
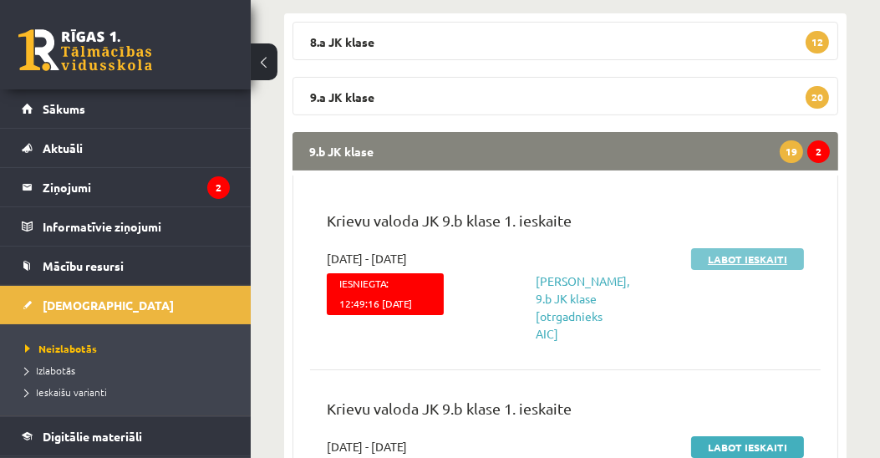
click at [754, 258] on link "Labot ieskaiti" at bounding box center [747, 259] width 113 height 22
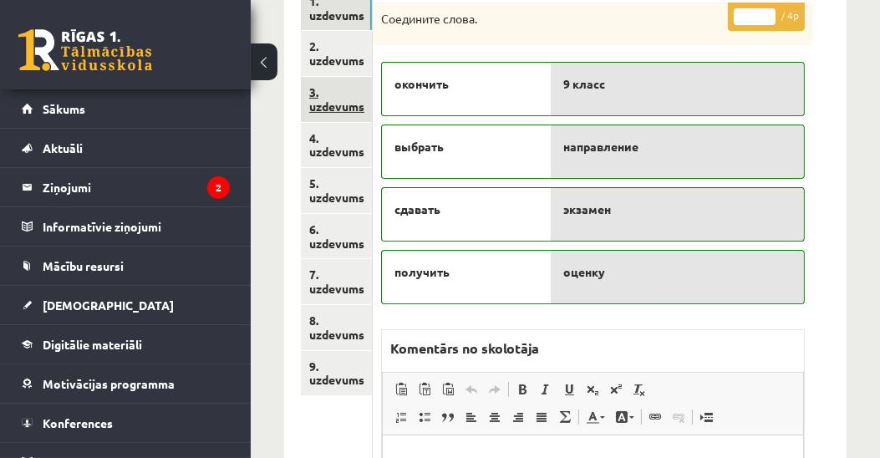
click at [346, 105] on link "3. uzdevums" at bounding box center [336, 99] width 71 height 45
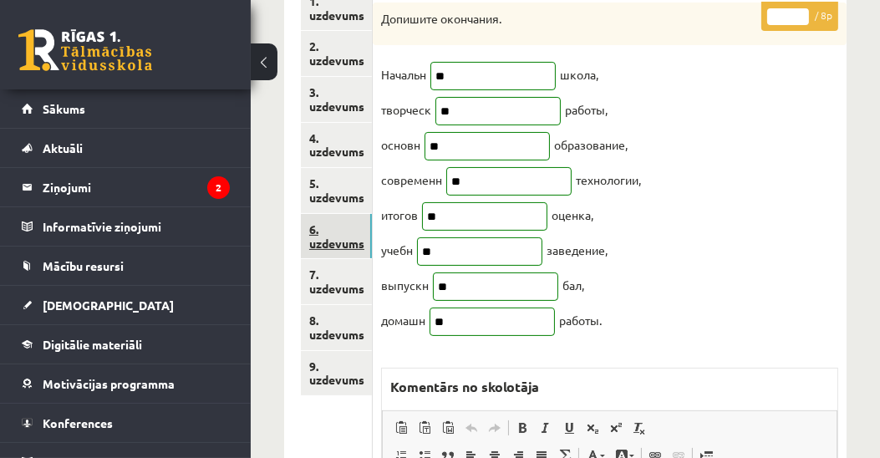
click at [331, 241] on link "6. uzdevums" at bounding box center [336, 236] width 71 height 45
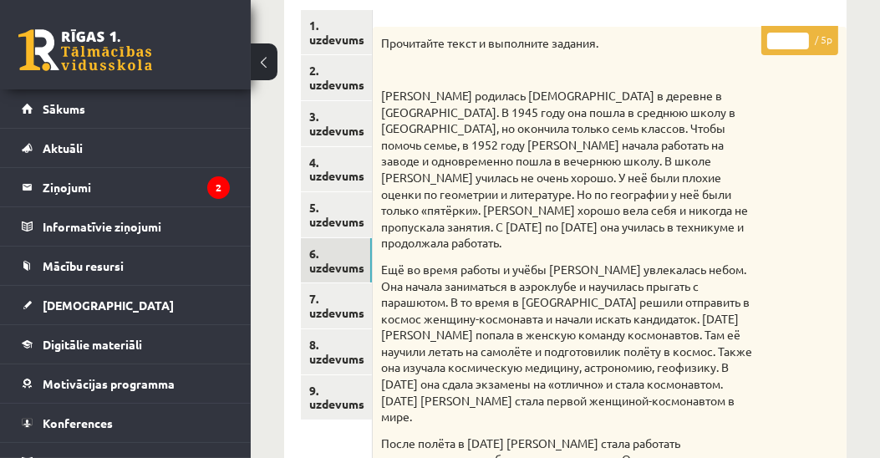
scroll to position [191, 0]
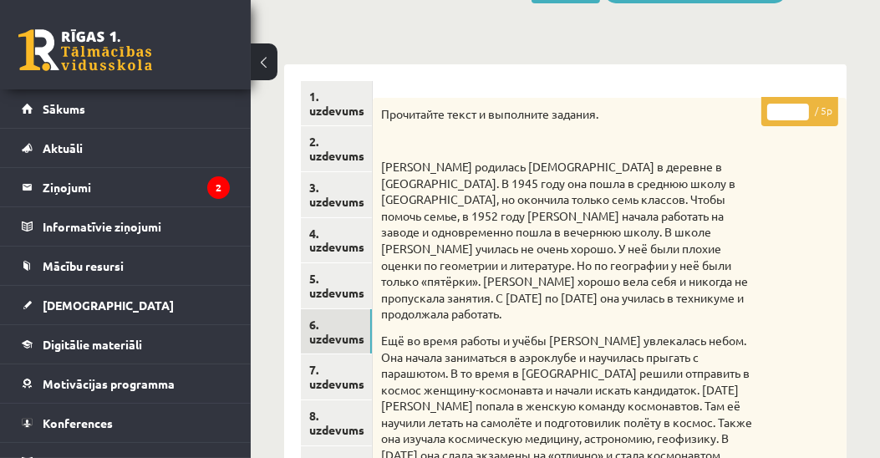
type input "*"
click at [803, 105] on input "*" at bounding box center [788, 112] width 42 height 17
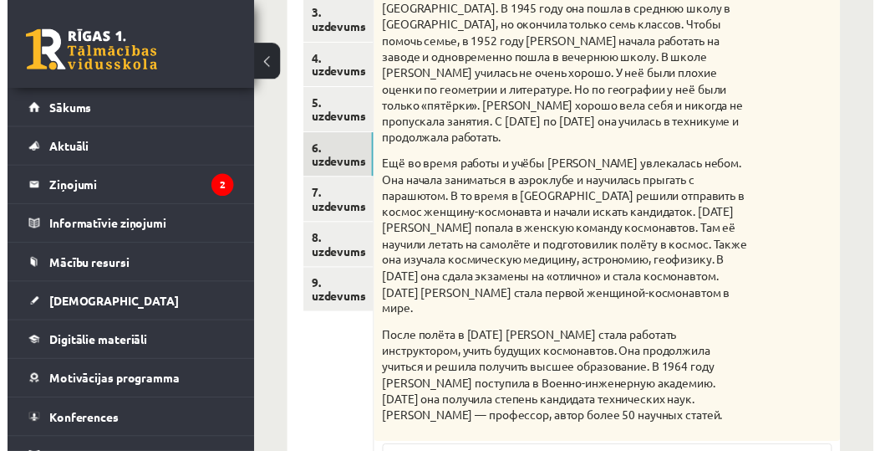
scroll to position [382, 0]
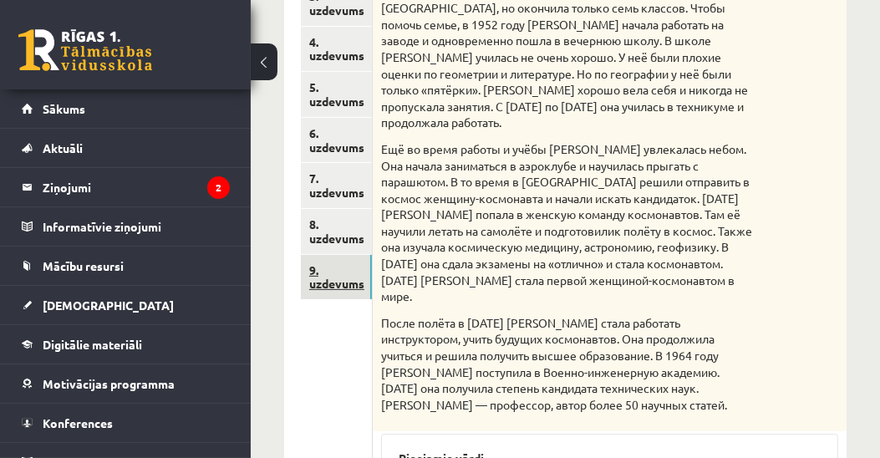
click at [337, 288] on link "9. uzdevums" at bounding box center [336, 277] width 71 height 45
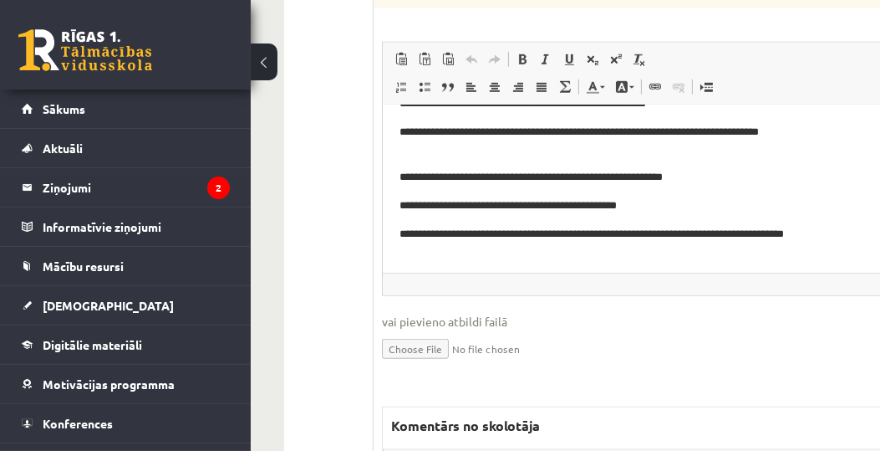
scroll to position [207, 0]
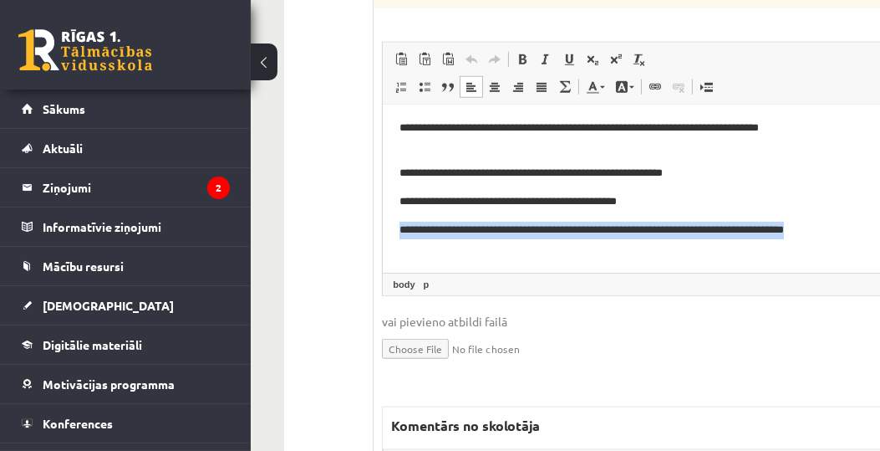
drag, startPoint x: 395, startPoint y: 227, endPoint x: 466, endPoint y: 241, distance: 72.3
click at [466, 241] on html "**********" at bounding box center [641, 86] width 517 height 374
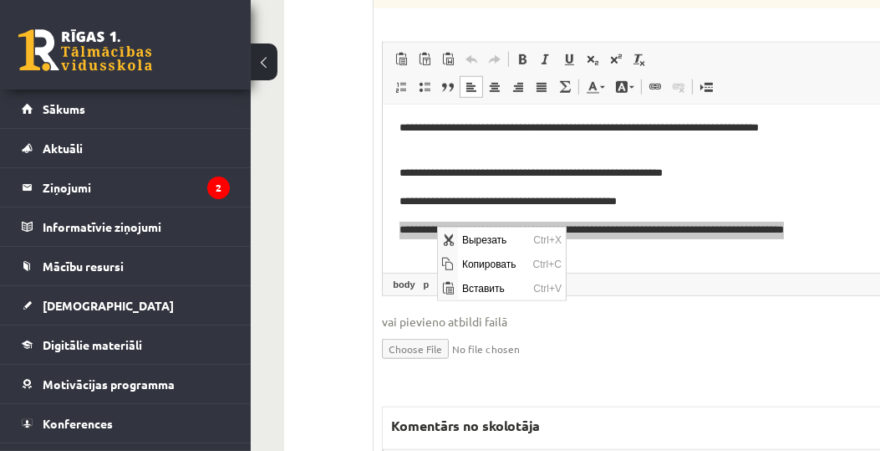
scroll to position [0, 0]
click at [481, 262] on span "Копировать" at bounding box center [493, 263] width 71 height 24
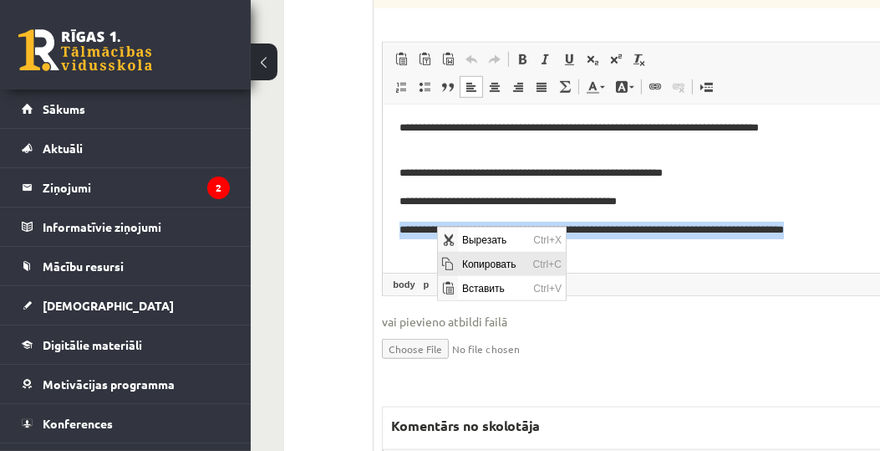
copy p "**********"
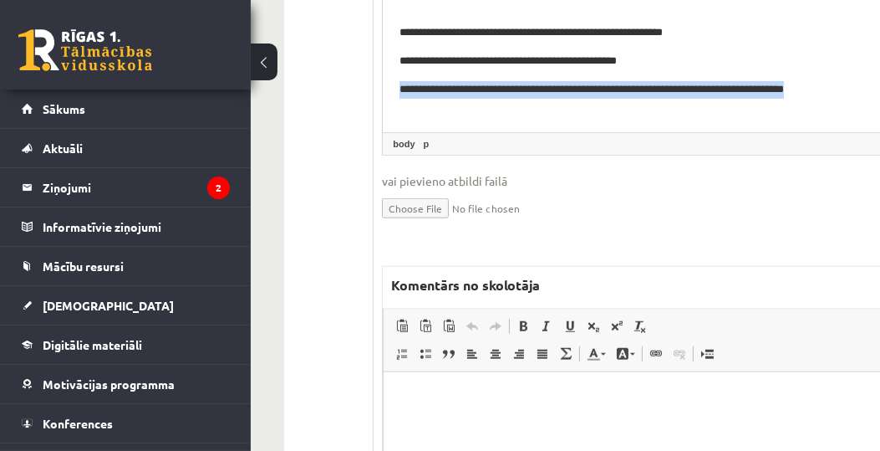
scroll to position [1719, 0]
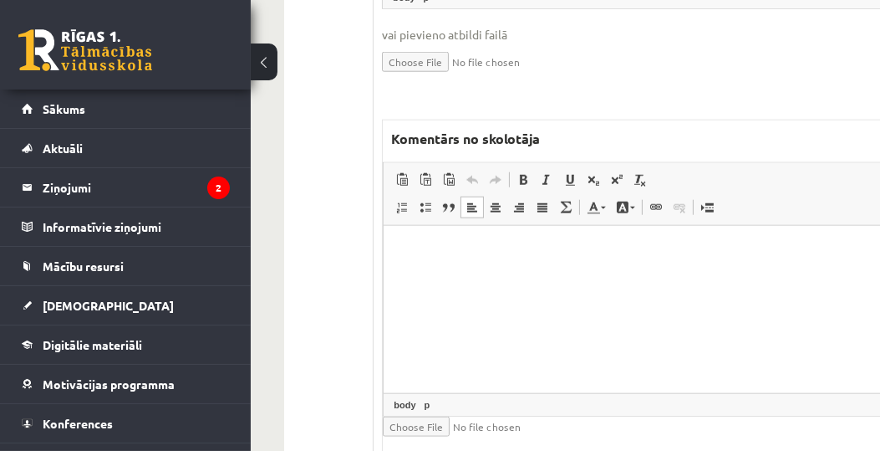
click at [508, 277] on html at bounding box center [641, 251] width 515 height 51
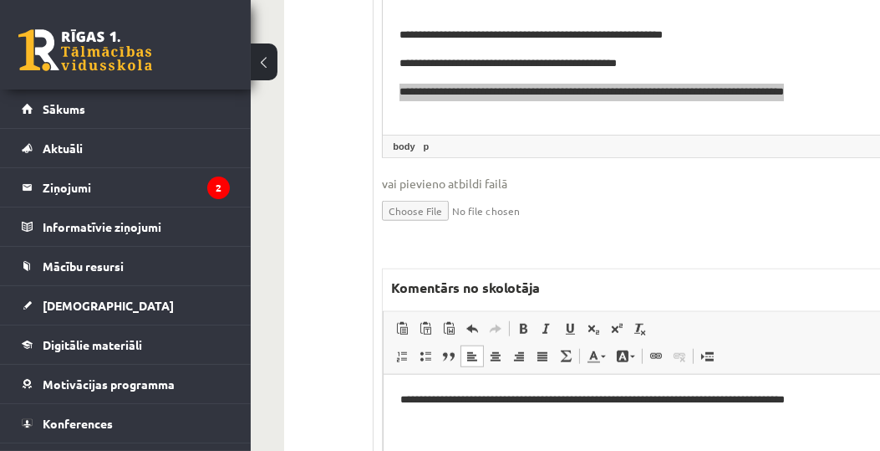
scroll to position [1284, 0]
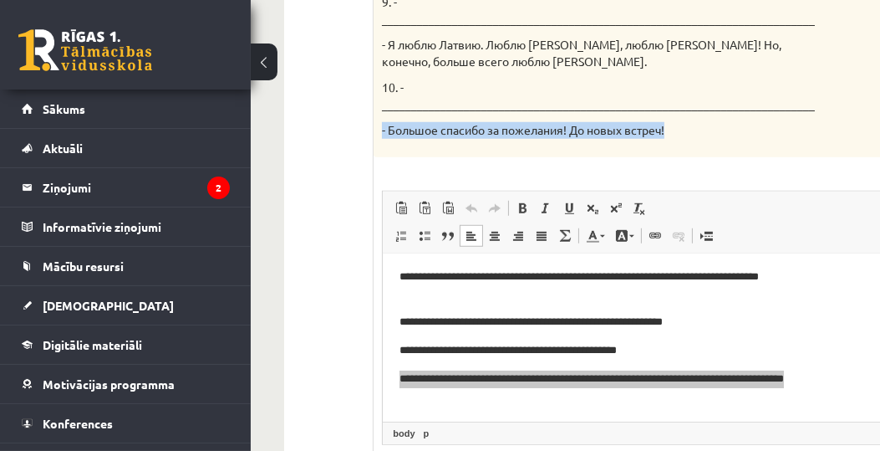
drag, startPoint x: 676, startPoint y: 112, endPoint x: 383, endPoint y: 119, distance: 293.5
click at [383, 122] on p "- Большое спасибо за пожелания! До новых встреч!" at bounding box center [599, 130] width 435 height 17
copy p "- Большое спасибо за пожелания! До новых встреч!"
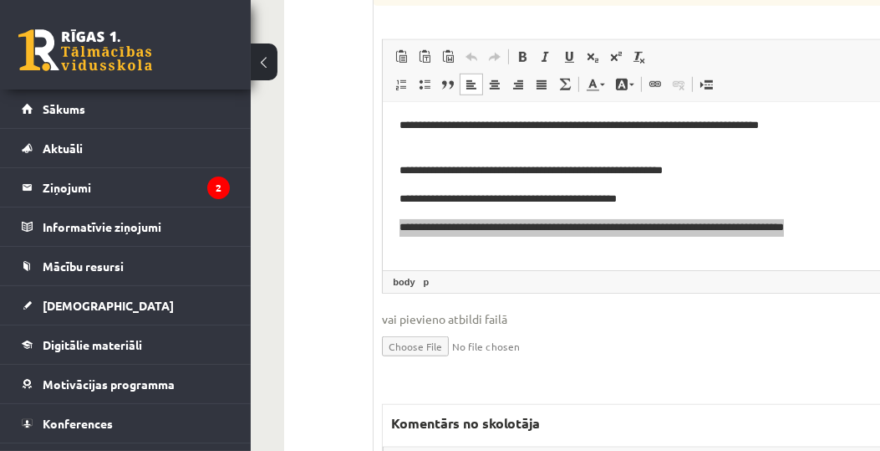
scroll to position [1666, 0]
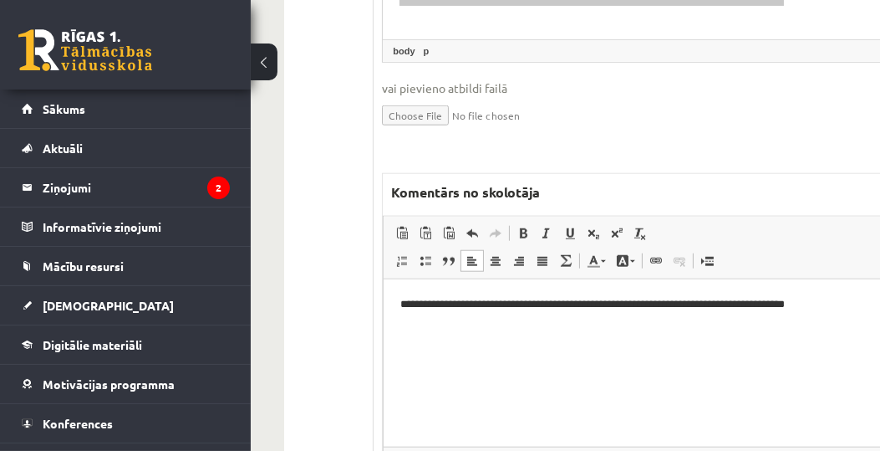
click at [467, 329] on p "**********" at bounding box center [638, 313] width 476 height 35
drag, startPoint x: 456, startPoint y: 348, endPoint x: 568, endPoint y: 354, distance: 111.3
click at [568, 354] on p "**********" at bounding box center [638, 351] width 476 height 18
click at [630, 250] on link "Цвет фона" at bounding box center [625, 261] width 29 height 22
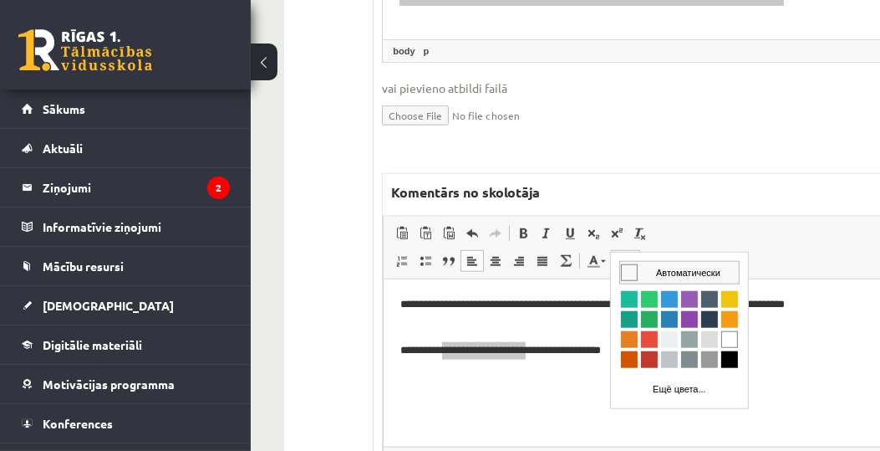
scroll to position [0, 0]
click at [647, 303] on span "Цвета" at bounding box center [648, 299] width 17 height 17
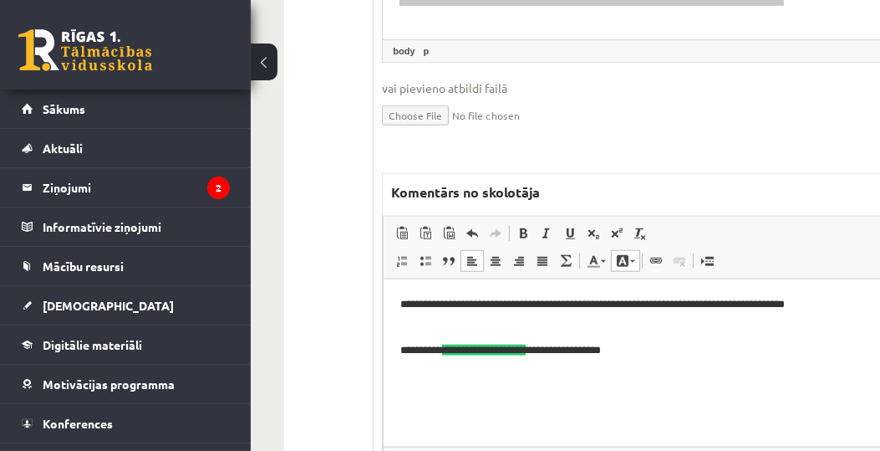
click at [715, 327] on p "**********" at bounding box center [638, 313] width 476 height 35
drag, startPoint x: 675, startPoint y: 307, endPoint x: 748, endPoint y: 325, distance: 75.8
click at [748, 325] on p "**********" at bounding box center [638, 313] width 476 height 35
click at [629, 250] on link "Цвет фона" at bounding box center [625, 261] width 29 height 22
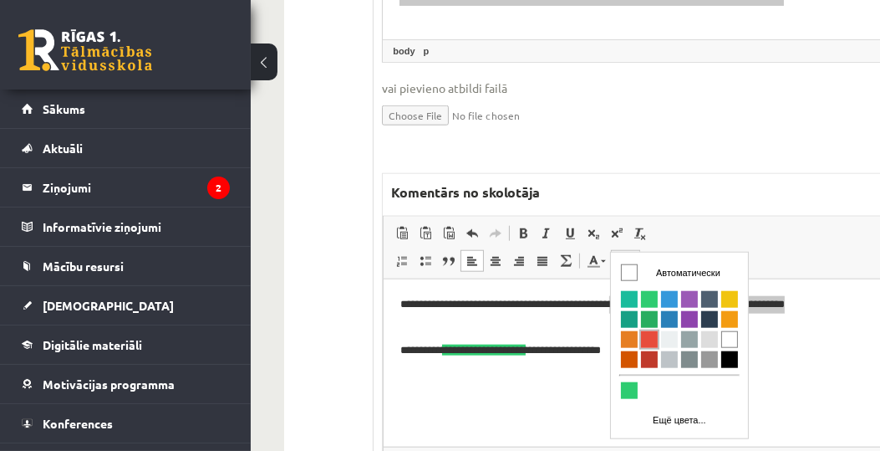
click at [648, 341] on span "Цвета" at bounding box center [648, 339] width 17 height 17
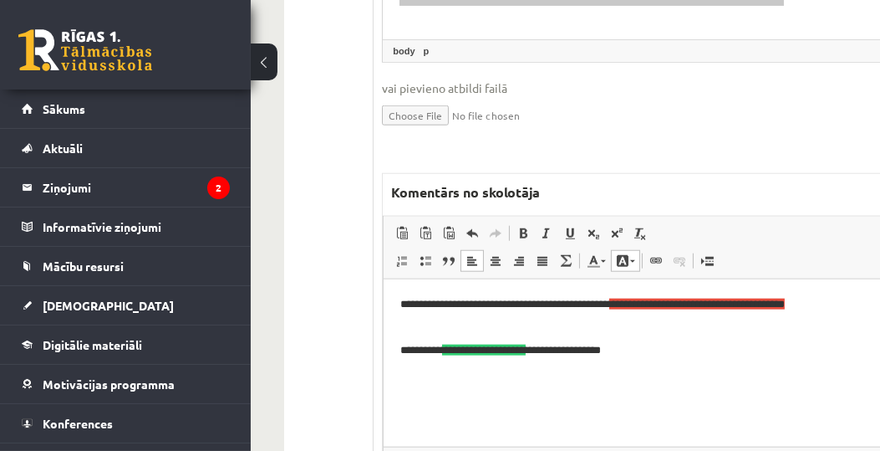
click at [715, 362] on body "**********" at bounding box center [640, 341] width 481 height 91
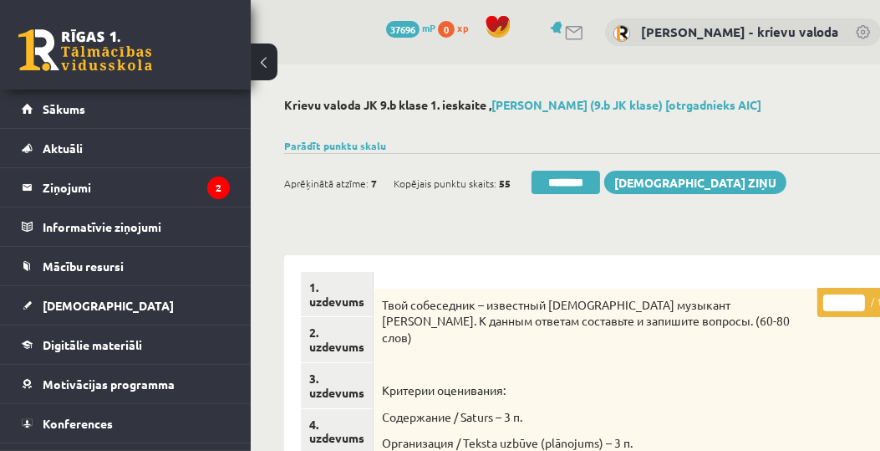
drag, startPoint x: 835, startPoint y: 297, endPoint x: 826, endPoint y: 305, distance: 12.4
click at [826, 305] on input "*" at bounding box center [844, 302] width 42 height 17
type input "**"
click at [314, 298] on link "1. uzdevums" at bounding box center [337, 294] width 72 height 45
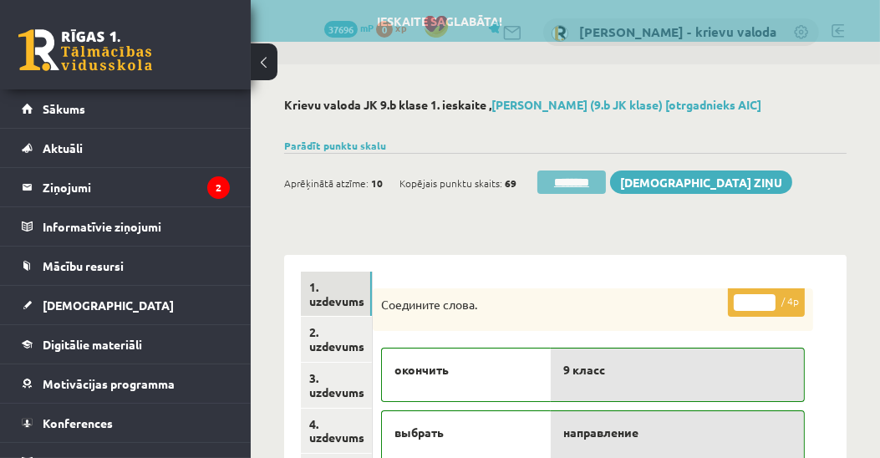
click at [585, 185] on input "********" at bounding box center [571, 182] width 69 height 23
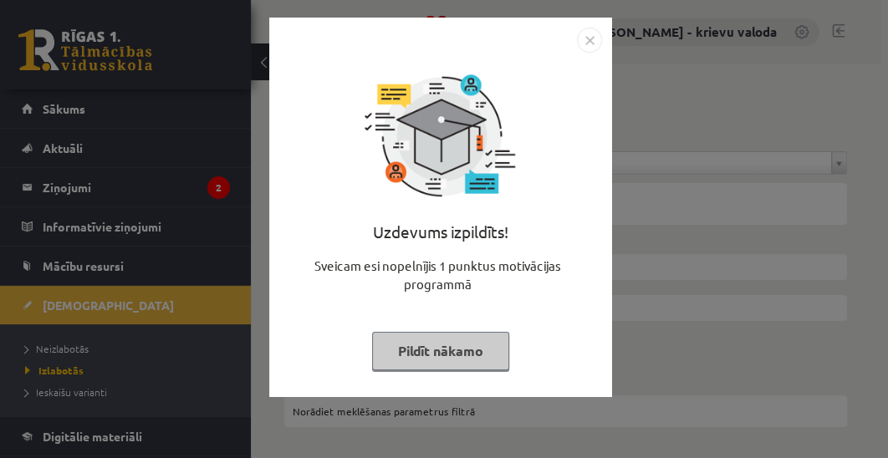
click at [471, 356] on button "Pildīt nākamo" at bounding box center [440, 351] width 137 height 38
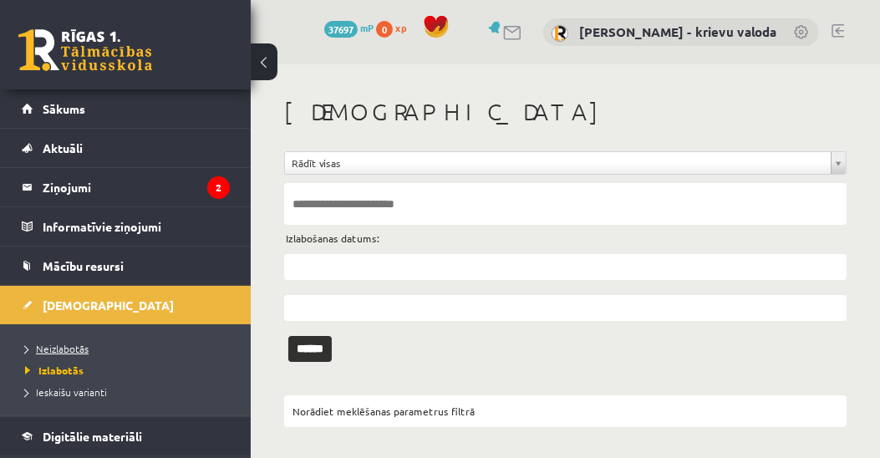
click at [51, 347] on span "Neizlabotās" at bounding box center [57, 348] width 64 height 13
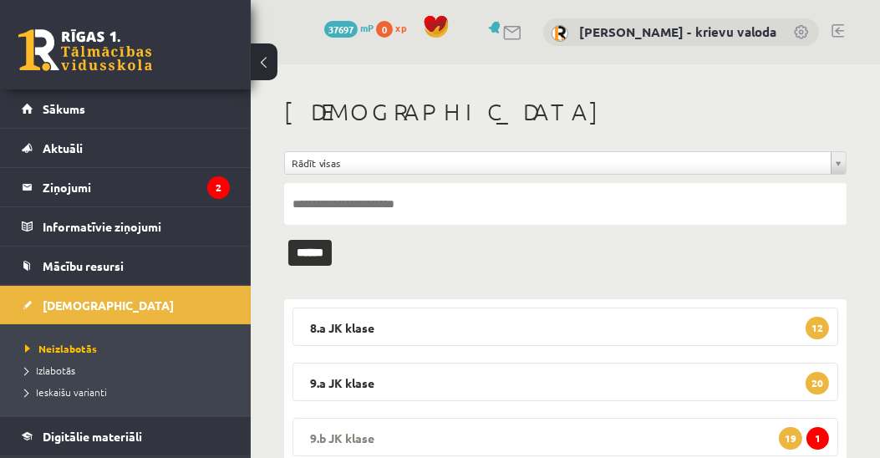
click at [350, 435] on legend "9.b JK klase 1 19" at bounding box center [566, 437] width 546 height 38
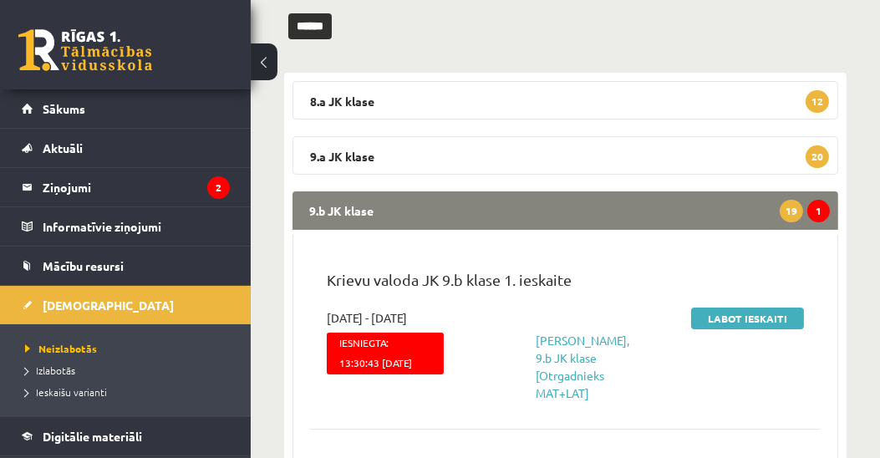
scroll to position [286, 0]
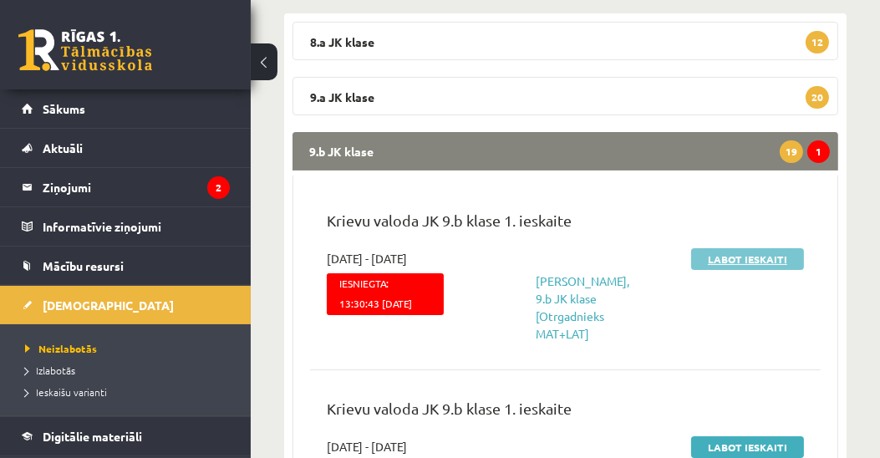
click at [742, 258] on link "Labot ieskaiti" at bounding box center [747, 259] width 113 height 22
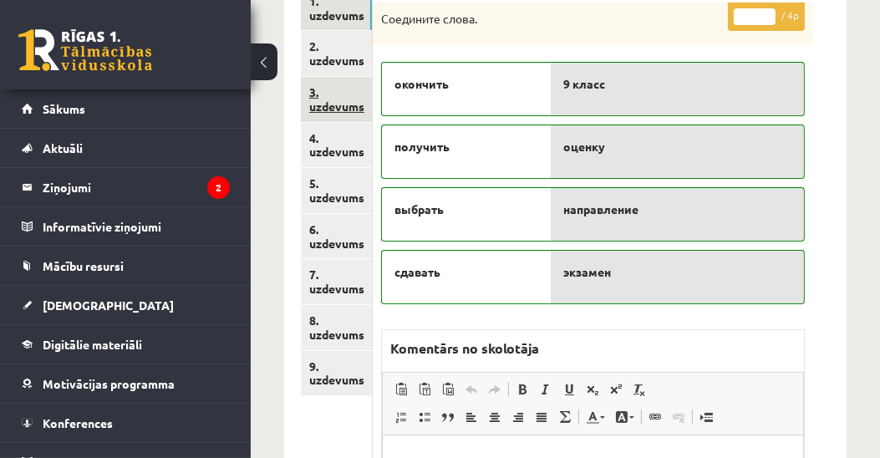
click at [351, 109] on link "3. uzdevums" at bounding box center [336, 99] width 71 height 45
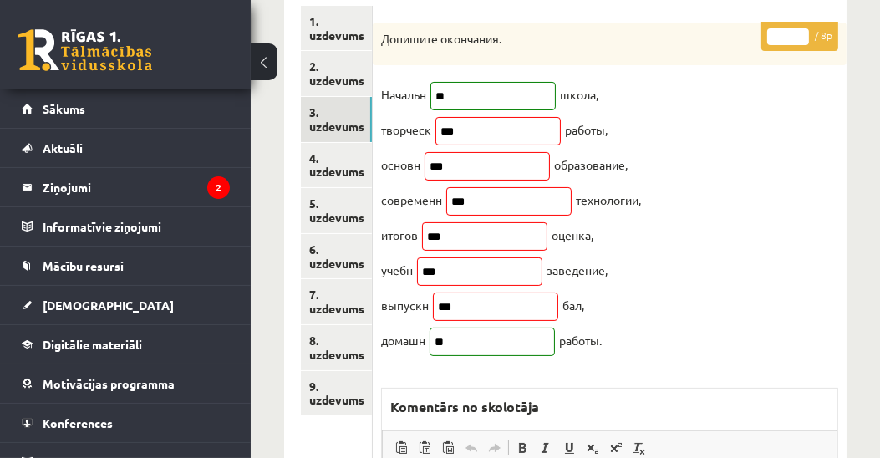
scroll to position [286, 0]
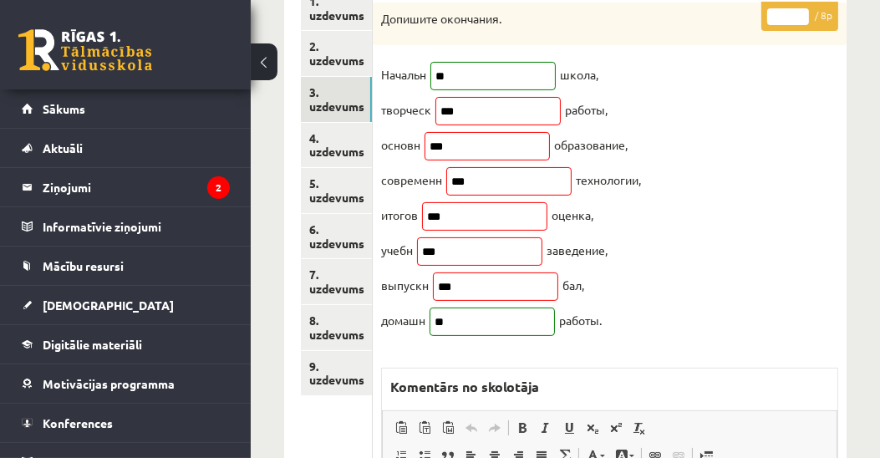
drag, startPoint x: 790, startPoint y: 18, endPoint x: 772, endPoint y: 23, distance: 18.3
click at [772, 23] on p "* / 8p" at bounding box center [799, 16] width 77 height 29
type input "*"
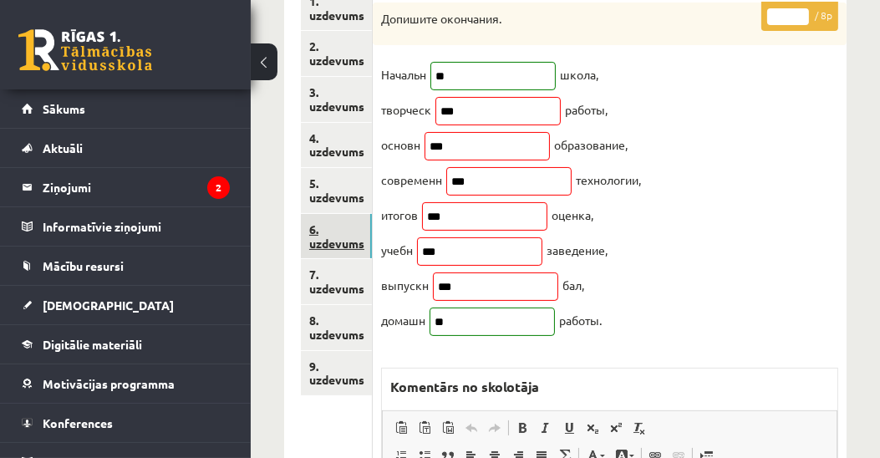
click at [327, 240] on link "6. uzdevums" at bounding box center [336, 236] width 71 height 45
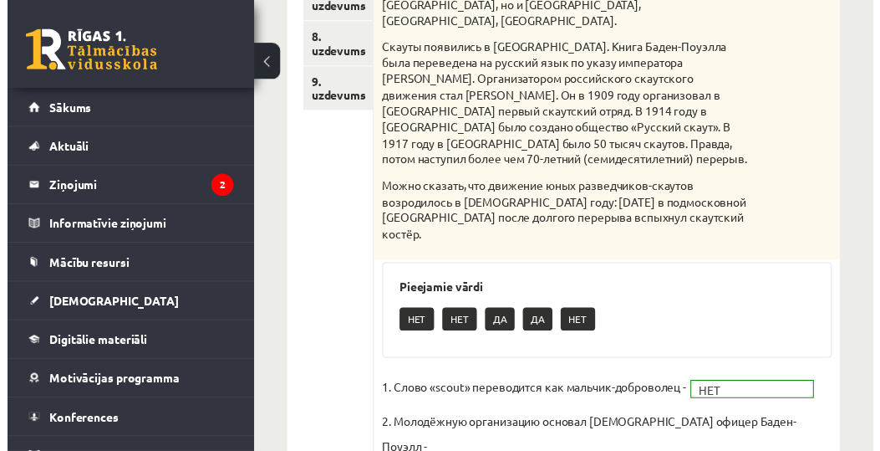
scroll to position [382, 0]
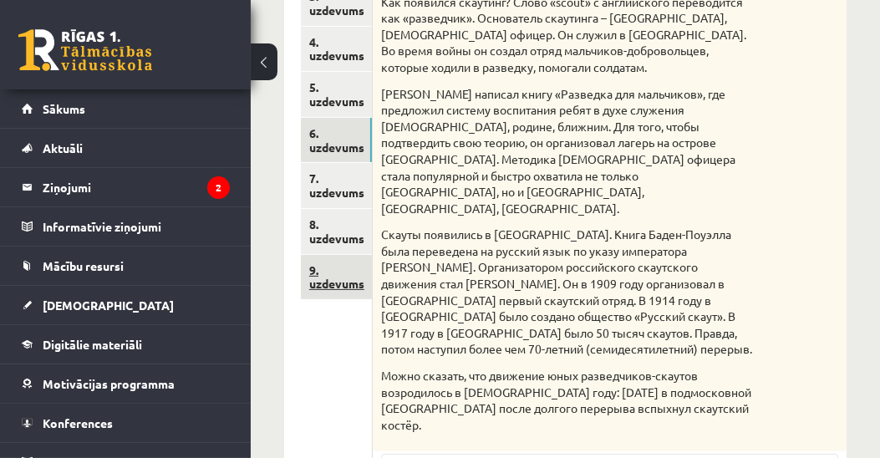
click at [349, 284] on link "9. uzdevums" at bounding box center [336, 277] width 71 height 45
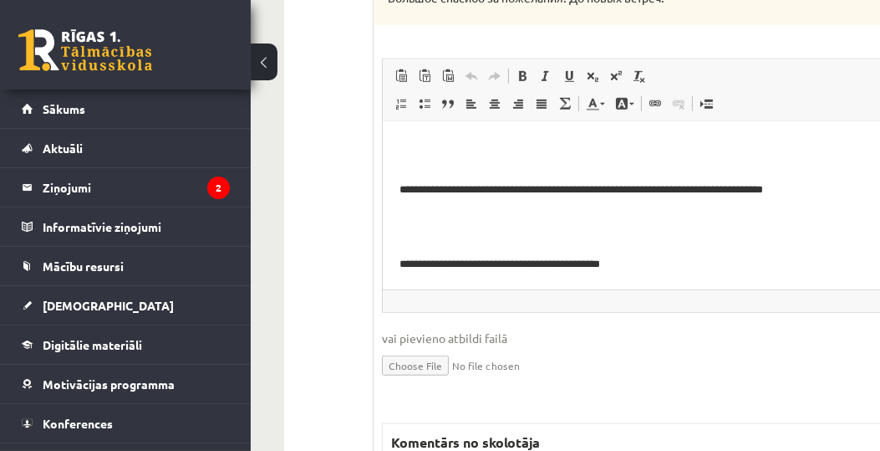
scroll to position [1433, 0]
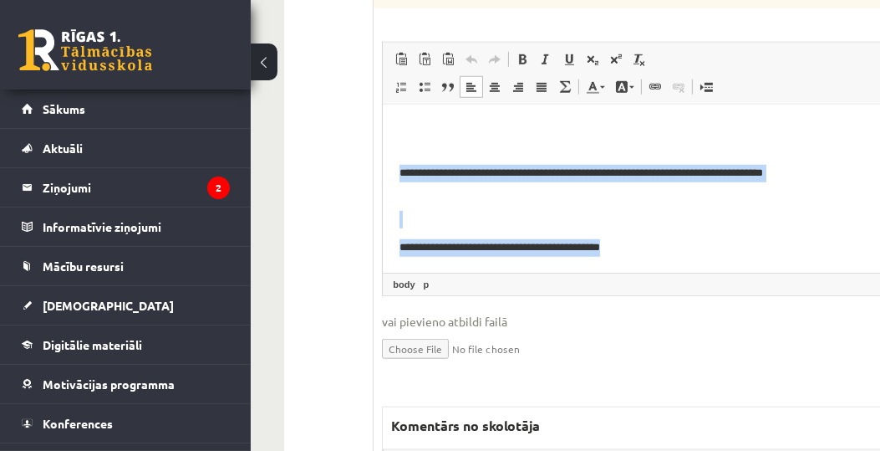
drag, startPoint x: 400, startPoint y: 172, endPoint x: 677, endPoint y: 243, distance: 286.4
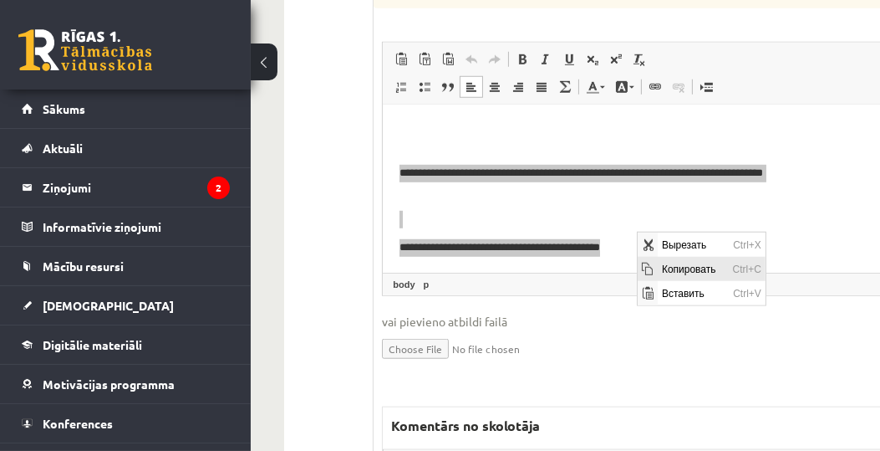
scroll to position [0, 0]
click at [662, 263] on span "Копировать" at bounding box center [693, 268] width 71 height 24
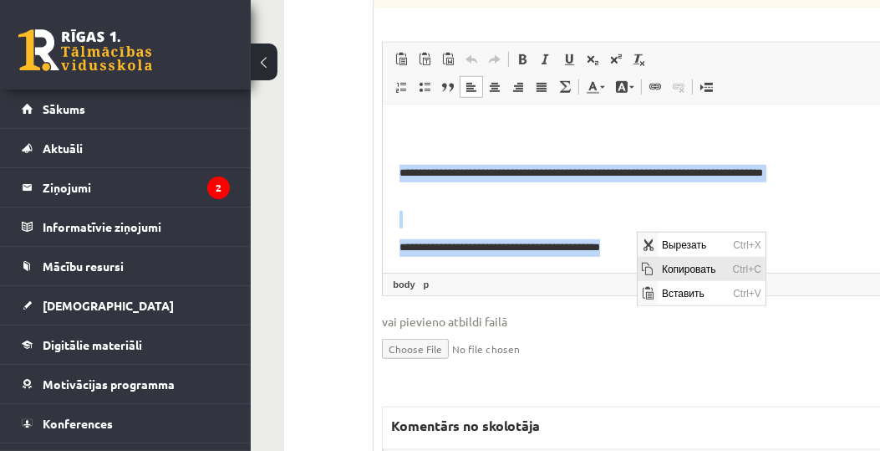
copy body "**********"
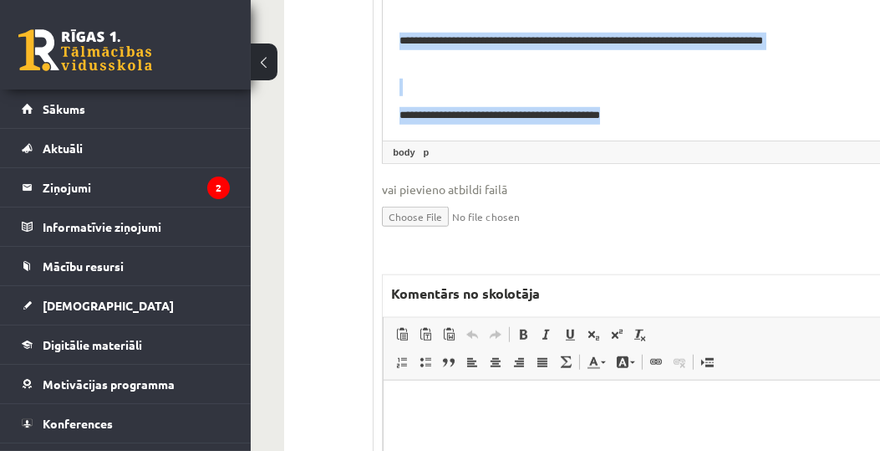
scroll to position [1762, 0]
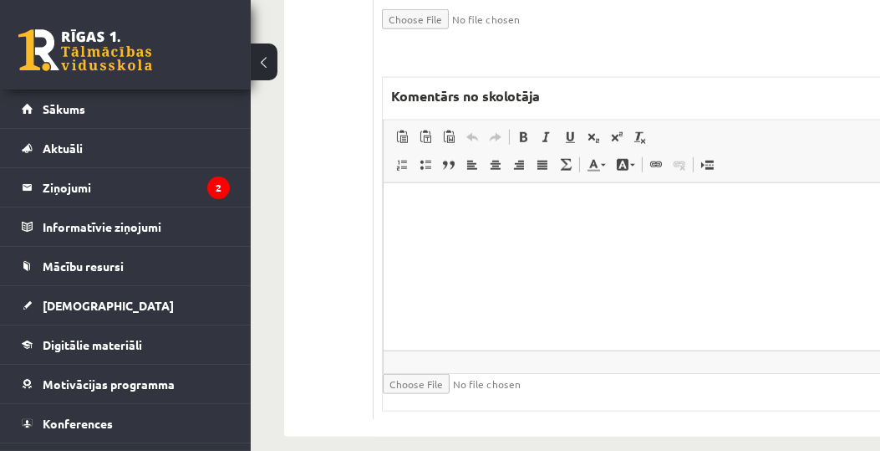
click at [659, 234] on html at bounding box center [641, 208] width 515 height 51
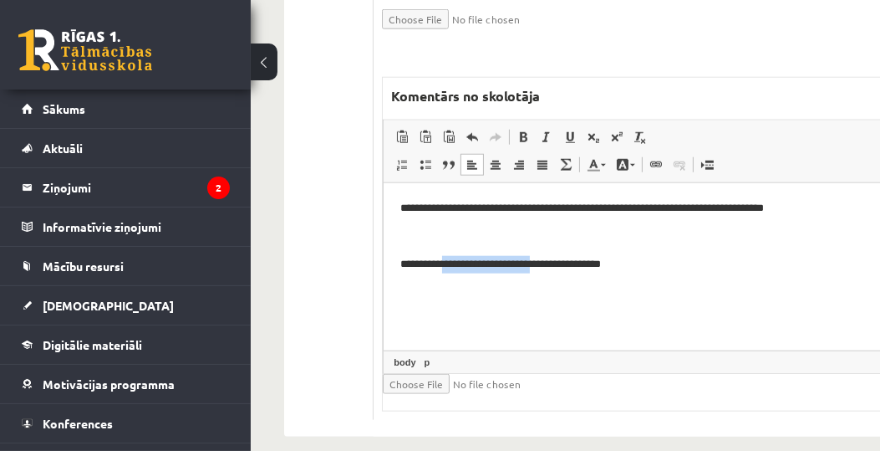
drag, startPoint x: 457, startPoint y: 266, endPoint x: 571, endPoint y: 272, distance: 113.9
click at [571, 272] on p "**********" at bounding box center [638, 265] width 476 height 18
click at [629, 154] on link "Цвет фона" at bounding box center [625, 165] width 29 height 22
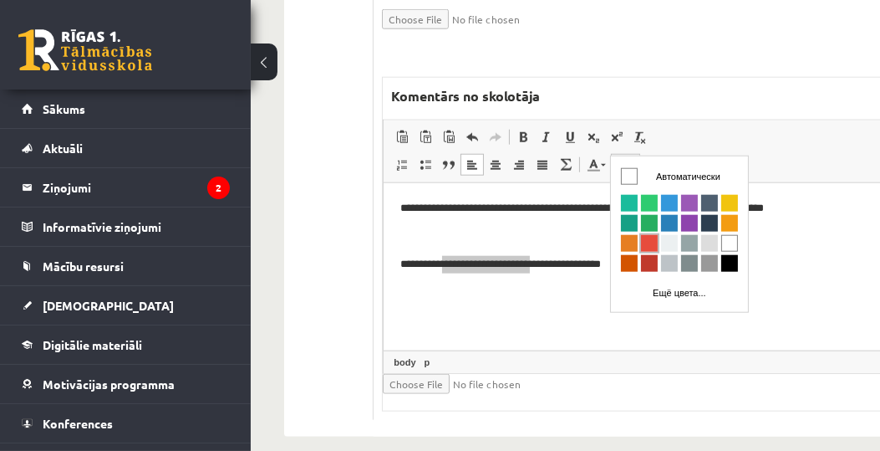
scroll to position [0, 0]
click at [649, 197] on span "Цвета" at bounding box center [648, 203] width 17 height 17
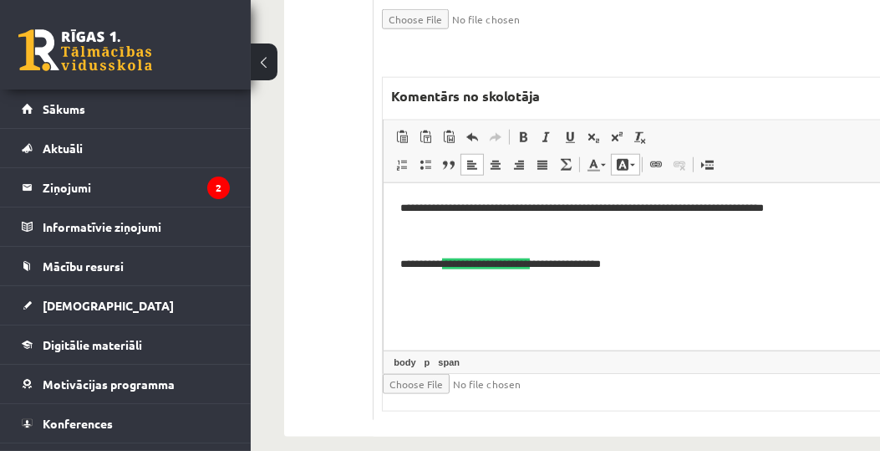
drag, startPoint x: 635, startPoint y: 242, endPoint x: 608, endPoint y: 239, distance: 26.9
click at [635, 242] on p "Визуальный текстовый редактор, wiswyg-editor-47433919096300-1760291535-366" at bounding box center [640, 237] width 481 height 18
drag, startPoint x: 510, startPoint y: 212, endPoint x: 592, endPoint y: 215, distance: 82.0
click at [592, 215] on p "**********" at bounding box center [638, 209] width 476 height 18
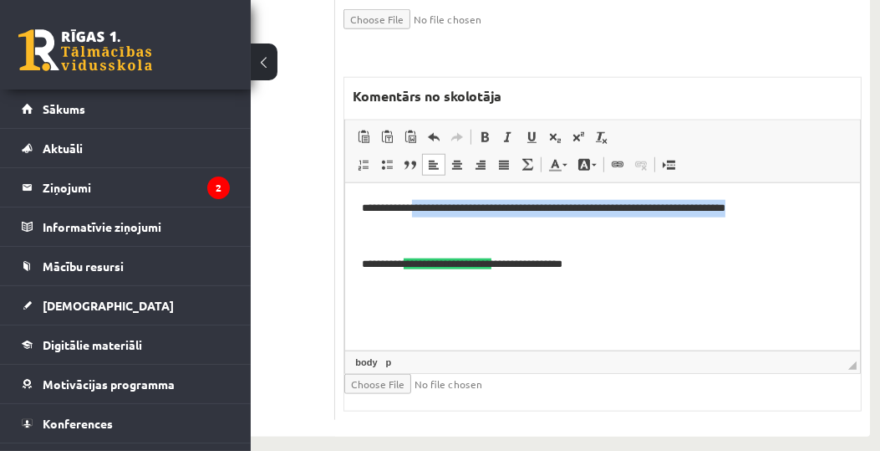
scroll to position [1762, 54]
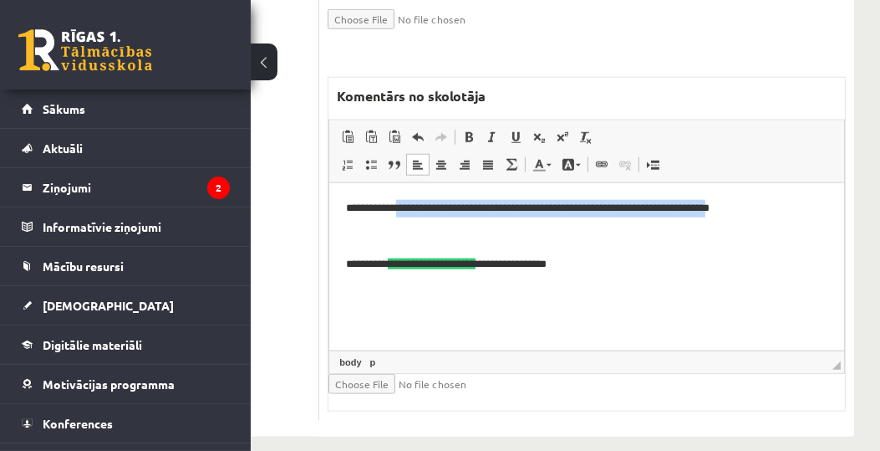
drag, startPoint x: 399, startPoint y: 211, endPoint x: 813, endPoint y: 212, distance: 414.6
click at [813, 212] on p "**********" at bounding box center [584, 209] width 476 height 18
click at [568, 158] on span at bounding box center [568, 164] width 13 height 13
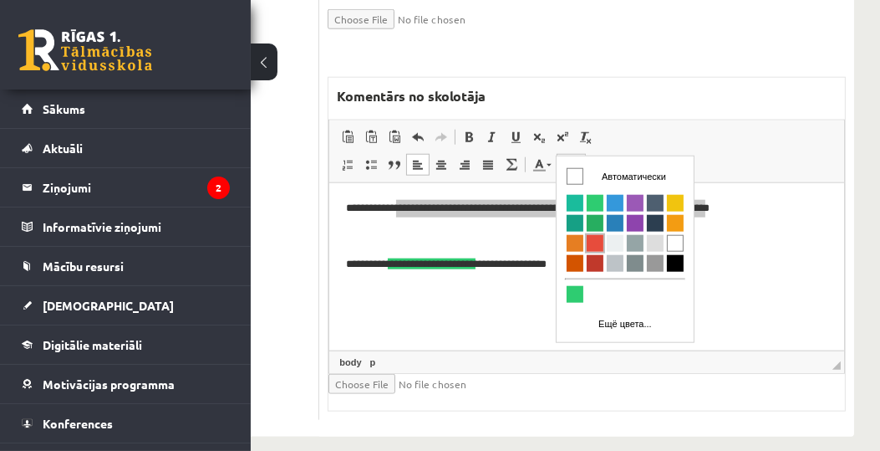
click at [592, 242] on span "Цвета" at bounding box center [594, 243] width 17 height 17
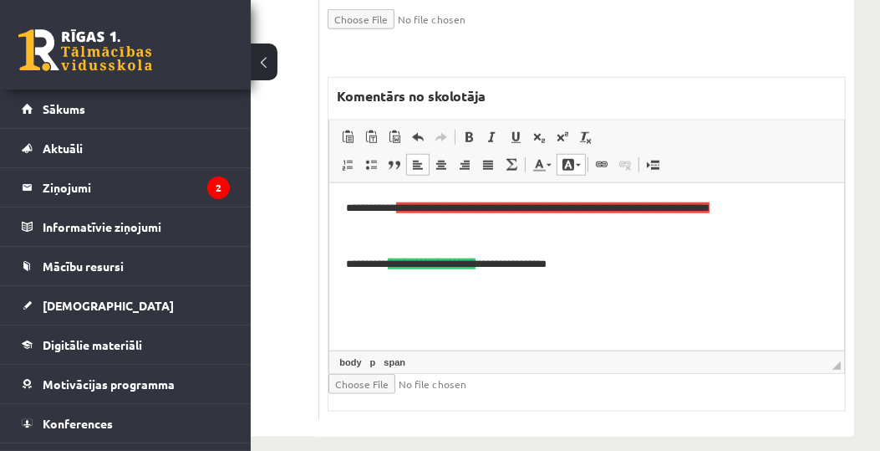
drag, startPoint x: 484, startPoint y: 235, endPoint x: 461, endPoint y: 232, distance: 23.5
click at [484, 235] on p "Визуальный текстовый редактор, wiswyg-editor-47433919096300-1760291535-366" at bounding box center [586, 237] width 481 height 18
click at [400, 211] on p "**********" at bounding box center [584, 209] width 476 height 18
drag, startPoint x: 377, startPoint y: 210, endPoint x: 407, endPoint y: 208, distance: 30.1
click at [407, 208] on p "**********" at bounding box center [584, 209] width 476 height 18
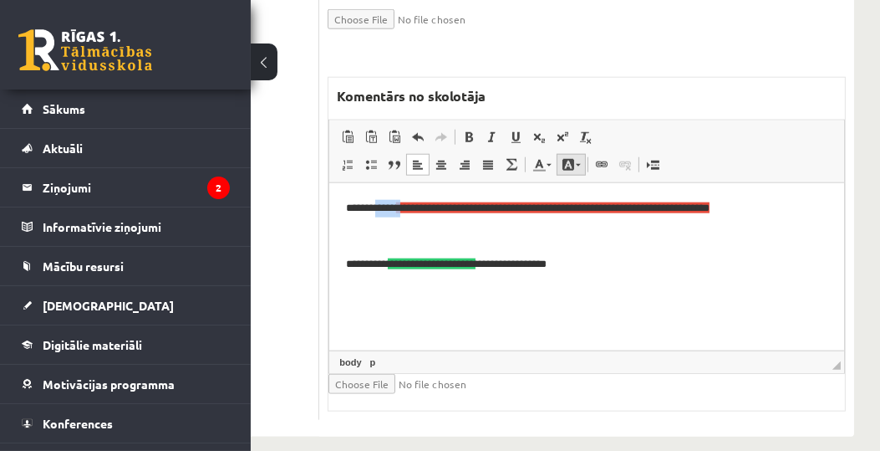
click at [566, 158] on span at bounding box center [568, 164] width 13 height 13
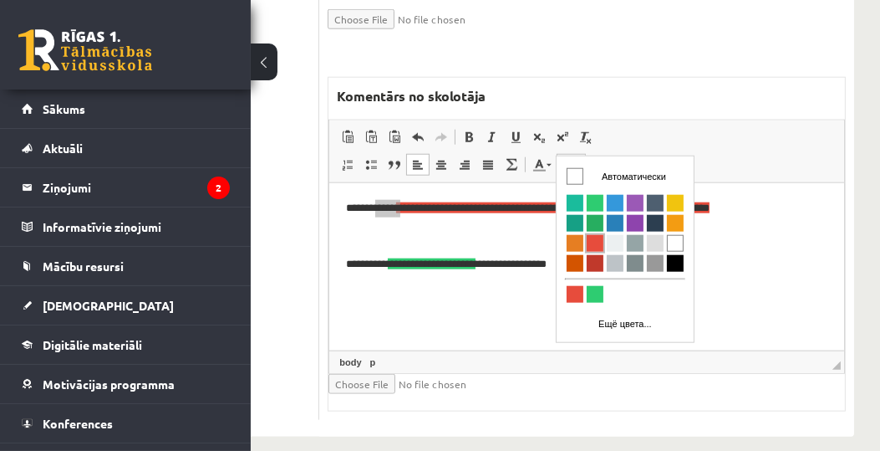
click at [596, 237] on span "Цвета" at bounding box center [594, 243] width 17 height 17
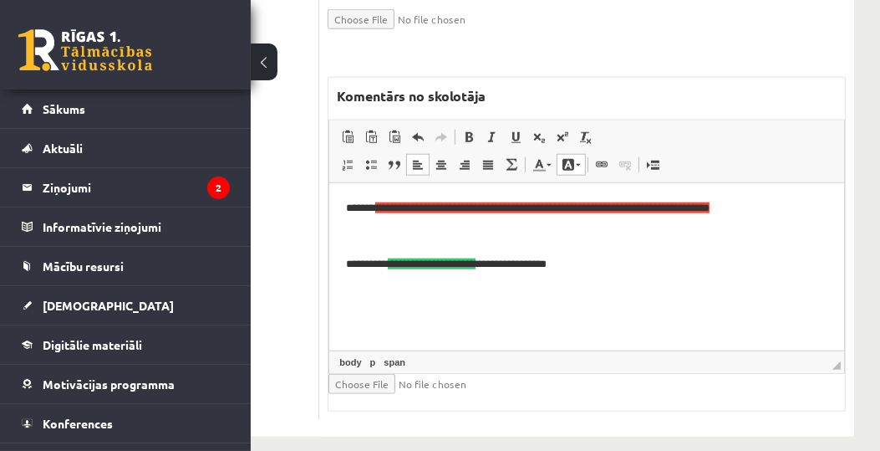
click at [676, 254] on body "**********" at bounding box center [586, 237] width 481 height 74
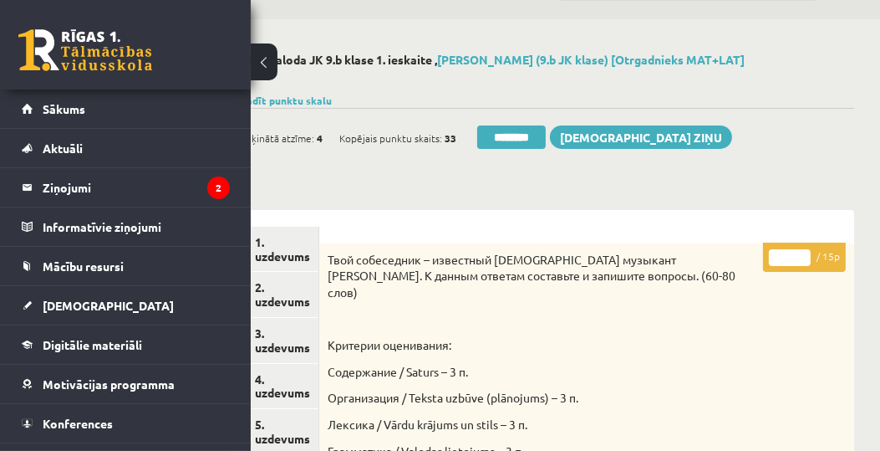
scroll to position [0, 54]
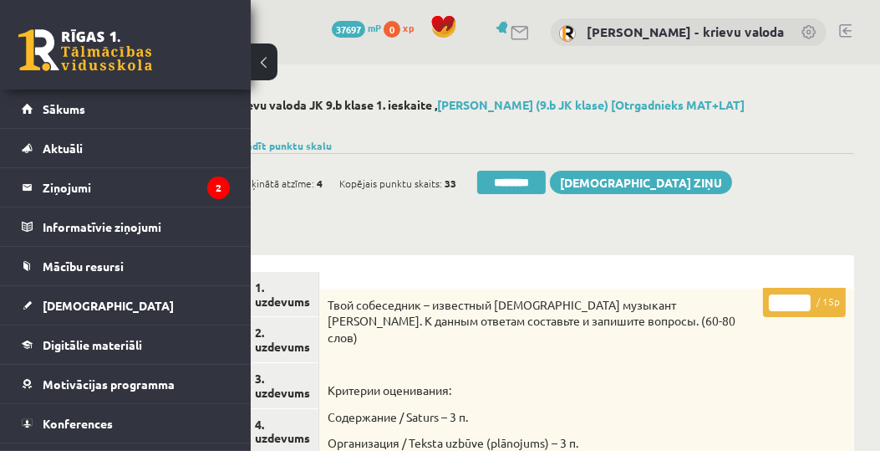
drag, startPoint x: 782, startPoint y: 303, endPoint x: 761, endPoint y: 311, distance: 23.0
click at [763, 311] on p "* / 15p" at bounding box center [804, 302] width 83 height 29
type input "**"
click at [285, 300] on link "1. uzdevums" at bounding box center [283, 294] width 72 height 45
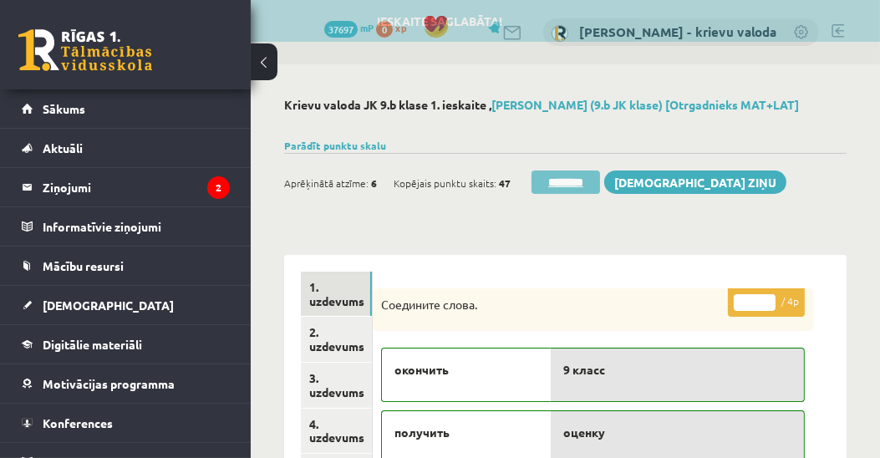
scroll to position [0, 0]
click at [566, 182] on input "********" at bounding box center [566, 182] width 69 height 23
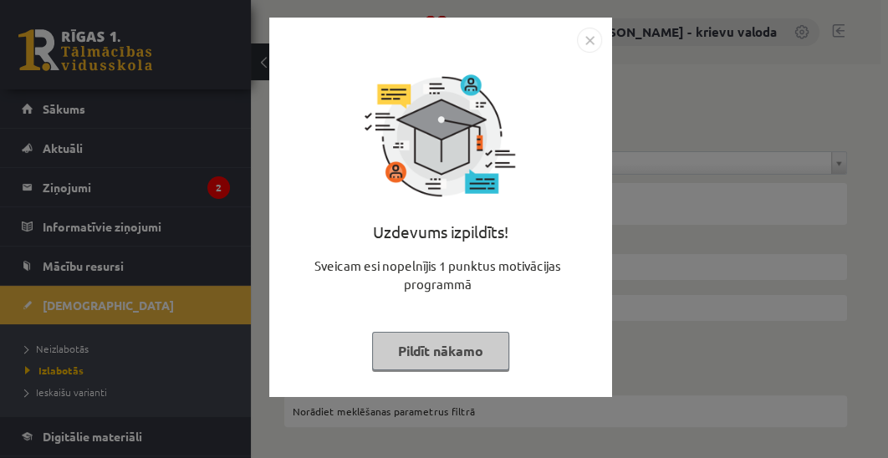
click at [462, 347] on button "Pildīt nākamo" at bounding box center [440, 351] width 137 height 38
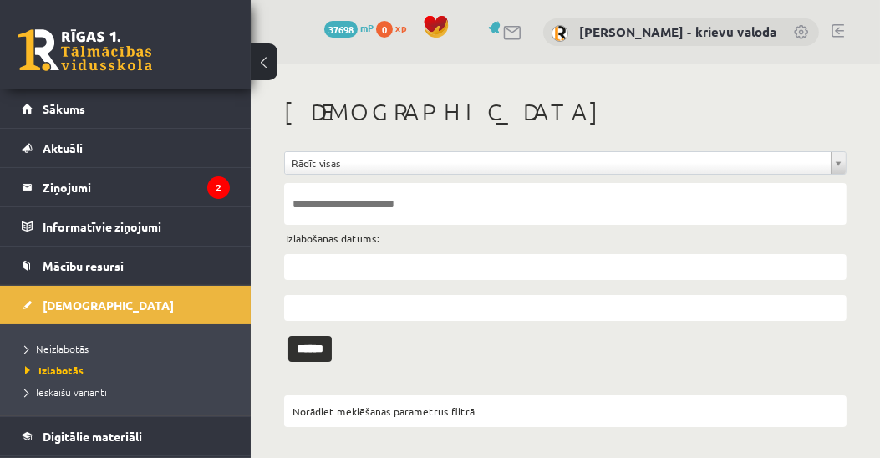
click at [67, 343] on span "Neizlabotās" at bounding box center [57, 348] width 64 height 13
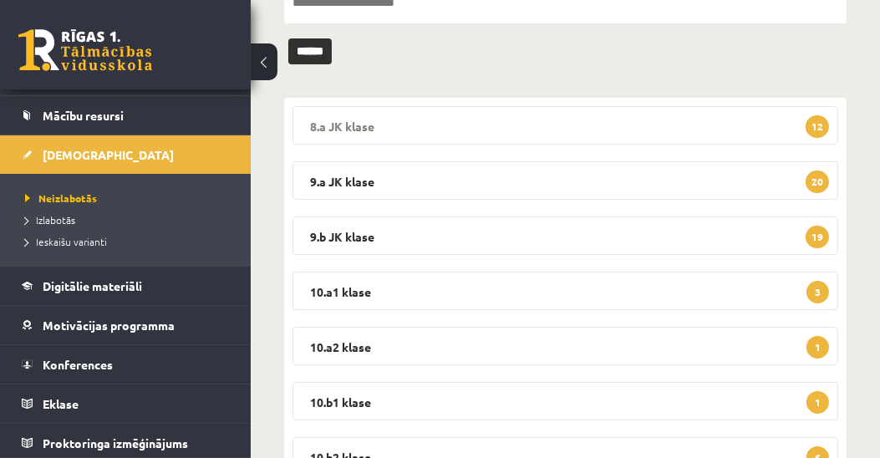
scroll to position [191, 0]
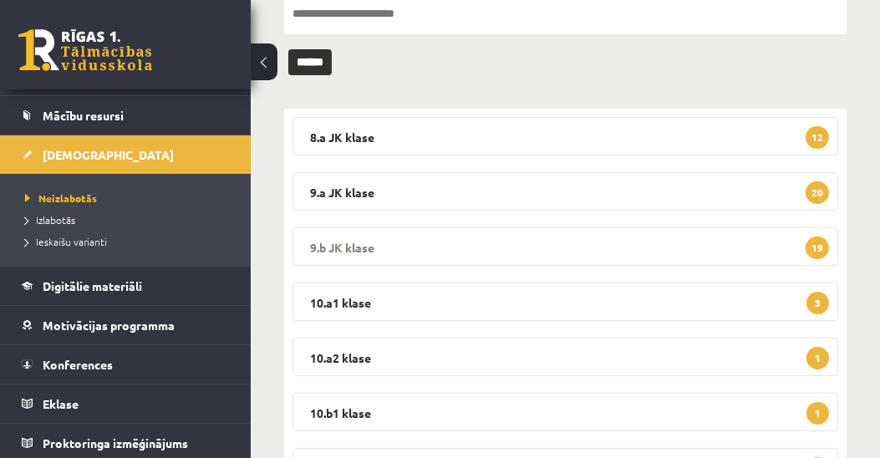
click at [358, 241] on legend "9.b JK klase 19" at bounding box center [566, 246] width 546 height 38
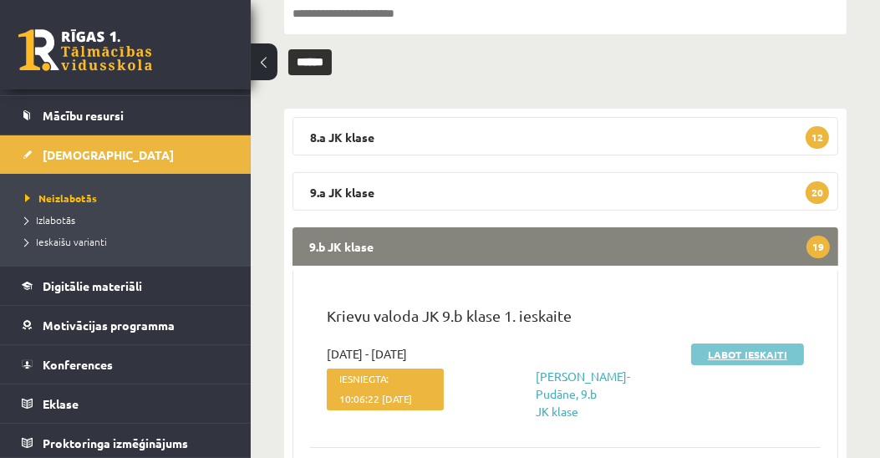
click at [771, 354] on link "Labot ieskaiti" at bounding box center [747, 355] width 113 height 22
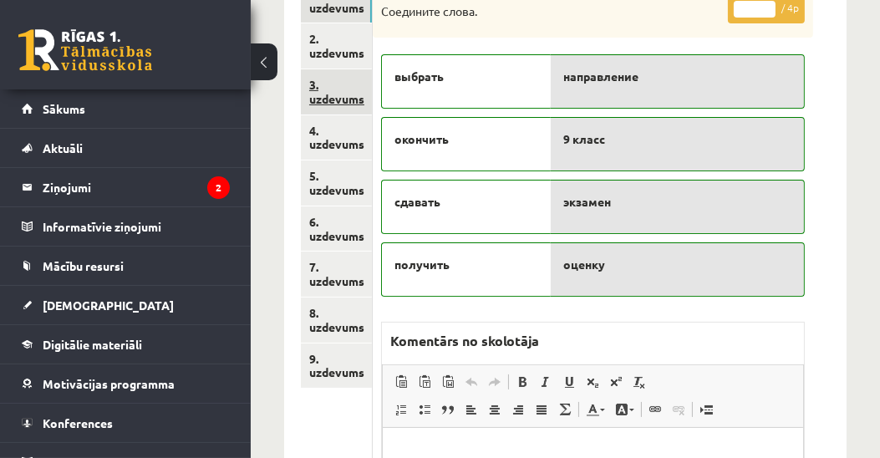
scroll to position [191, 0]
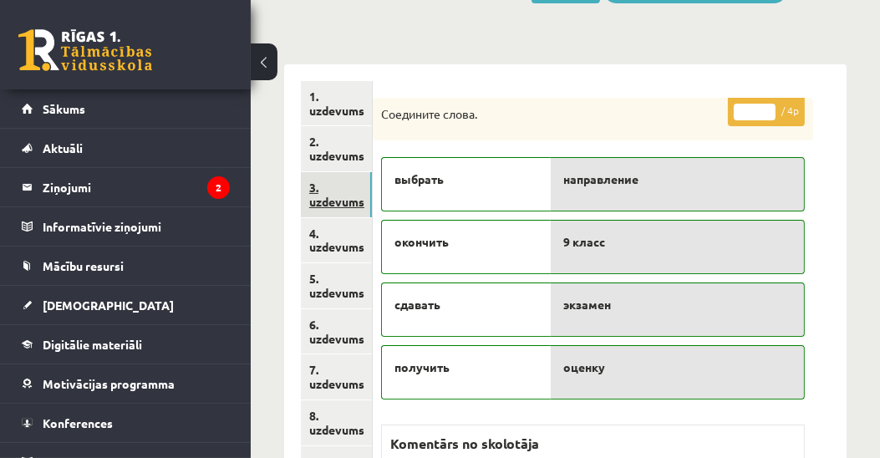
click at [346, 202] on link "3. uzdevums" at bounding box center [336, 194] width 71 height 45
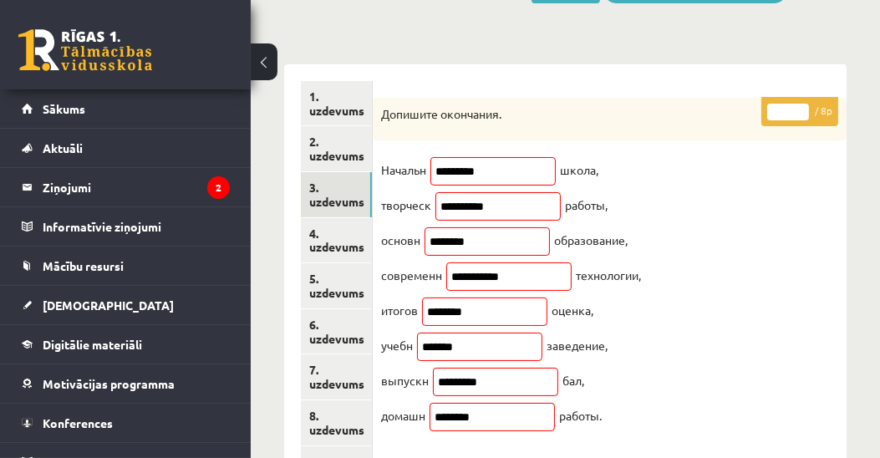
scroll to position [0, 0]
drag, startPoint x: 788, startPoint y: 109, endPoint x: 774, endPoint y: 115, distance: 15.1
click at [774, 115] on input "*" at bounding box center [788, 112] width 42 height 17
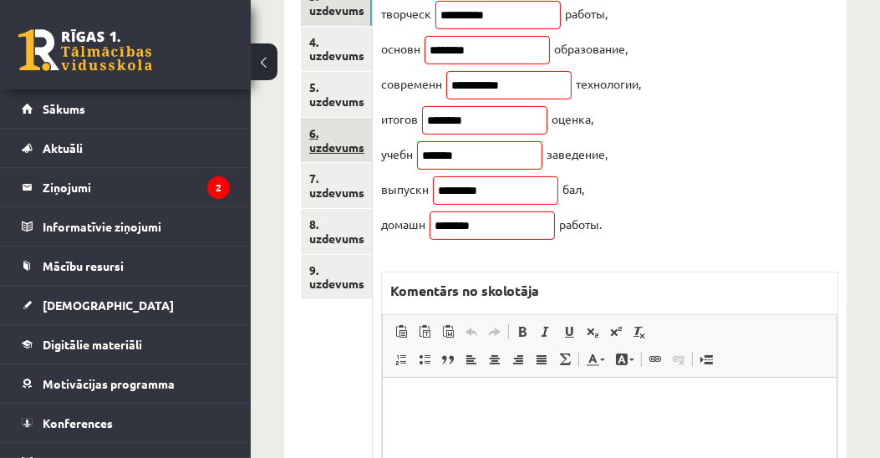
type input "*"
click at [323, 145] on link "6. uzdevums" at bounding box center [336, 140] width 71 height 45
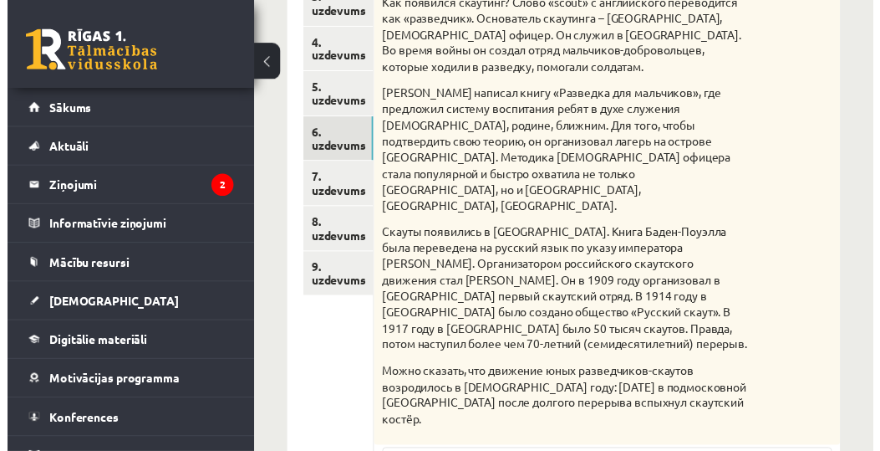
scroll to position [0, 0]
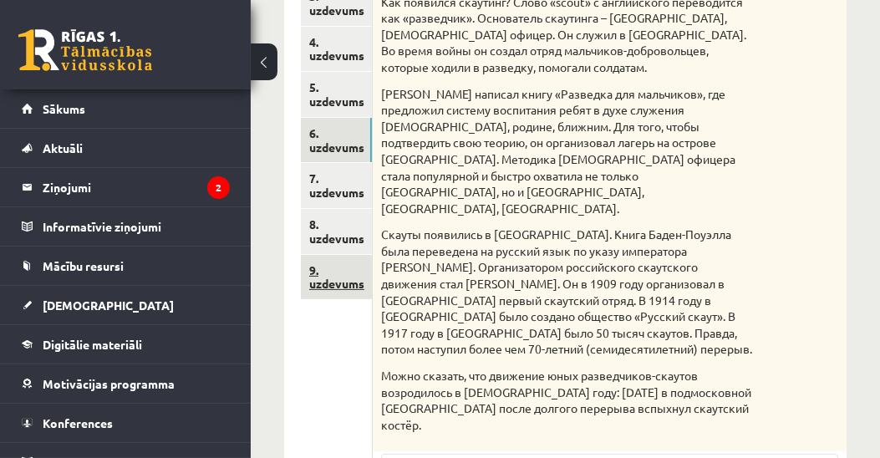
click at [351, 284] on link "9. uzdevums" at bounding box center [336, 277] width 71 height 45
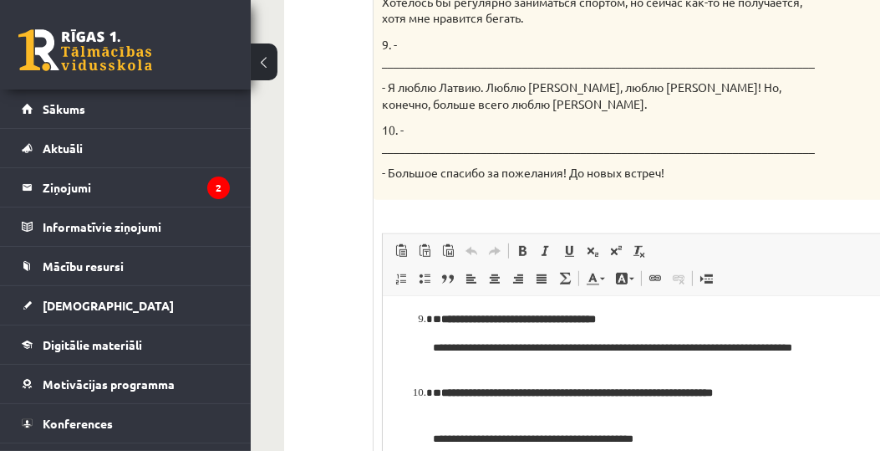
scroll to position [1337, 0]
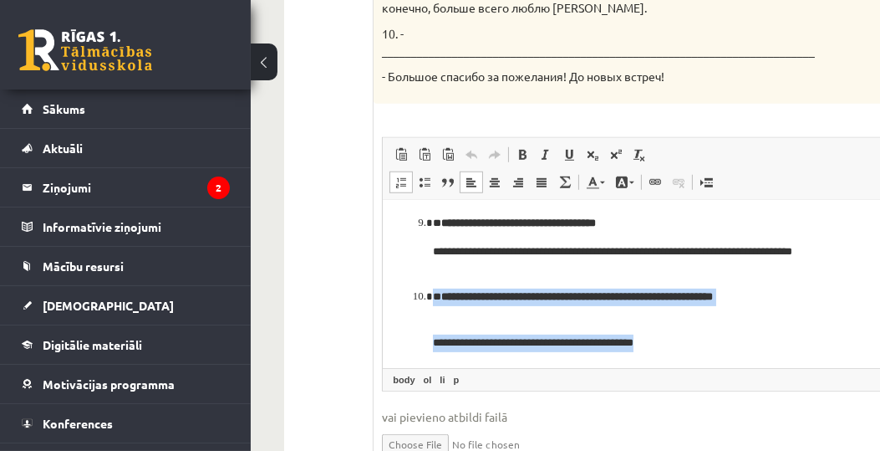
drag, startPoint x: 415, startPoint y: 300, endPoint x: 703, endPoint y: 342, distance: 291.4
click at [710, 342] on li "**********" at bounding box center [641, 319] width 416 height 63
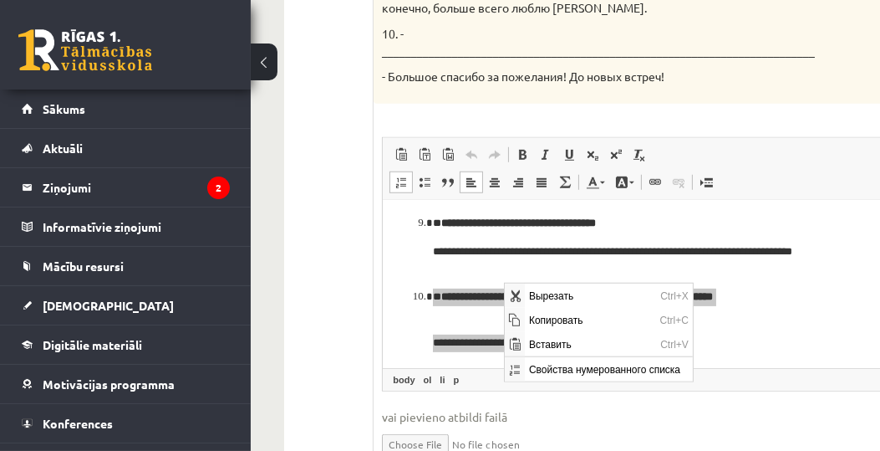
scroll to position [0, 0]
click at [530, 316] on span "Копировать" at bounding box center [590, 319] width 131 height 24
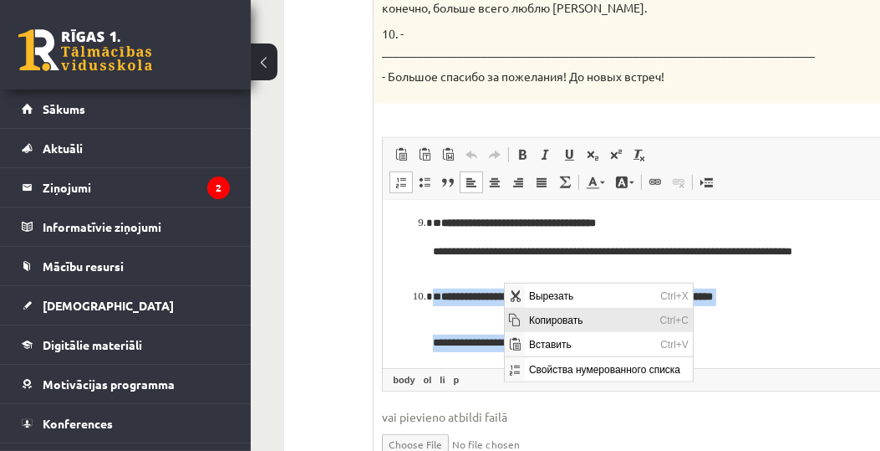
copy li "**********"
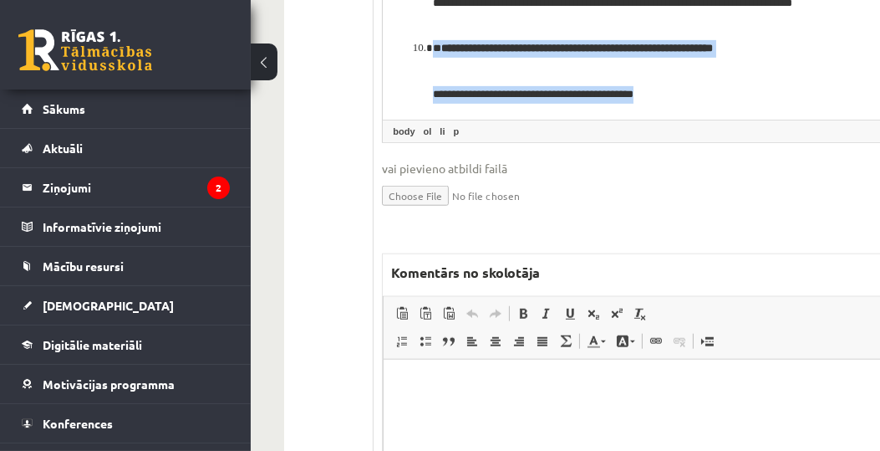
scroll to position [1719, 0]
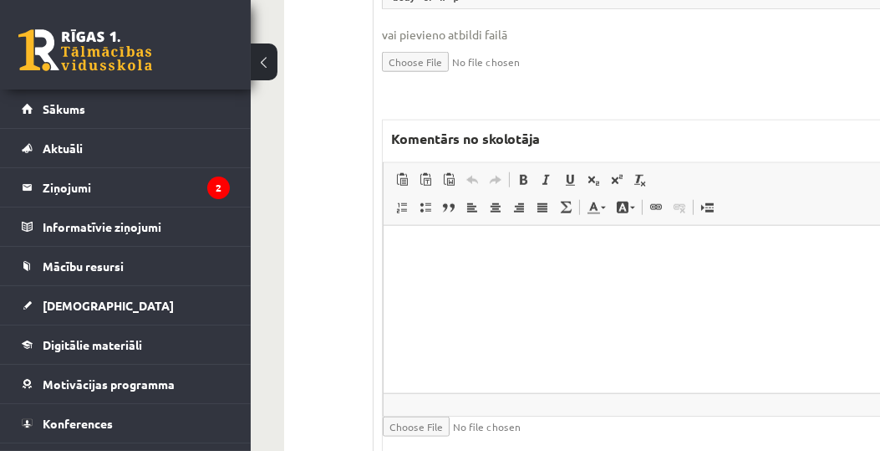
click at [527, 277] on html at bounding box center [641, 251] width 515 height 51
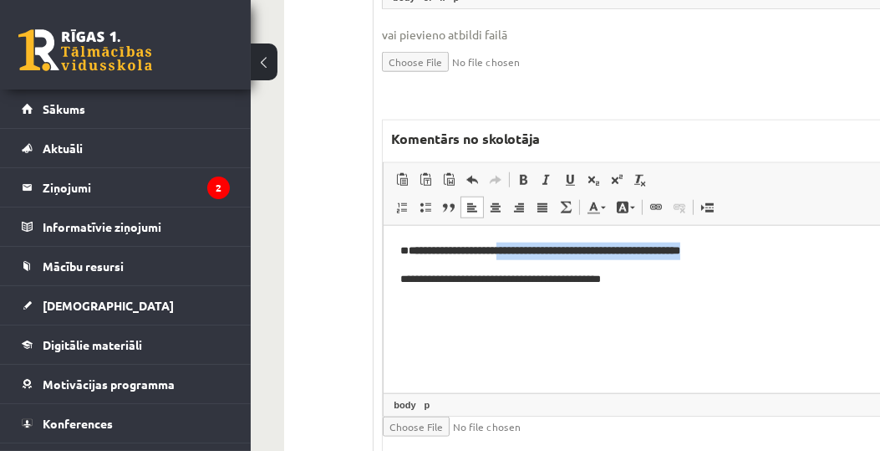
drag, startPoint x: 535, startPoint y: 251, endPoint x: 804, endPoint y: 256, distance: 269.2
click at [680, 256] on strong "**********" at bounding box center [545, 250] width 272 height 11
click at [630, 206] on span at bounding box center [632, 207] width 5 height 3
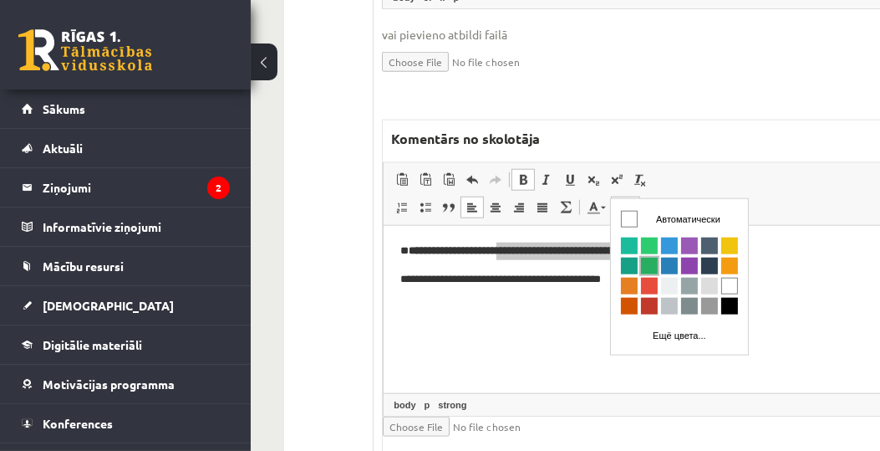
scroll to position [0, 0]
click at [648, 284] on span "Цвета" at bounding box center [648, 285] width 17 height 17
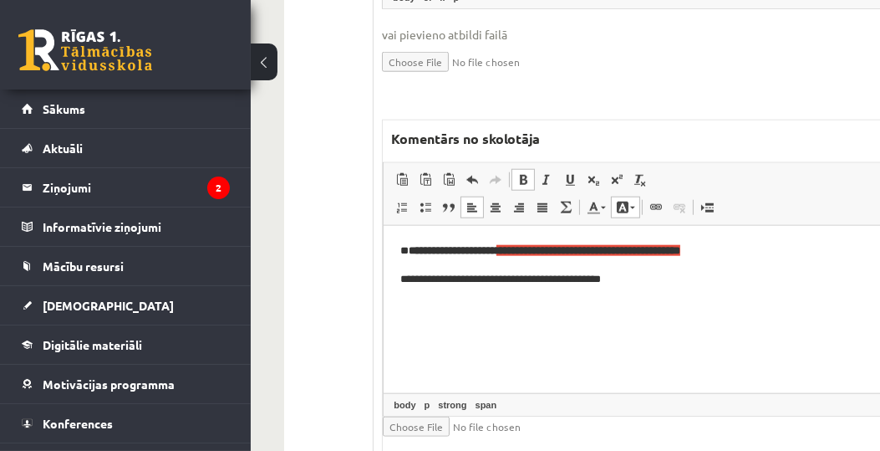
click at [574, 304] on html "**********" at bounding box center [641, 265] width 515 height 79
drag, startPoint x: 457, startPoint y: 284, endPoint x: 572, endPoint y: 284, distance: 114.5
click at [572, 284] on p "**********" at bounding box center [638, 280] width 476 height 18
click at [623, 201] on span at bounding box center [622, 207] width 13 height 13
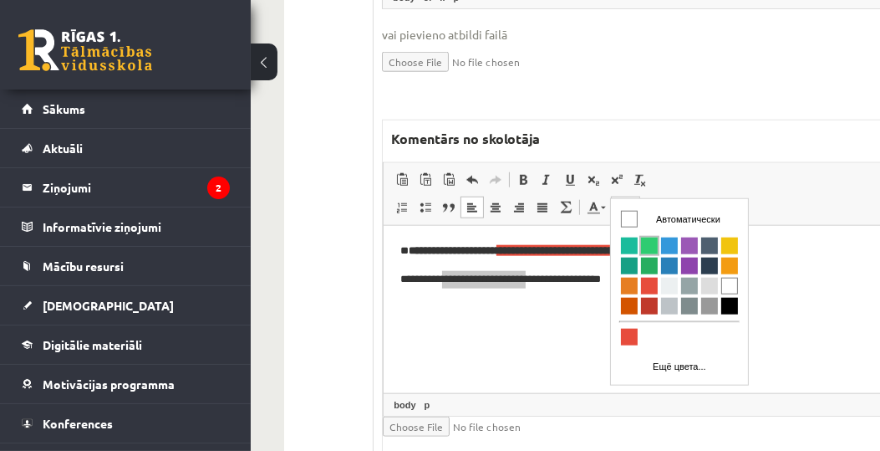
click at [648, 241] on span "Цвета" at bounding box center [648, 245] width 17 height 17
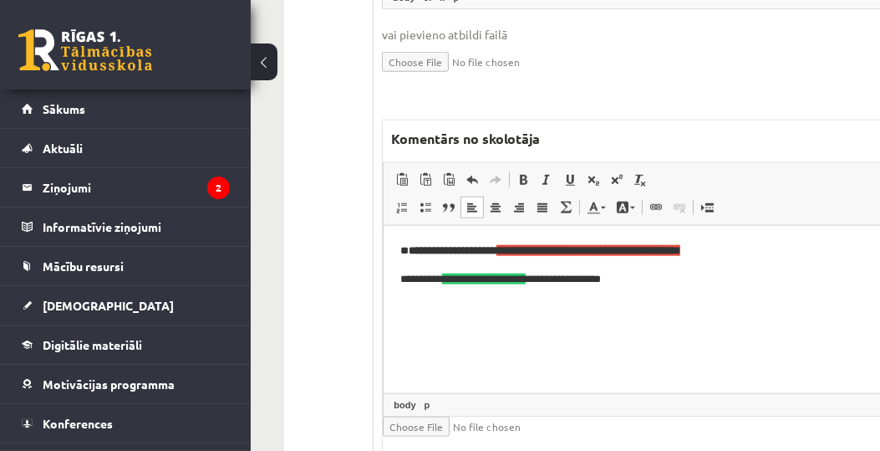
click at [726, 304] on html "**********" at bounding box center [641, 265] width 515 height 79
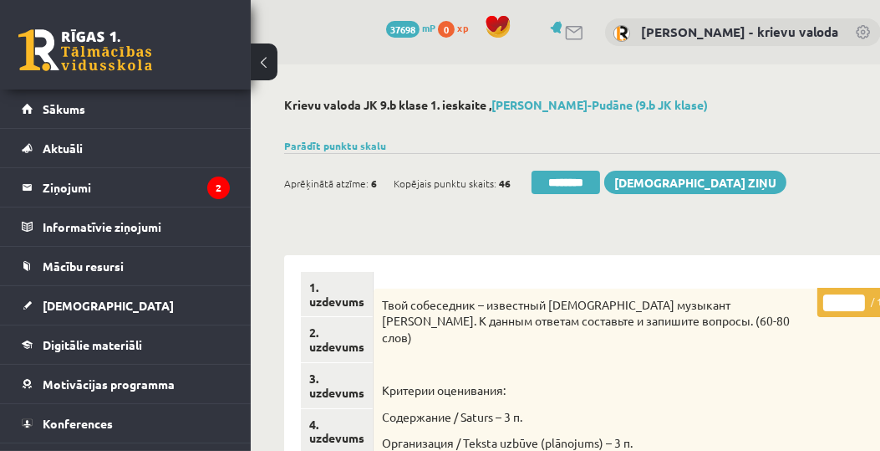
drag, startPoint x: 837, startPoint y: 307, endPoint x: 813, endPoint y: 308, distance: 23.5
click at [817, 308] on p "* / 15p" at bounding box center [858, 302] width 83 height 29
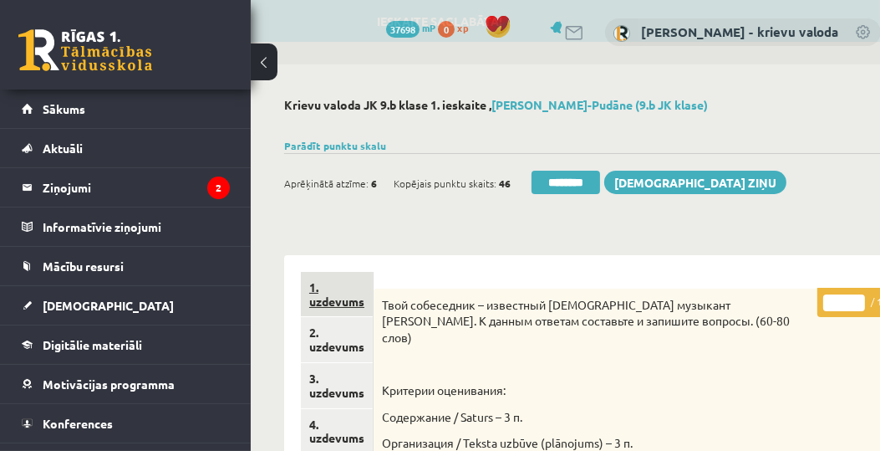
type input "**"
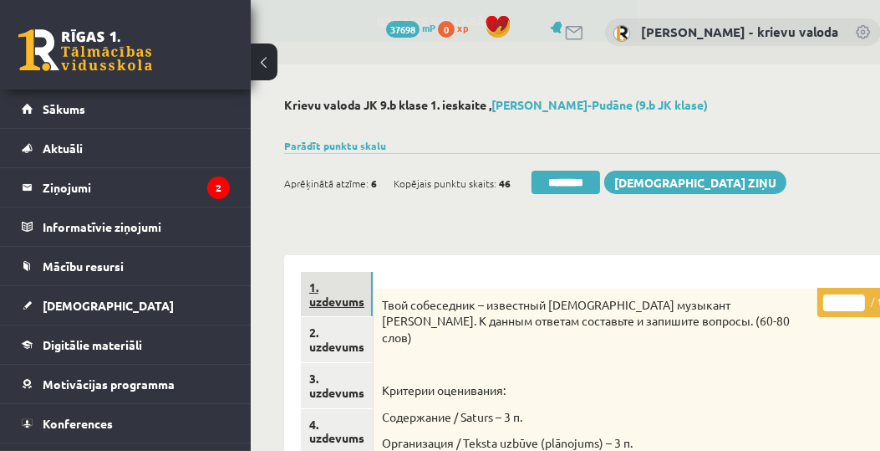
click at [351, 304] on link "1. uzdevums" at bounding box center [337, 294] width 72 height 45
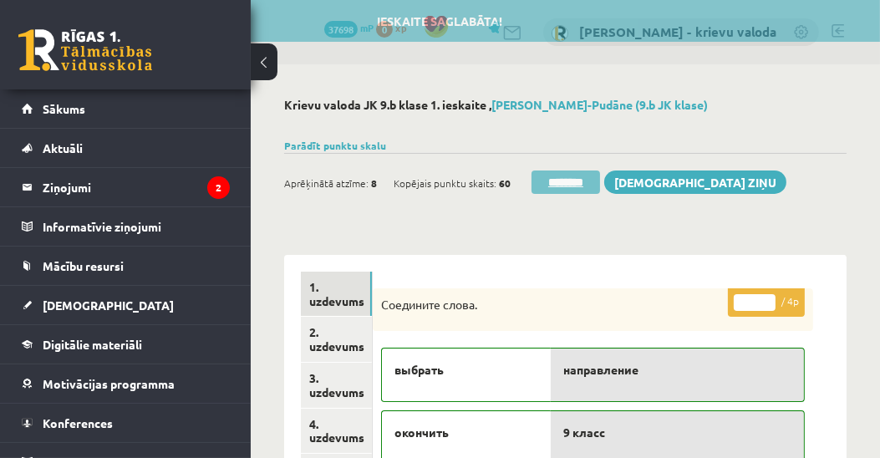
click at [578, 185] on input "********" at bounding box center [566, 182] width 69 height 23
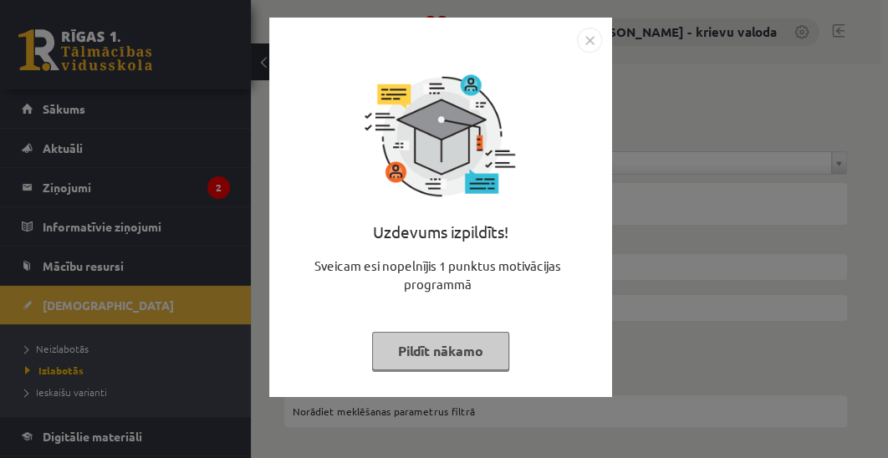
click at [463, 354] on button "Pildīt nākamo" at bounding box center [440, 351] width 137 height 38
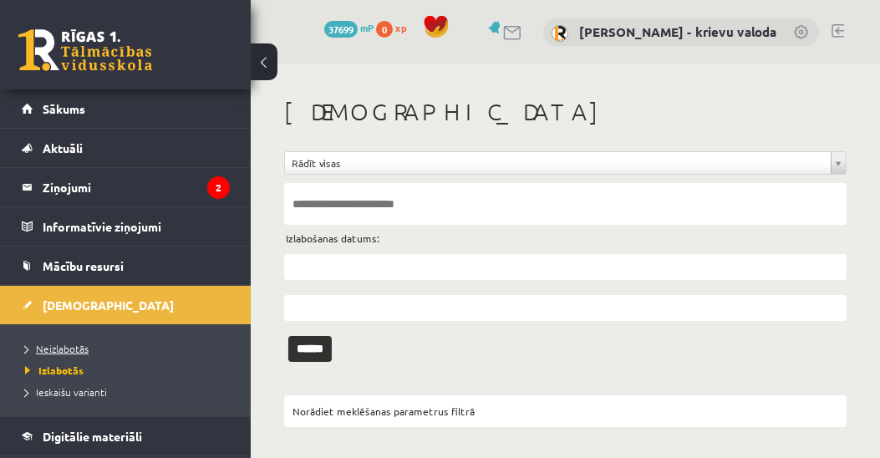
click at [71, 345] on span "Neizlabotās" at bounding box center [57, 348] width 64 height 13
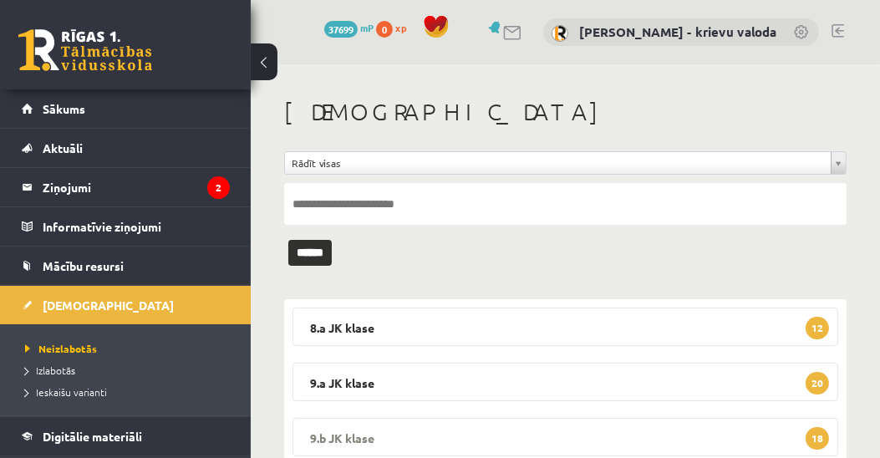
click at [340, 439] on legend "9.b JK klase 18" at bounding box center [566, 437] width 546 height 38
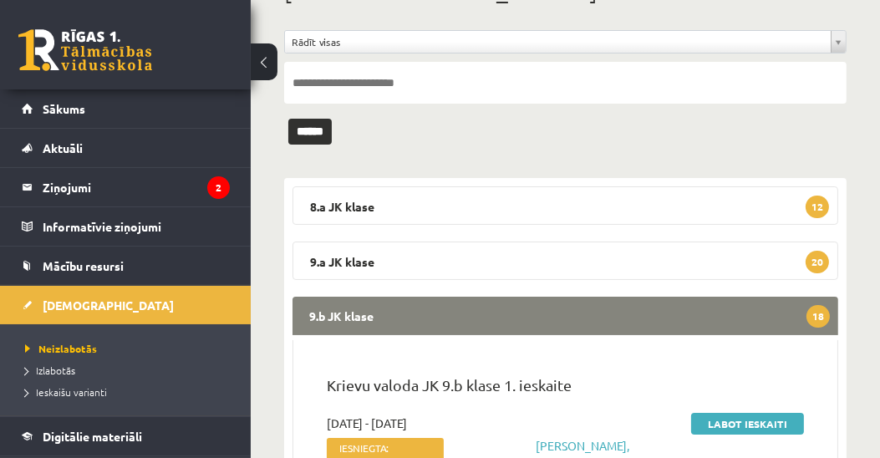
scroll to position [286, 0]
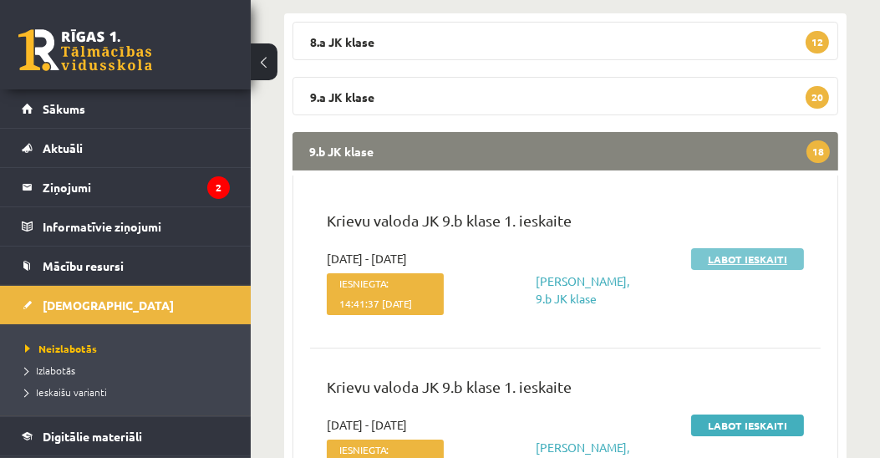
click at [737, 259] on link "Labot ieskaiti" at bounding box center [747, 259] width 113 height 22
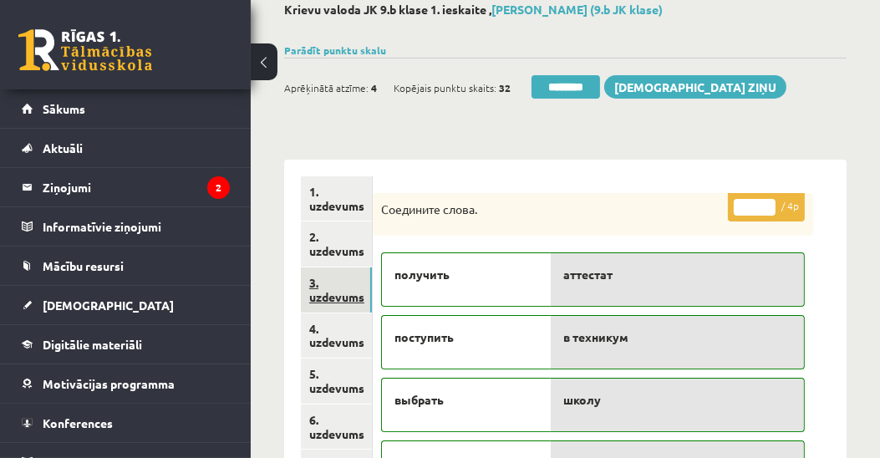
click at [343, 298] on link "3. uzdevums" at bounding box center [336, 289] width 71 height 45
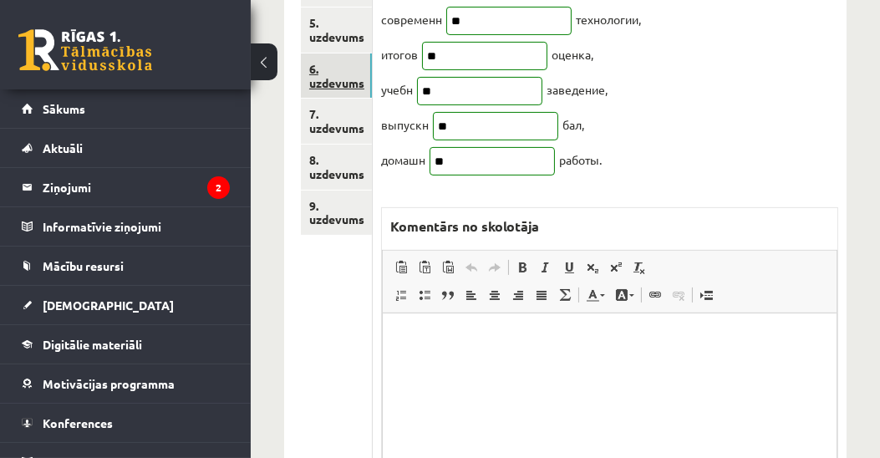
click at [327, 85] on link "6. uzdevums" at bounding box center [336, 75] width 71 height 45
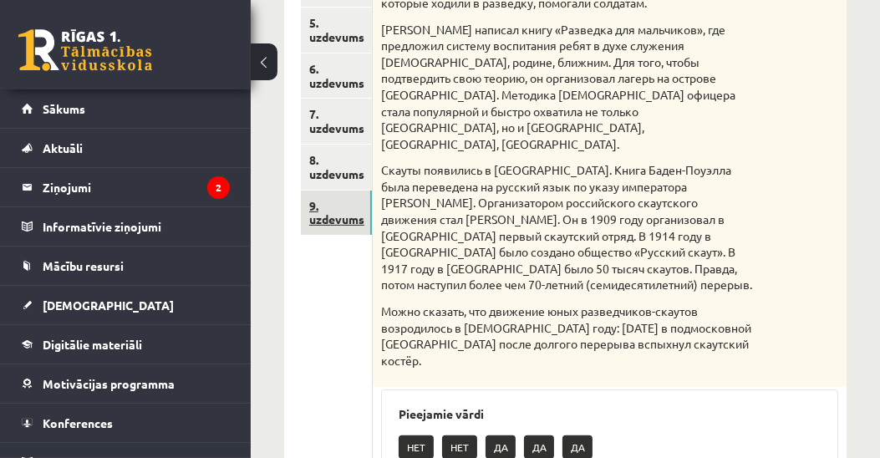
click at [337, 217] on link "9. uzdevums" at bounding box center [336, 213] width 71 height 45
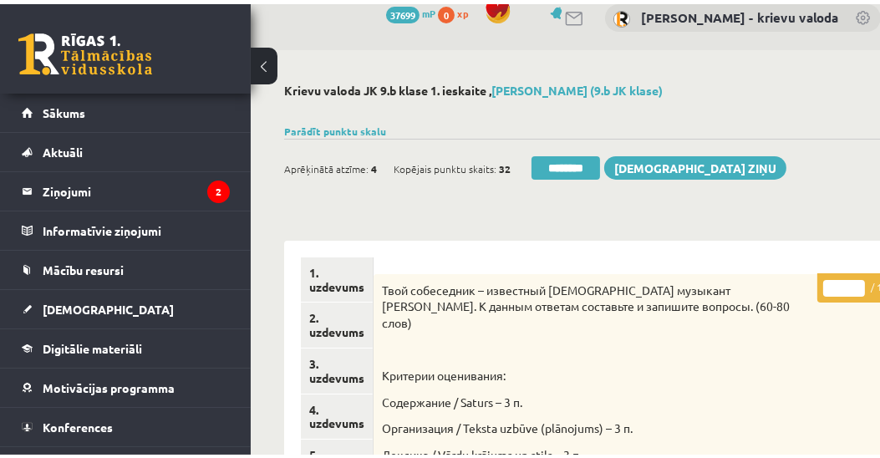
scroll to position [95, 0]
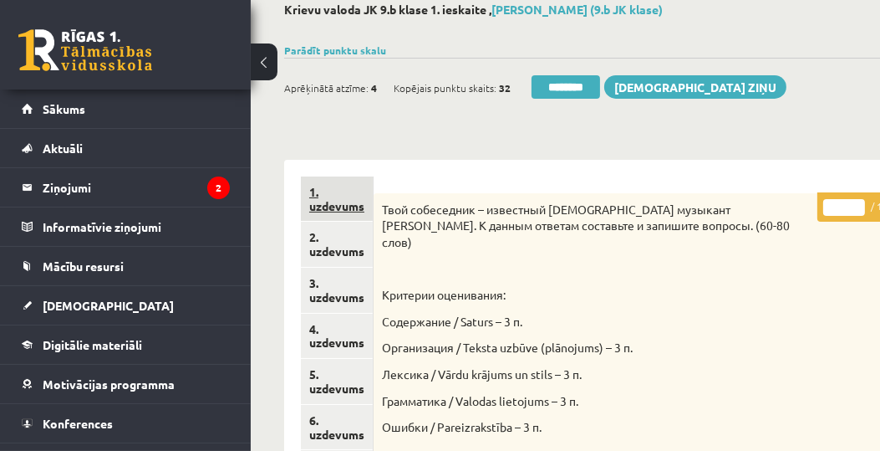
click at [323, 203] on link "1. uzdevums" at bounding box center [337, 198] width 72 height 45
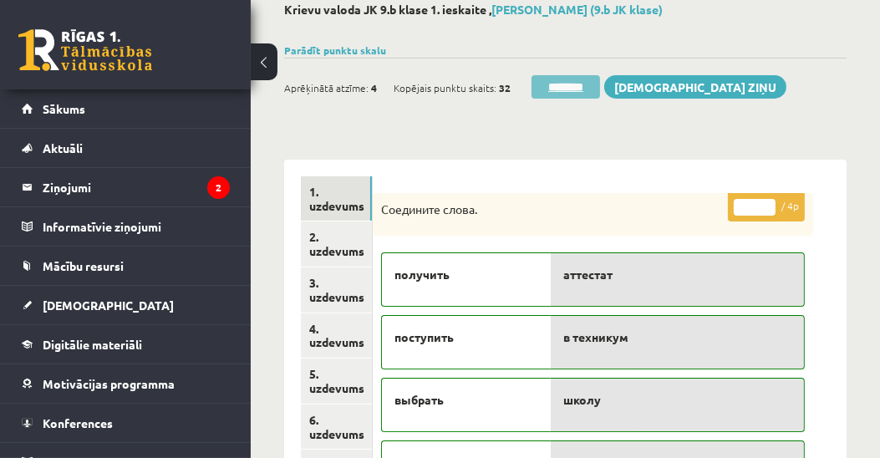
scroll to position [0, 0]
click at [586, 88] on input "********" at bounding box center [566, 86] width 69 height 23
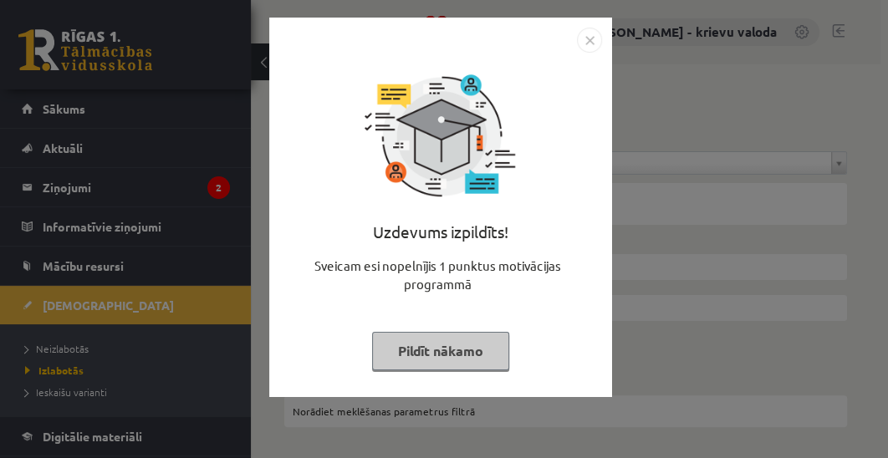
click at [472, 362] on button "Pildīt nākamo" at bounding box center [440, 351] width 137 height 38
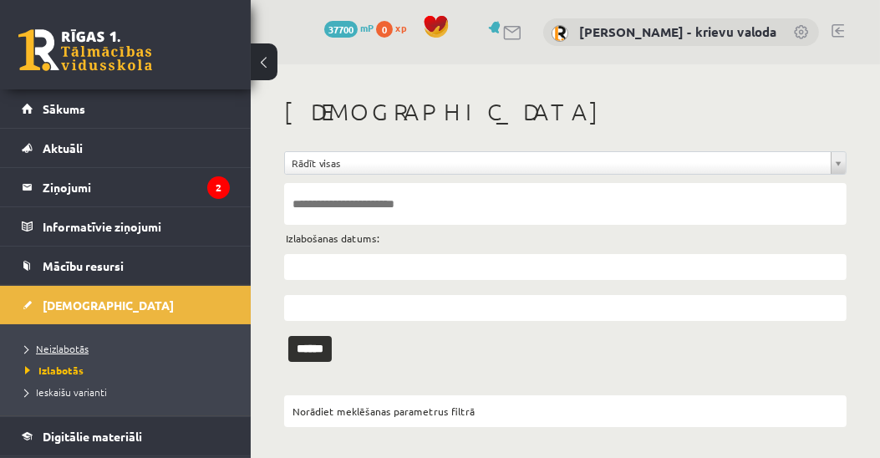
click at [82, 349] on span "Neizlabotās" at bounding box center [57, 348] width 64 height 13
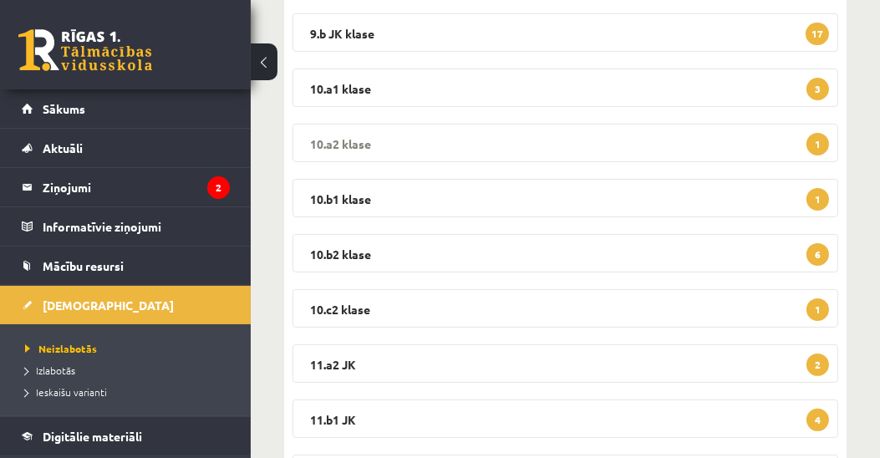
scroll to position [382, 0]
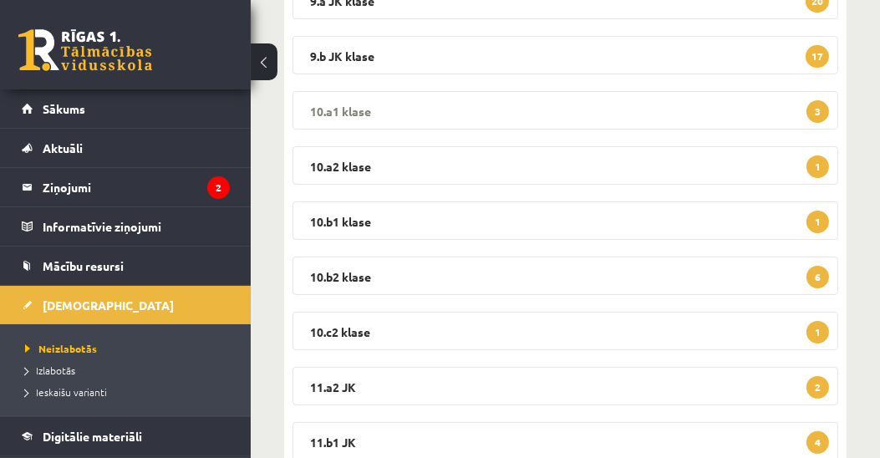
click at [341, 109] on legend "10.a1 klase 3" at bounding box center [566, 110] width 546 height 38
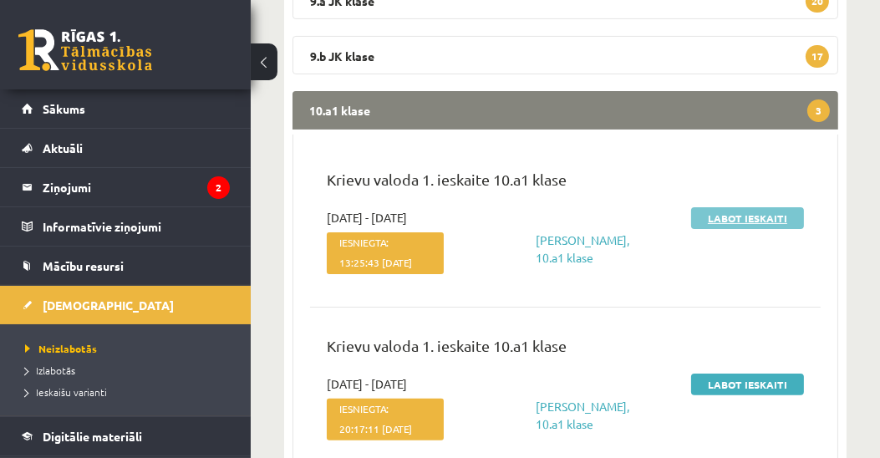
click at [741, 215] on link "Labot ieskaiti" at bounding box center [747, 218] width 113 height 22
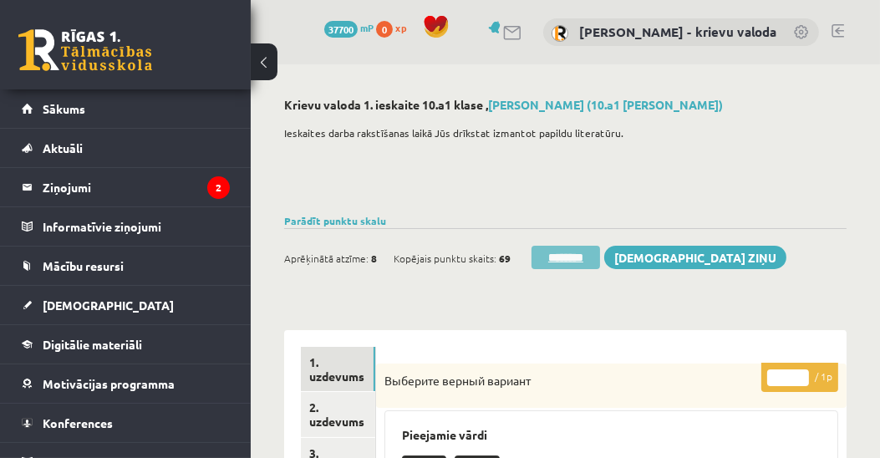
click at [576, 256] on input "********" at bounding box center [566, 257] width 69 height 23
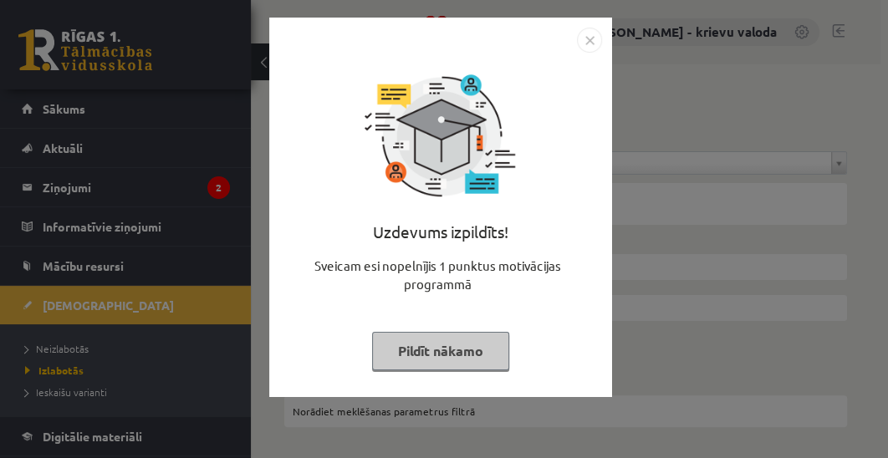
click at [478, 355] on button "Pildīt nākamo" at bounding box center [440, 351] width 137 height 38
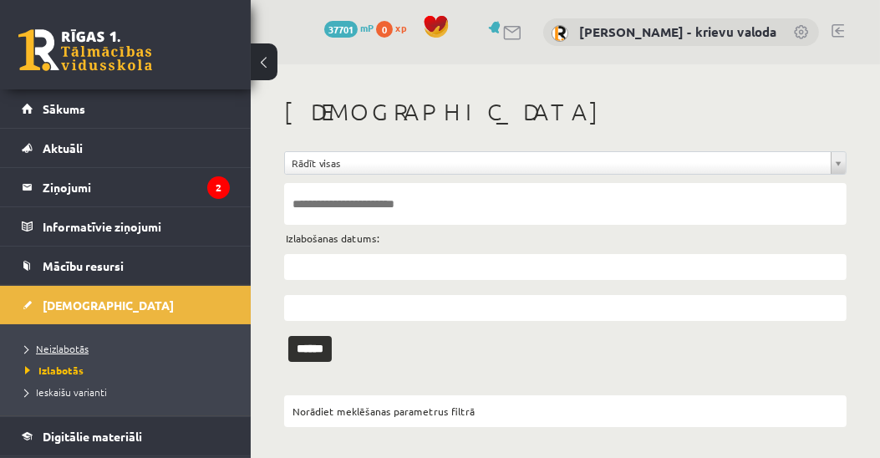
click at [61, 345] on span "Neizlabotās" at bounding box center [57, 348] width 64 height 13
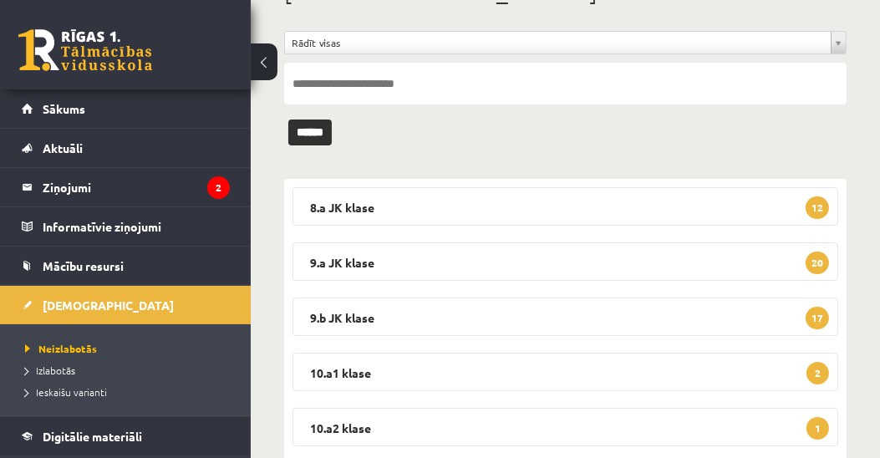
scroll to position [191, 0]
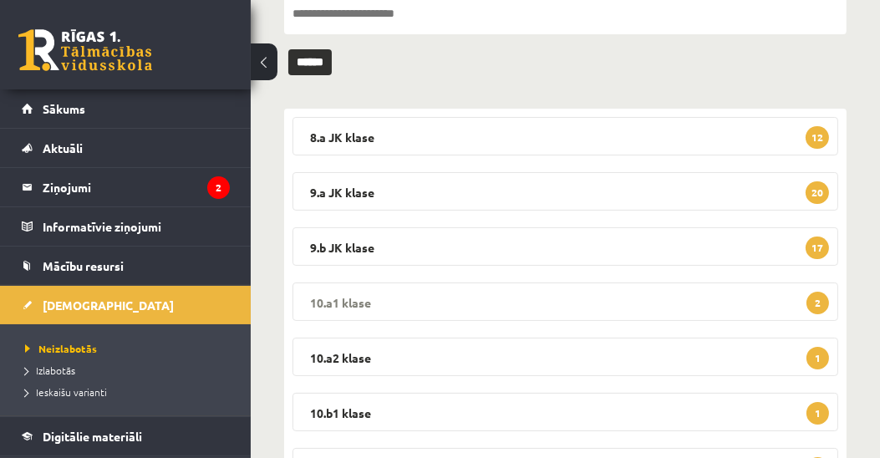
click at [341, 302] on legend "10.a1 klase 2" at bounding box center [566, 302] width 546 height 38
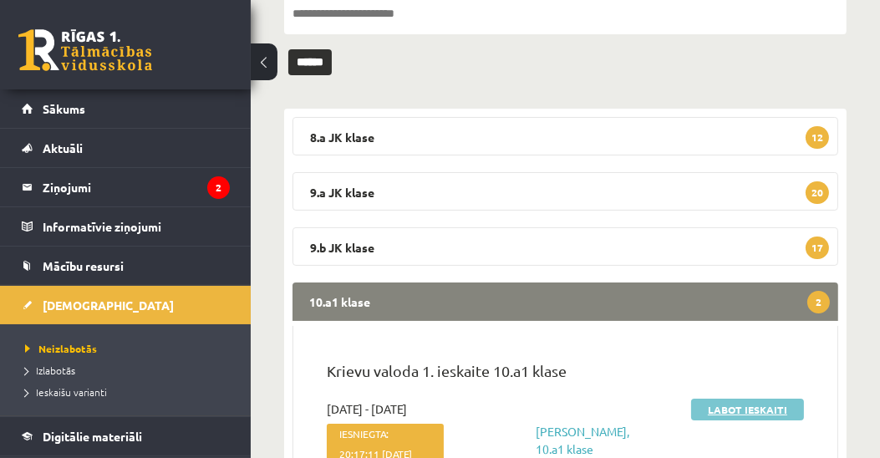
click at [770, 410] on link "Labot ieskaiti" at bounding box center [747, 410] width 113 height 22
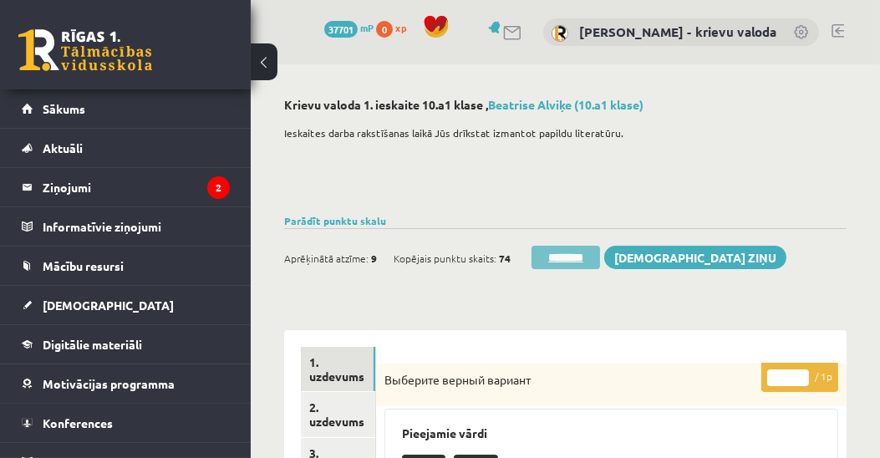
click at [591, 260] on input "********" at bounding box center [566, 257] width 69 height 23
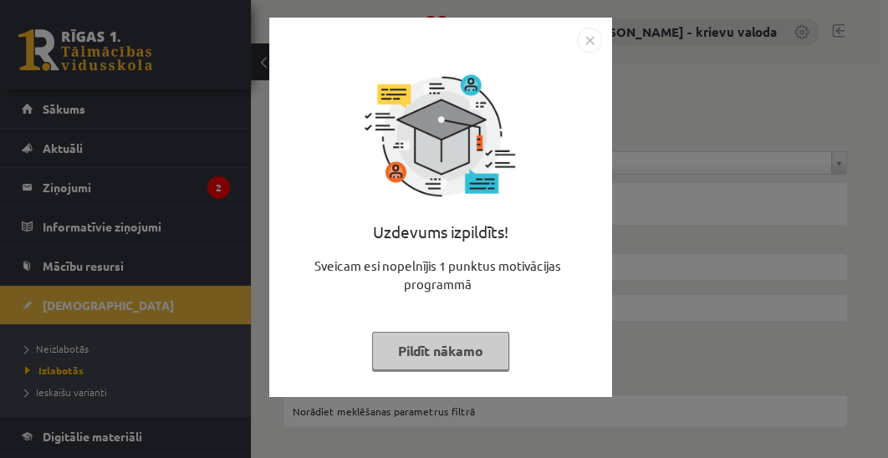
click at [448, 353] on button "Pildīt nākamo" at bounding box center [440, 351] width 137 height 38
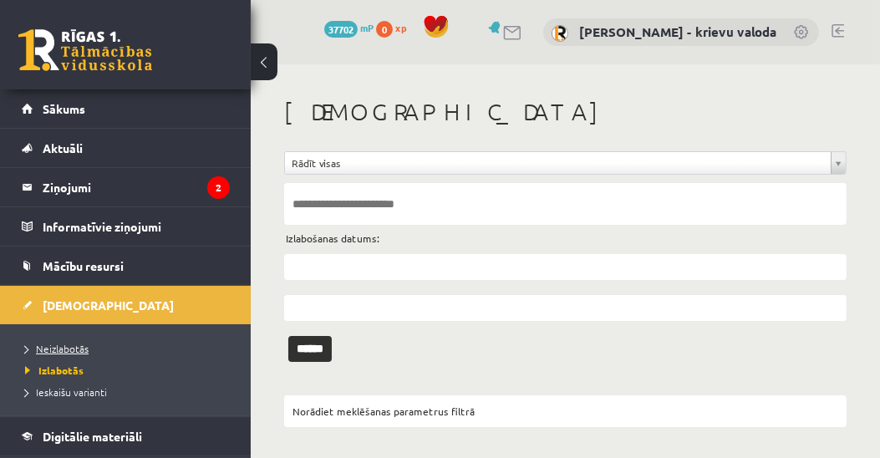
click at [62, 344] on span "Neizlabotās" at bounding box center [57, 348] width 64 height 13
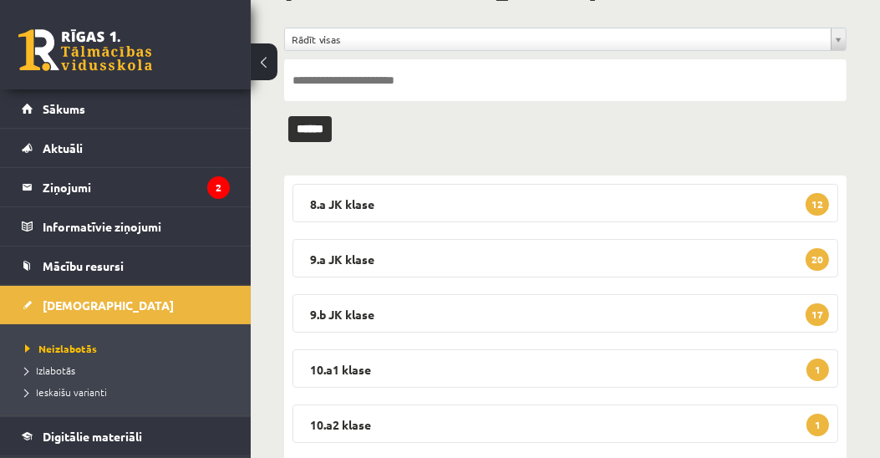
scroll to position [191, 0]
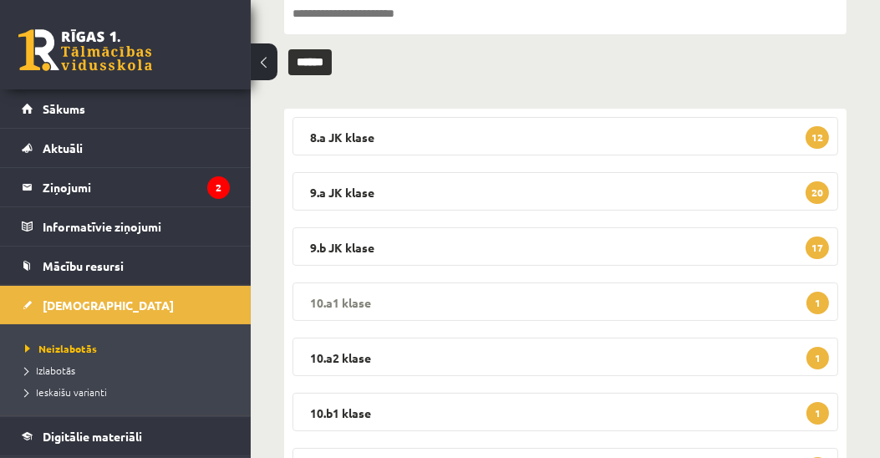
click at [362, 299] on legend "10.a1 klase 1" at bounding box center [566, 302] width 546 height 38
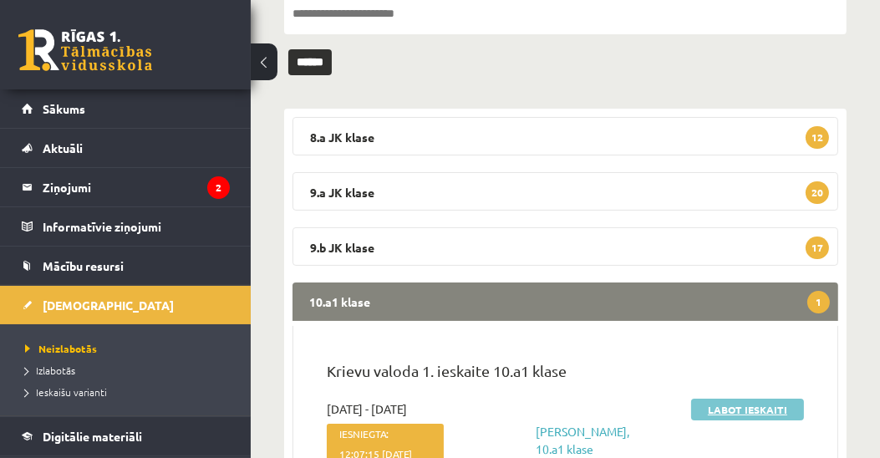
click at [753, 410] on link "Labot ieskaiti" at bounding box center [747, 410] width 113 height 22
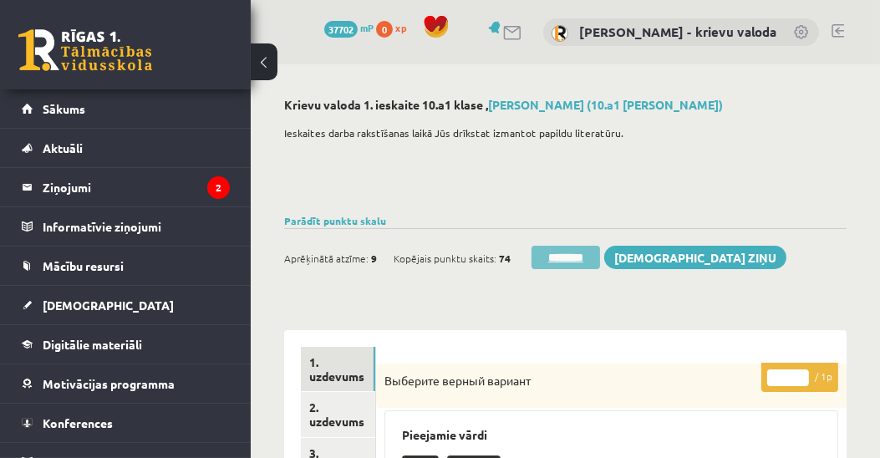
click at [581, 259] on input "********" at bounding box center [566, 257] width 69 height 23
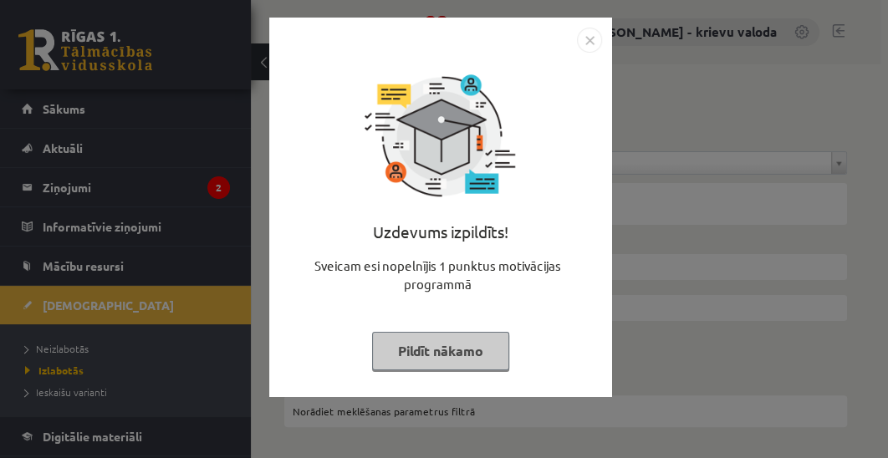
click at [492, 353] on button "Pildīt nākamo" at bounding box center [440, 351] width 137 height 38
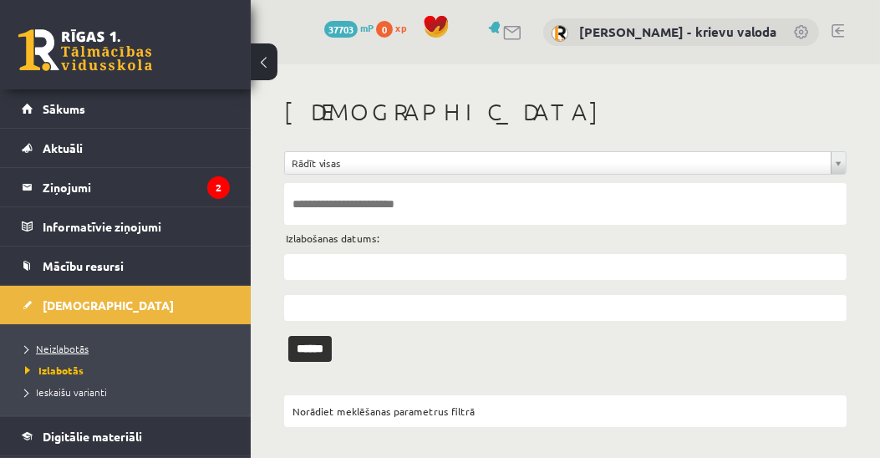
click at [77, 348] on span "Neizlabotās" at bounding box center [57, 348] width 64 height 13
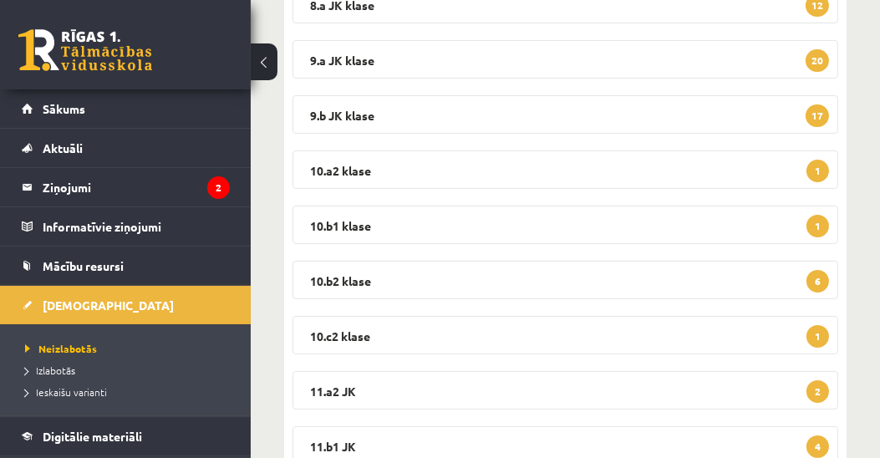
scroll to position [382, 0]
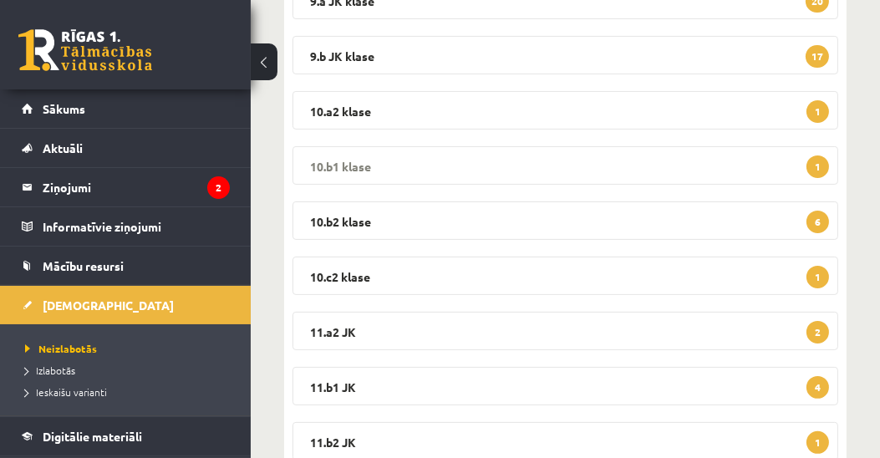
click at [337, 165] on legend "10.b1 klase 1" at bounding box center [566, 165] width 546 height 38
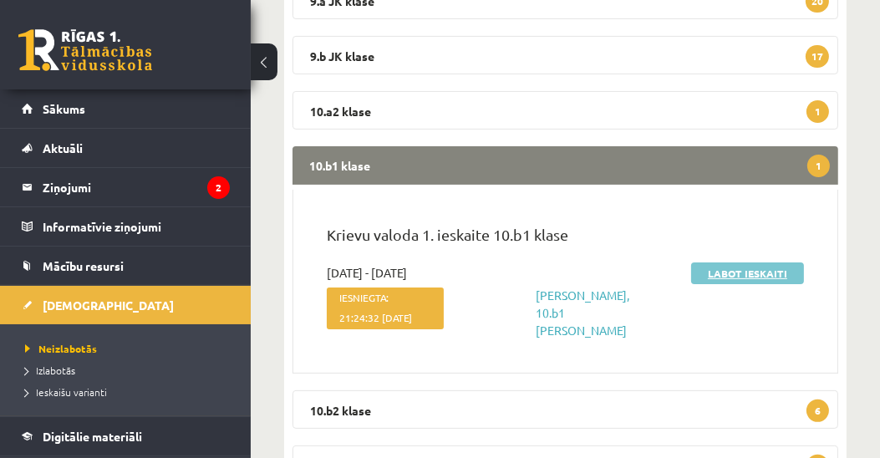
click at [759, 275] on link "Labot ieskaiti" at bounding box center [747, 273] width 113 height 22
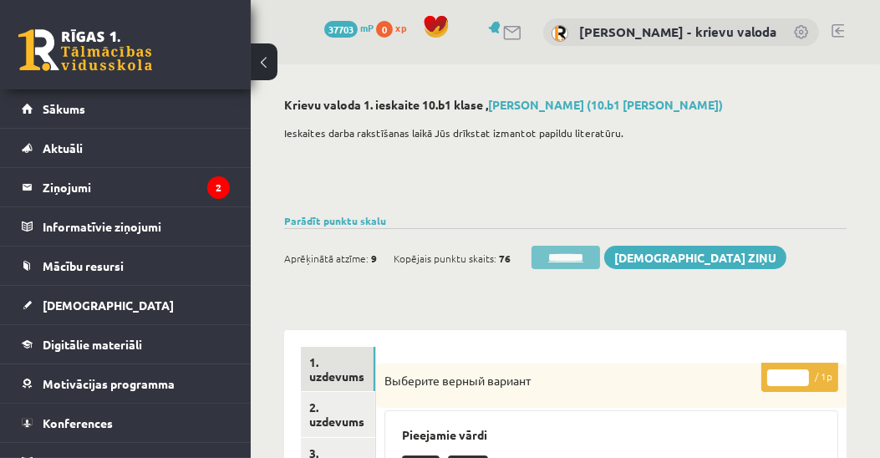
click at [574, 262] on input "********" at bounding box center [566, 257] width 69 height 23
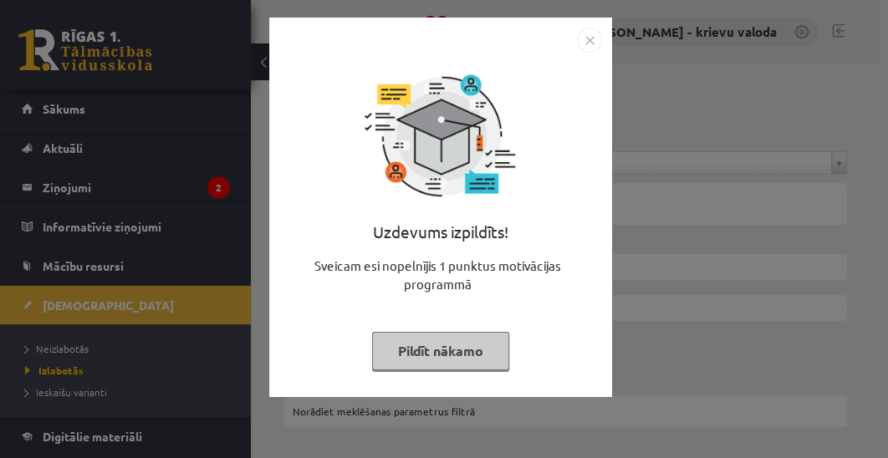
click at [459, 342] on button "Pildīt nākamo" at bounding box center [440, 351] width 137 height 38
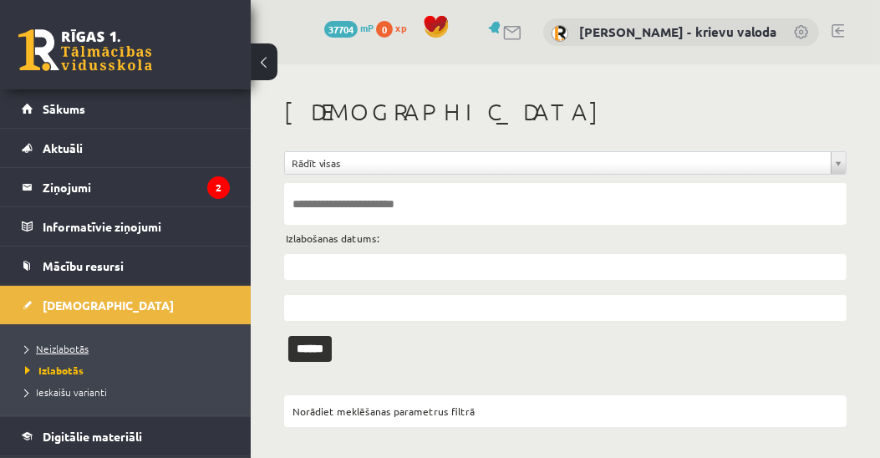
click at [77, 349] on span "Neizlabotās" at bounding box center [57, 348] width 64 height 13
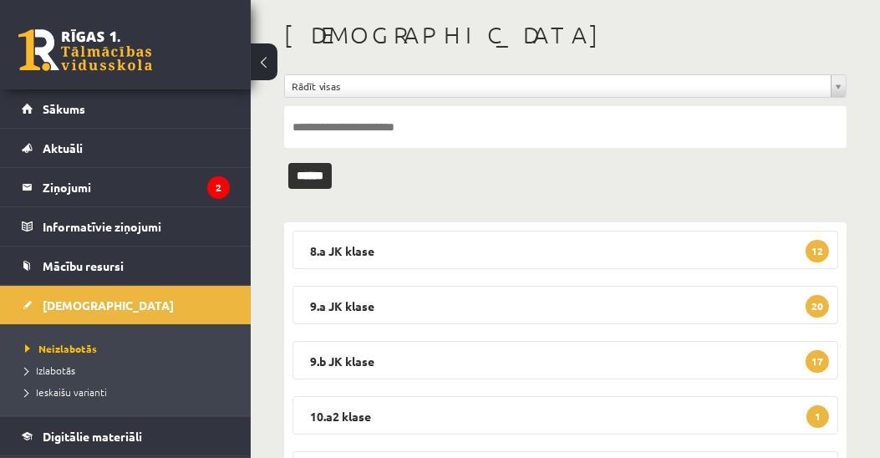
scroll to position [95, 0]
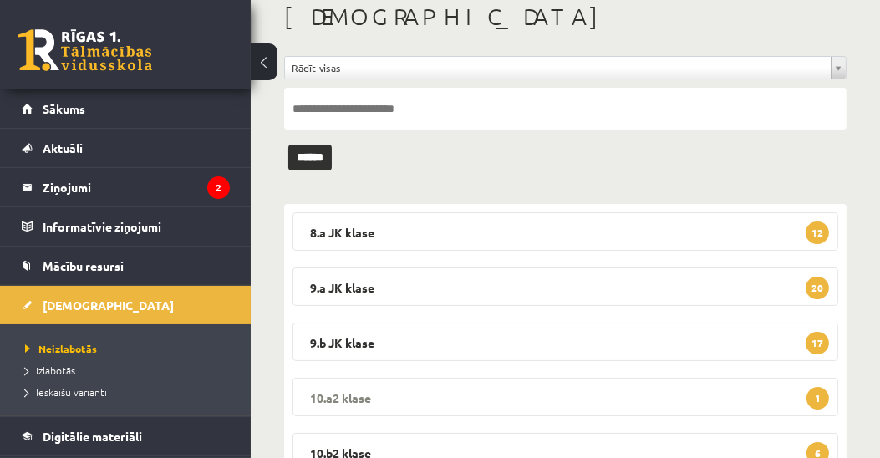
click at [359, 395] on legend "10.a2 klase 1" at bounding box center [566, 397] width 546 height 38
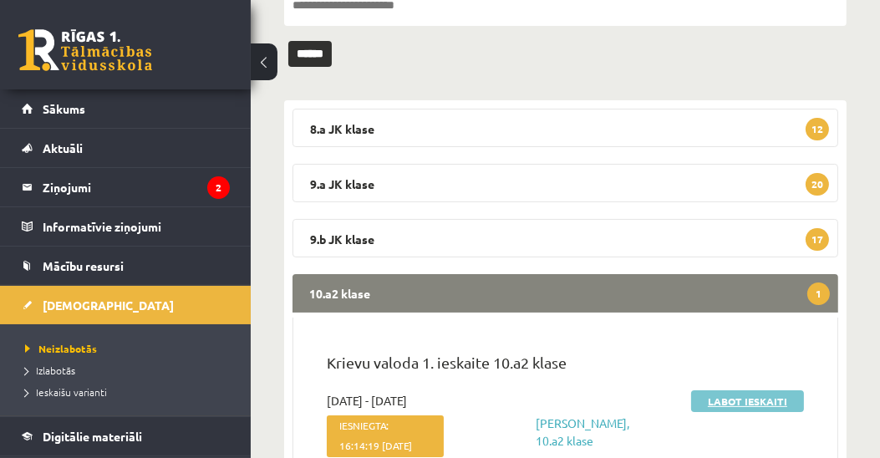
scroll to position [286, 0]
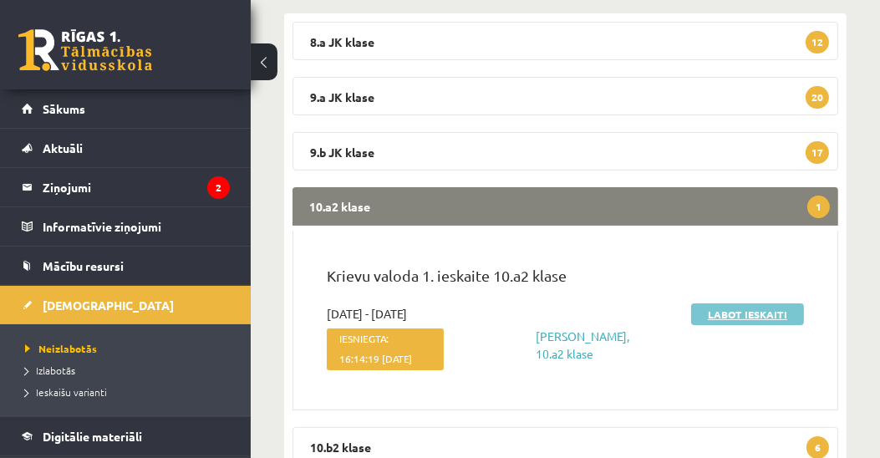
click at [742, 313] on link "Labot ieskaiti" at bounding box center [747, 314] width 113 height 22
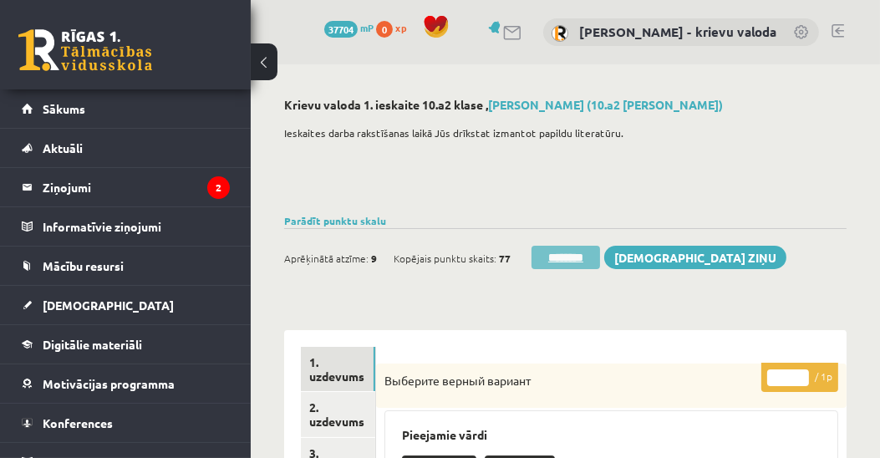
click at [552, 257] on input "********" at bounding box center [566, 257] width 69 height 23
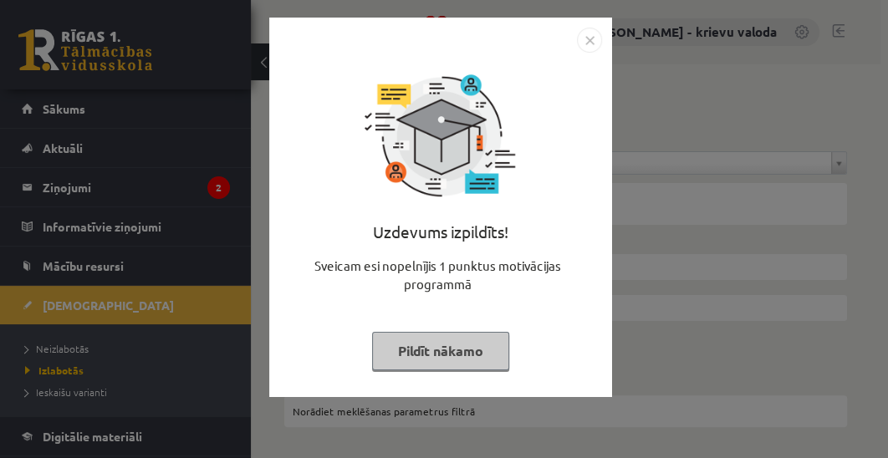
click at [450, 349] on button "Pildīt nākamo" at bounding box center [440, 351] width 137 height 38
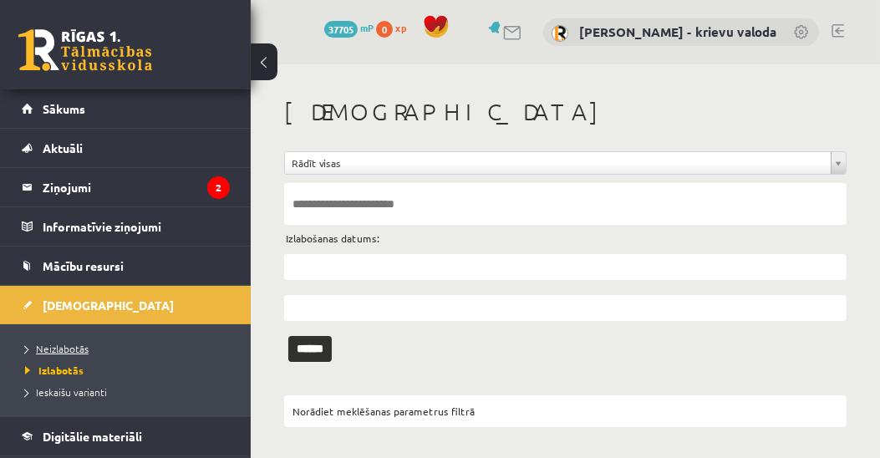
click at [64, 347] on span "Neizlabotās" at bounding box center [57, 348] width 64 height 13
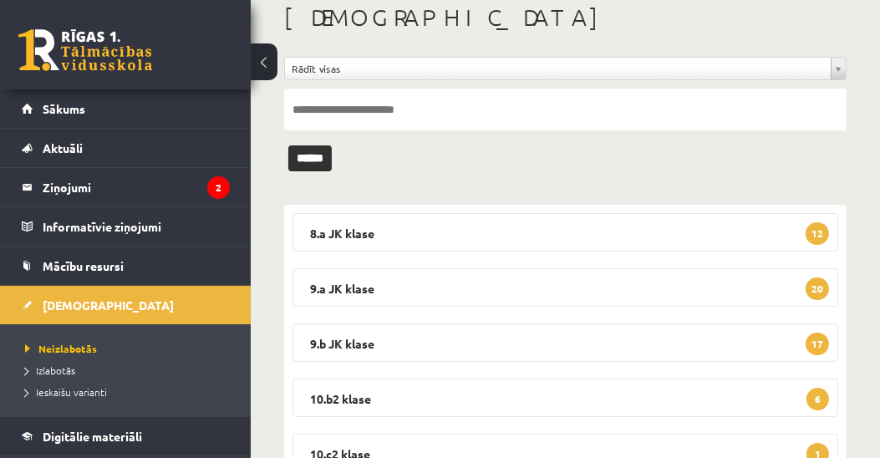
scroll to position [191, 0]
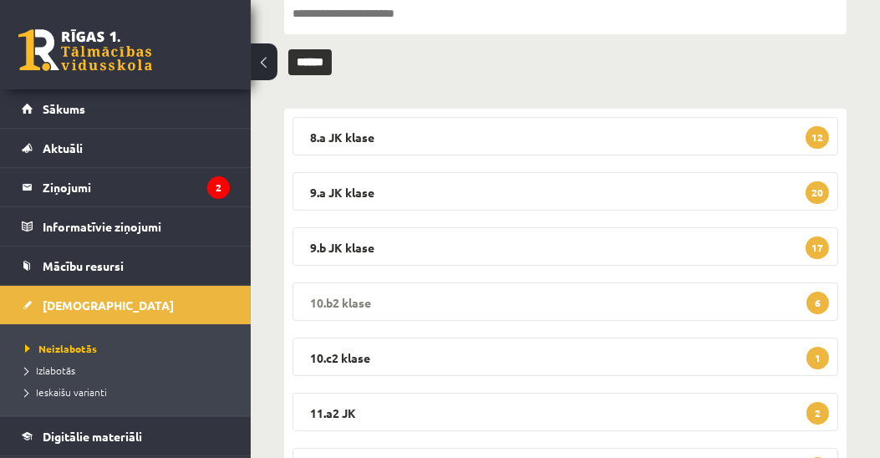
click at [344, 299] on legend "10.b2 klase 6" at bounding box center [566, 302] width 546 height 38
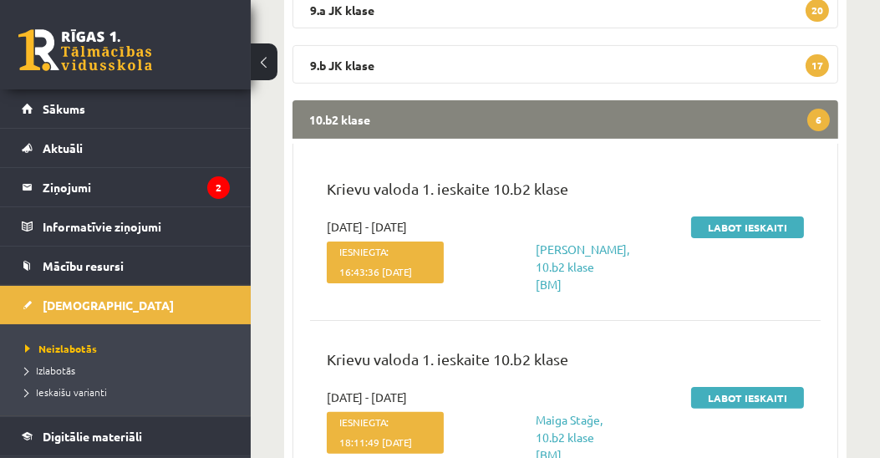
scroll to position [382, 0]
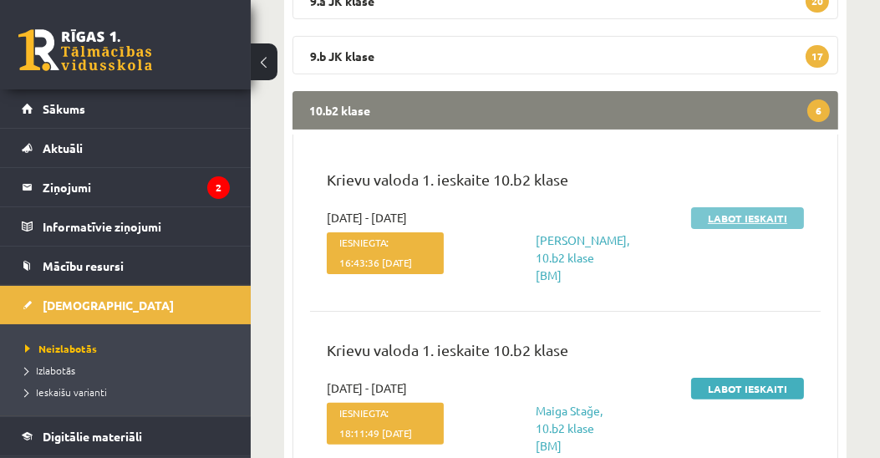
click at [736, 221] on link "Labot ieskaiti" at bounding box center [747, 218] width 113 height 22
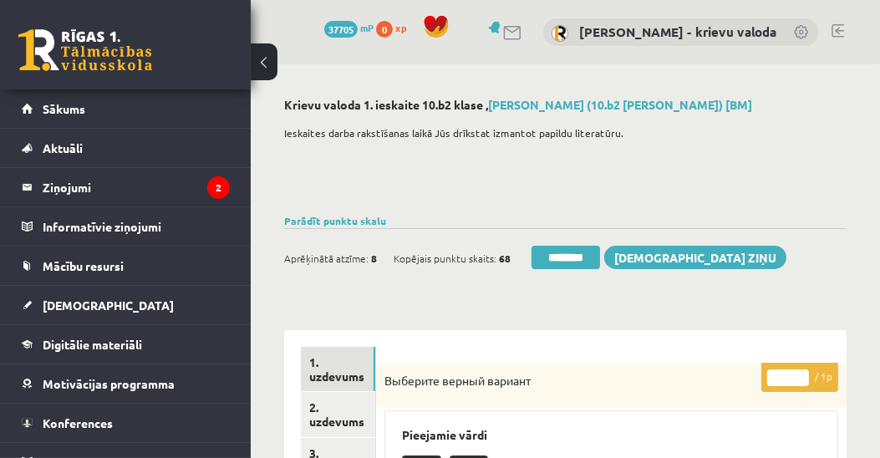
click at [552, 256] on input "********" at bounding box center [566, 257] width 69 height 23
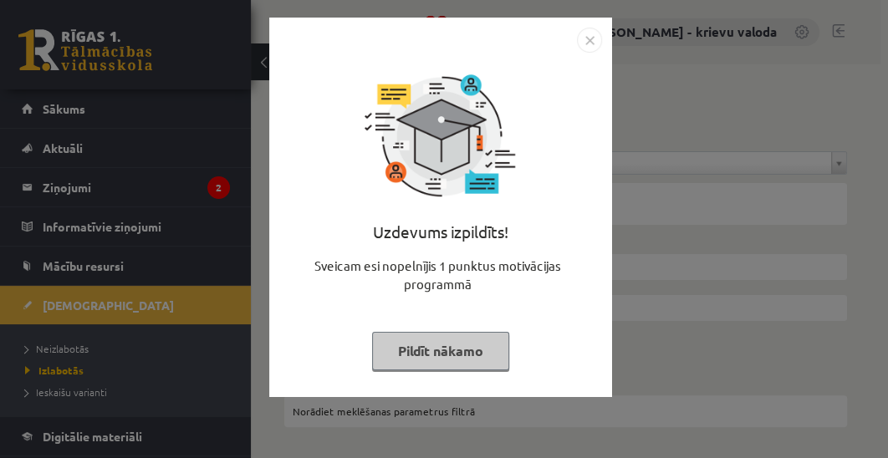
click at [431, 356] on button "Pildīt nākamo" at bounding box center [440, 351] width 137 height 38
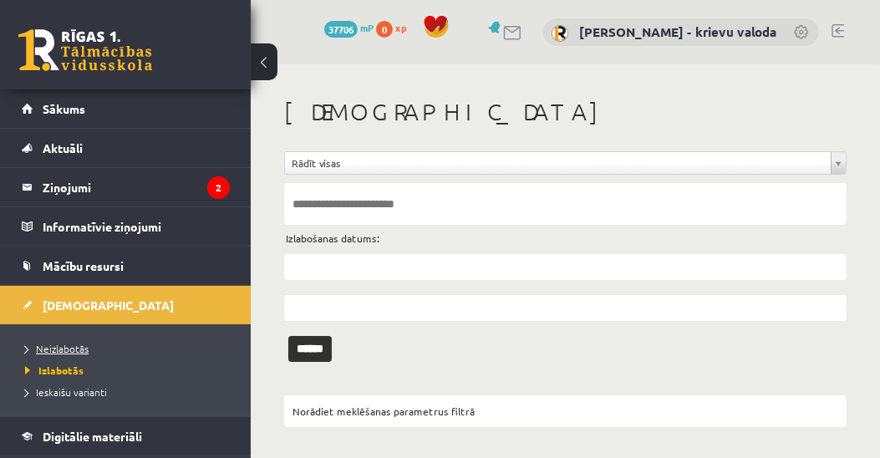
click at [78, 348] on span "Neizlabotās" at bounding box center [57, 348] width 64 height 13
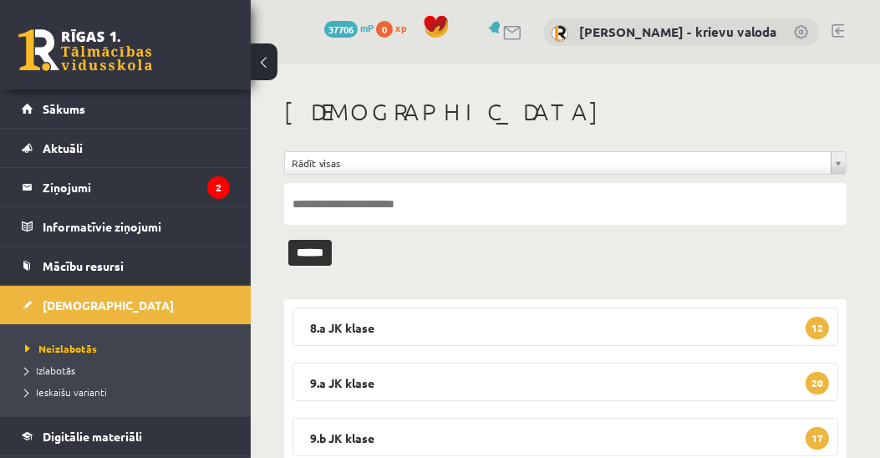
scroll to position [191, 0]
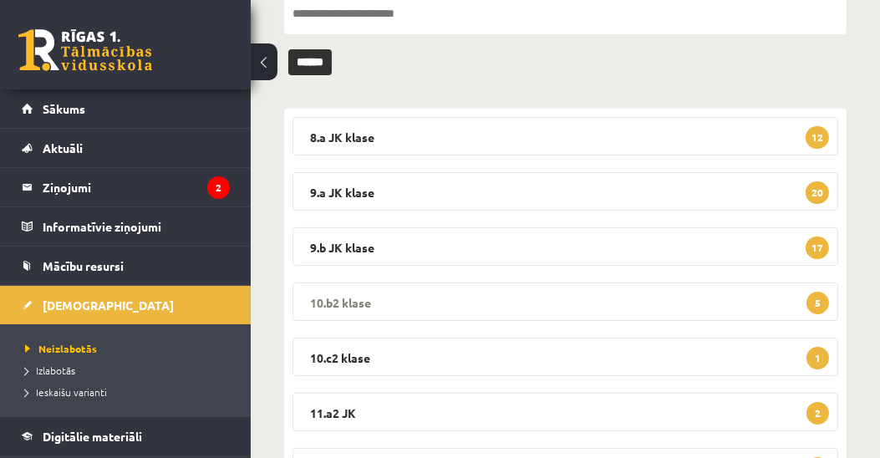
click at [358, 298] on legend "10.b2 klase 5" at bounding box center [566, 302] width 546 height 38
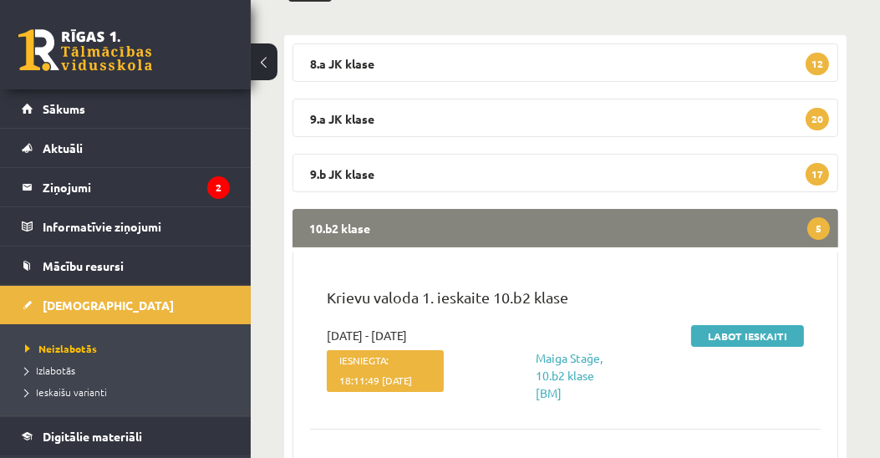
scroll to position [286, 0]
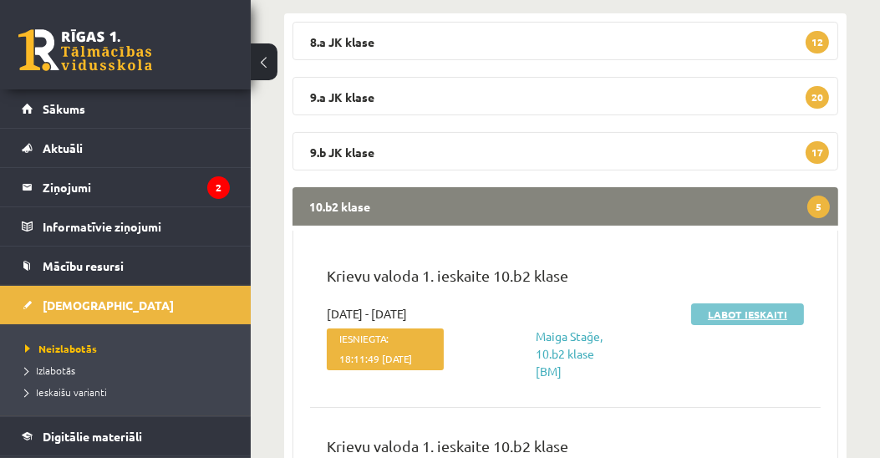
click at [751, 315] on link "Labot ieskaiti" at bounding box center [747, 314] width 113 height 22
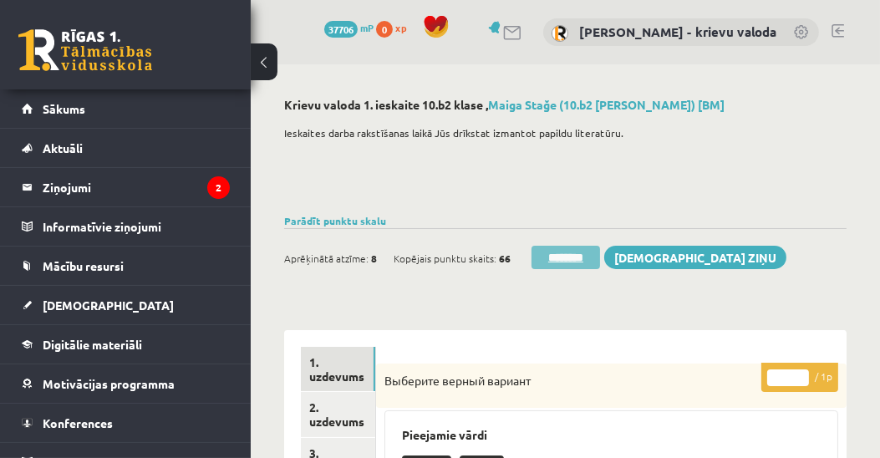
click at [568, 259] on input "********" at bounding box center [566, 257] width 69 height 23
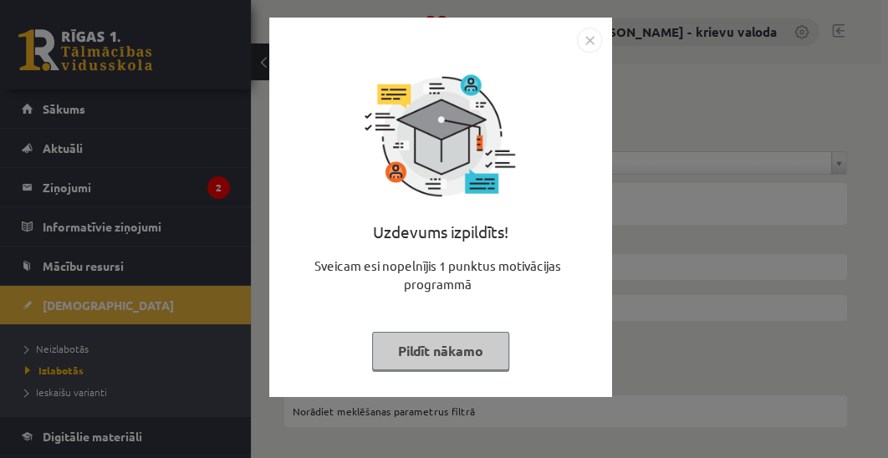
click at [452, 349] on button "Pildīt nākamo" at bounding box center [440, 351] width 137 height 38
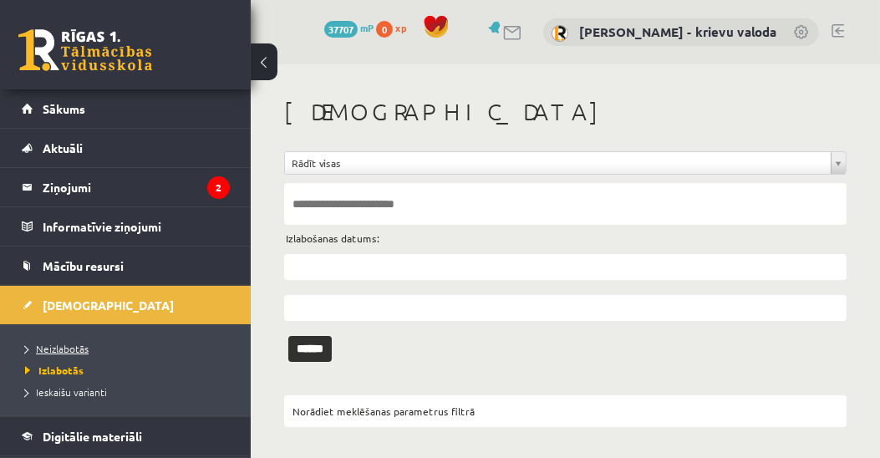
click at [65, 349] on span "Neizlabotās" at bounding box center [57, 348] width 64 height 13
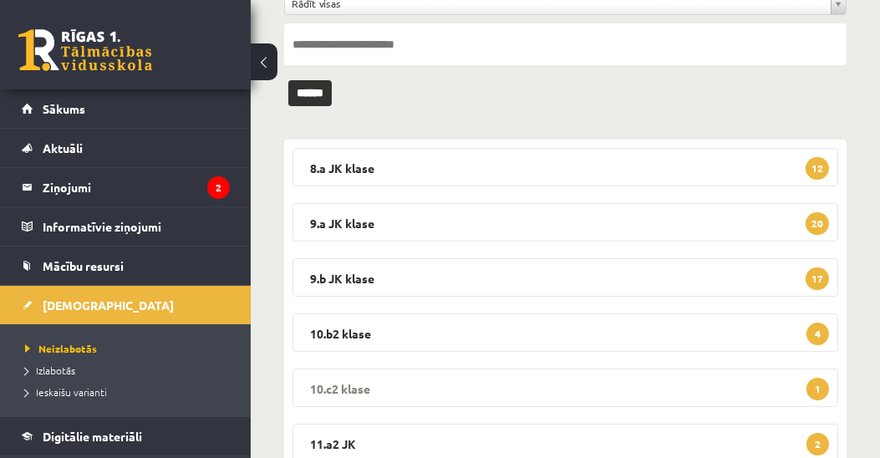
scroll to position [191, 0]
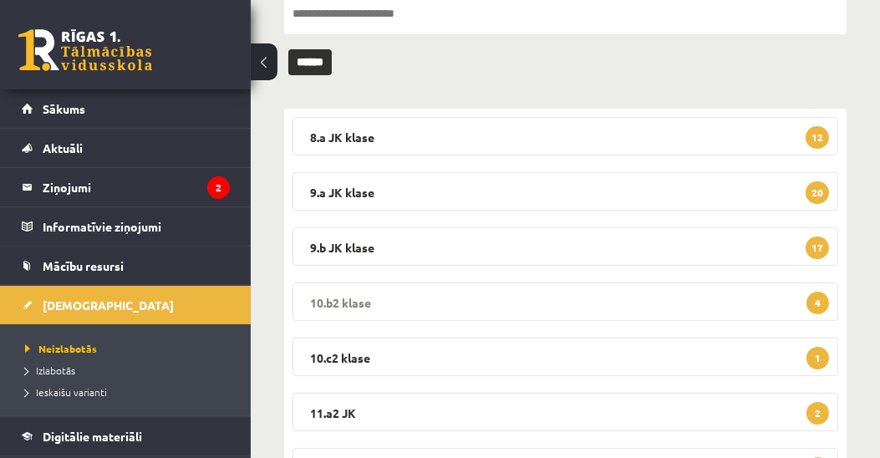
click at [350, 298] on legend "10.b2 klase 4" at bounding box center [566, 302] width 546 height 38
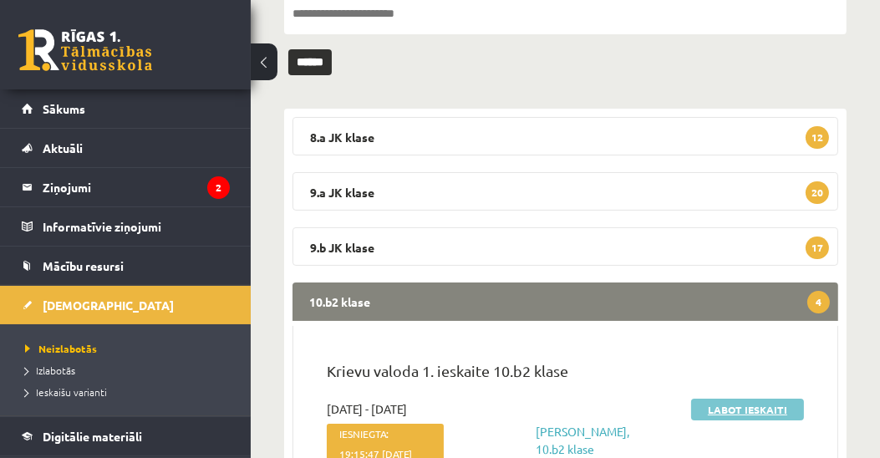
click at [720, 409] on link "Labot ieskaiti" at bounding box center [747, 410] width 113 height 22
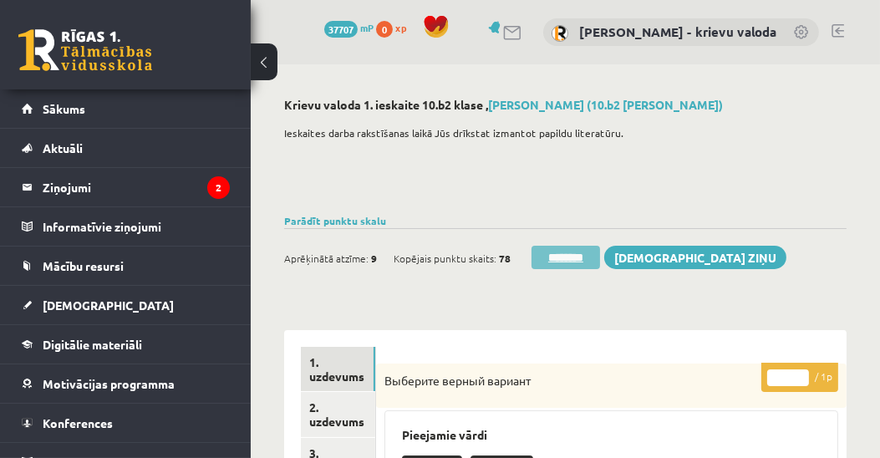
click at [571, 255] on input "********" at bounding box center [566, 257] width 69 height 23
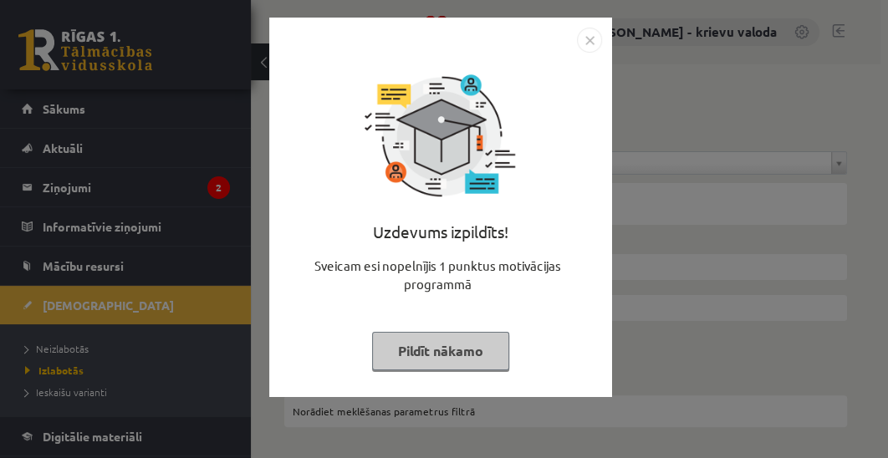
click at [461, 355] on button "Pildīt nākamo" at bounding box center [440, 351] width 137 height 38
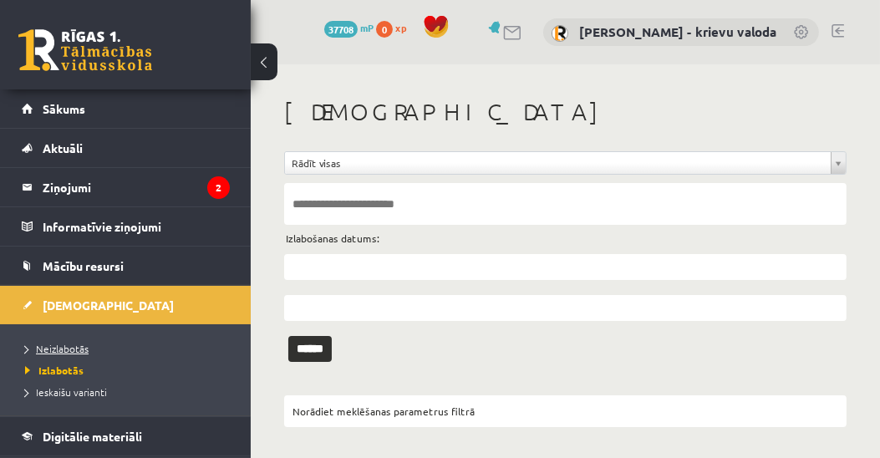
click at [72, 342] on span "Neizlabotās" at bounding box center [57, 348] width 64 height 13
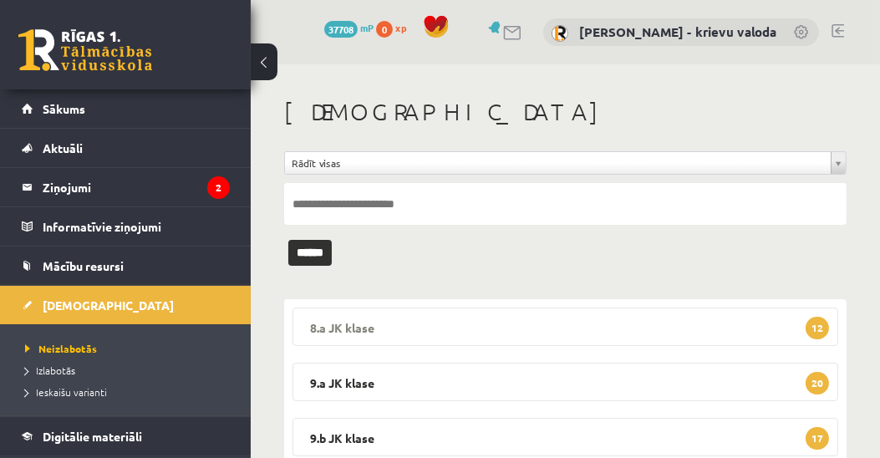
scroll to position [191, 0]
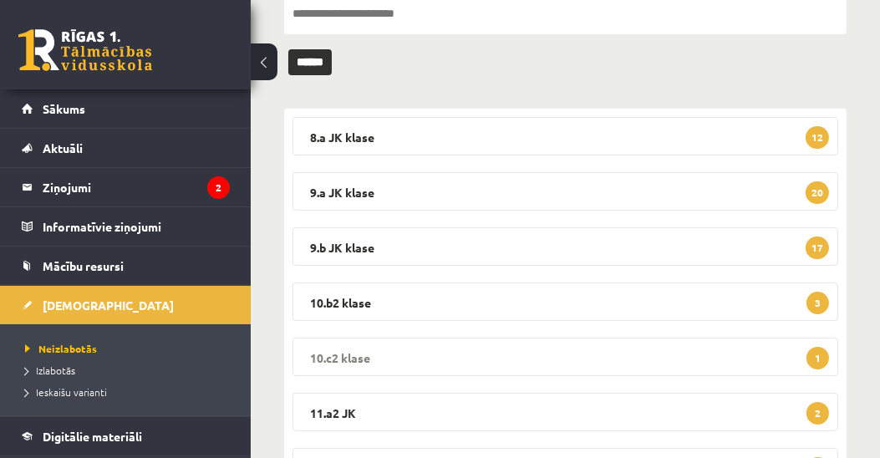
click at [339, 355] on legend "10.c2 klase 1" at bounding box center [566, 357] width 546 height 38
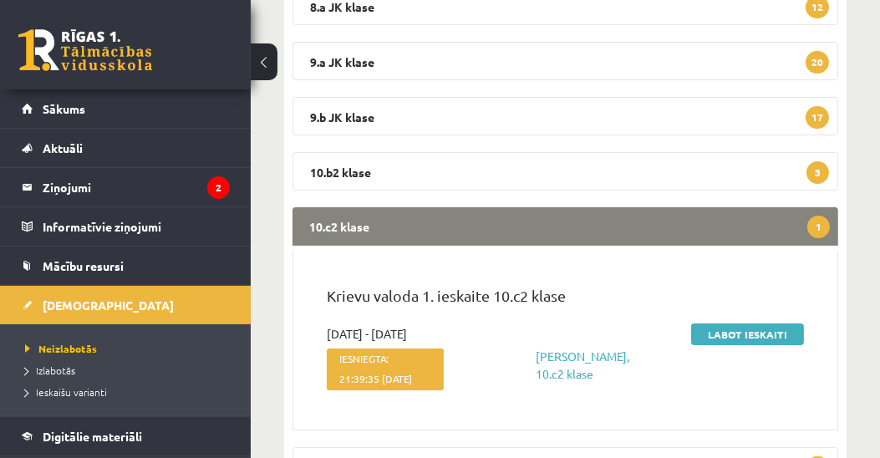
scroll to position [382, 0]
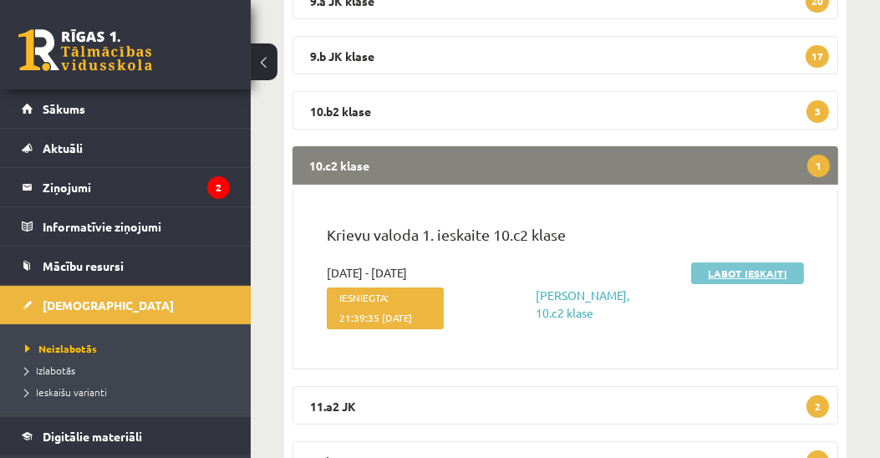
click at [741, 276] on link "Labot ieskaiti" at bounding box center [747, 273] width 113 height 22
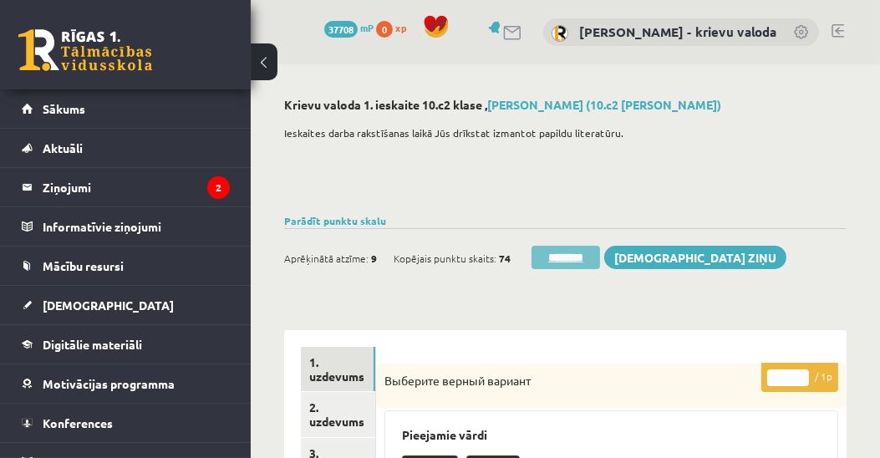
click at [549, 255] on input "********" at bounding box center [566, 257] width 69 height 23
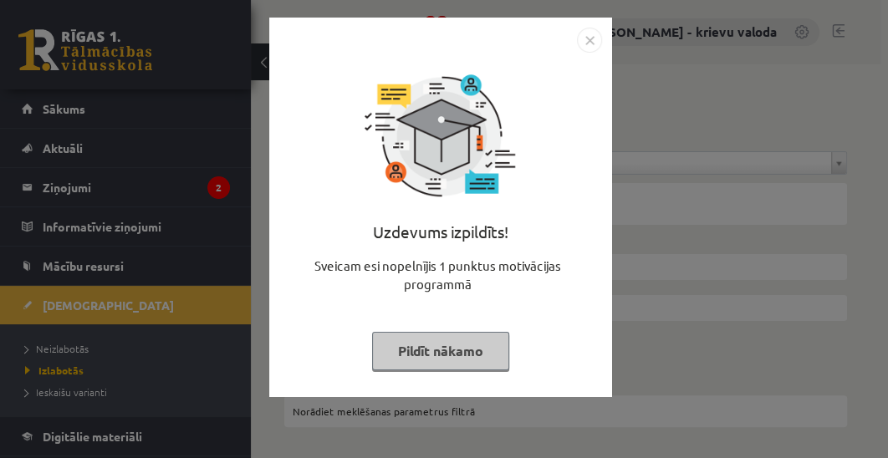
click at [442, 353] on button "Pildīt nākamo" at bounding box center [440, 351] width 137 height 38
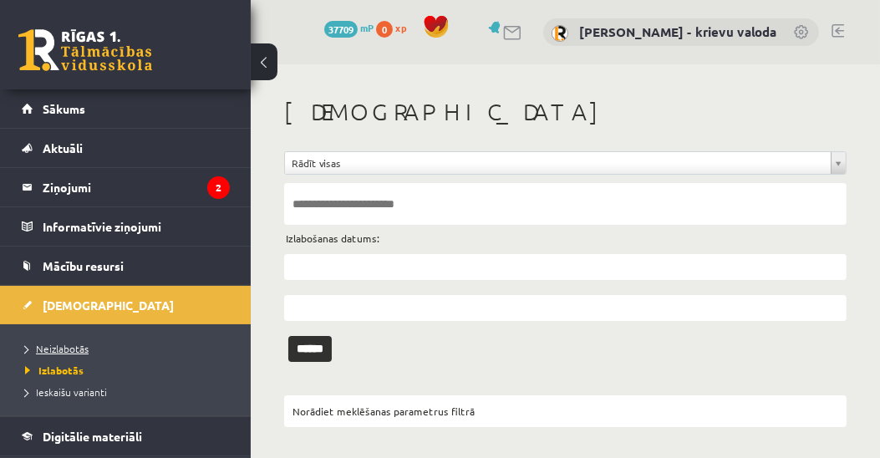
click at [64, 342] on span "Neizlabotās" at bounding box center [57, 348] width 64 height 13
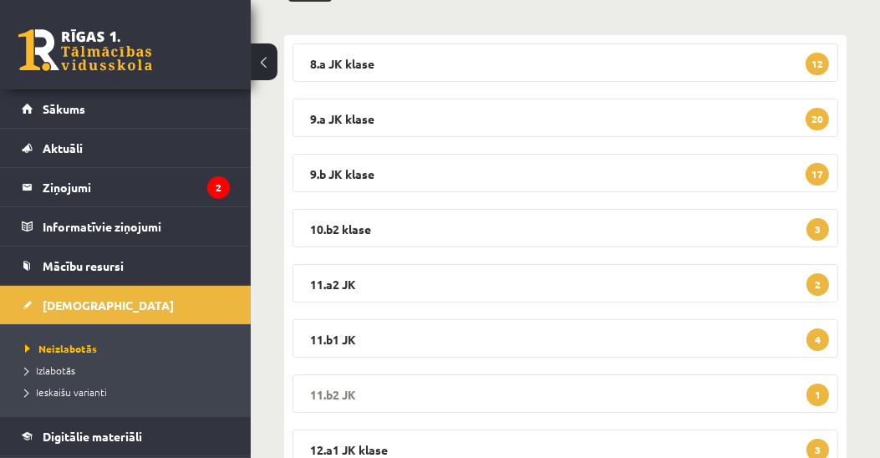
scroll to position [286, 0]
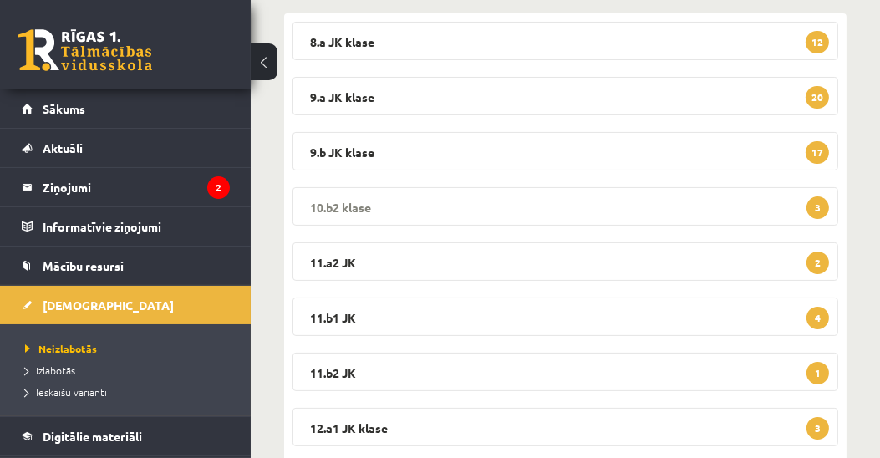
click at [356, 207] on legend "10.b2 klase 3" at bounding box center [566, 206] width 546 height 38
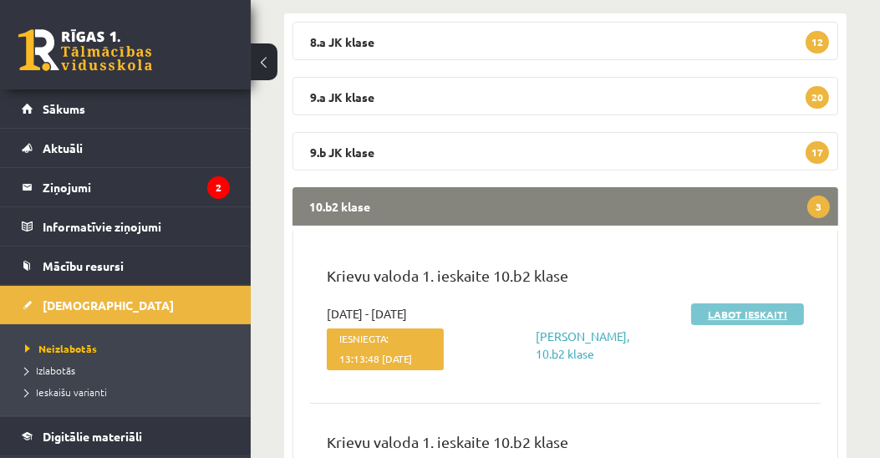
click at [761, 317] on link "Labot ieskaiti" at bounding box center [747, 314] width 113 height 22
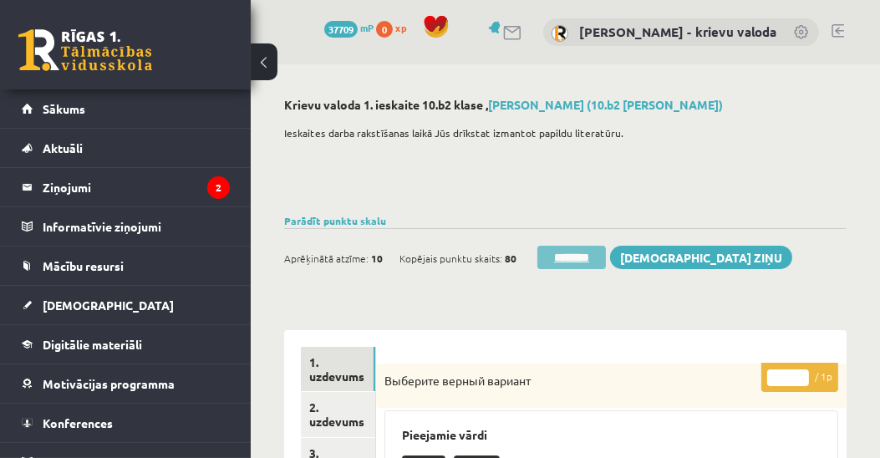
click at [573, 259] on input "********" at bounding box center [571, 257] width 69 height 23
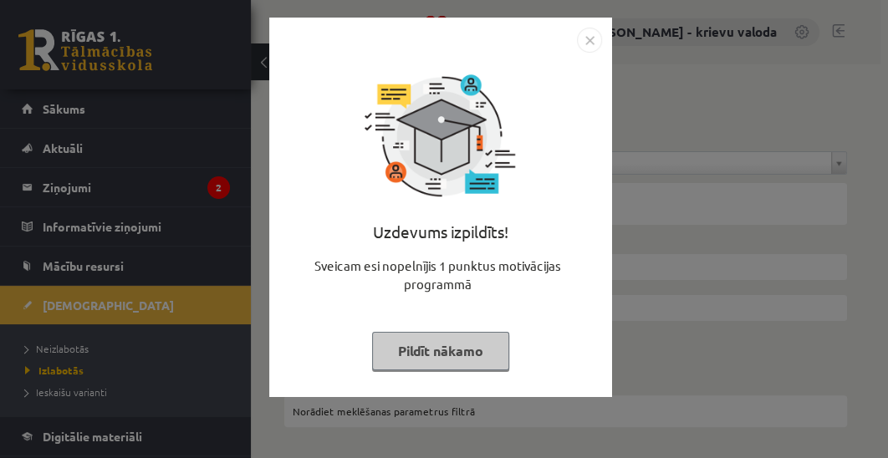
click at [418, 347] on button "Pildīt nākamo" at bounding box center [440, 351] width 137 height 38
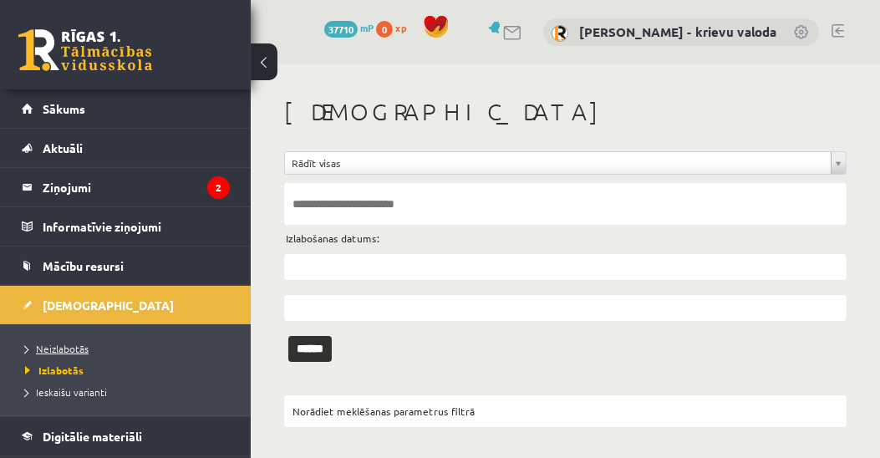
click at [72, 351] on span "Neizlabotās" at bounding box center [57, 348] width 64 height 13
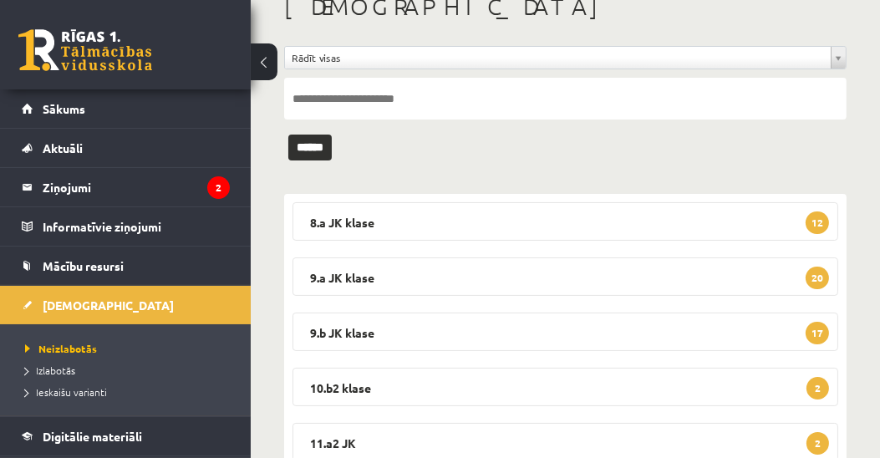
scroll to position [191, 0]
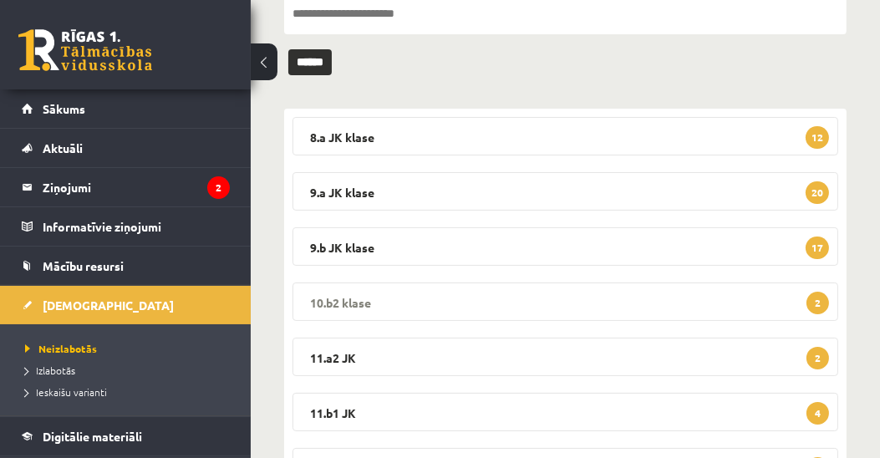
click at [355, 303] on legend "10.b2 klase 2" at bounding box center [566, 302] width 546 height 38
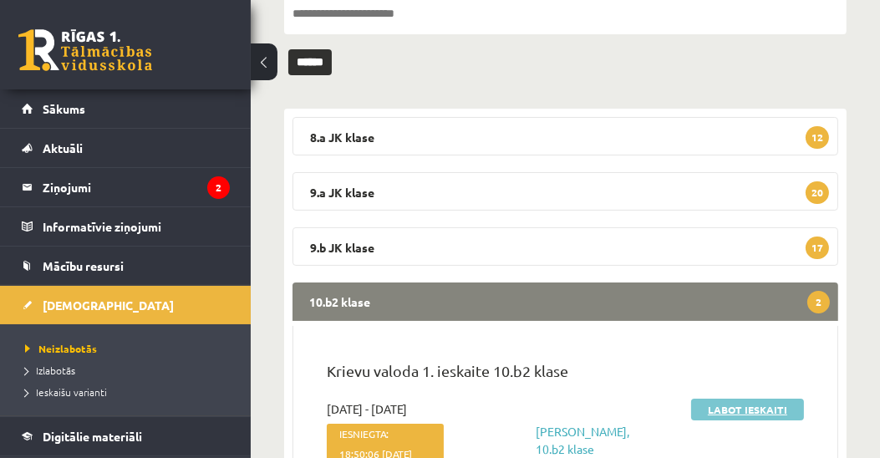
click at [776, 411] on link "Labot ieskaiti" at bounding box center [747, 410] width 113 height 22
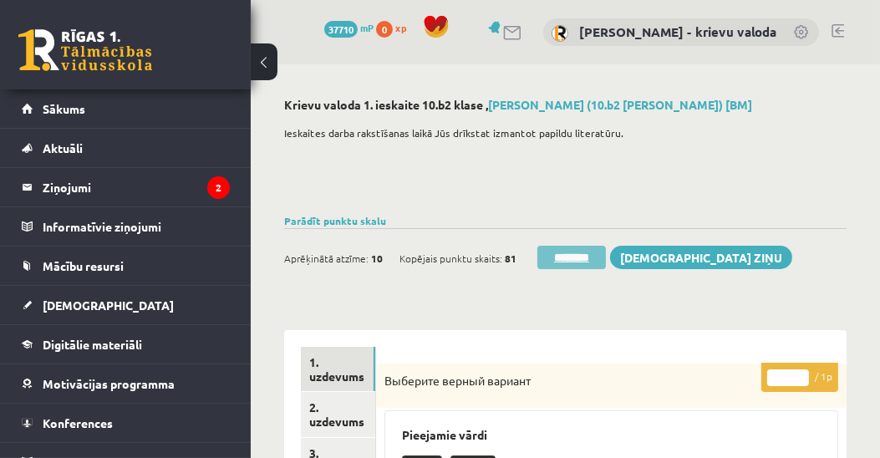
click at [603, 261] on input "********" at bounding box center [571, 257] width 69 height 23
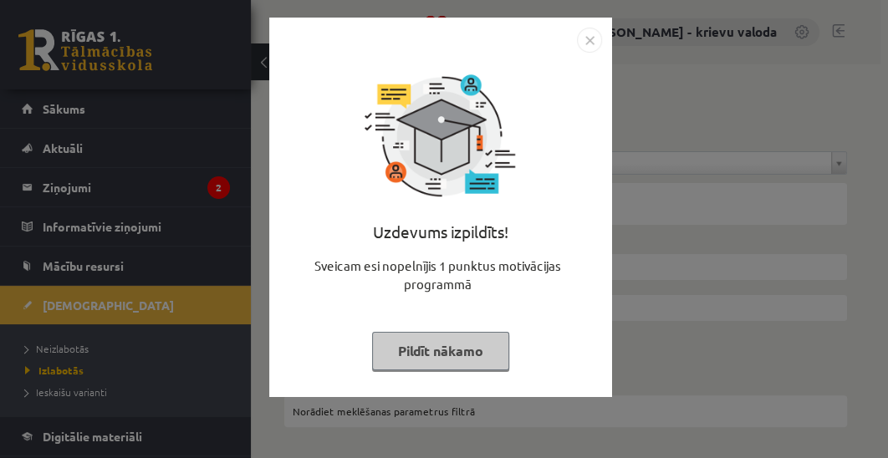
click at [453, 358] on button "Pildīt nākamo" at bounding box center [440, 351] width 137 height 38
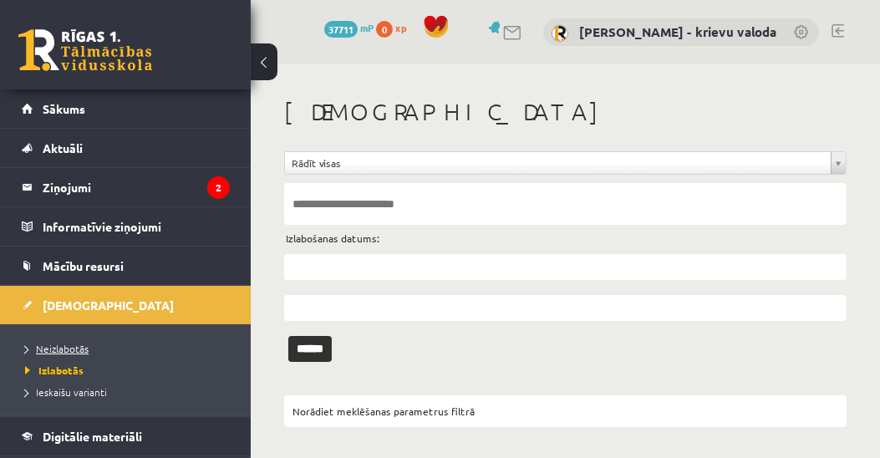
click at [72, 346] on span "Neizlabotās" at bounding box center [57, 348] width 64 height 13
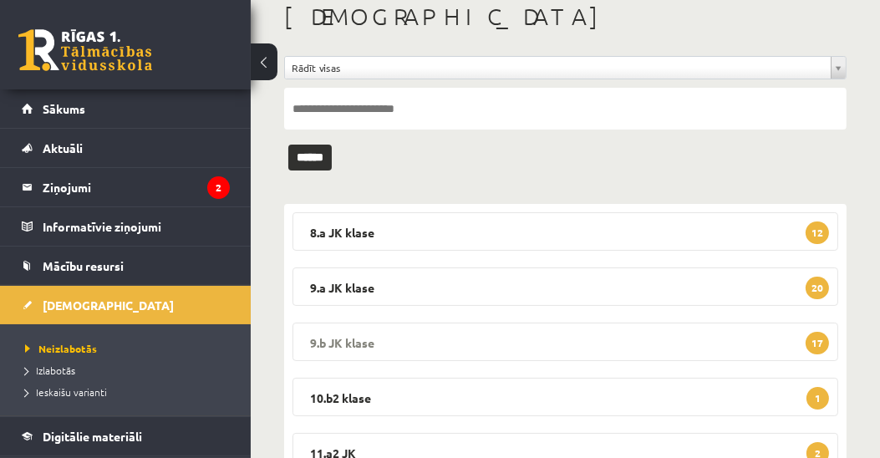
scroll to position [191, 0]
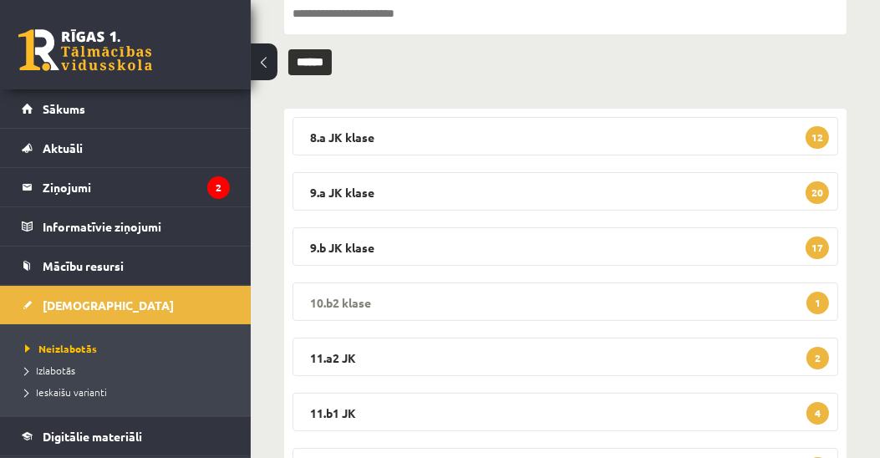
click at [359, 304] on legend "10.b2 klase 1" at bounding box center [566, 302] width 546 height 38
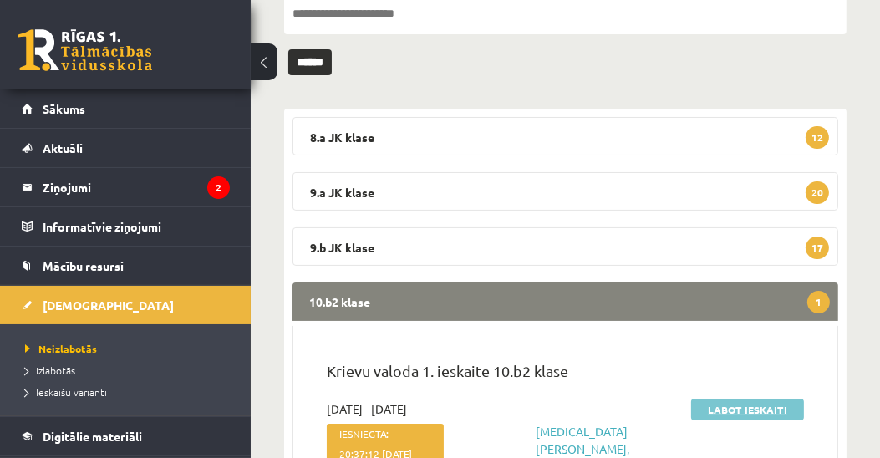
click at [729, 405] on link "Labot ieskaiti" at bounding box center [747, 410] width 113 height 22
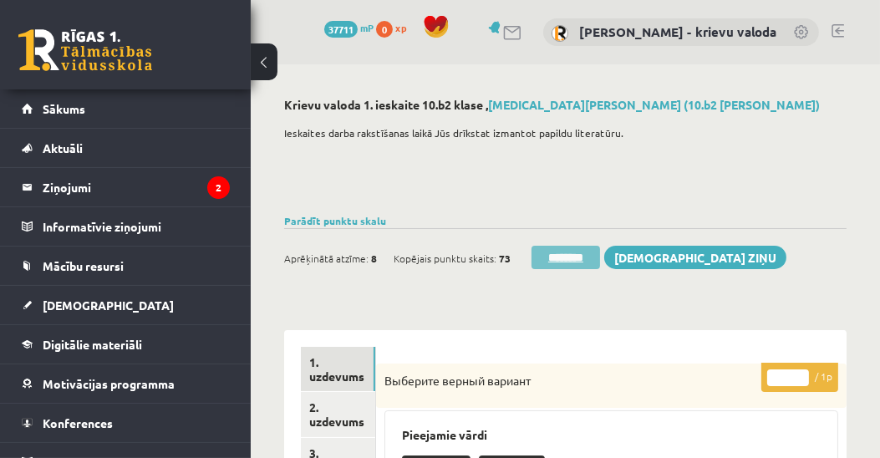
click at [583, 261] on input "********" at bounding box center [566, 257] width 69 height 23
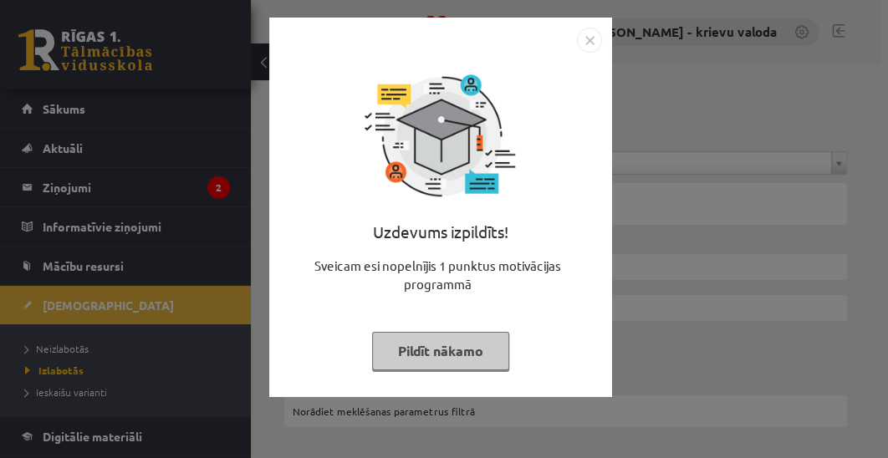
click at [457, 348] on button "Pildīt nākamo" at bounding box center [440, 351] width 137 height 38
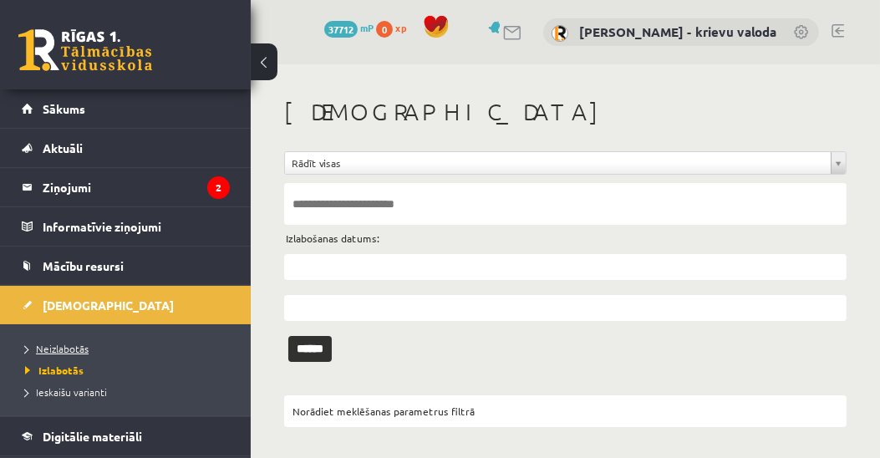
click at [74, 349] on span "Neizlabotās" at bounding box center [57, 348] width 64 height 13
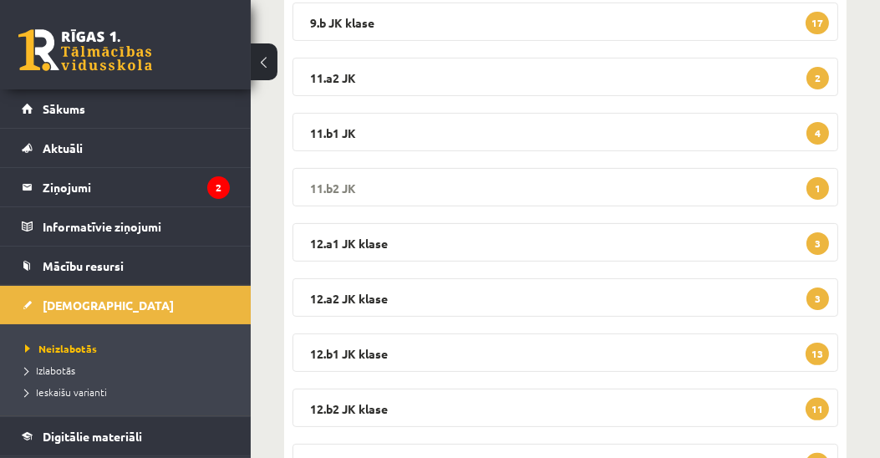
scroll to position [416, 0]
click at [327, 180] on legend "11.b2 JK 1" at bounding box center [566, 186] width 546 height 38
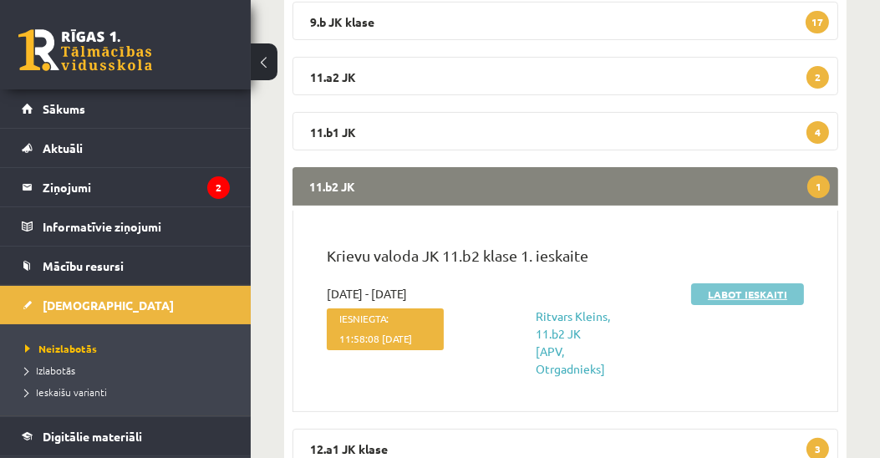
click at [710, 294] on link "Labot ieskaiti" at bounding box center [747, 294] width 113 height 22
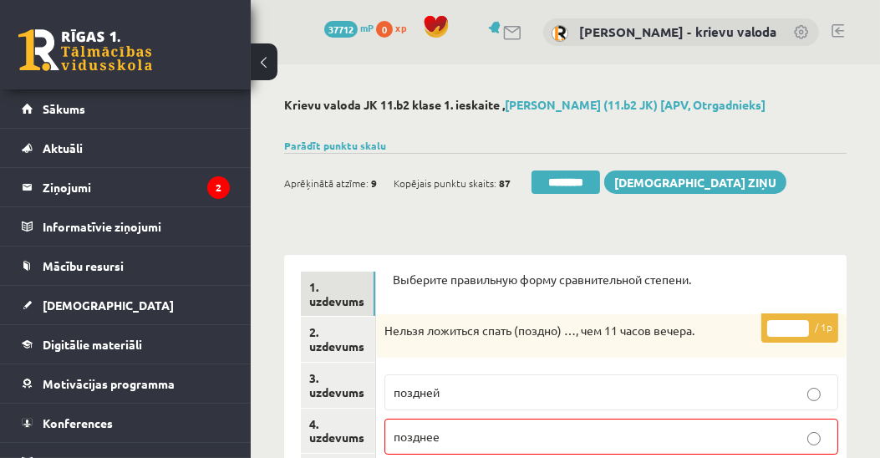
type input "*"
click at [800, 322] on input "*" at bounding box center [788, 328] width 42 height 17
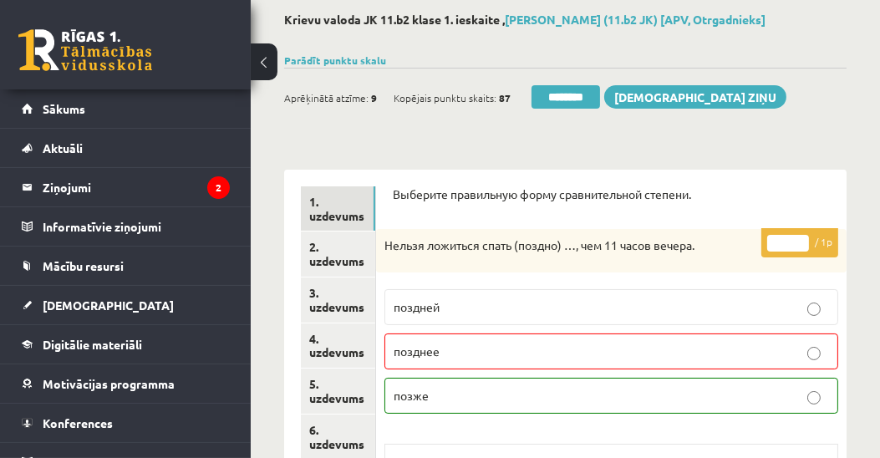
scroll to position [191, 0]
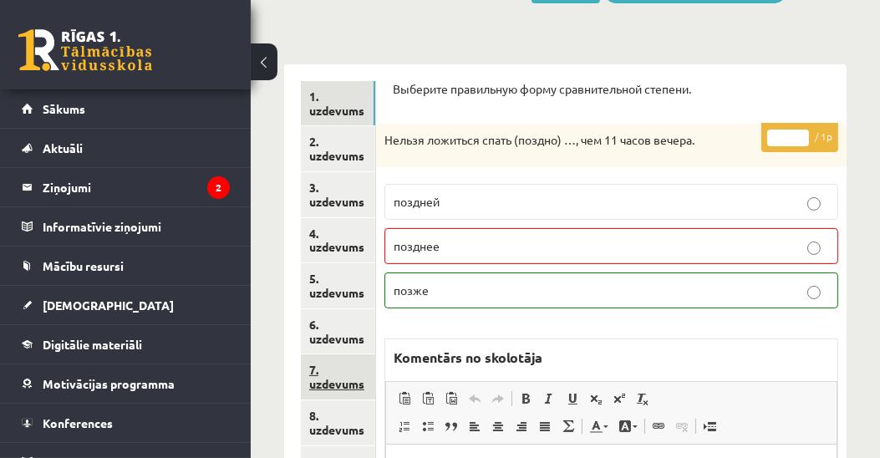
click at [334, 384] on link "7. uzdevums" at bounding box center [338, 376] width 74 height 45
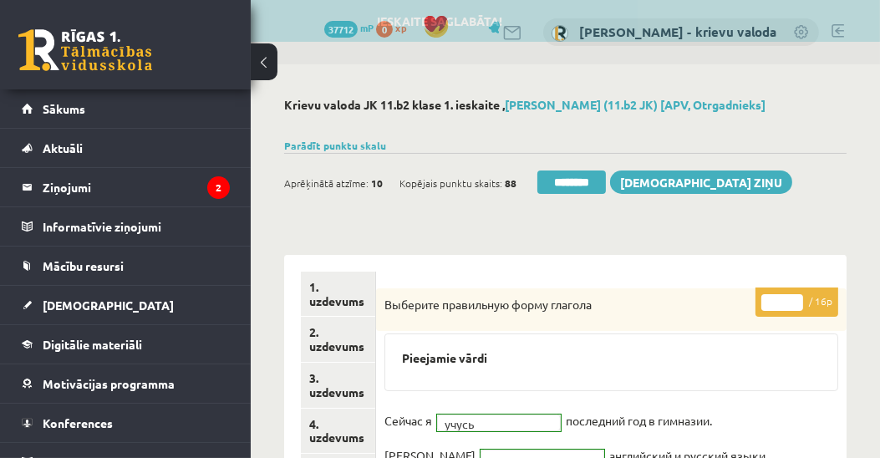
scroll to position [0, 0]
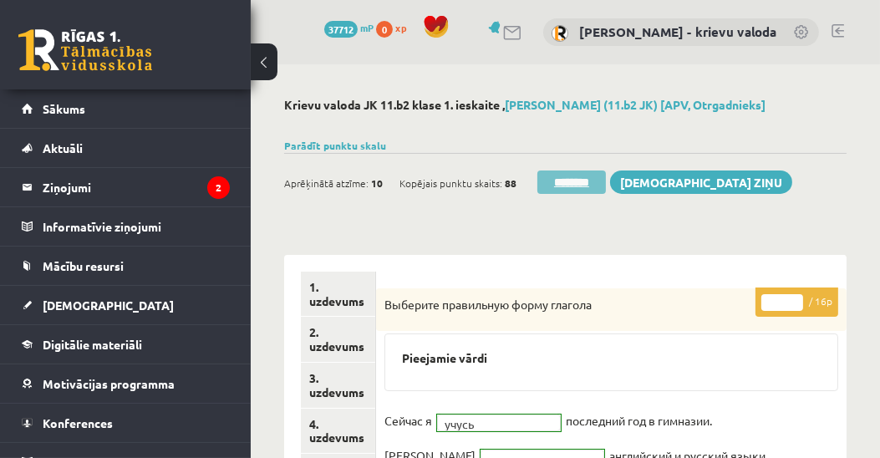
click at [570, 183] on input "********" at bounding box center [571, 182] width 69 height 23
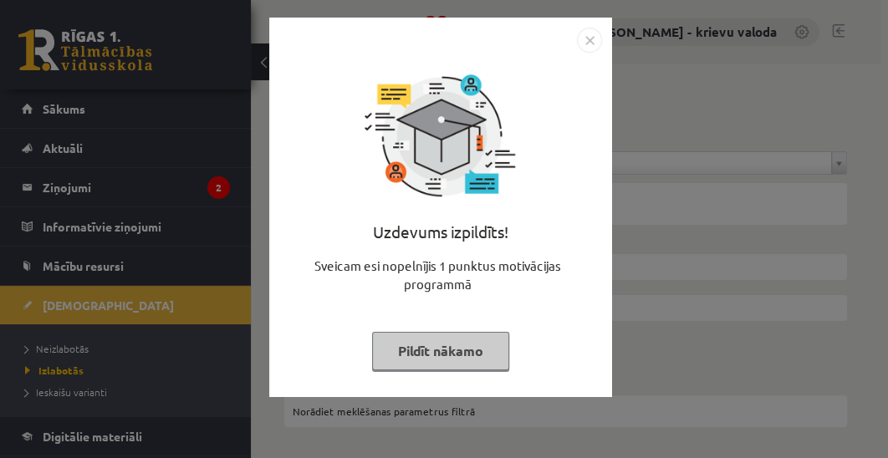
click at [460, 354] on button "Pildīt nākamo" at bounding box center [440, 351] width 137 height 38
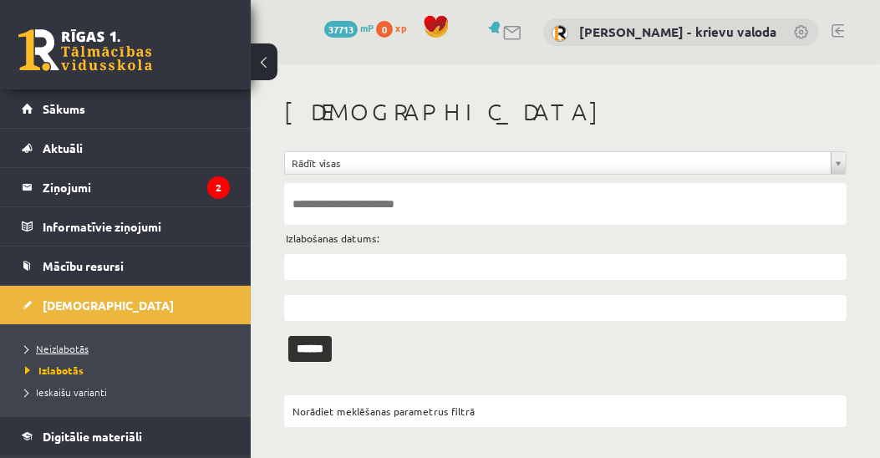
click at [74, 342] on span "Neizlabotās" at bounding box center [57, 348] width 64 height 13
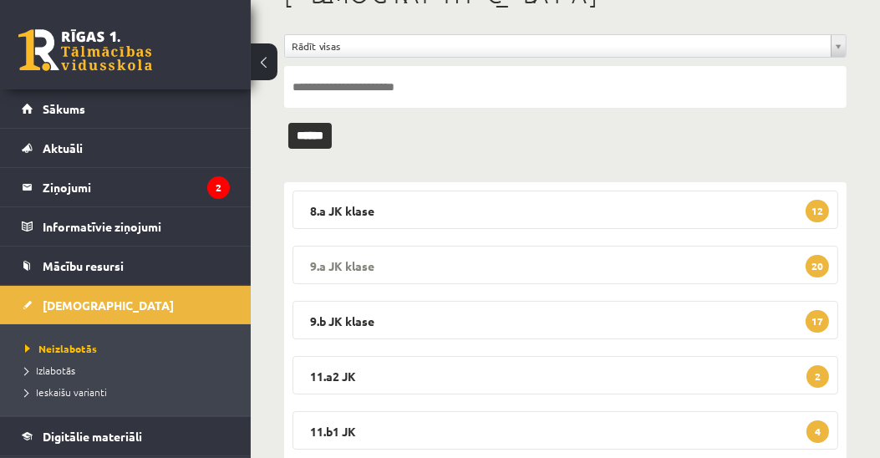
scroll to position [191, 0]
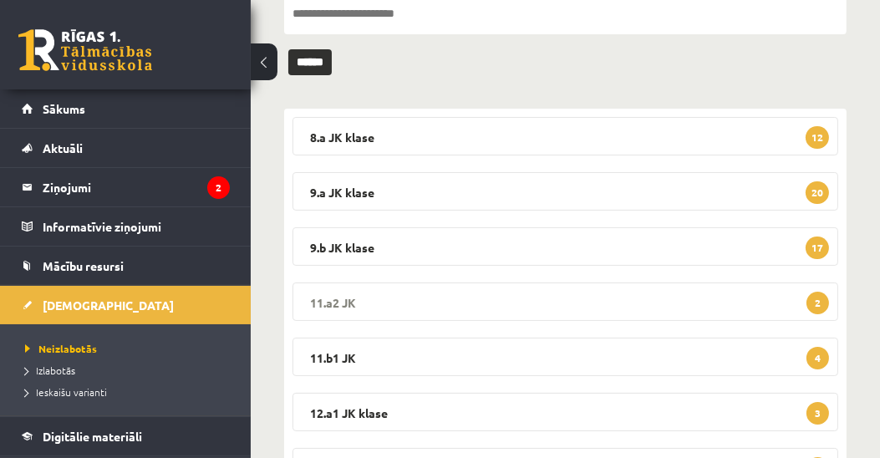
click at [338, 304] on legend "11.a2 JK 2" at bounding box center [566, 302] width 546 height 38
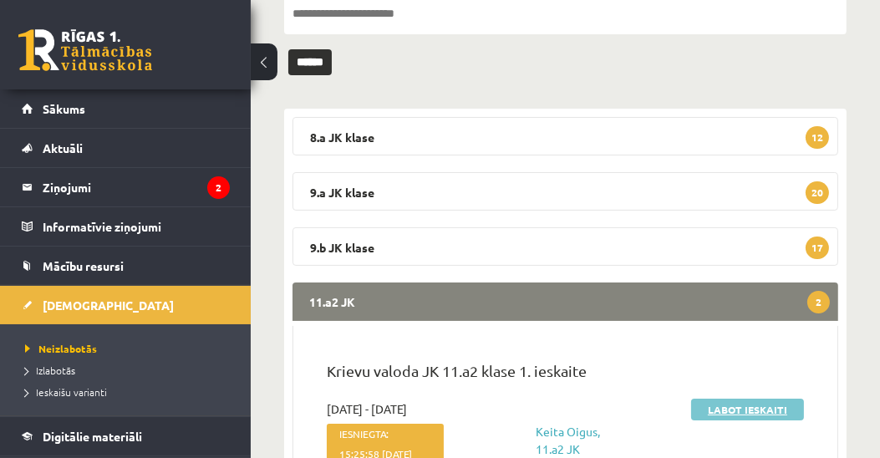
click at [733, 409] on link "Labot ieskaiti" at bounding box center [747, 410] width 113 height 22
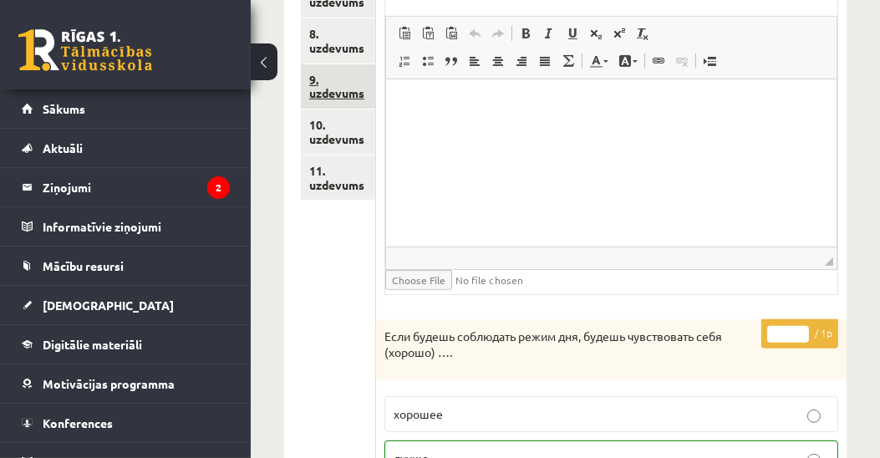
scroll to position [477, 0]
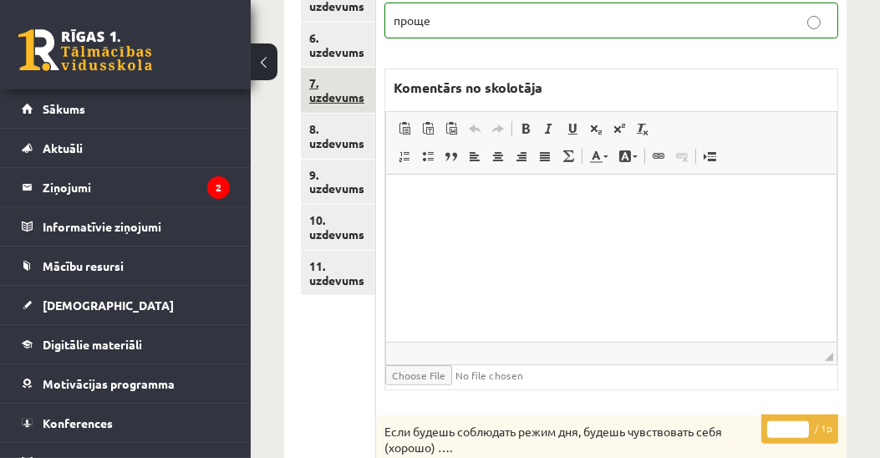
click at [344, 99] on link "7. uzdevums" at bounding box center [338, 90] width 74 height 45
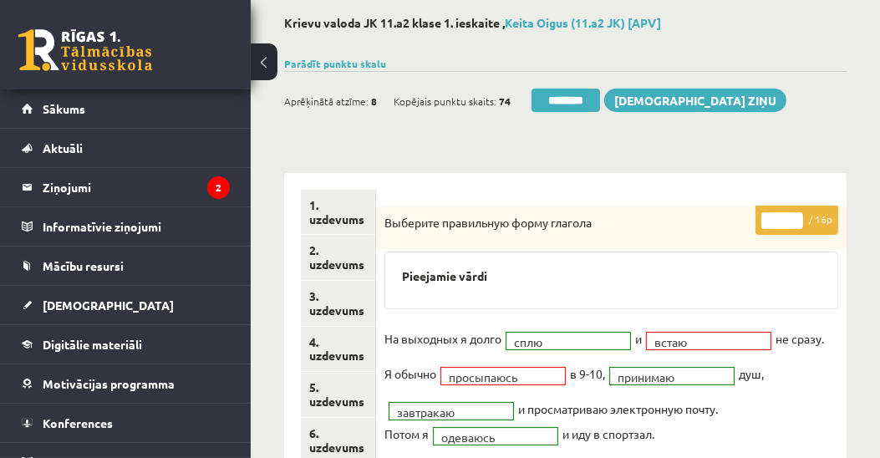
scroll to position [0, 0]
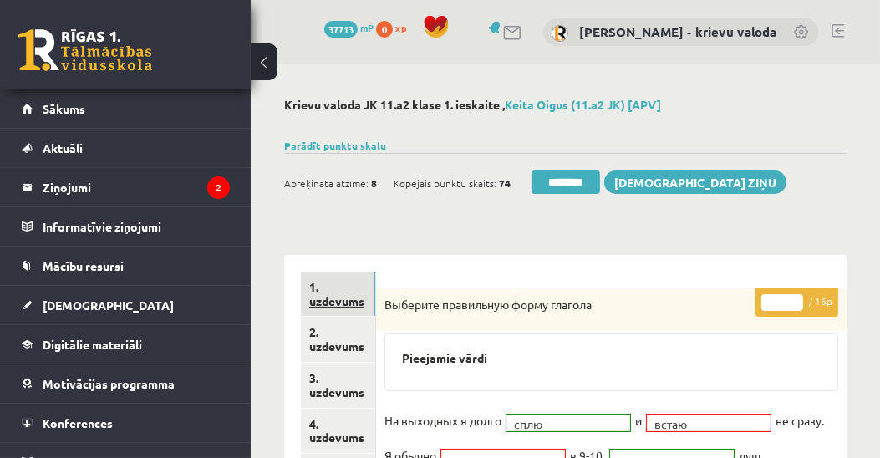
click at [335, 298] on link "1. uzdevums" at bounding box center [338, 294] width 74 height 45
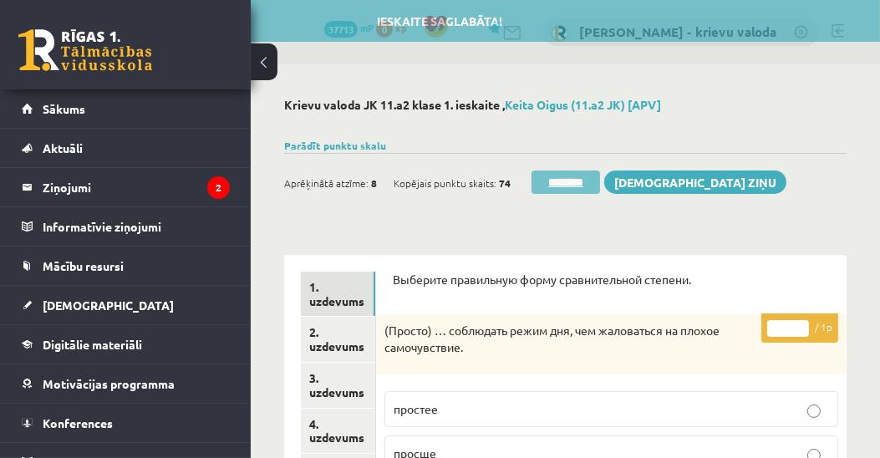
click at [564, 184] on input "********" at bounding box center [566, 182] width 69 height 23
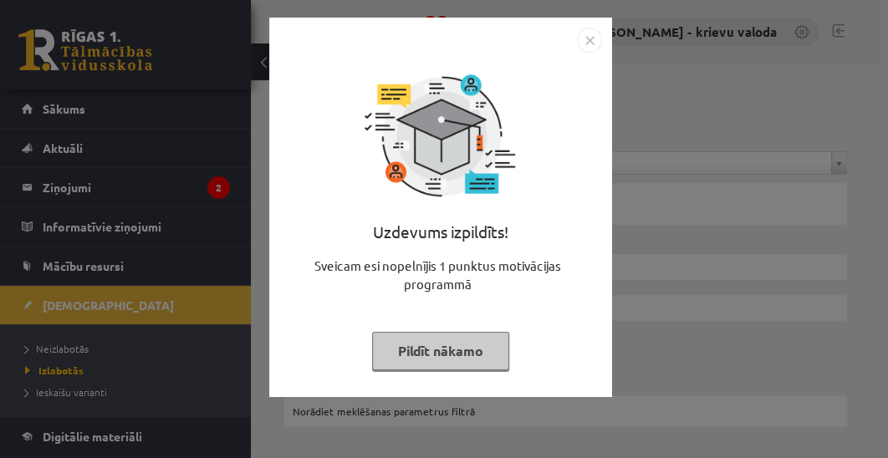
click at [460, 346] on button "Pildīt nākamo" at bounding box center [440, 351] width 137 height 38
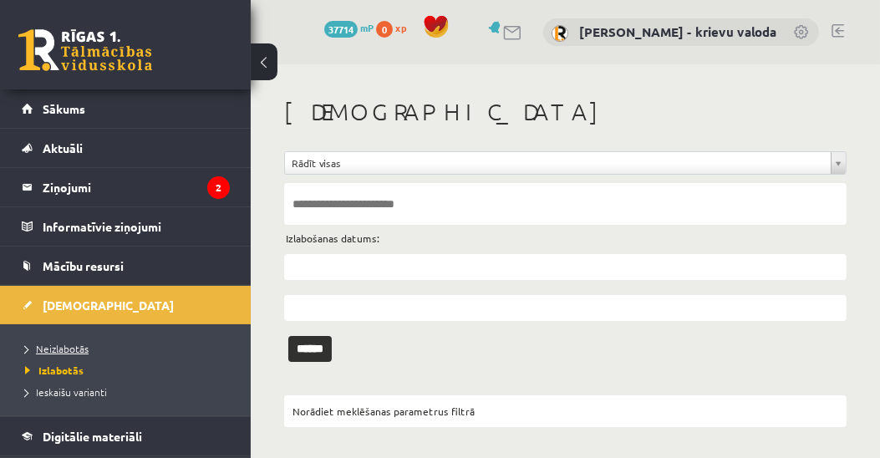
click at [76, 346] on span "Neizlabotās" at bounding box center [57, 348] width 64 height 13
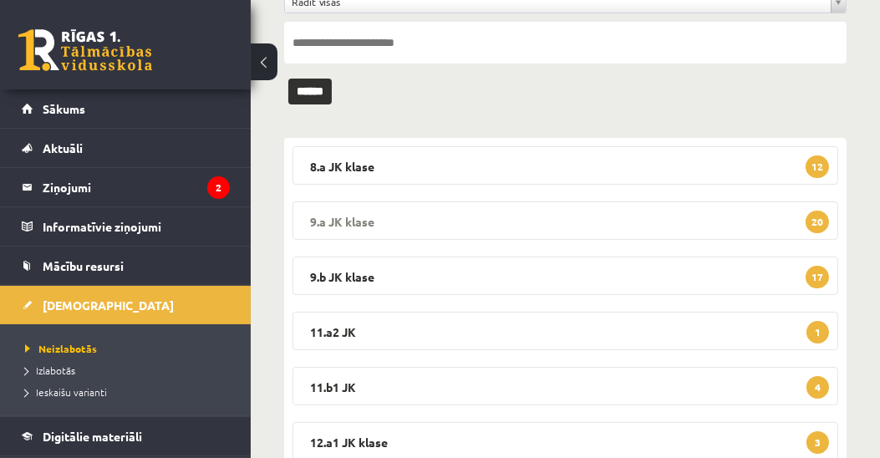
scroll to position [191, 0]
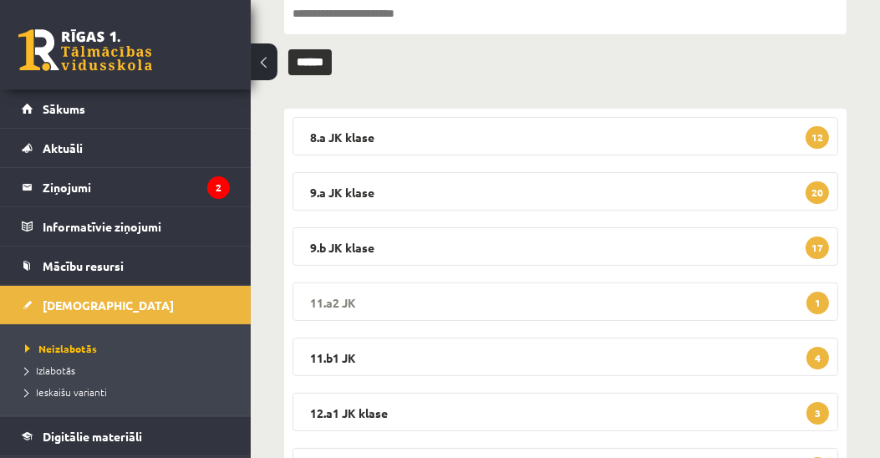
click at [328, 298] on legend "11.a2 JK 1" at bounding box center [566, 302] width 546 height 38
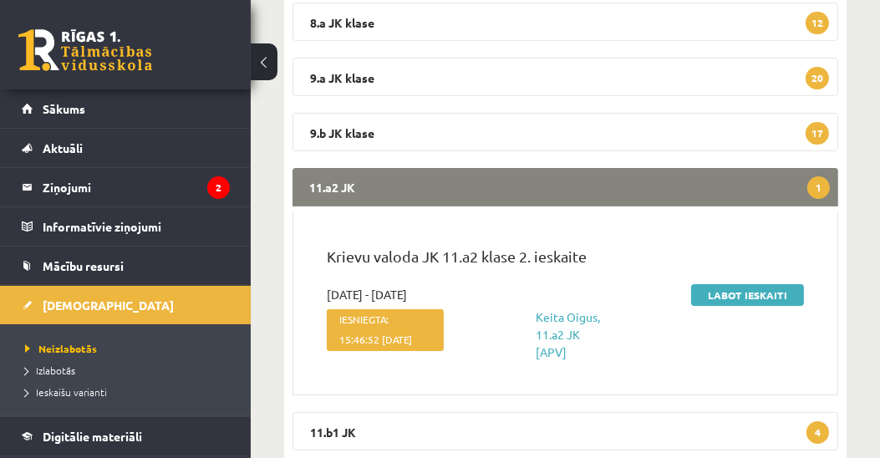
scroll to position [477, 0]
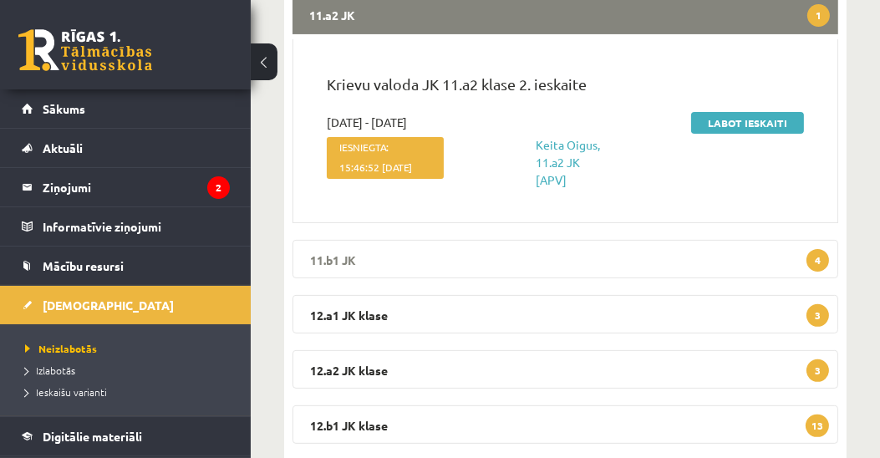
click at [330, 267] on legend "11.b1 JK 4" at bounding box center [566, 259] width 546 height 38
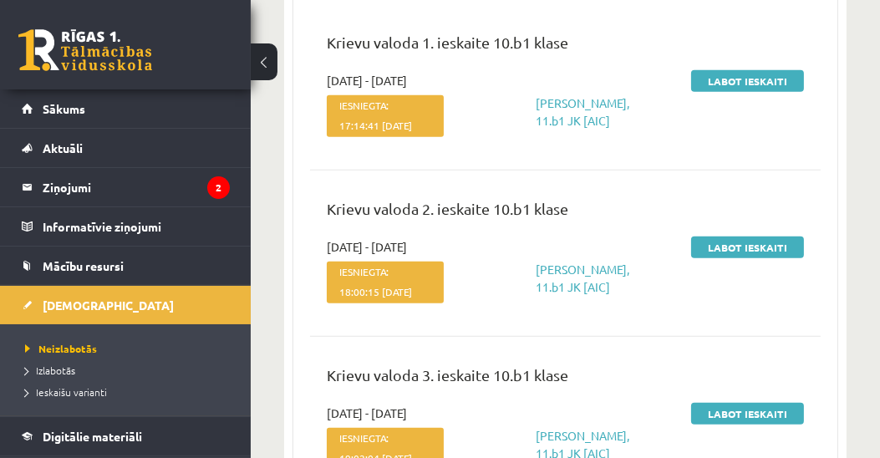
scroll to position [669, 0]
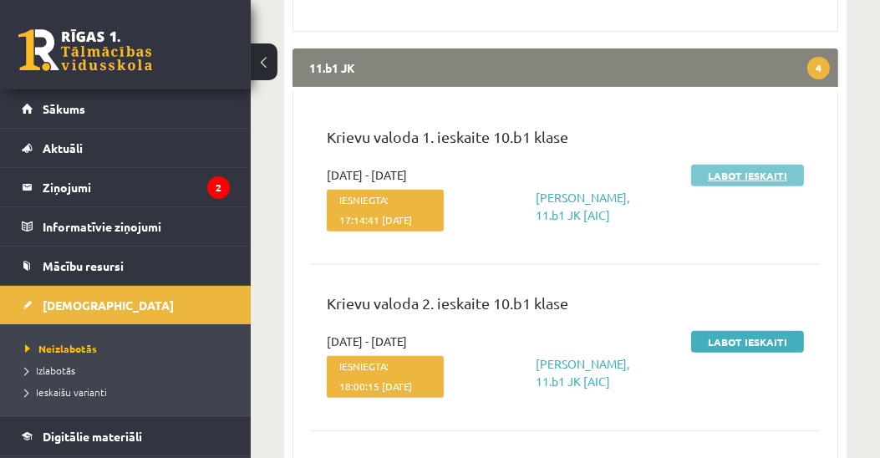
click at [756, 186] on link "Labot ieskaiti" at bounding box center [747, 176] width 113 height 22
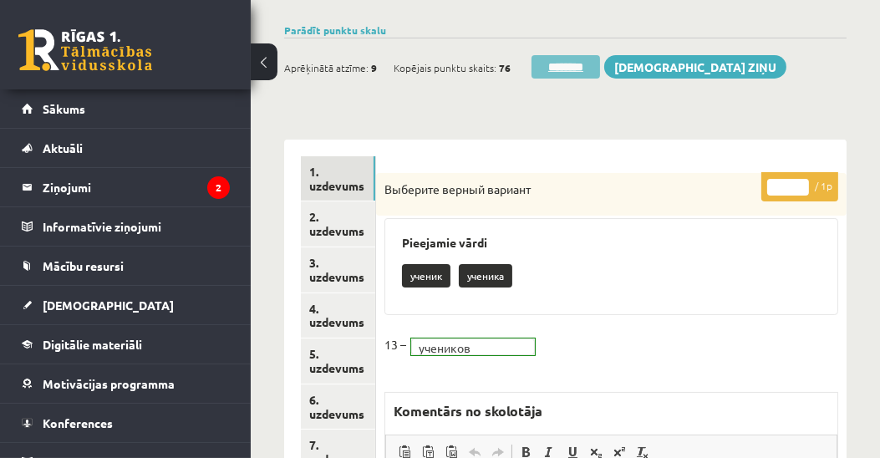
click at [566, 68] on input "********" at bounding box center [566, 66] width 69 height 23
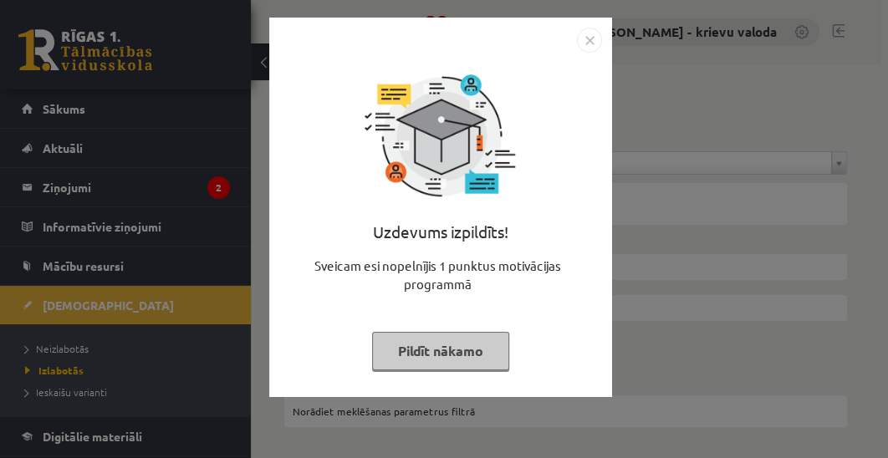
click at [476, 339] on button "Pildīt nākamo" at bounding box center [440, 351] width 137 height 38
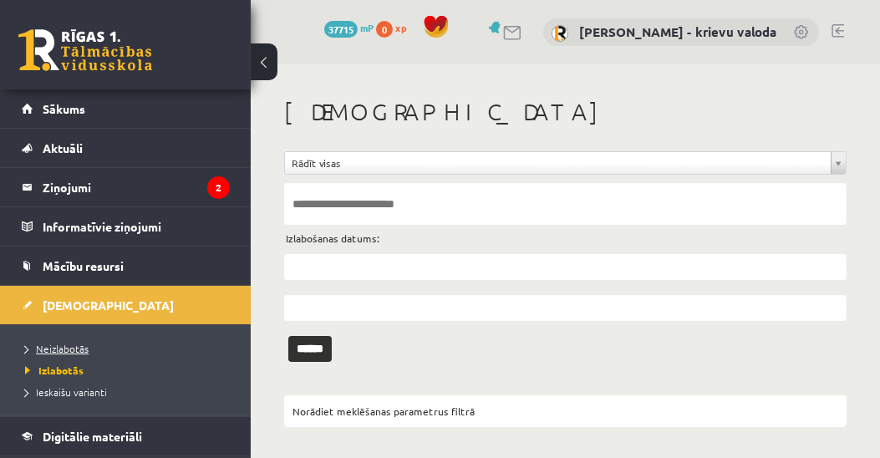
click at [64, 350] on span "Neizlabotās" at bounding box center [57, 348] width 64 height 13
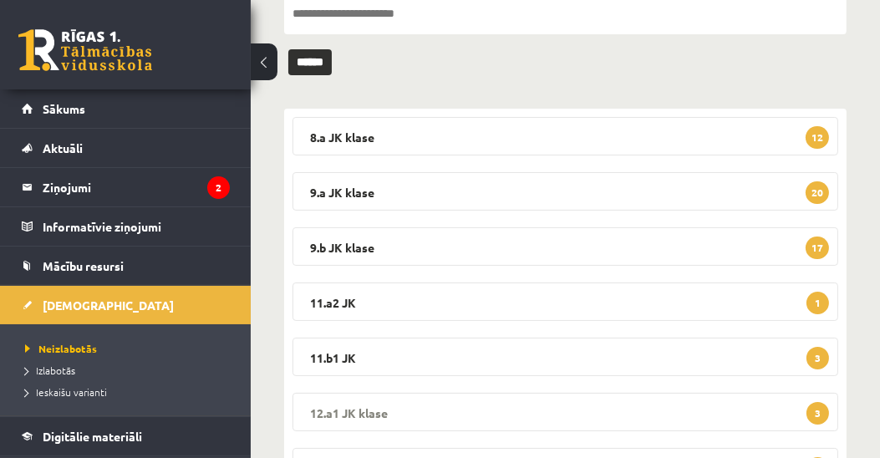
scroll to position [286, 0]
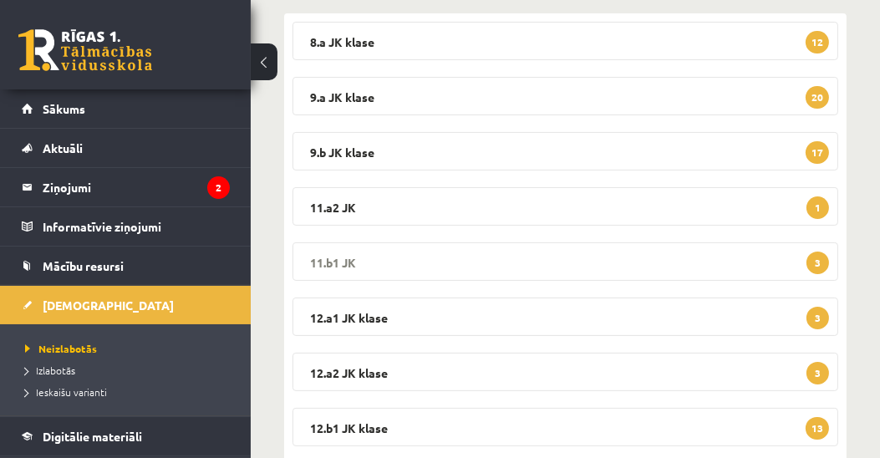
click at [321, 261] on legend "11.b1 JK 3" at bounding box center [566, 261] width 546 height 38
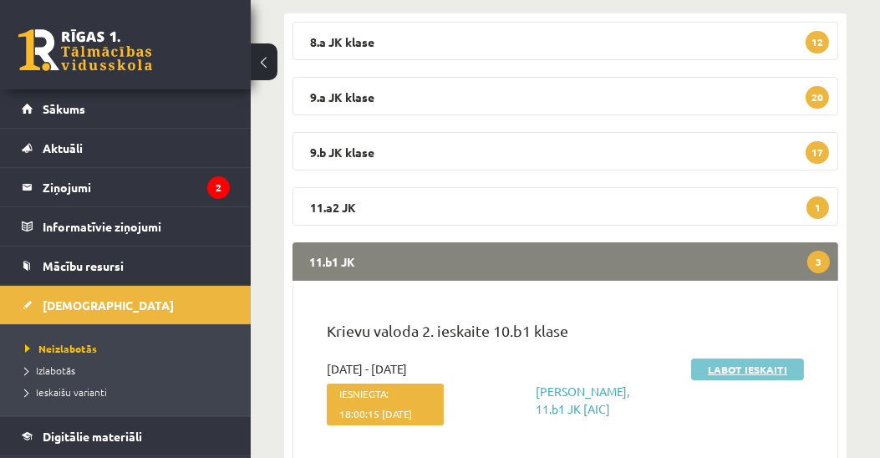
click at [751, 369] on link "Labot ieskaiti" at bounding box center [747, 370] width 113 height 22
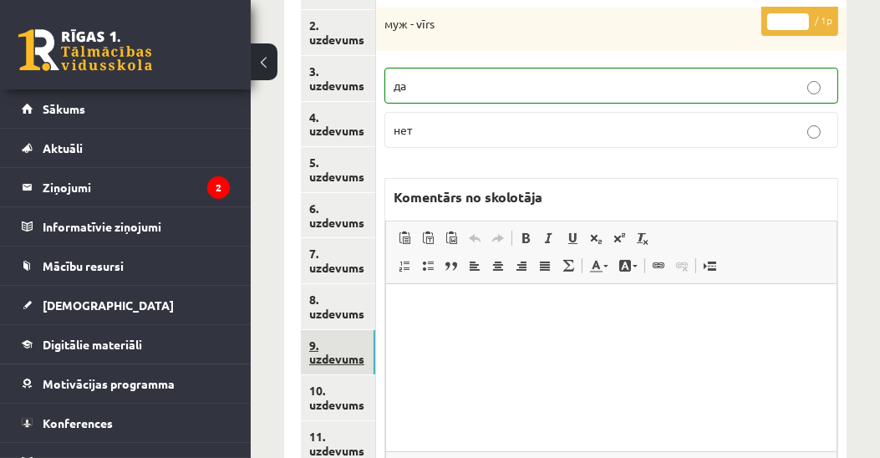
click at [354, 364] on link "9. uzdevums" at bounding box center [338, 352] width 74 height 45
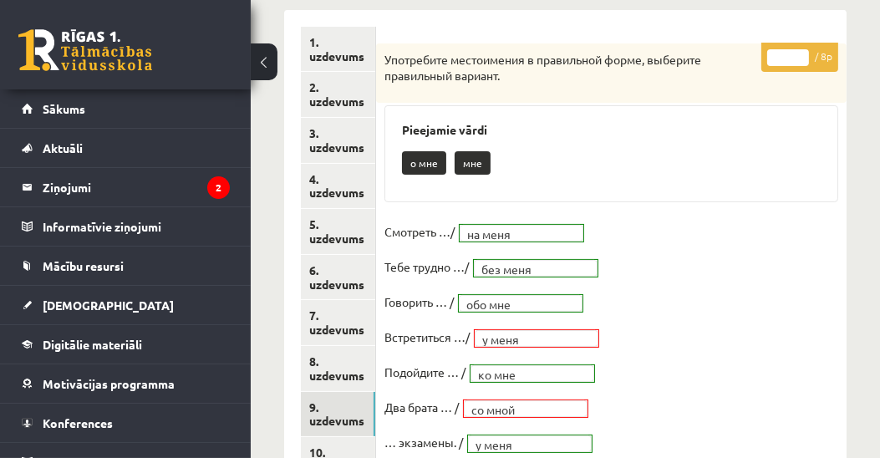
scroll to position [286, 0]
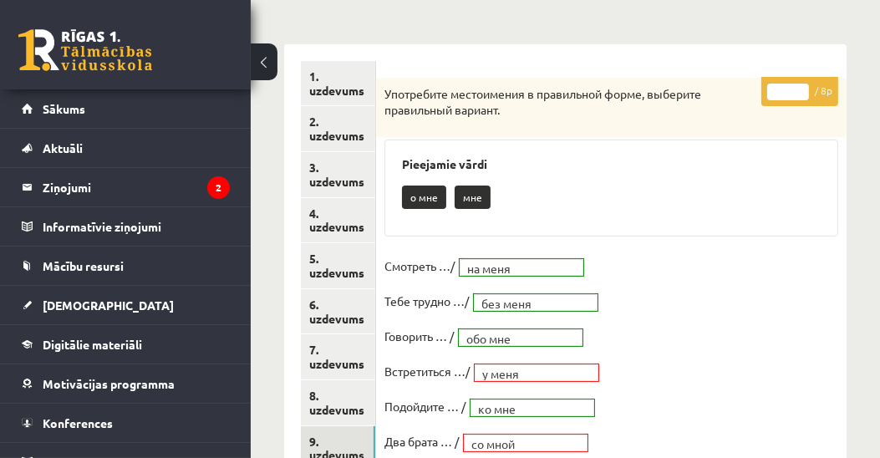
click at [799, 84] on input "*" at bounding box center [788, 92] width 42 height 17
type input "*"
click at [799, 84] on input "*" at bounding box center [788, 92] width 42 height 17
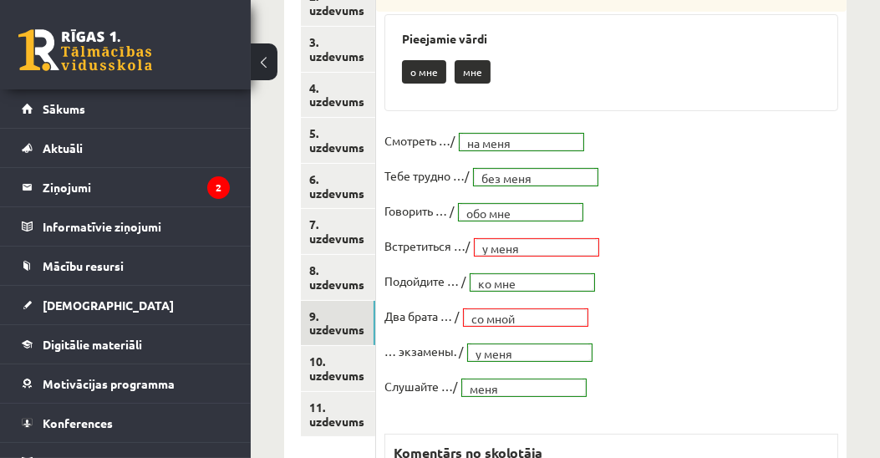
scroll to position [573, 0]
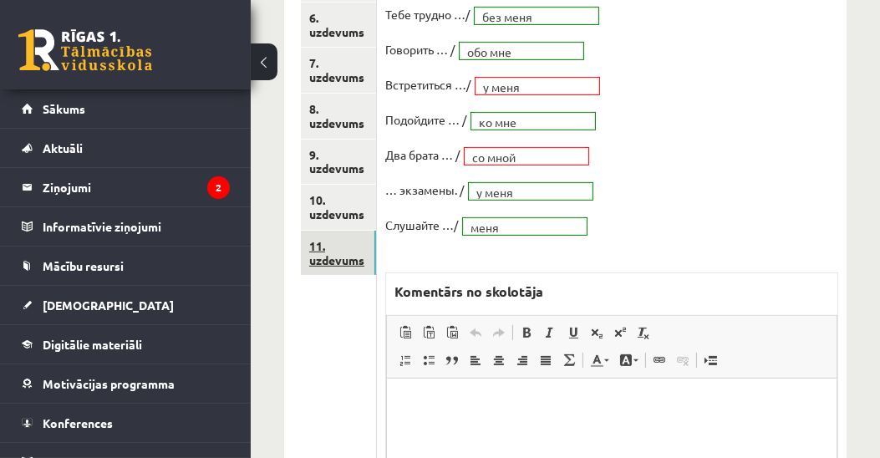
click at [343, 258] on link "11. uzdevums" at bounding box center [338, 253] width 75 height 45
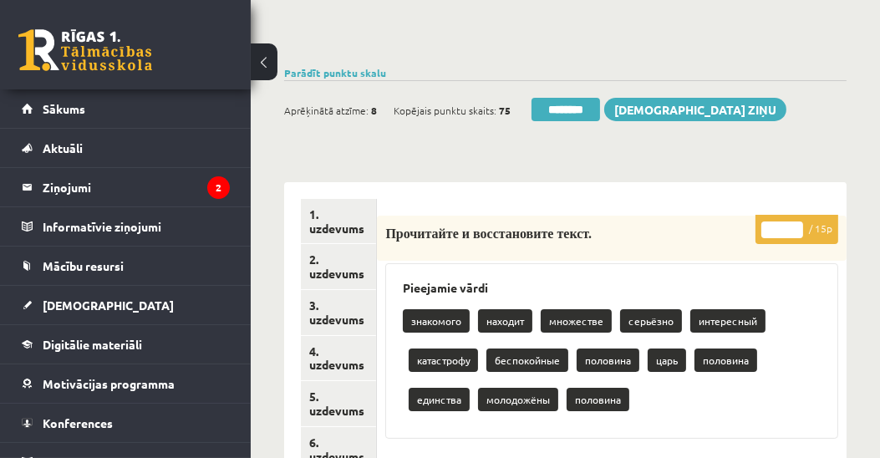
scroll to position [0, 0]
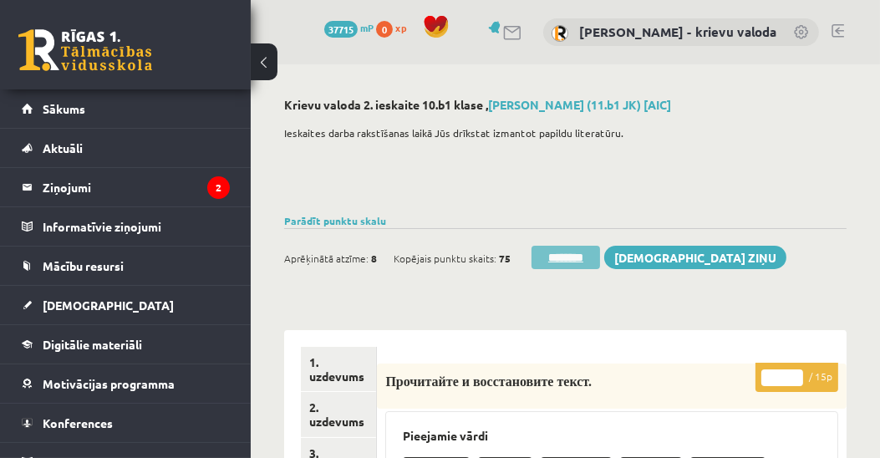
click at [570, 260] on input "********" at bounding box center [566, 257] width 69 height 23
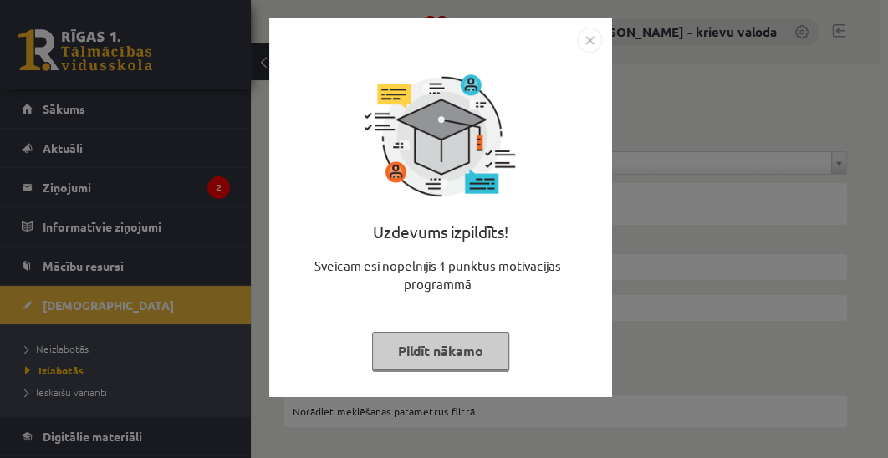
drag, startPoint x: 465, startPoint y: 351, endPoint x: 442, endPoint y: 356, distance: 23.1
click at [465, 351] on button "Pildīt nākamo" at bounding box center [440, 351] width 137 height 38
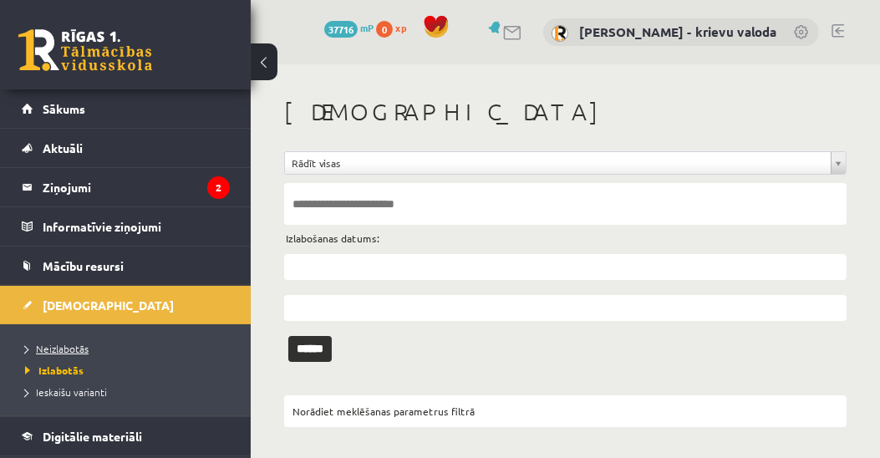
click at [69, 339] on li "Neizlabotās" at bounding box center [129, 349] width 209 height 22
click at [66, 370] on span "Izlabotās" at bounding box center [50, 370] width 50 height 13
click at [69, 345] on span "Neizlabotās" at bounding box center [57, 348] width 64 height 13
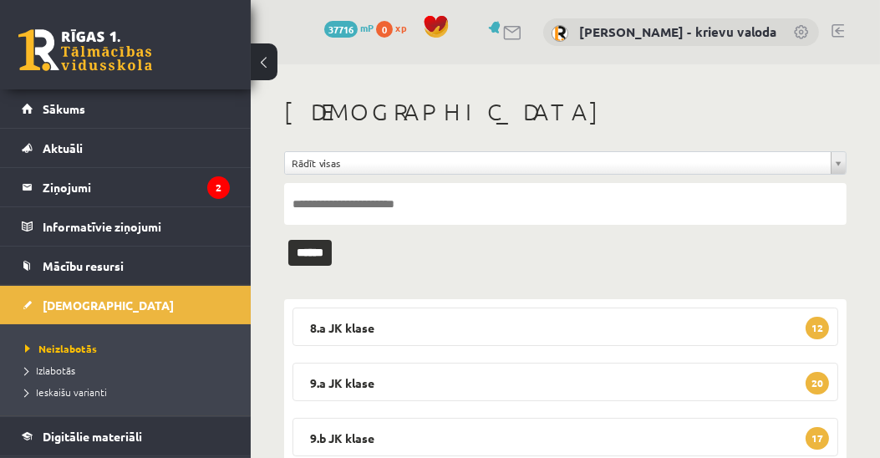
scroll to position [286, 0]
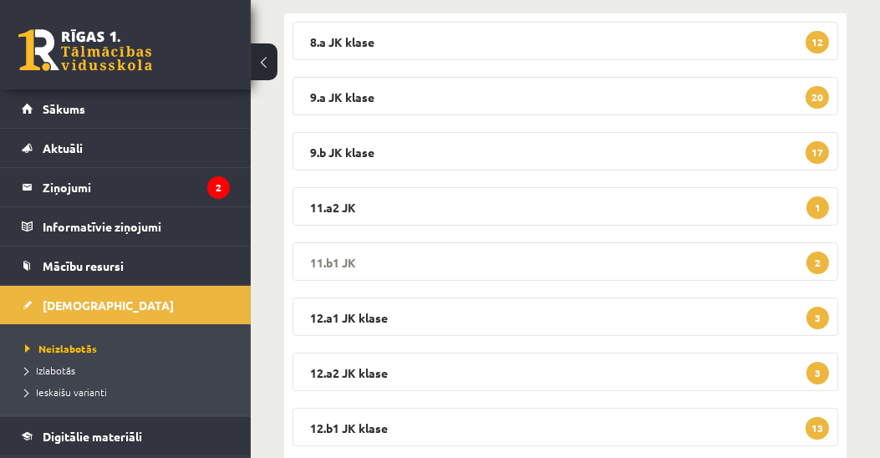
click at [351, 259] on legend "11.b1 JK 2" at bounding box center [566, 261] width 546 height 38
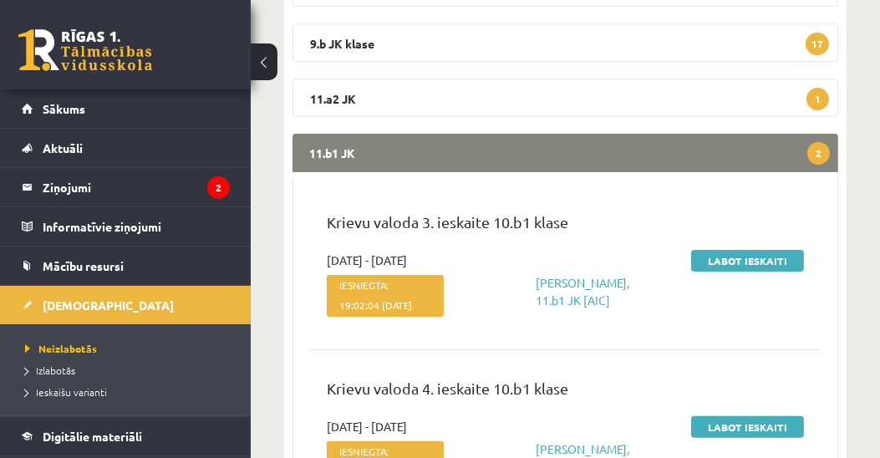
scroll to position [477, 0]
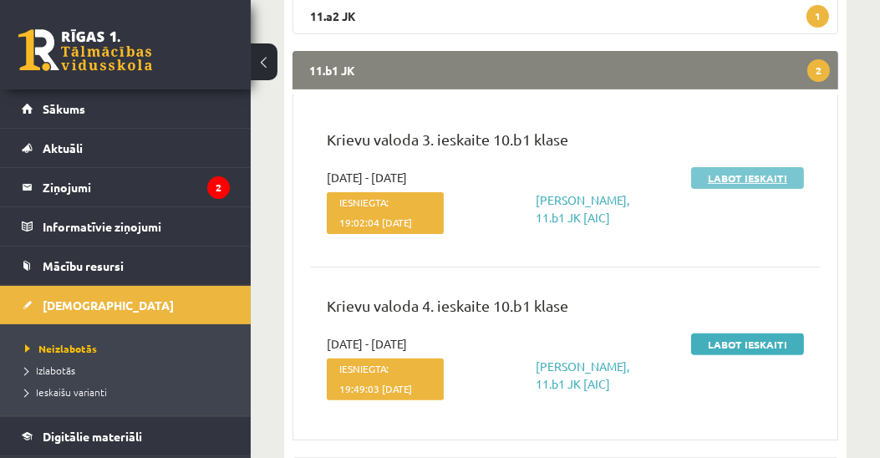
click at [746, 181] on link "Labot ieskaiti" at bounding box center [747, 178] width 113 height 22
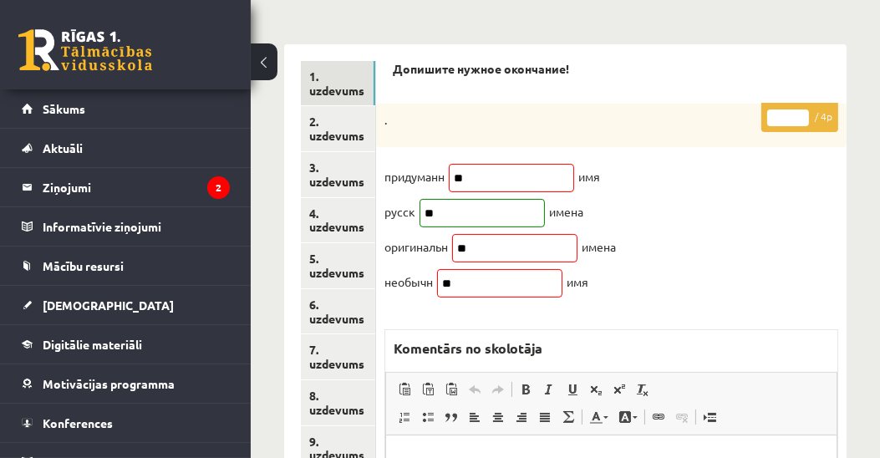
click at [802, 110] on input "*" at bounding box center [788, 117] width 42 height 17
type input "*"
click at [802, 110] on input "*" at bounding box center [788, 117] width 42 height 17
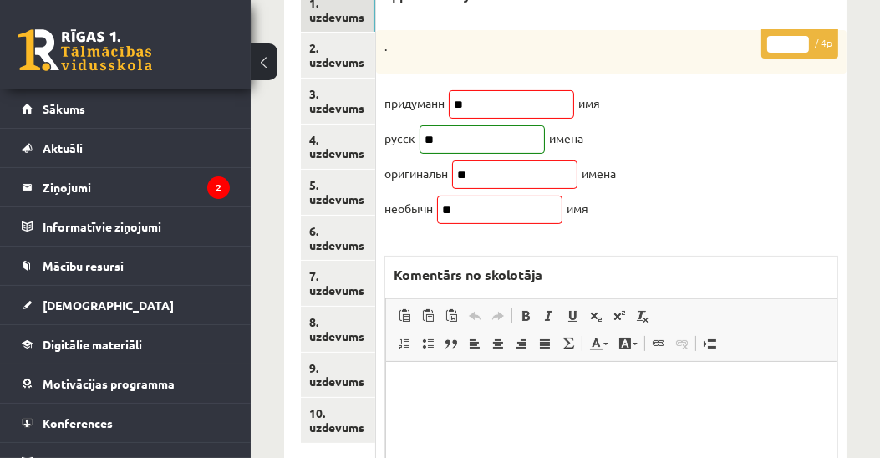
scroll to position [477, 0]
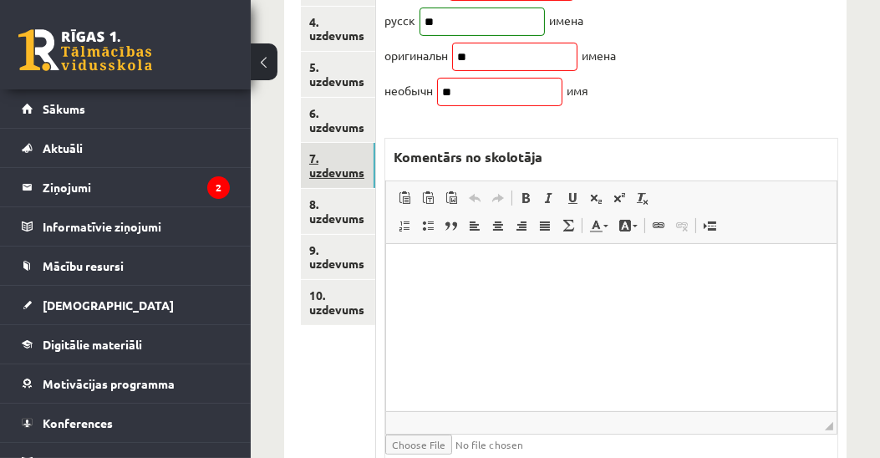
click at [345, 175] on link "7. uzdevums" at bounding box center [338, 165] width 74 height 45
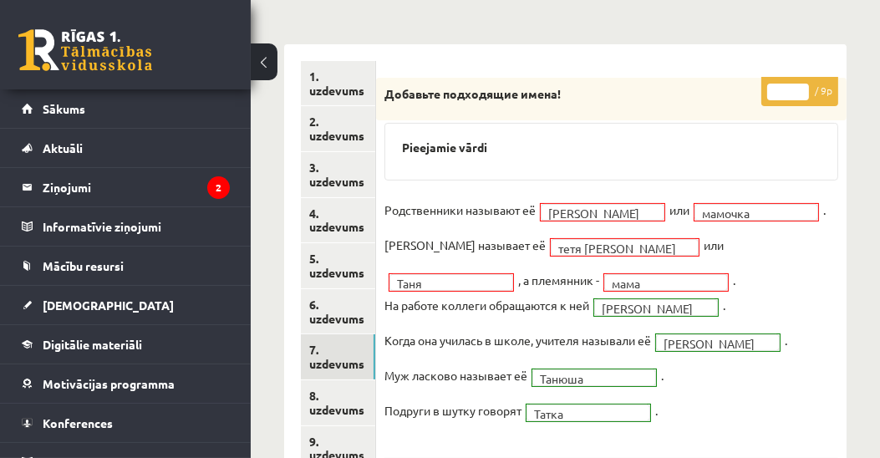
scroll to position [0, 0]
type input "*"
click at [802, 84] on input "*" at bounding box center [788, 92] width 42 height 17
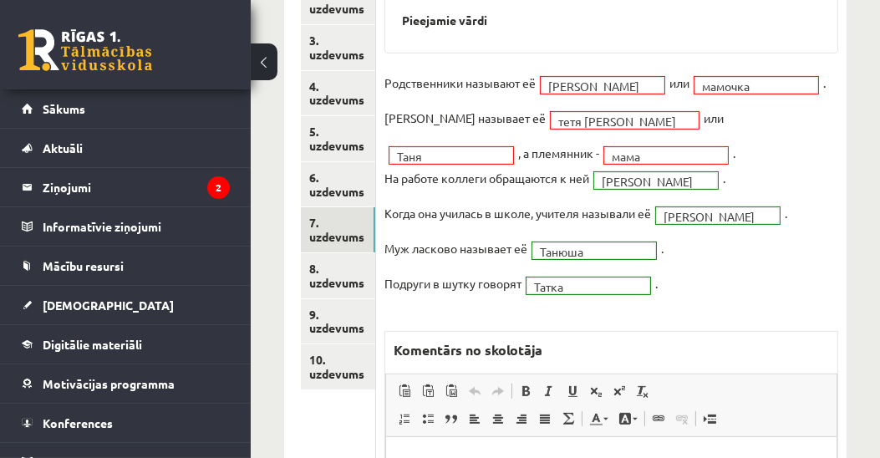
scroll to position [477, 0]
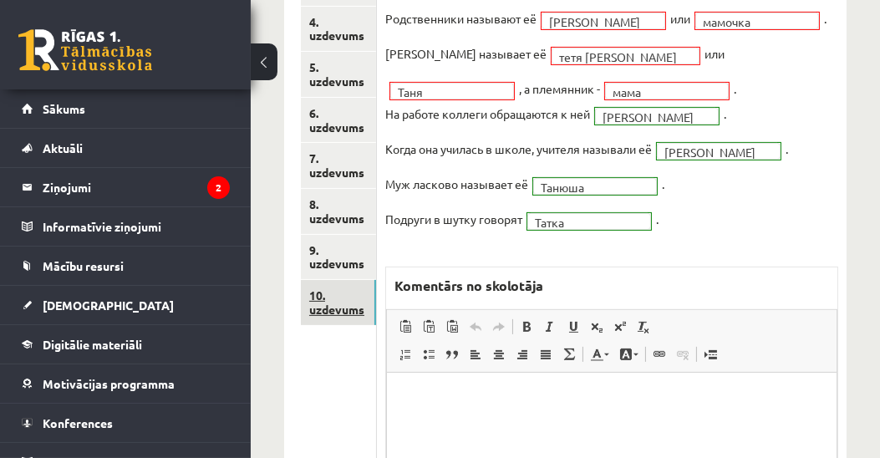
click at [339, 301] on link "10. uzdevums" at bounding box center [338, 302] width 75 height 45
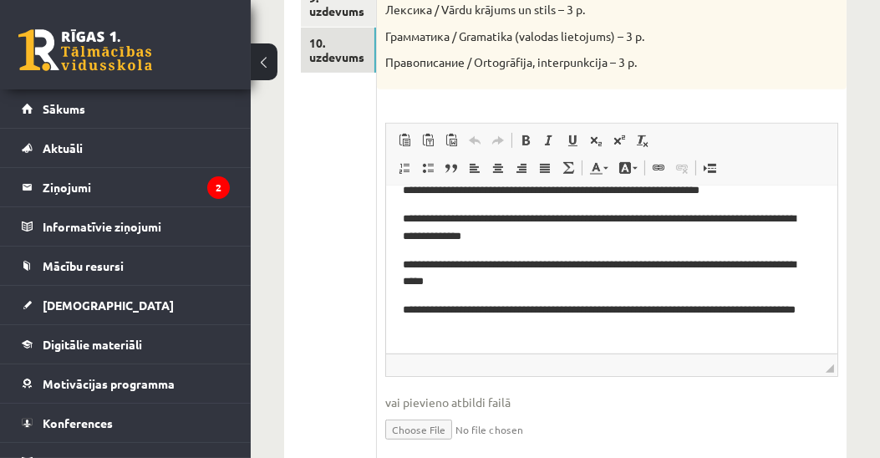
scroll to position [669, 0]
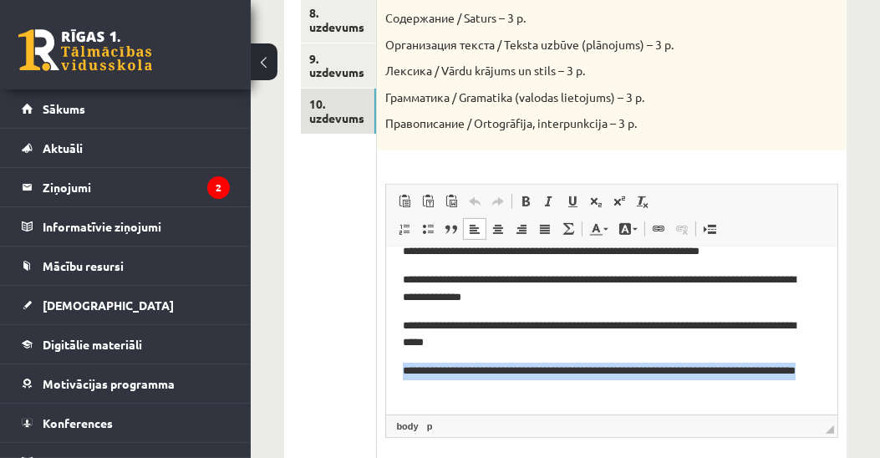
drag, startPoint x: 400, startPoint y: 372, endPoint x: 517, endPoint y: 387, distance: 118.0
click at [517, 387] on html "**********" at bounding box center [611, 246] width 451 height 335
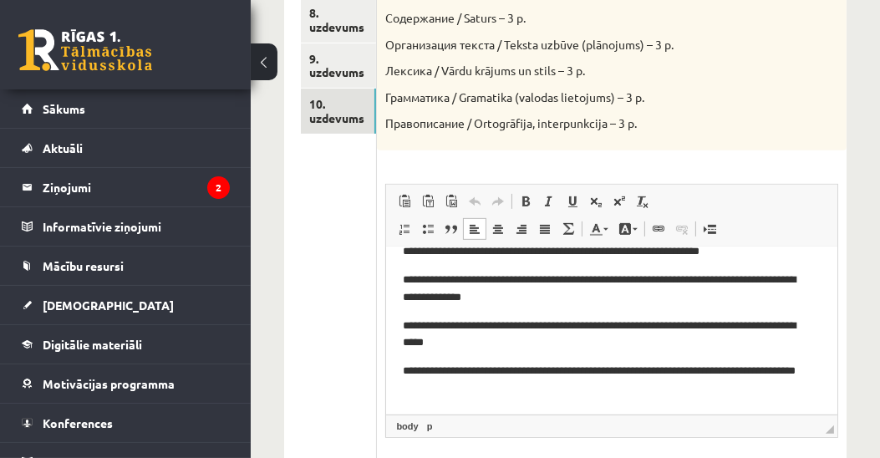
click at [563, 349] on p "**********" at bounding box center [608, 334] width 410 height 35
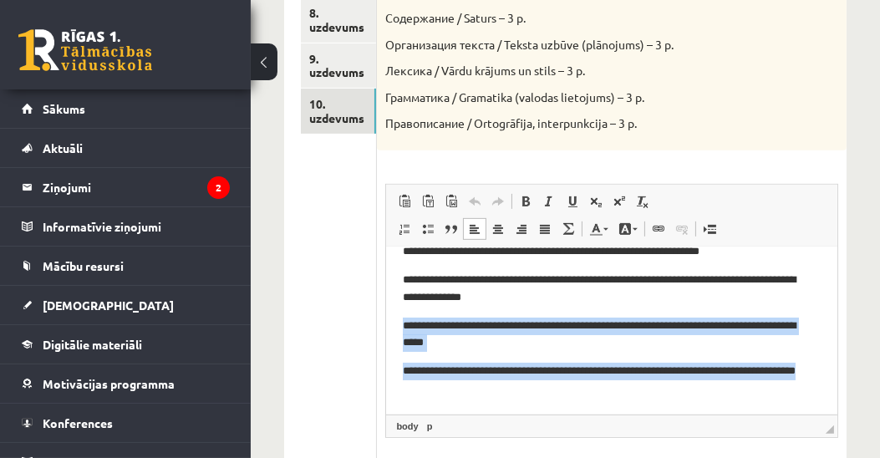
drag, startPoint x: 400, startPoint y: 325, endPoint x: 505, endPoint y: 390, distance: 123.9
click at [505, 390] on html "**********" at bounding box center [611, 246] width 451 height 335
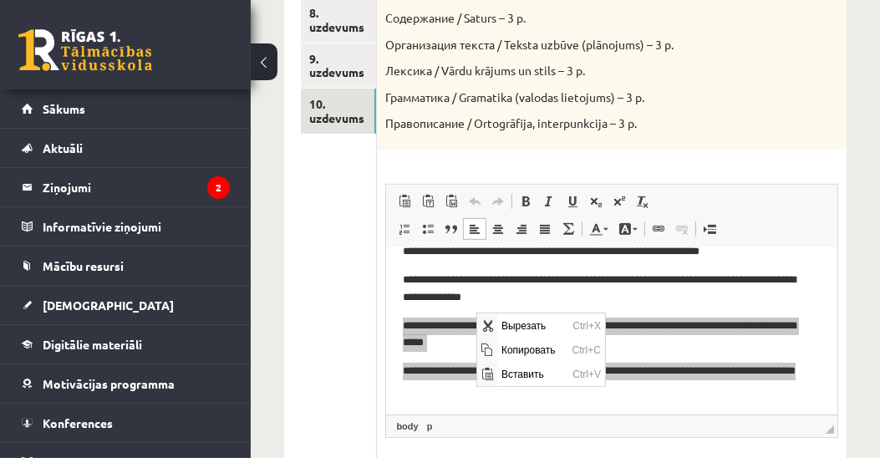
scroll to position [0, 0]
click at [519, 349] on span "Копировать" at bounding box center [532, 349] width 71 height 24
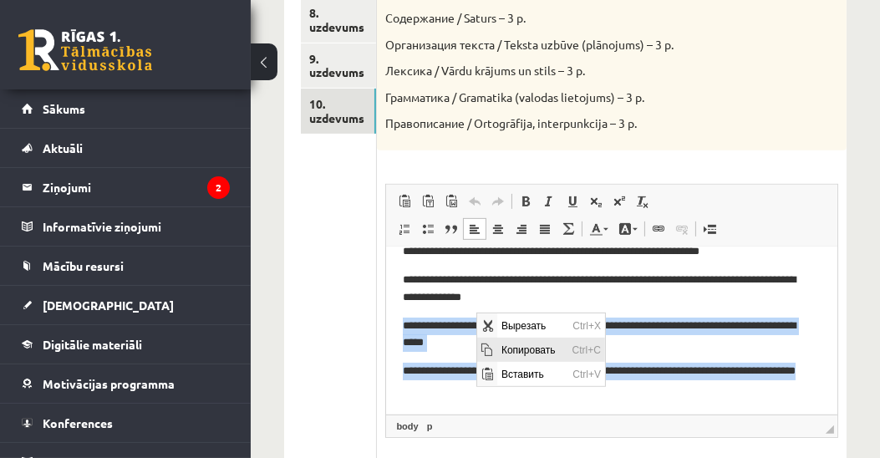
copy body "**********"
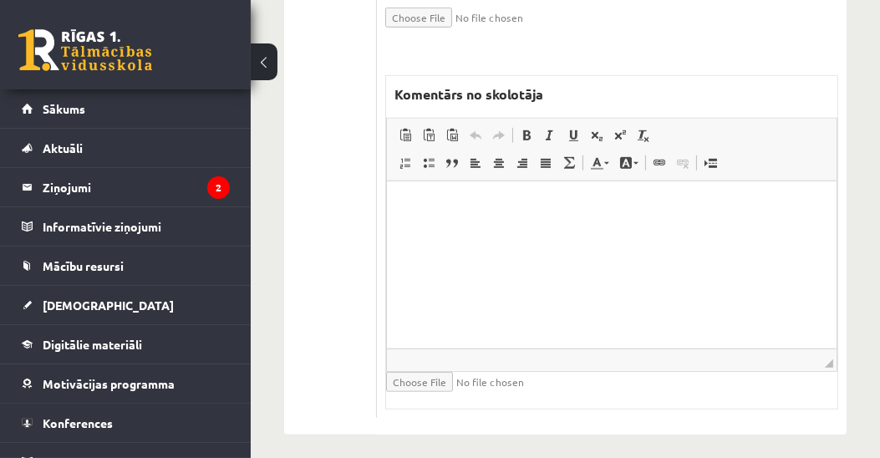
scroll to position [1146, 0]
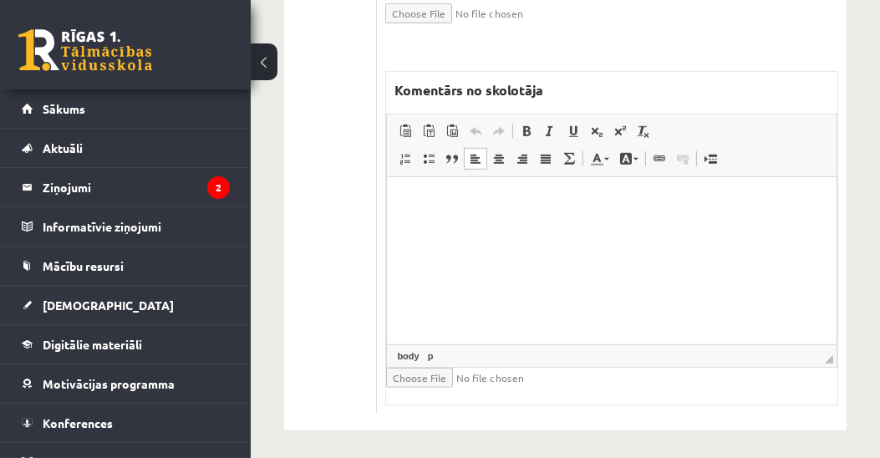
click at [500, 227] on html at bounding box center [612, 201] width 450 height 51
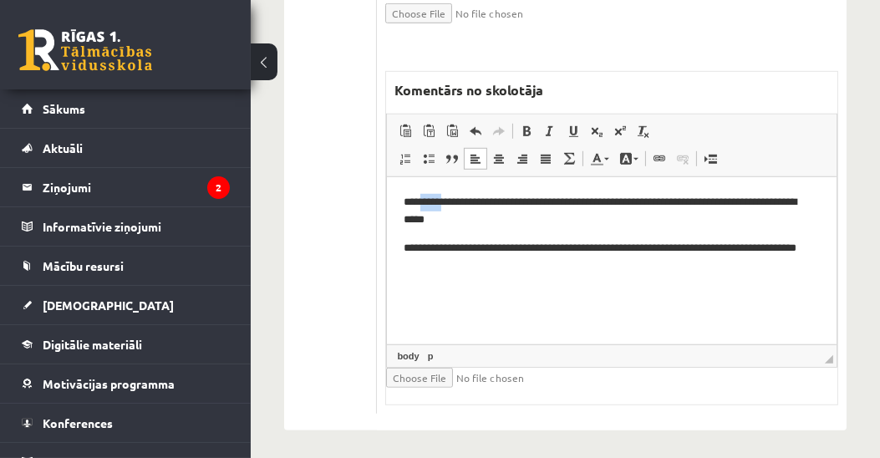
drag, startPoint x: 423, startPoint y: 201, endPoint x: 453, endPoint y: 196, distance: 30.5
click at [453, 196] on p "**********" at bounding box center [612, 210] width 417 height 35
click at [629, 156] on span at bounding box center [625, 158] width 13 height 13
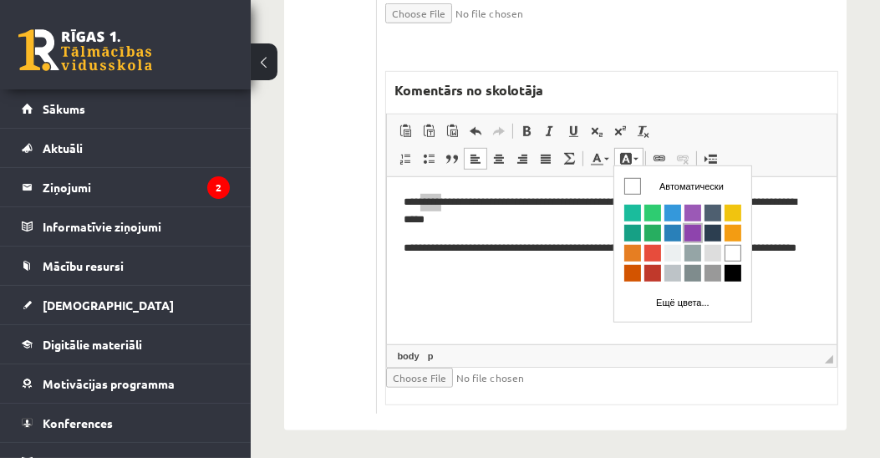
scroll to position [0, 0]
click at [649, 248] on span "Цвета" at bounding box center [652, 253] width 17 height 17
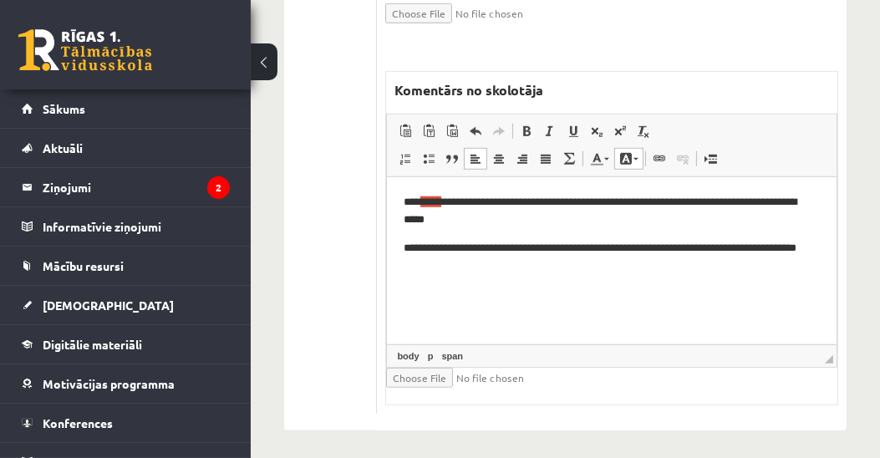
click at [575, 277] on html "**********" at bounding box center [612, 233] width 450 height 114
drag, startPoint x: 500, startPoint y: 252, endPoint x: 530, endPoint y: 252, distance: 30.1
click at [530, 252] on p "**********" at bounding box center [612, 256] width 417 height 35
click at [629, 156] on span at bounding box center [625, 158] width 13 height 13
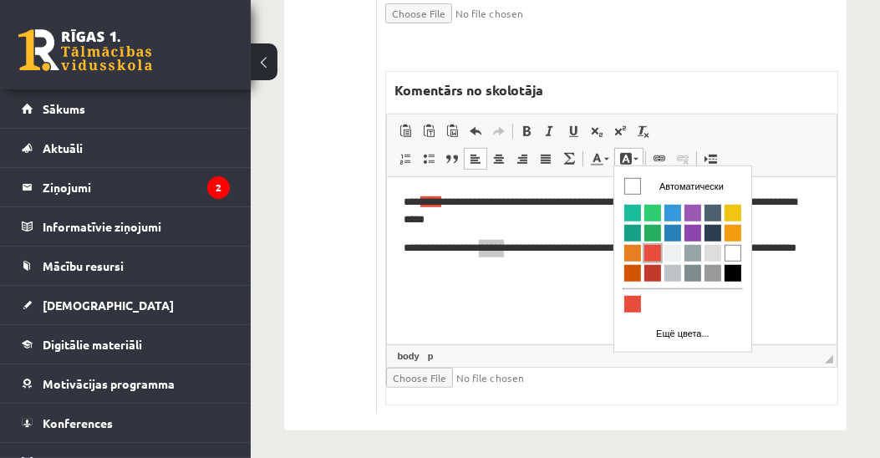
click at [651, 253] on span "Цвета" at bounding box center [652, 253] width 17 height 17
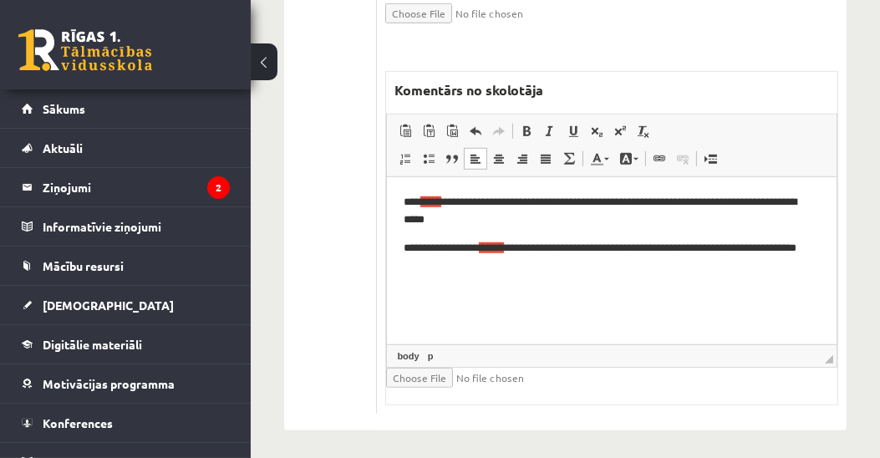
click at [612, 277] on html "**********" at bounding box center [612, 233] width 450 height 114
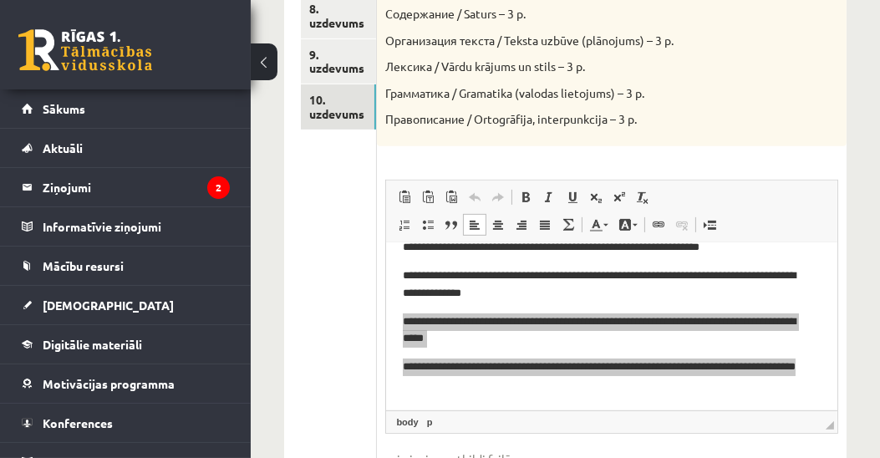
scroll to position [669, 0]
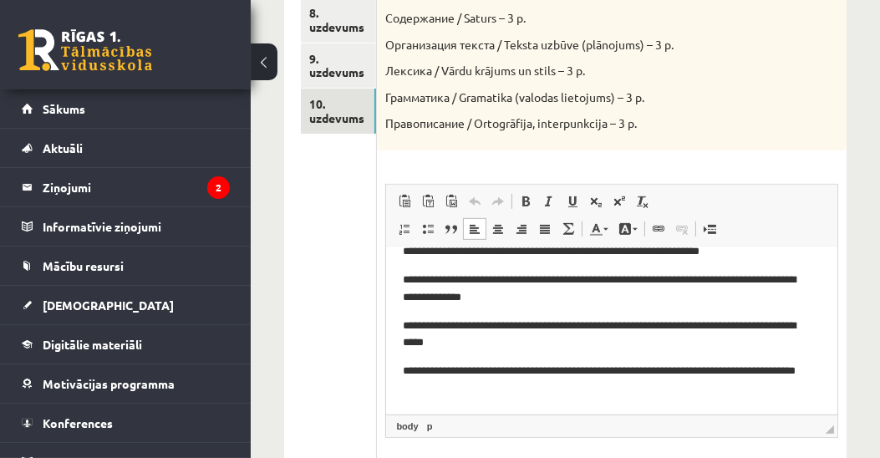
click at [635, 296] on p "**********" at bounding box center [608, 288] width 410 height 35
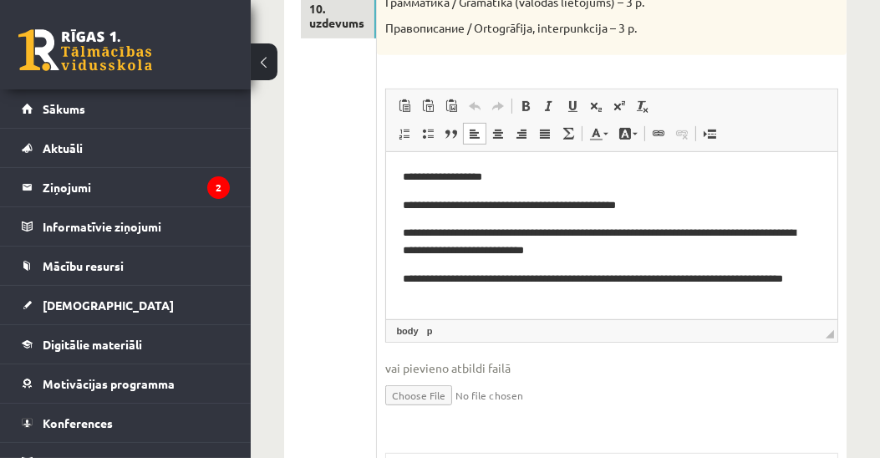
scroll to position [286, 0]
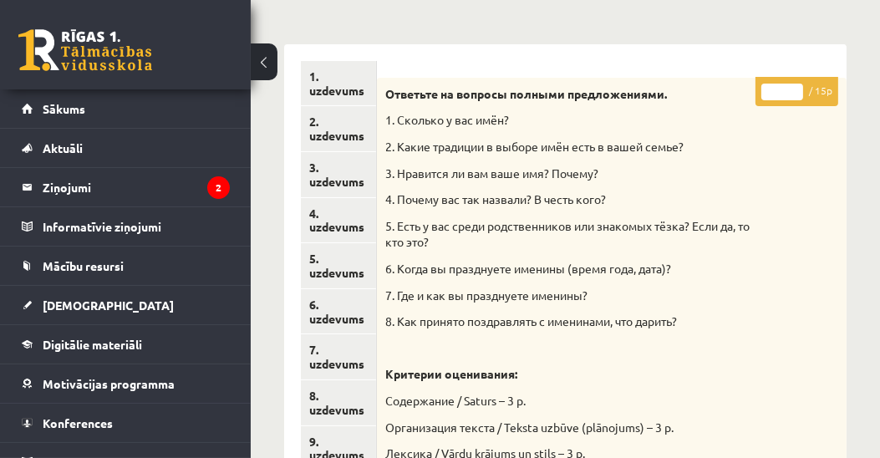
drag, startPoint x: 781, startPoint y: 93, endPoint x: 769, endPoint y: 93, distance: 11.7
click at [769, 93] on input "*" at bounding box center [782, 92] width 42 height 17
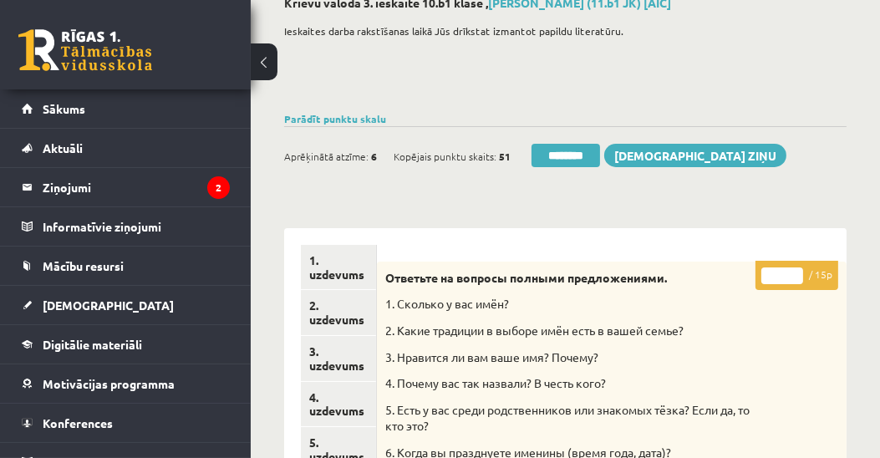
scroll to position [95, 0]
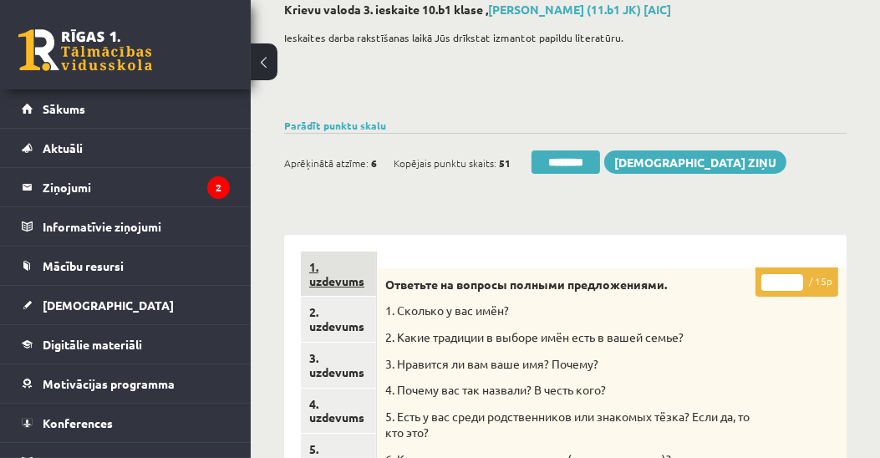
type input "**"
click at [323, 281] on link "1. uzdevums" at bounding box center [338, 274] width 75 height 45
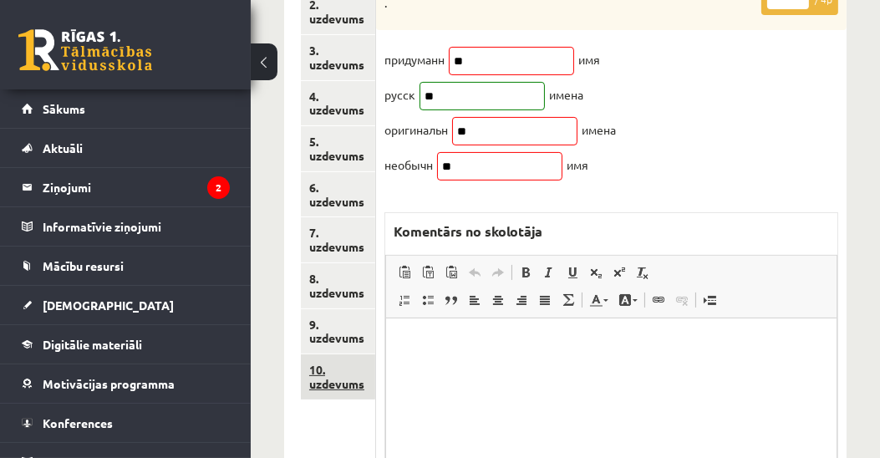
scroll to position [0, 0]
click at [336, 390] on link "10. uzdevums" at bounding box center [338, 376] width 74 height 45
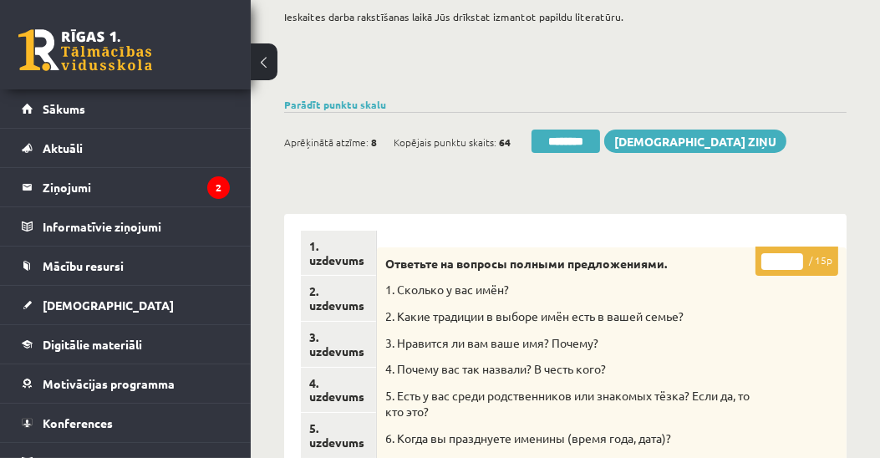
type input "**"
click at [797, 255] on input "**" at bounding box center [782, 261] width 42 height 17
click at [330, 258] on link "1. uzdevums" at bounding box center [338, 253] width 74 height 45
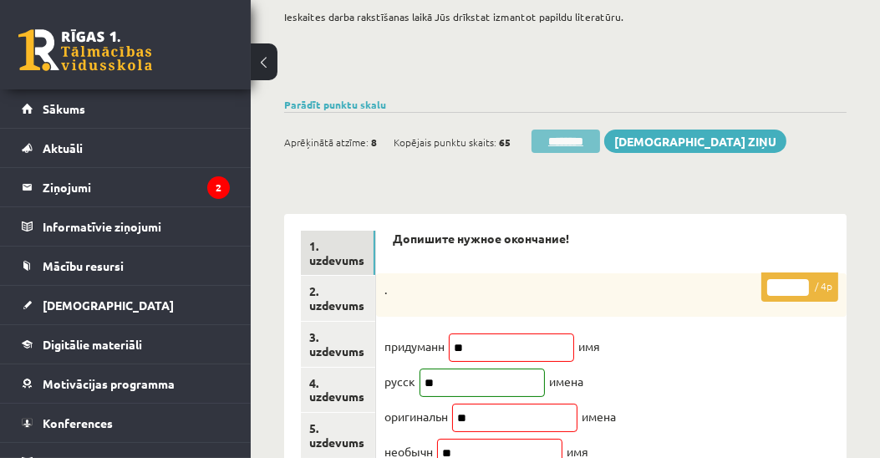
click at [572, 139] on input "********" at bounding box center [566, 141] width 69 height 23
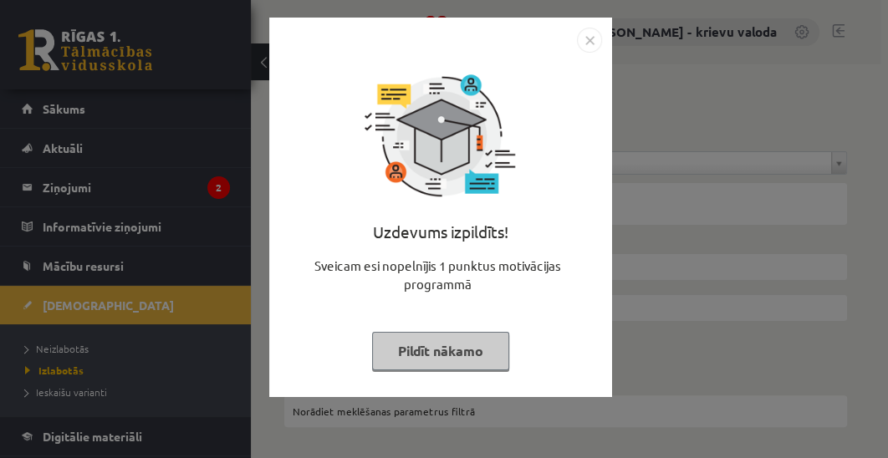
click at [453, 354] on button "Pildīt nākamo" at bounding box center [440, 351] width 137 height 38
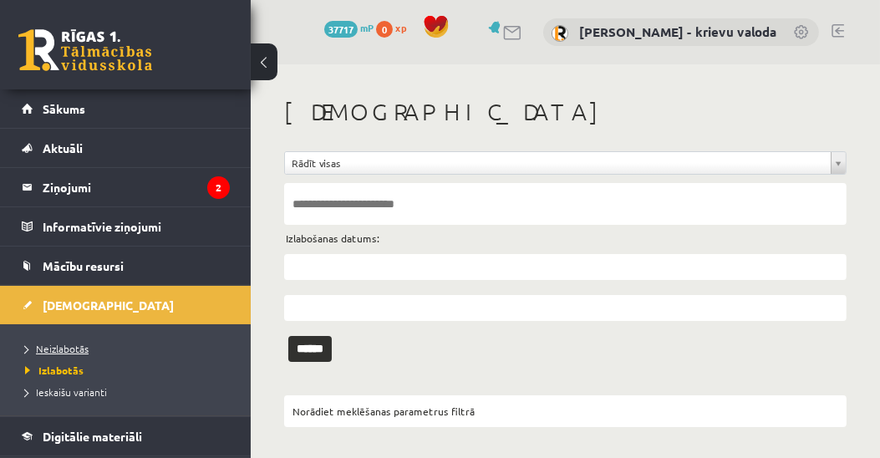
click at [40, 344] on span "Neizlabotās" at bounding box center [57, 348] width 64 height 13
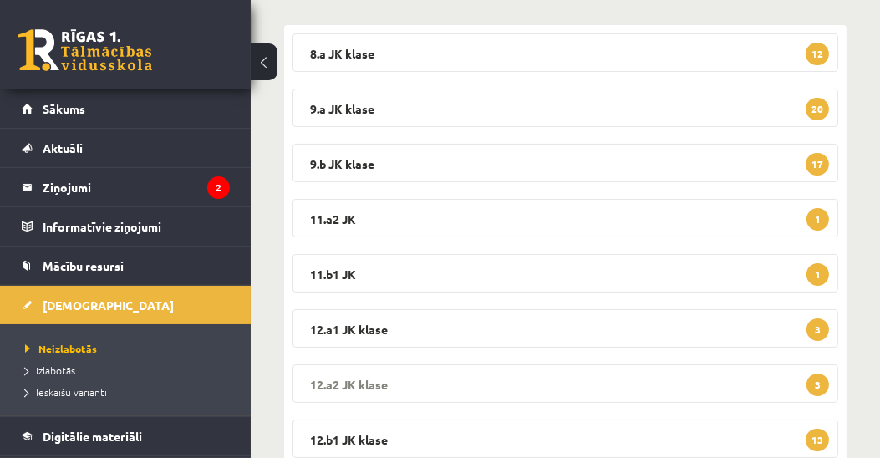
scroll to position [286, 0]
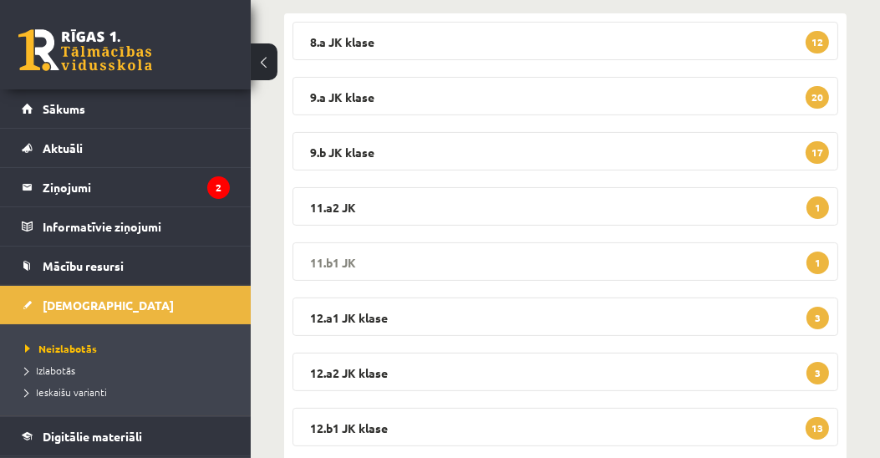
click at [342, 256] on legend "11.b1 JK 1" at bounding box center [566, 261] width 546 height 38
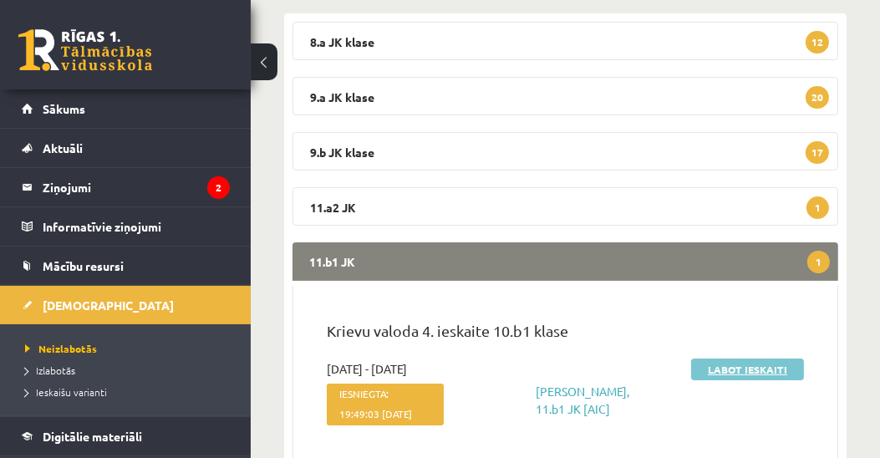
click at [734, 368] on link "Labot ieskaiti" at bounding box center [747, 370] width 113 height 22
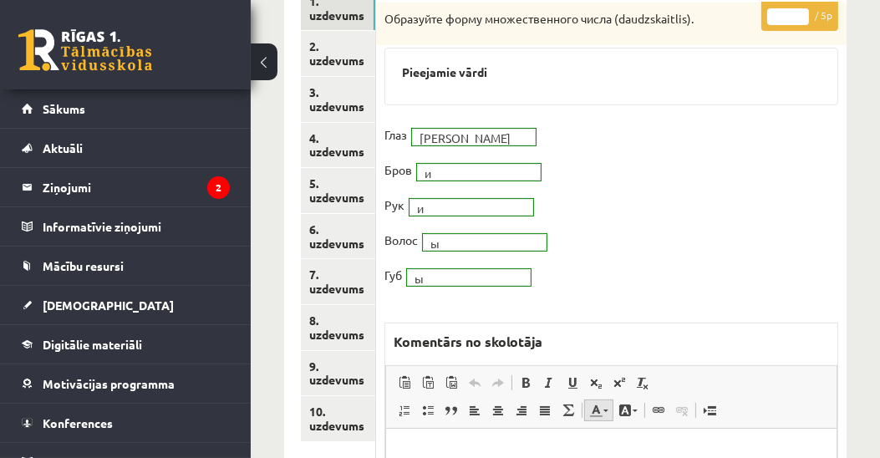
scroll to position [95, 0]
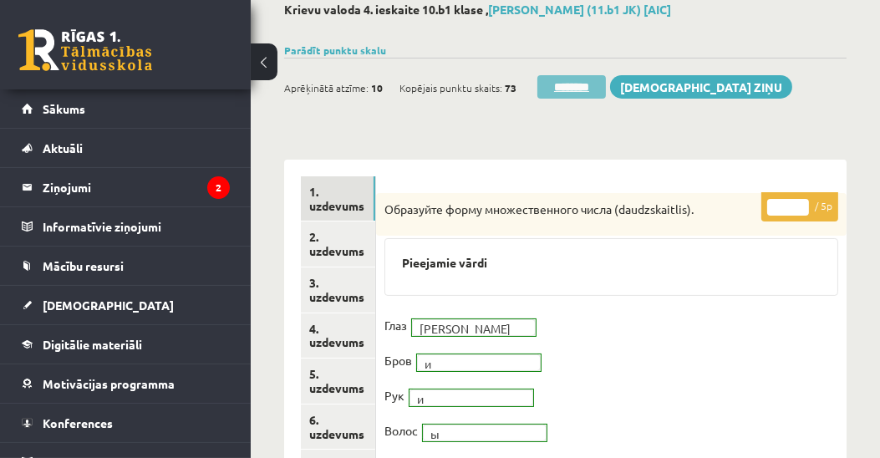
click at [559, 88] on input "********" at bounding box center [571, 86] width 69 height 23
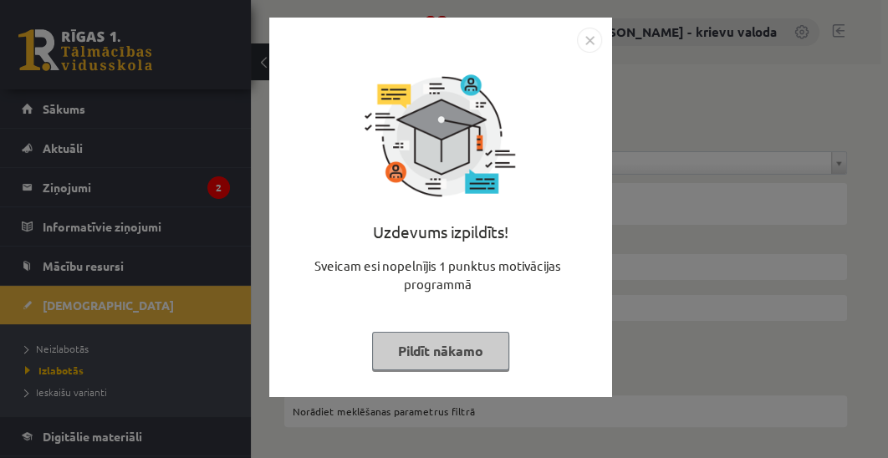
click at [476, 354] on button "Pildīt nākamo" at bounding box center [440, 351] width 137 height 38
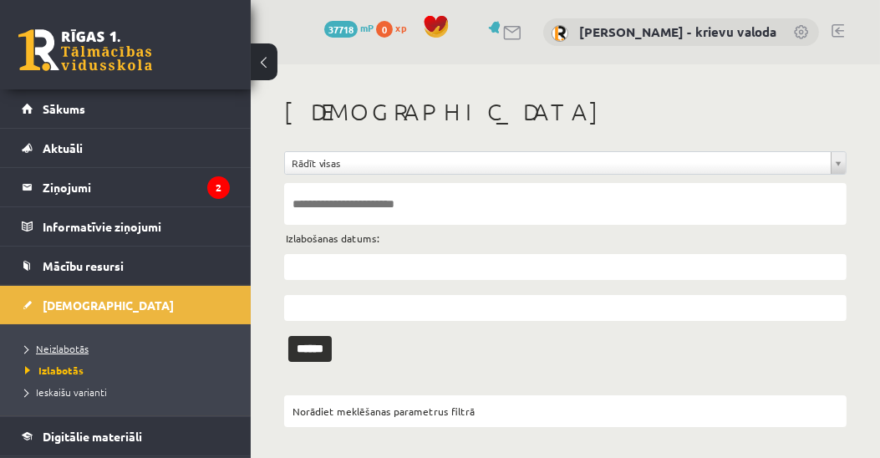
click at [74, 348] on span "Neizlabotās" at bounding box center [57, 348] width 64 height 13
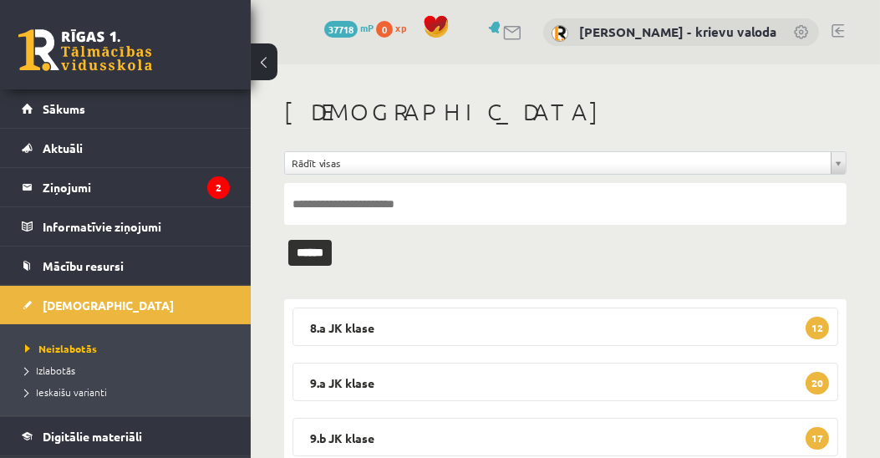
click at [842, 31] on link at bounding box center [838, 30] width 13 height 13
